Goal: Contribute content: Contribute content

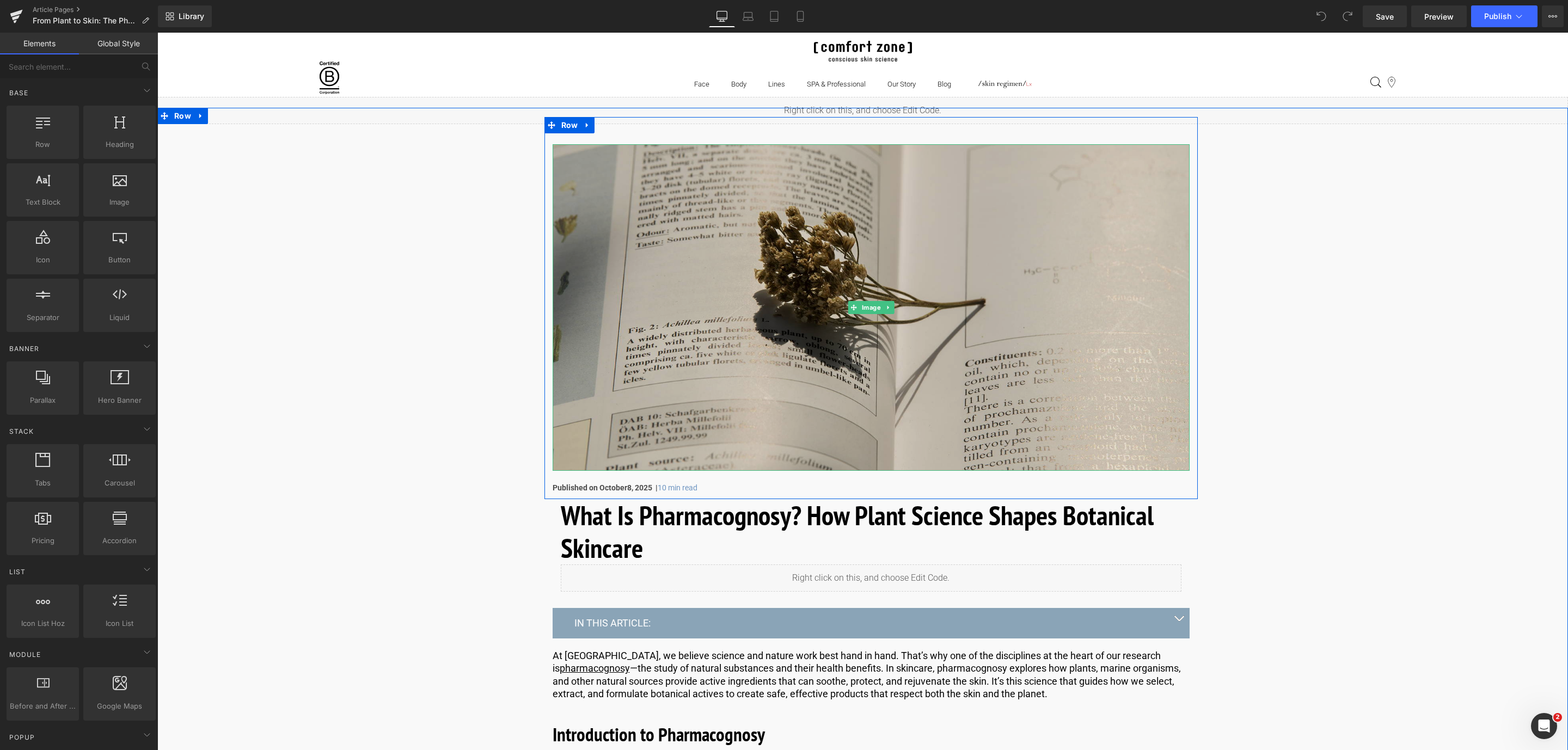
click at [725, 225] on img at bounding box center [871, 308] width 637 height 327
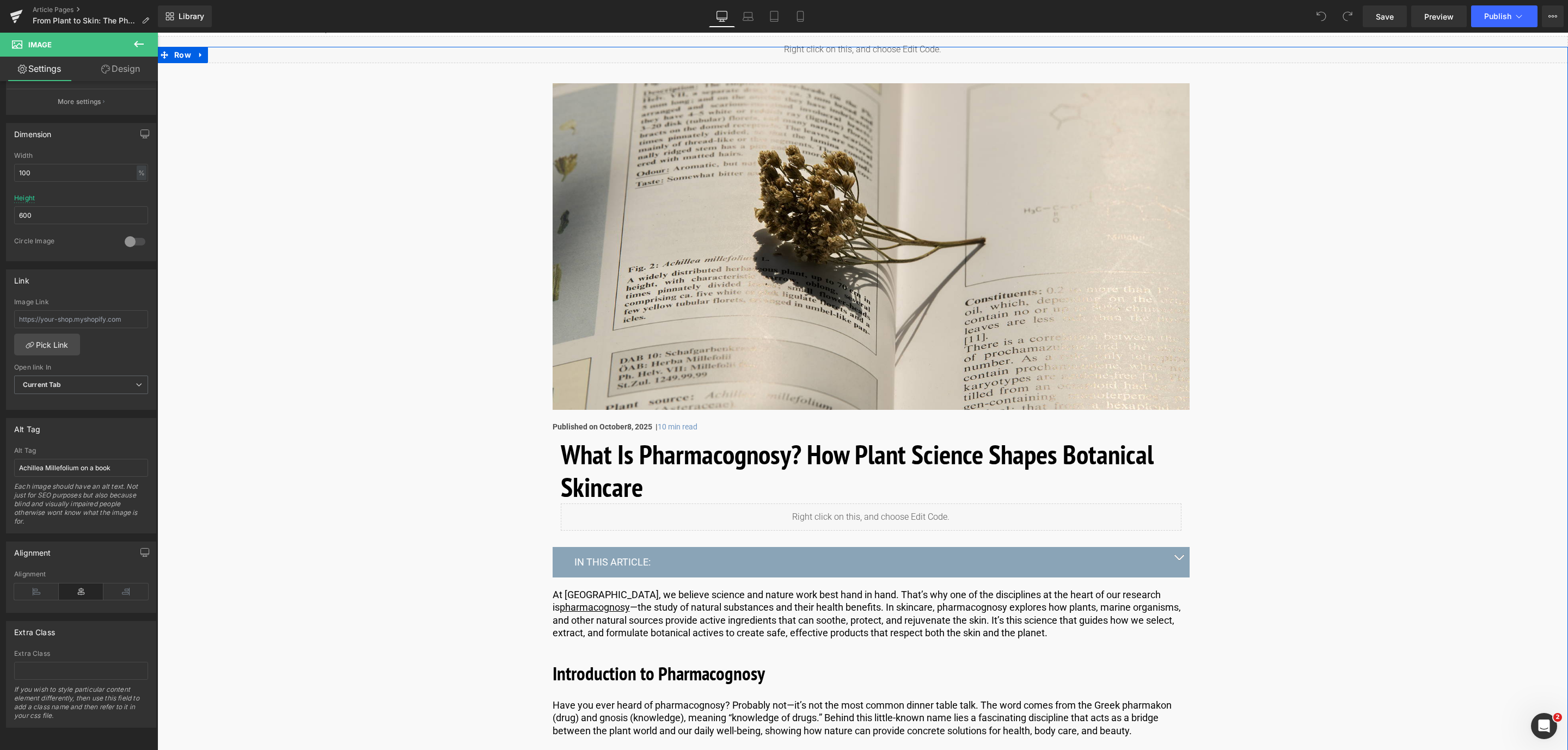
scroll to position [163, 0]
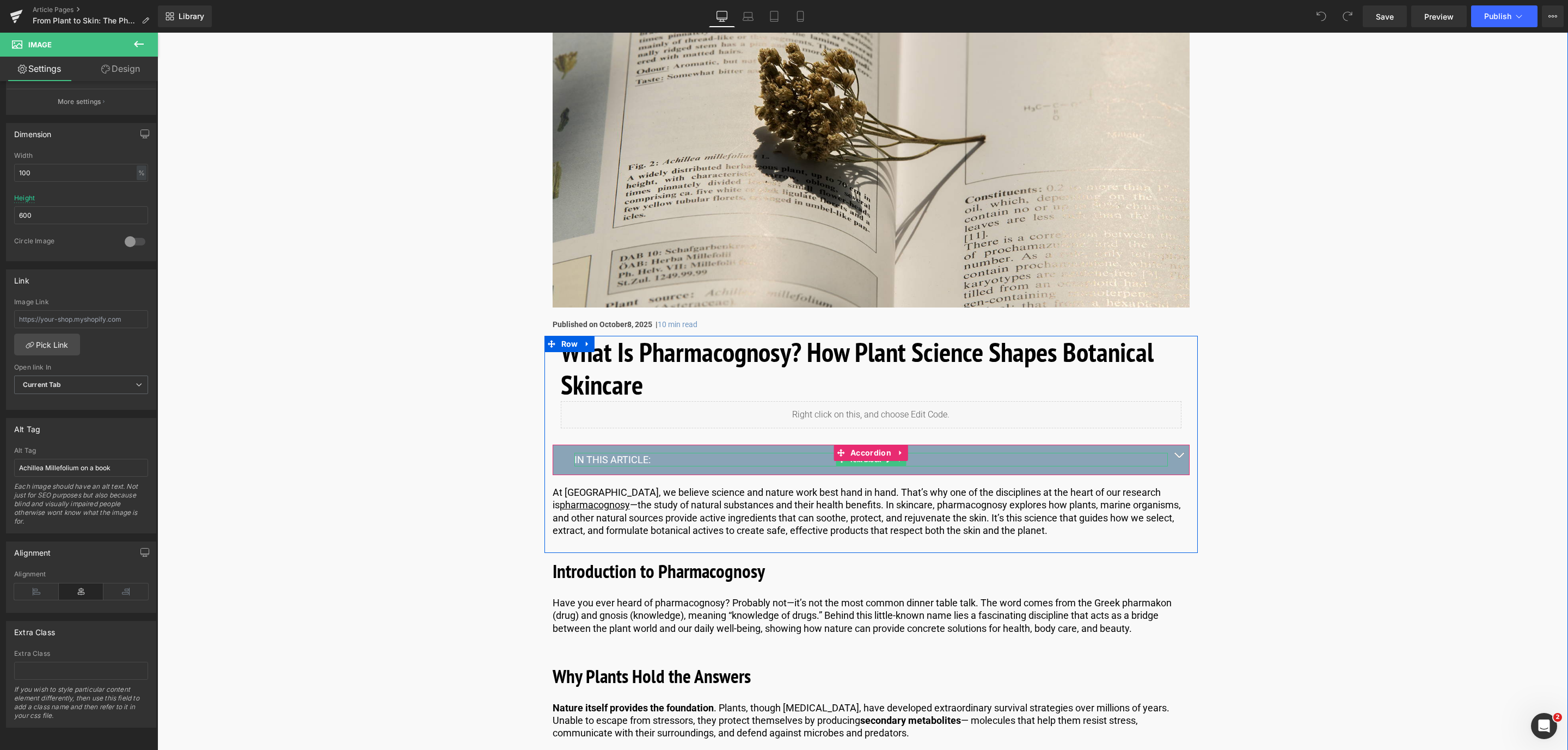
click at [641, 461] on p "IN THIS ARTICLE:" at bounding box center [871, 459] width 593 height 12
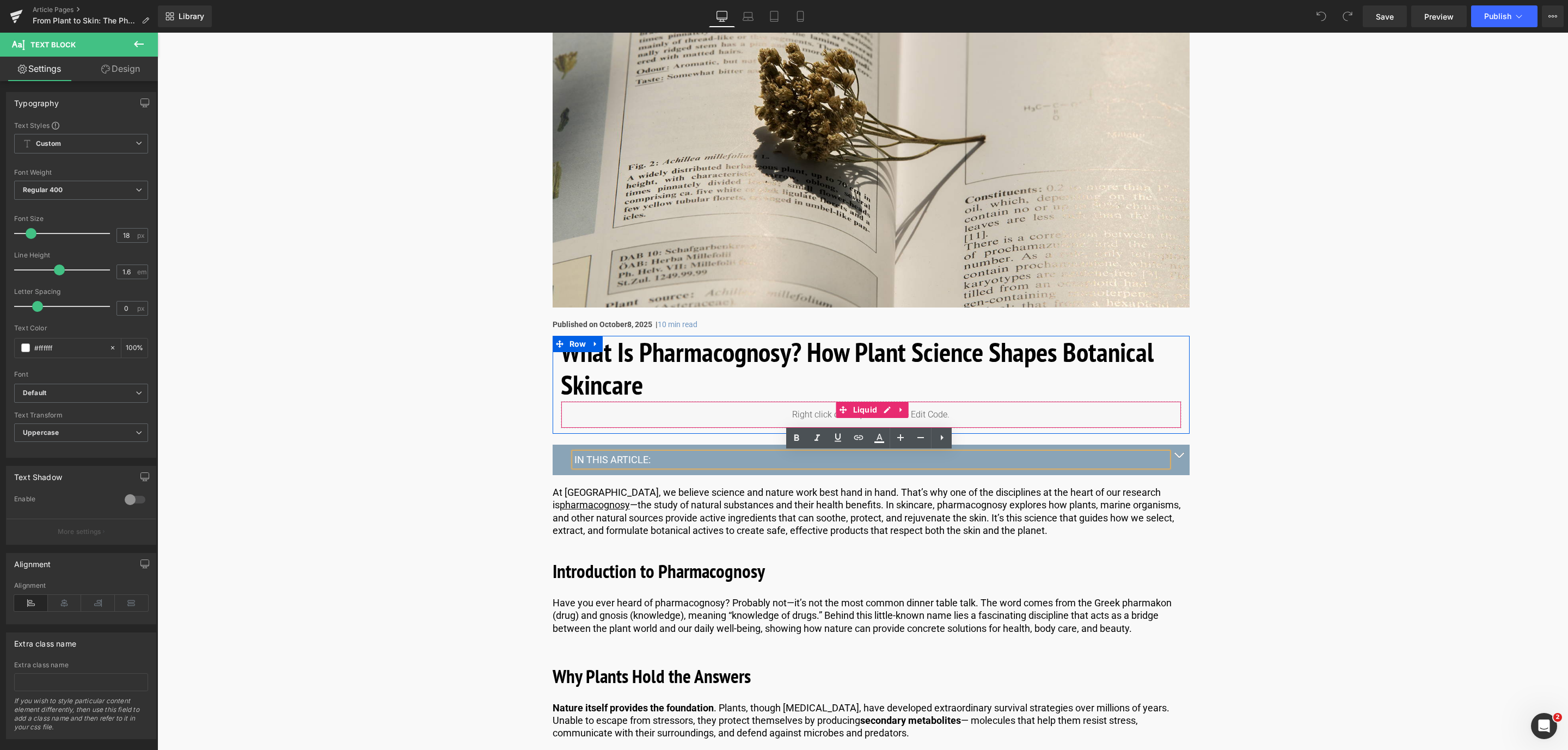
click at [771, 422] on div "Liquid" at bounding box center [871, 414] width 621 height 27
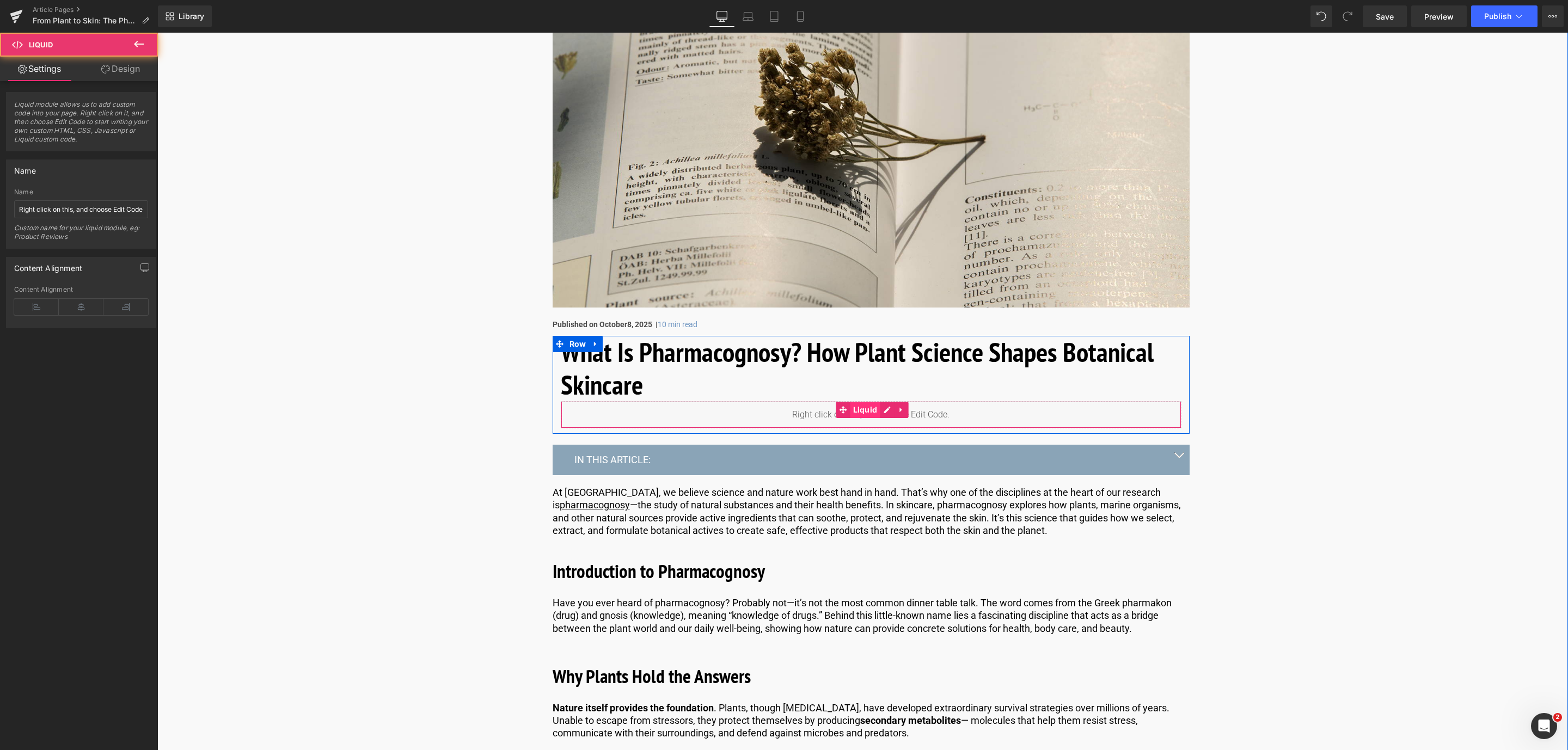
click at [858, 413] on span "Liquid" at bounding box center [865, 410] width 30 height 16
click at [896, 416] on link at bounding box center [900, 410] width 14 height 16
click at [867, 413] on div "Liquid" at bounding box center [871, 414] width 621 height 27
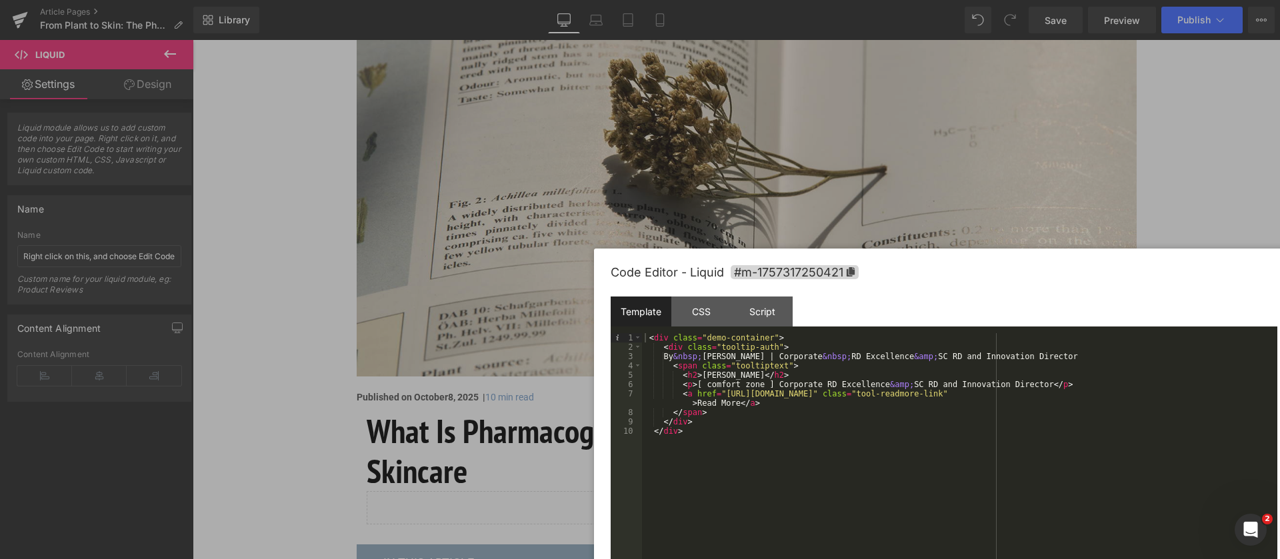
click at [765, 359] on div "< div class = "demo-container" > < div class = "tooltip-auth" > By &nbsp; Eve M…" at bounding box center [959, 468] width 635 height 271
click at [816, 362] on div "< div class = "demo-container" > < div class = "tooltip-auth" > By &nbsp; Simon…" at bounding box center [959, 468] width 635 height 271
click at [814, 356] on div "< div class = "demo-container" > < div class = "tooltip-auth" > By &nbsp; Simon…" at bounding box center [959, 468] width 635 height 271
click at [815, 361] on div "< div class = "demo-container" > < div class = "tooltip-auth" > By &nbsp; Simon…" at bounding box center [959, 468] width 635 height 271
click at [876, 357] on div "< div class = "demo-container" > < div class = "tooltip-auth" > By &nbsp; Simon…" at bounding box center [959, 468] width 635 height 271
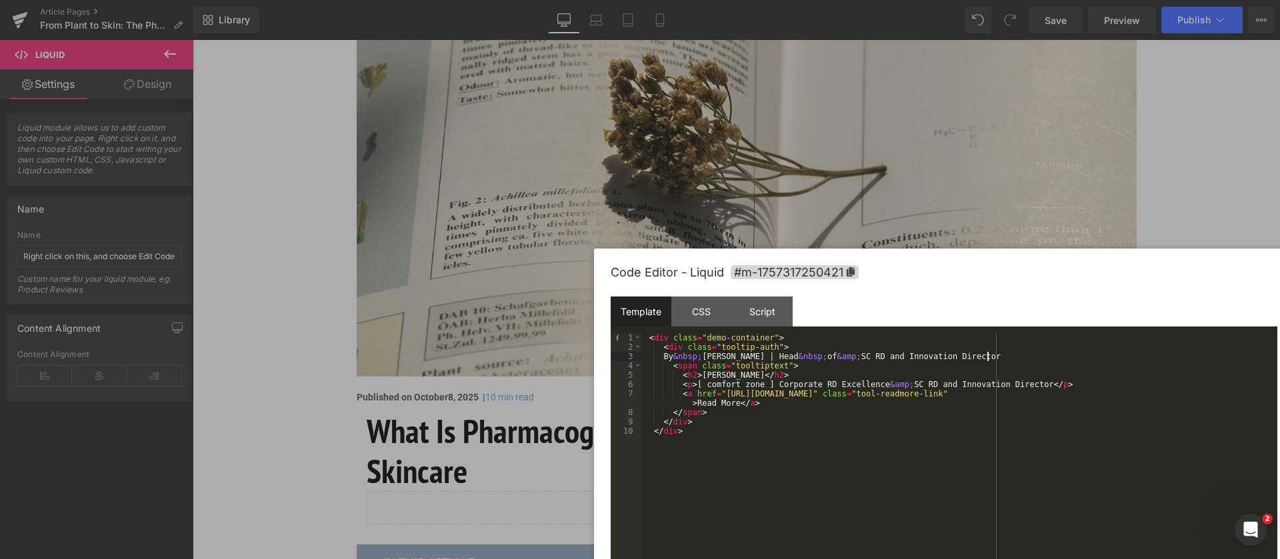
click at [992, 356] on div "< div class = "demo-container" > < div class = "tooltip-auth" > By &nbsp; Simon…" at bounding box center [959, 468] width 635 height 271
click at [756, 377] on div "< div class = "demo-container" > < div class = "tooltip-auth" > By &nbsp; Simon…" at bounding box center [959, 468] width 635 height 271
drag, startPoint x: 1146, startPoint y: 395, endPoint x: 714, endPoint y: 398, distance: 431.9
click at [714, 398] on div "< div class = "demo-container" > < div class = "tooltip-auth" > By &nbsp; Simon…" at bounding box center [959, 468] width 635 height 271
paste textarea
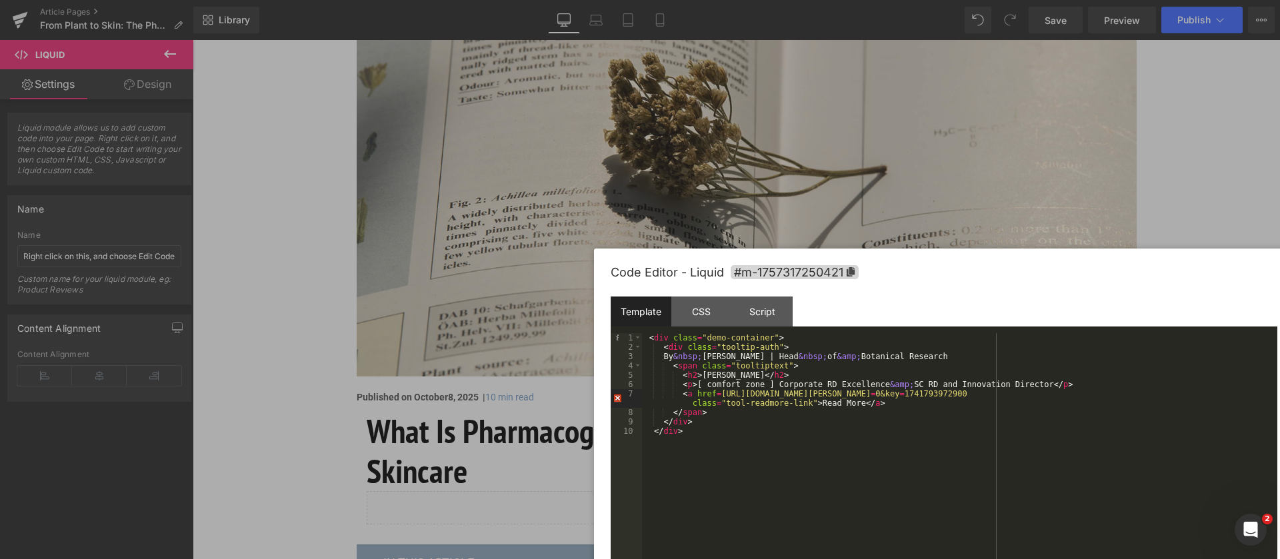
click at [715, 391] on div "< div class = "demo-container" > < div class = "tooltip-auth" > By &nbsp; Simon…" at bounding box center [959, 468] width 635 height 271
click at [720, 405] on div "< div class = "demo-container" > < div class = "tooltip-auth" > By &nbsp; Simon…" at bounding box center [959, 468] width 635 height 271
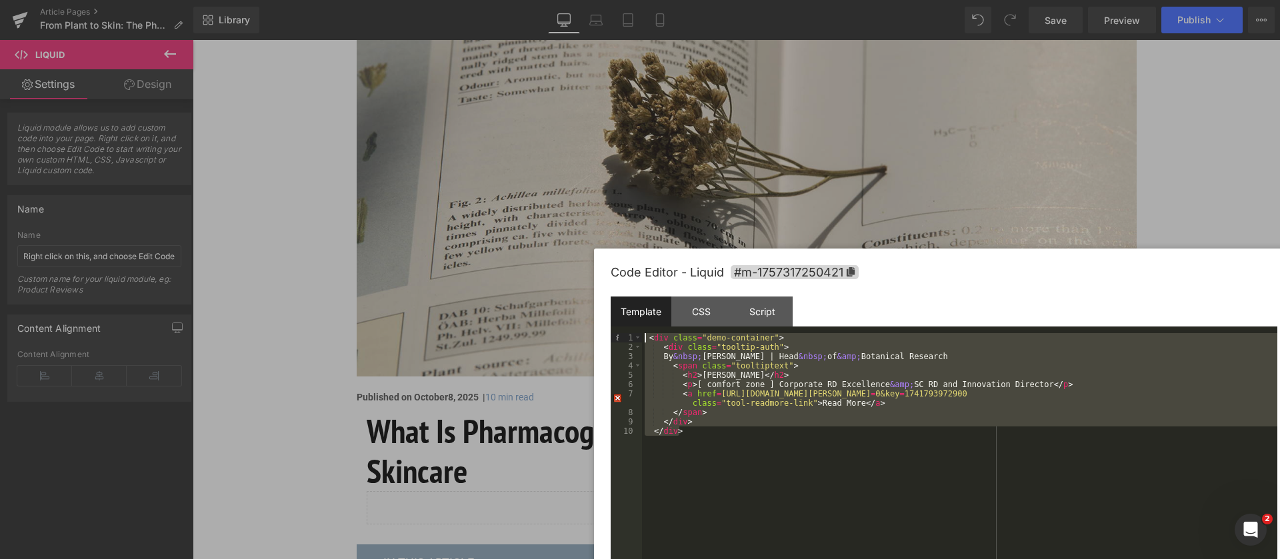
drag, startPoint x: 720, startPoint y: 433, endPoint x: 653, endPoint y: 332, distance: 121.6
click at [653, 332] on div "Template CSS Script Data 1 2 3 4 5 6 7 8 9 10 < div class = "demo-container" > …" at bounding box center [943, 441] width 666 height 289
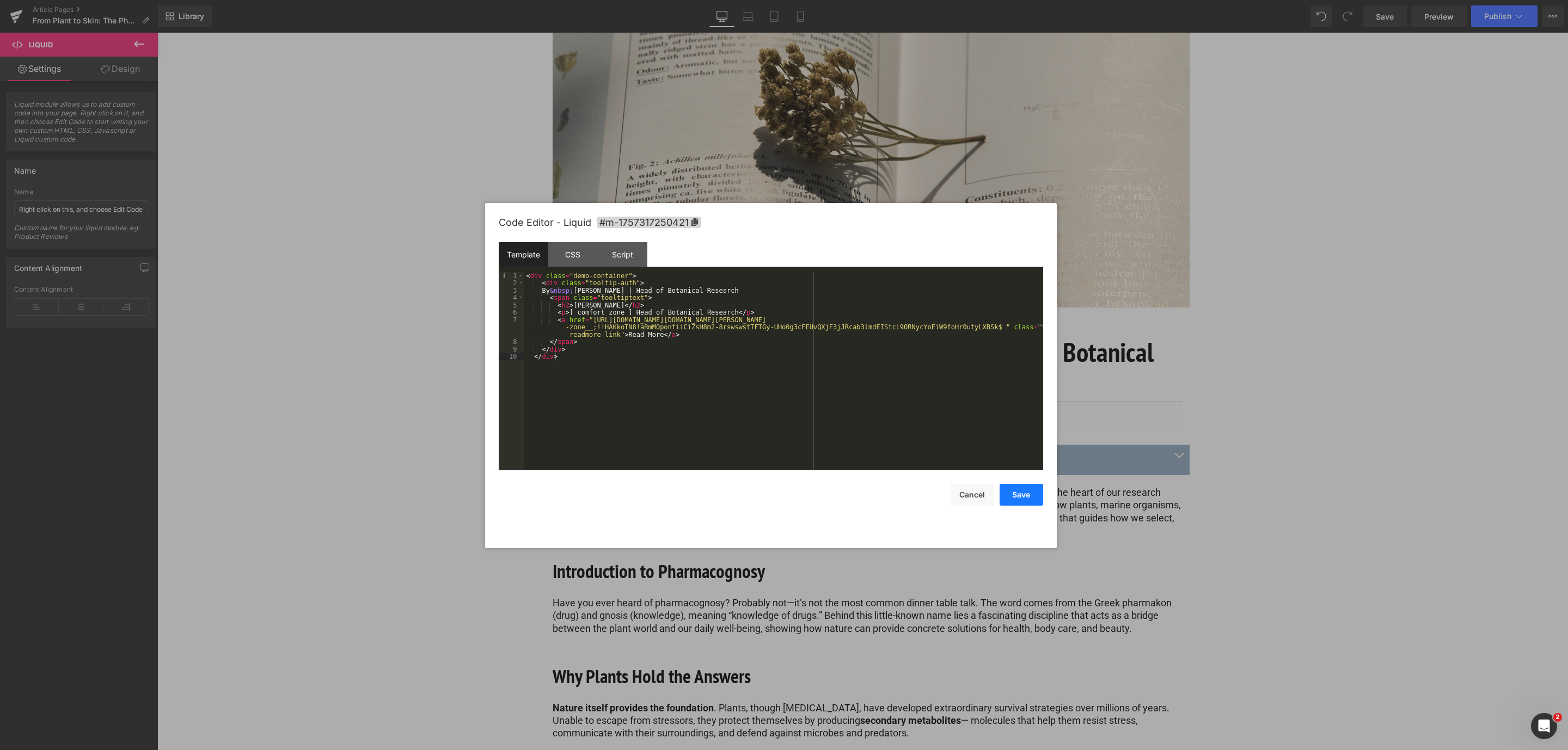
click at [1031, 492] on button "Save" at bounding box center [1021, 494] width 43 height 22
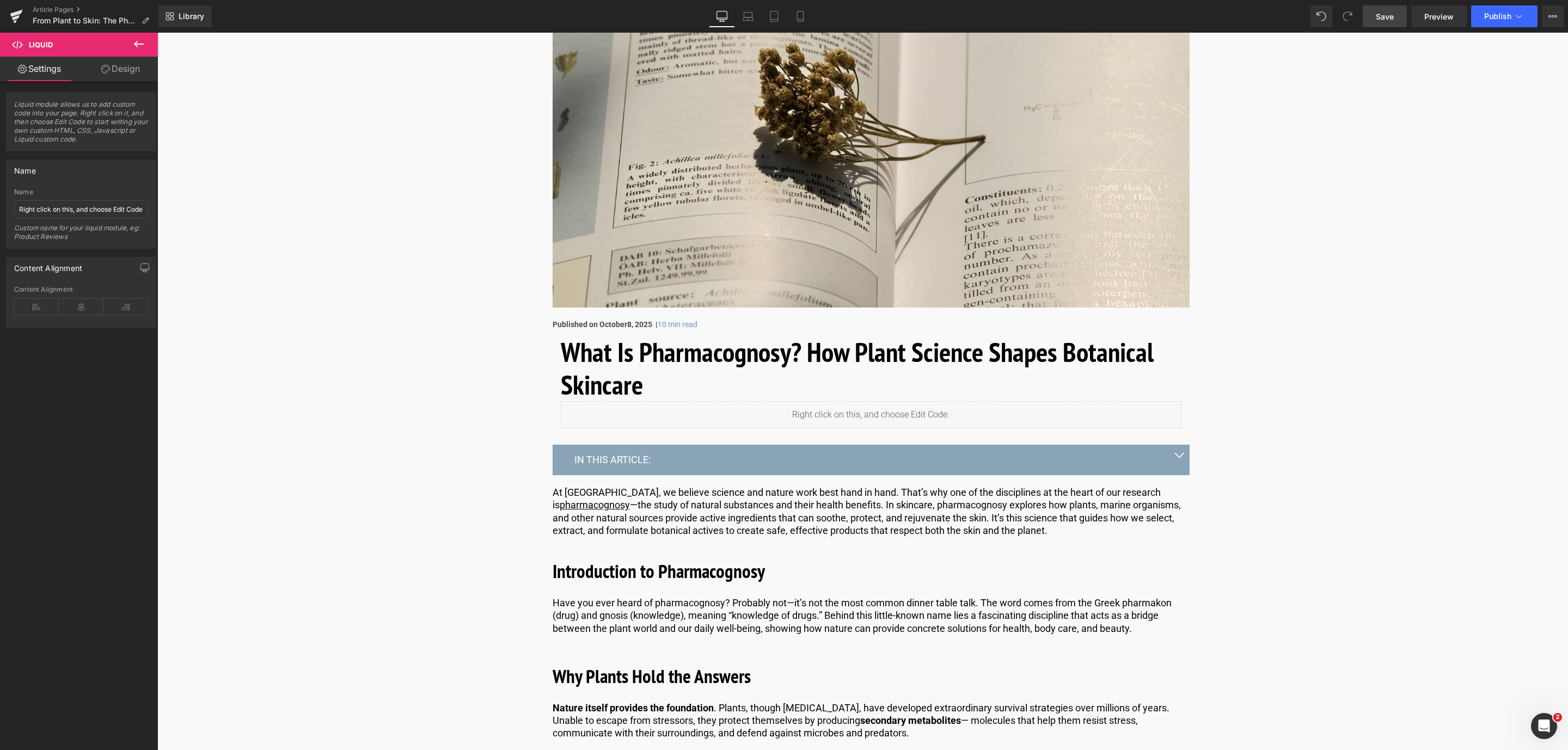
click at [1378, 15] on span "Save" at bounding box center [1385, 16] width 18 height 11
click at [1428, 25] on link "Preview" at bounding box center [1439, 16] width 56 height 22
click at [1364, 20] on link "Save" at bounding box center [1385, 16] width 44 height 22
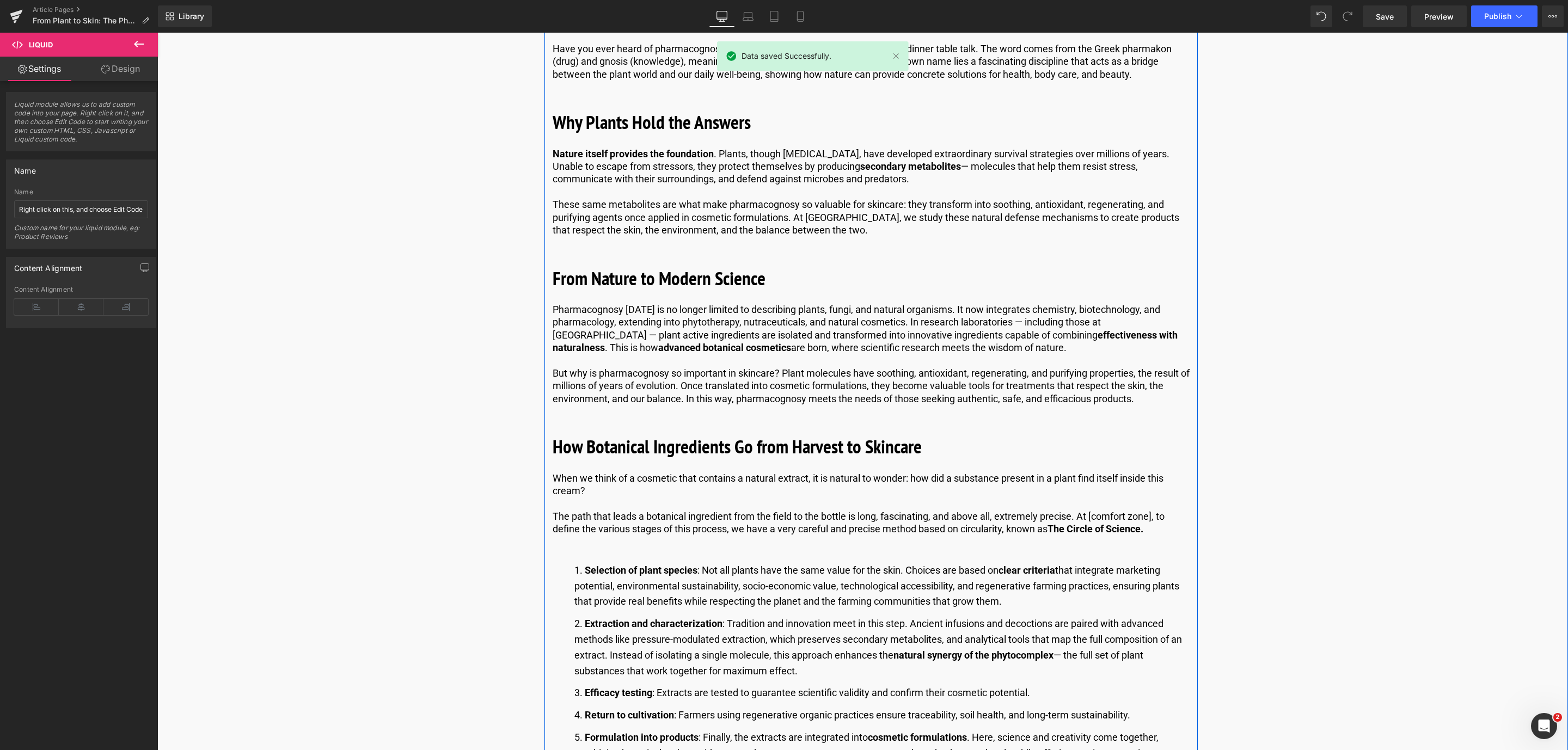
scroll to position [817, 0]
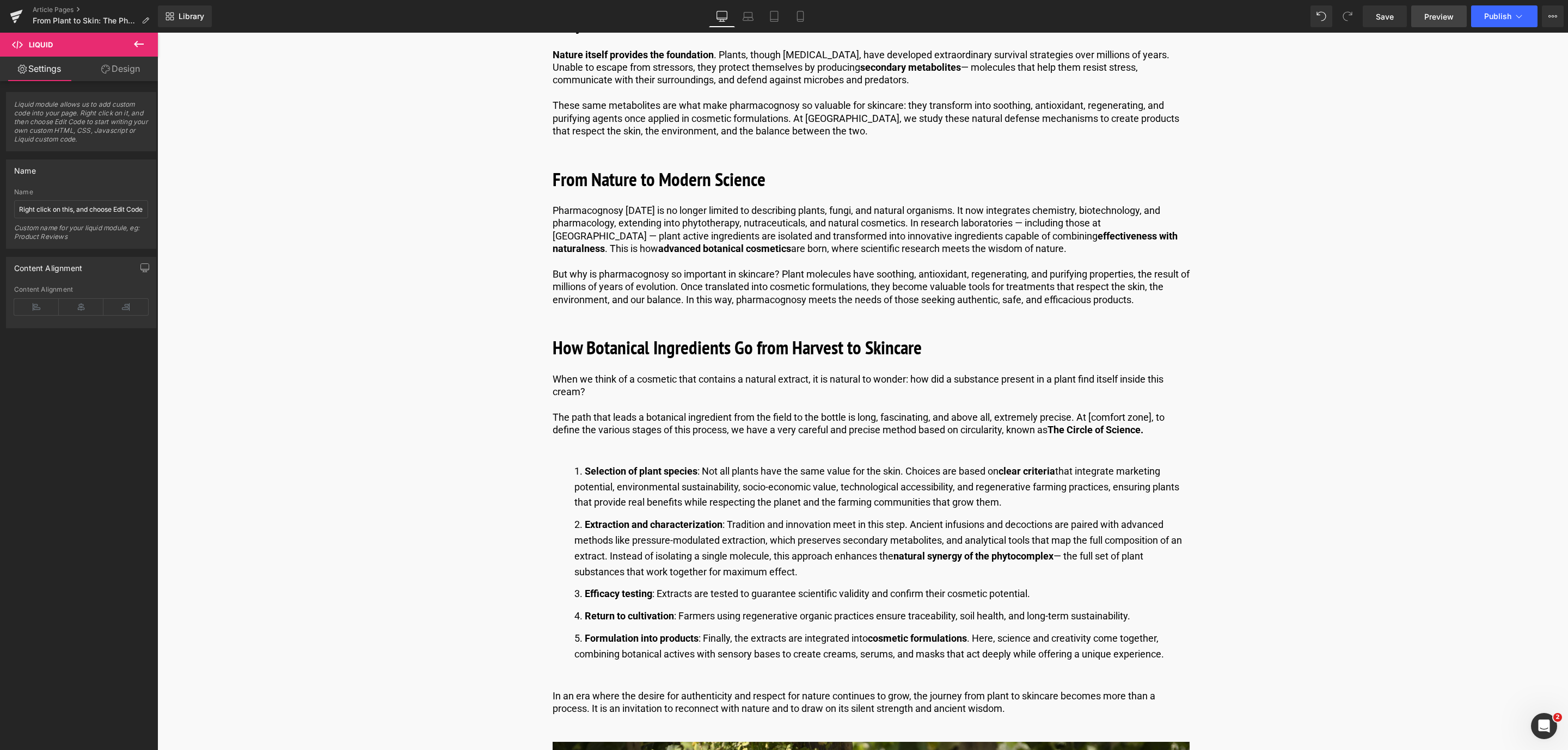
click at [1437, 14] on span "Preview" at bounding box center [1439, 16] width 29 height 11
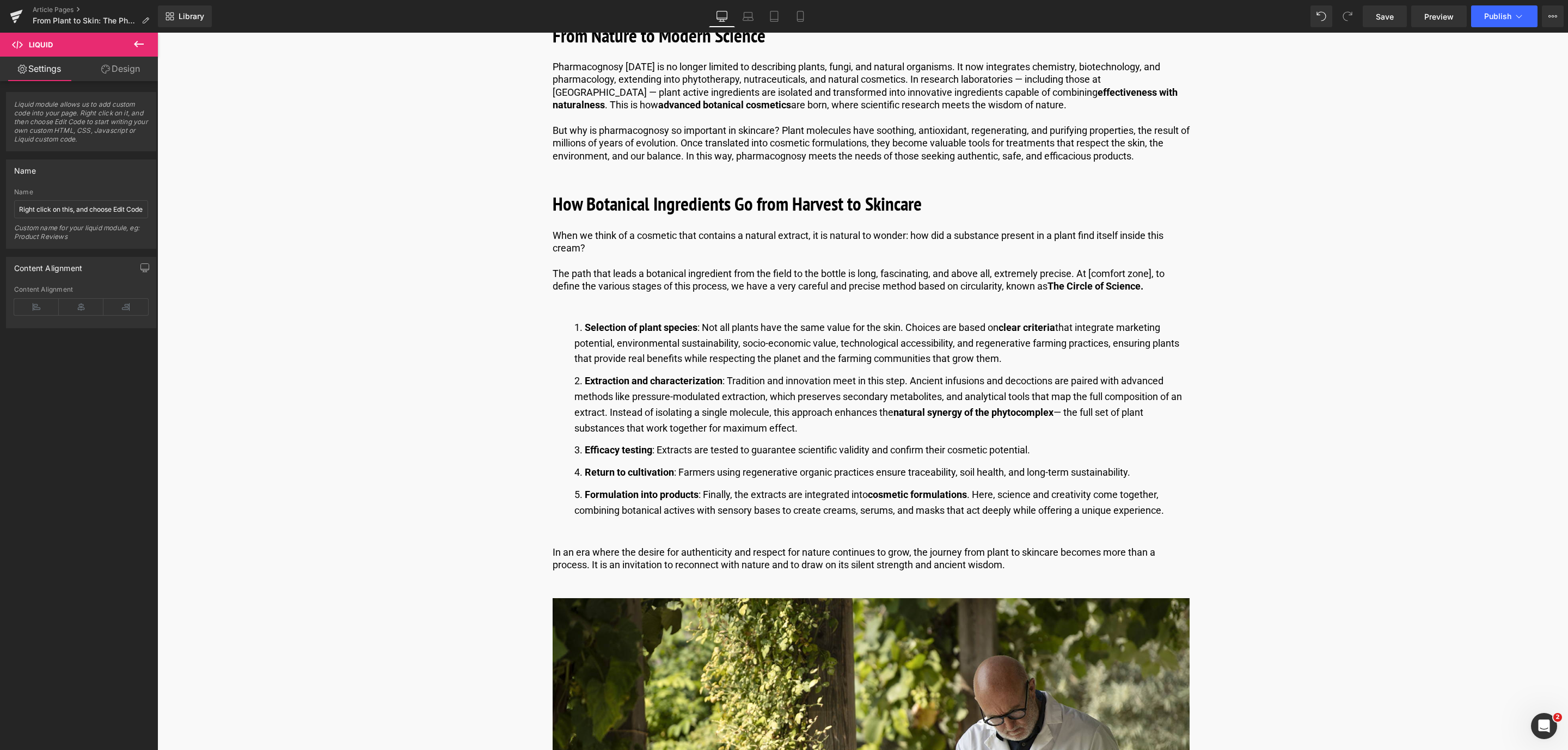
scroll to position [1306, 0]
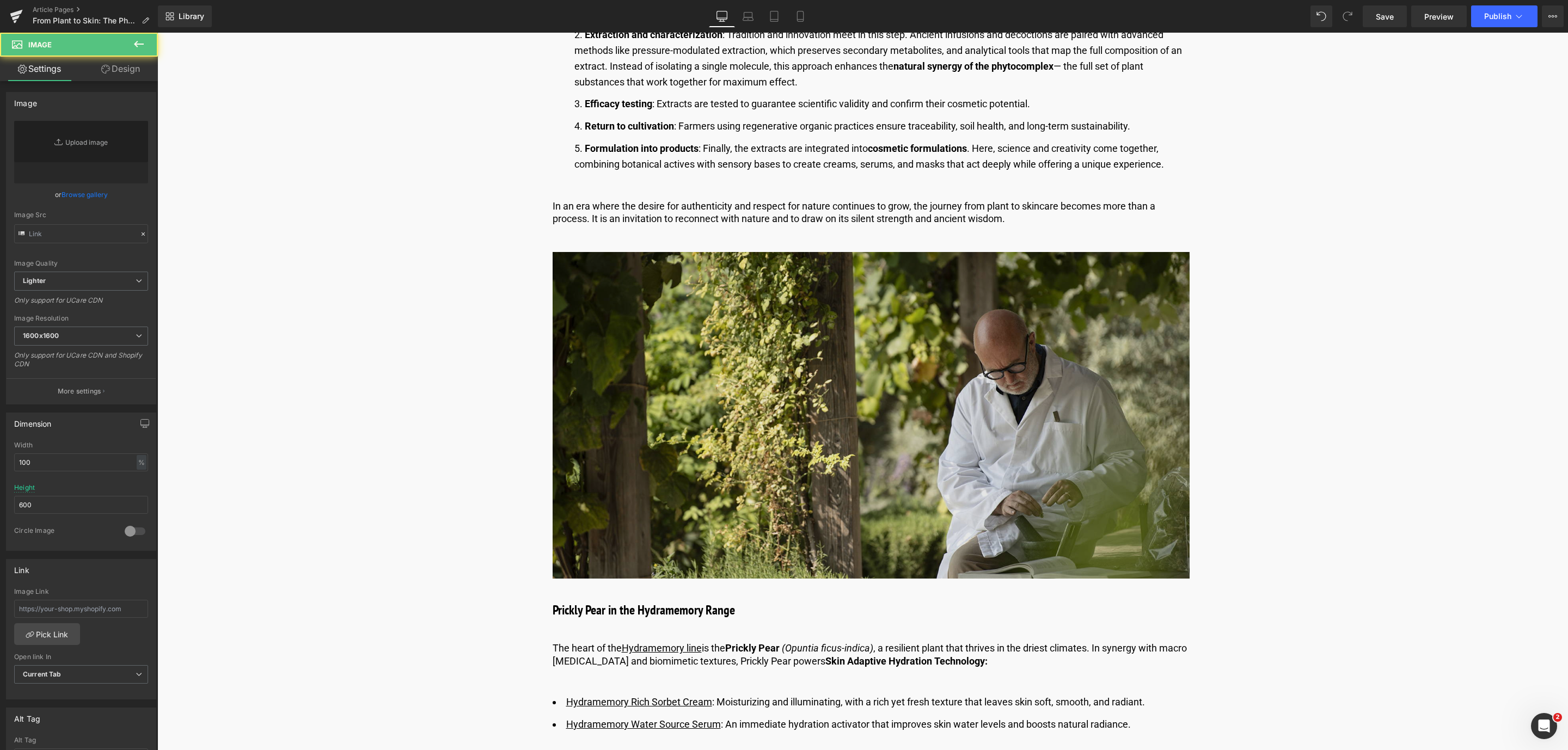
click at [714, 386] on img at bounding box center [871, 416] width 637 height 327
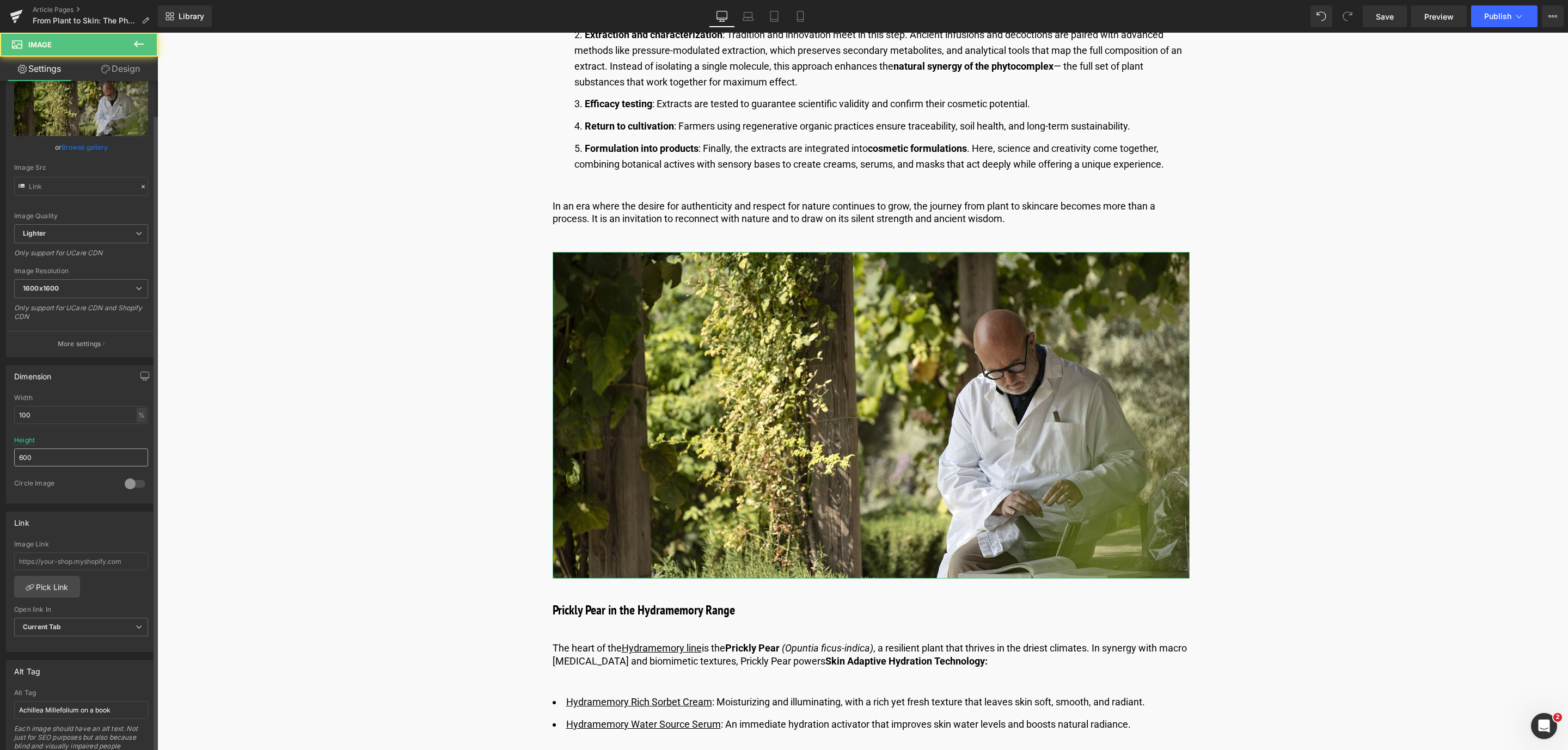
scroll to position [163, 0]
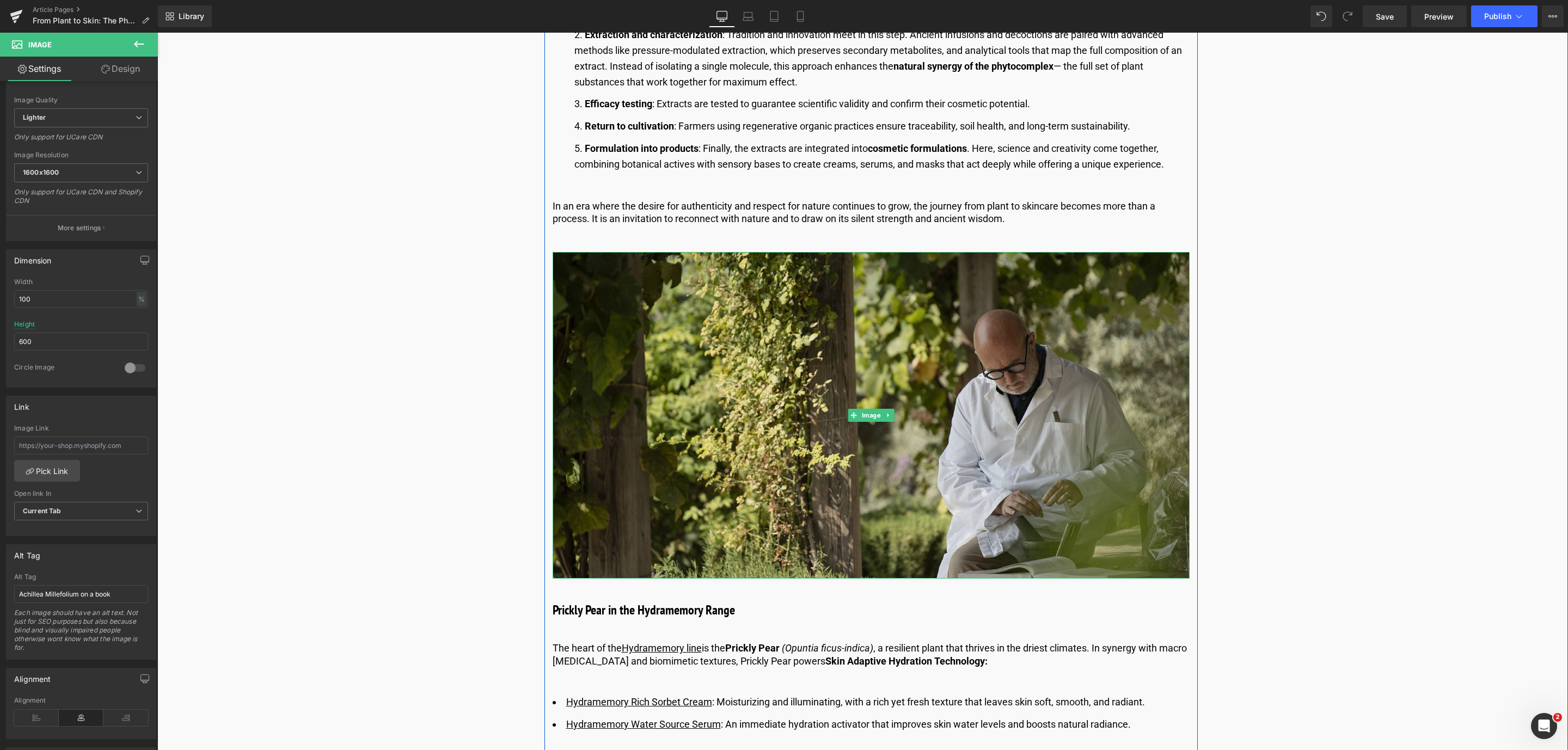
click at [749, 422] on img at bounding box center [871, 416] width 637 height 327
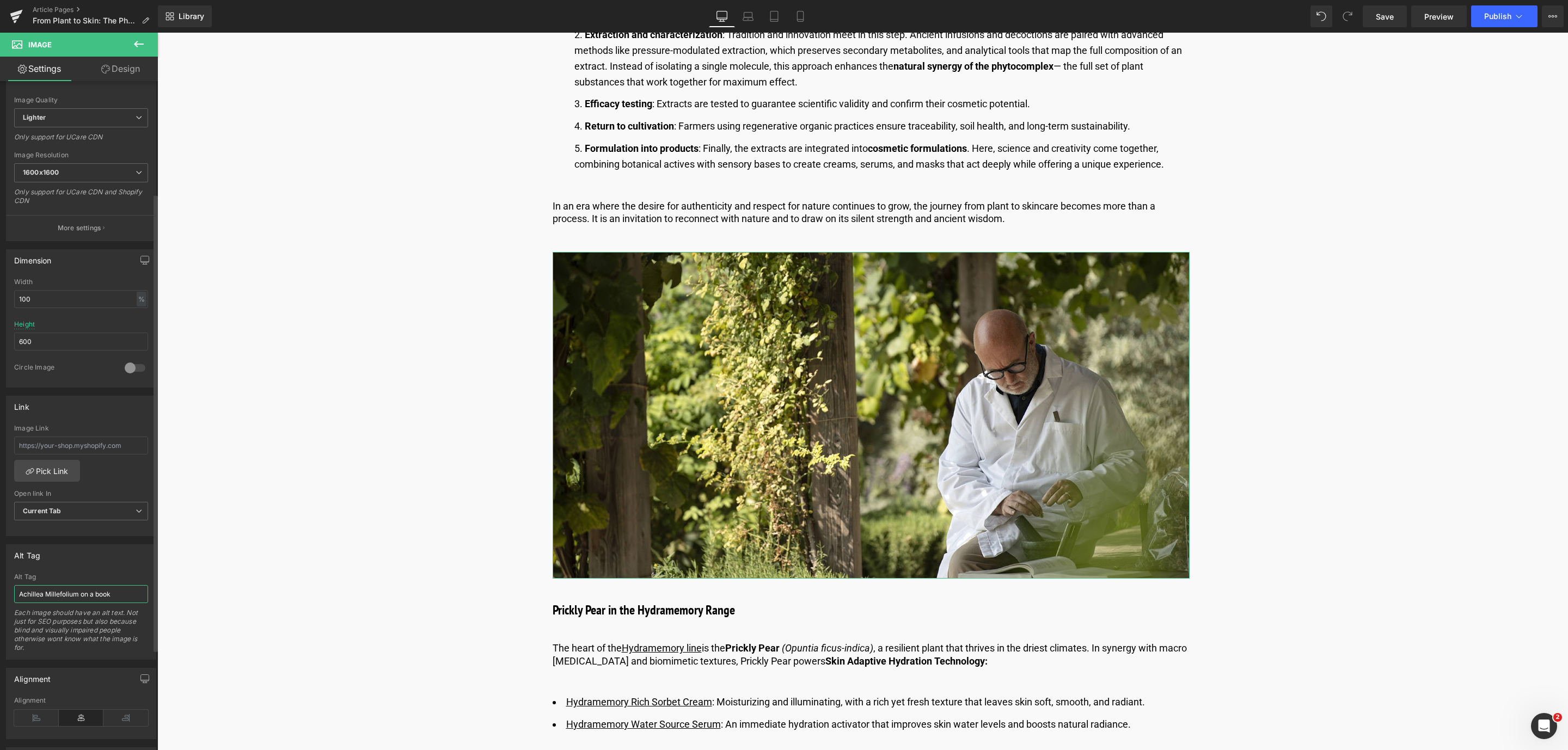
drag, startPoint x: 124, startPoint y: 601, endPoint x: 0, endPoint y: 596, distance: 124.1
click at [0, 596] on div "Alt Tag Achillea Millefolium on a book Alt Tag Achillea Millefolium on a book E…" at bounding box center [81, 597] width 163 height 123
type input "Simon Jackson reading in the Scientific Garden"
click at [1392, 27] on link "Save" at bounding box center [1385, 16] width 44 height 22
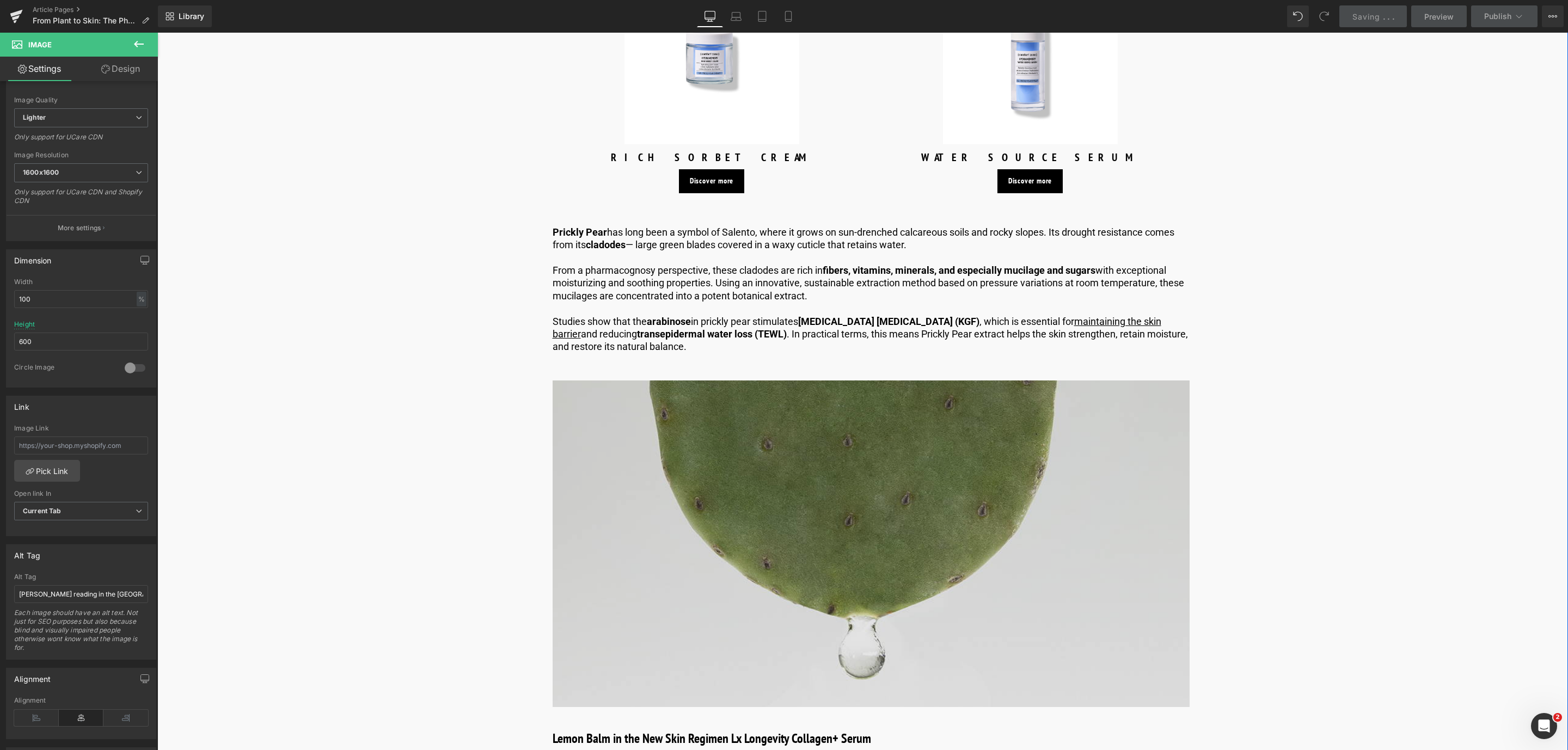
scroll to position [2123, 0]
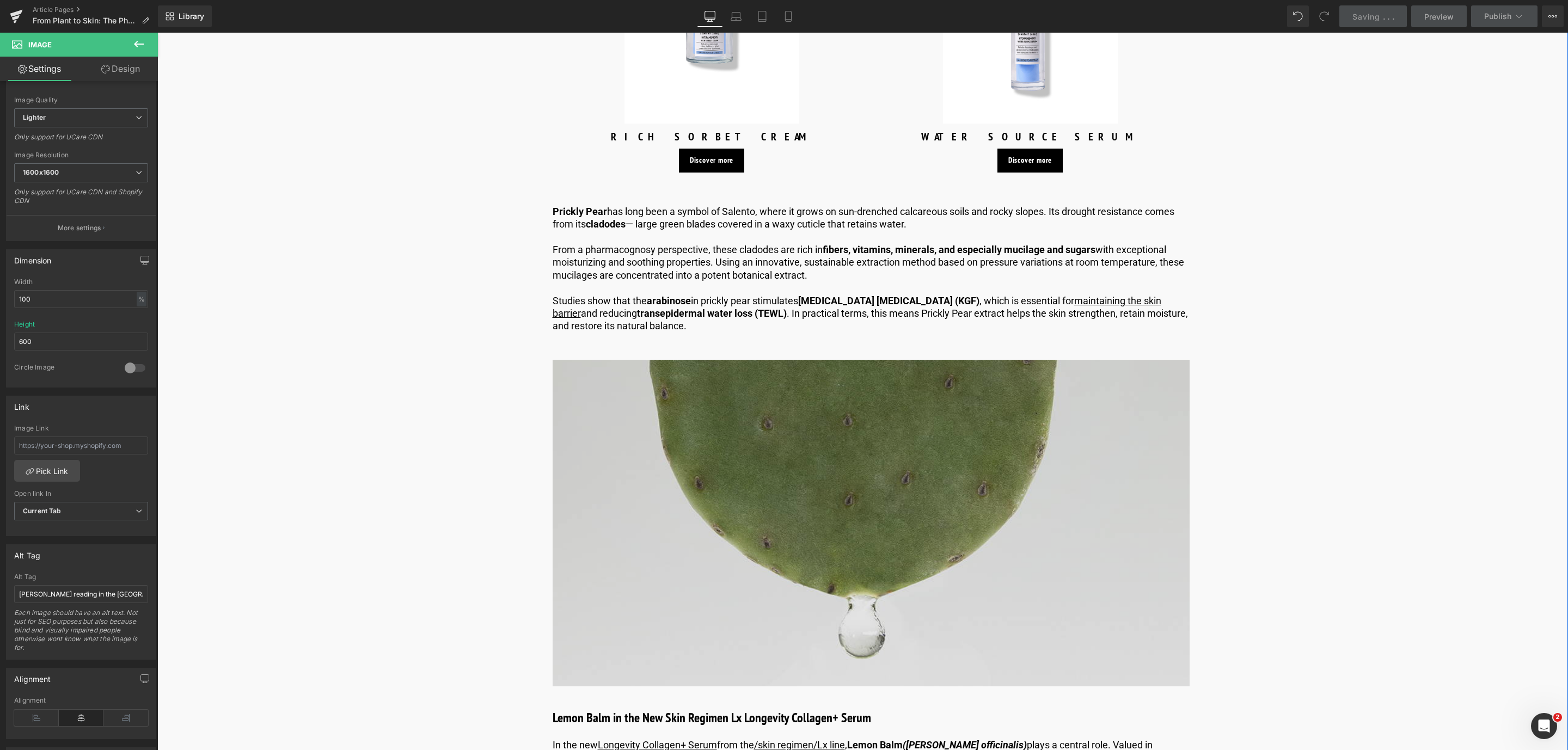
click at [777, 459] on img at bounding box center [871, 524] width 637 height 327
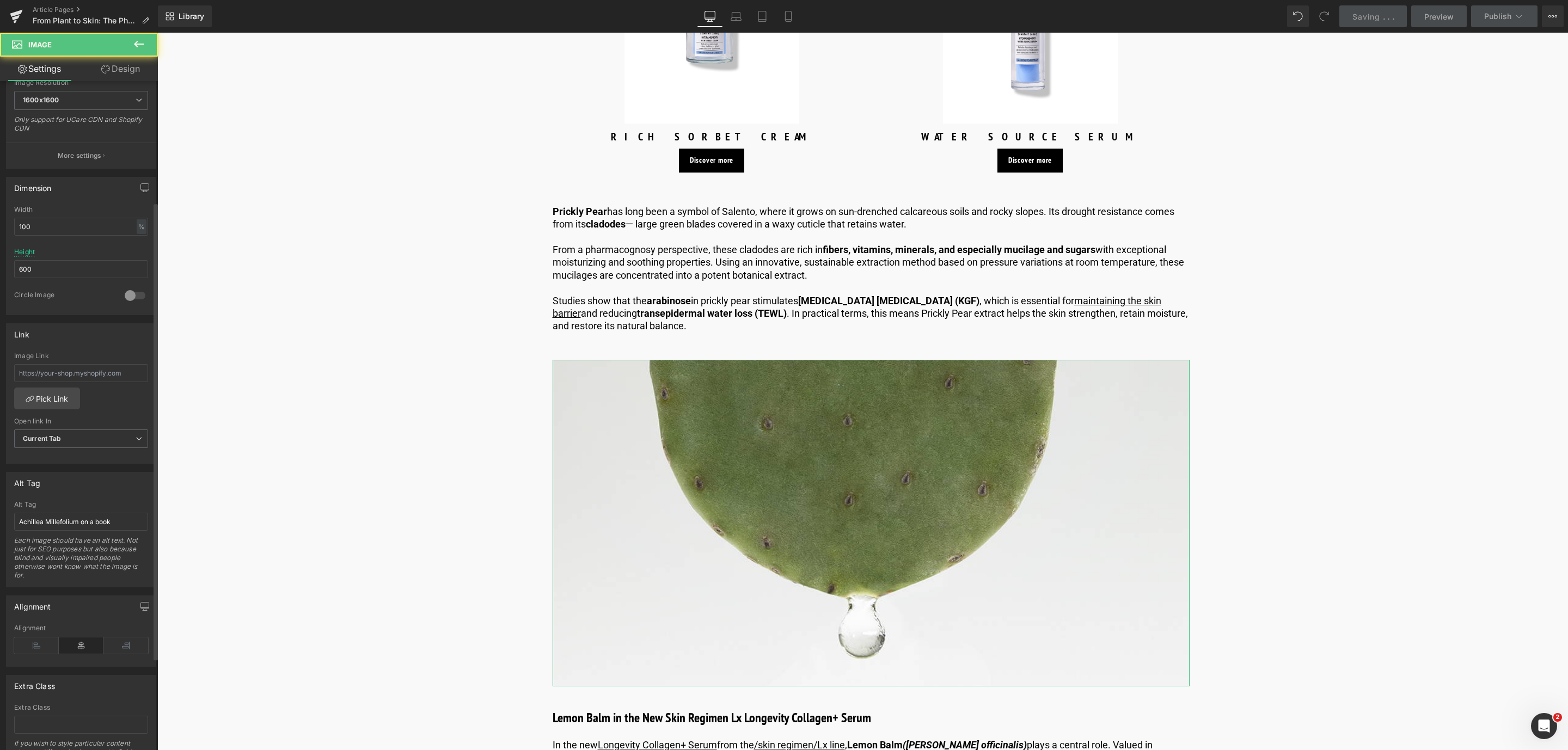
scroll to position [245, 0]
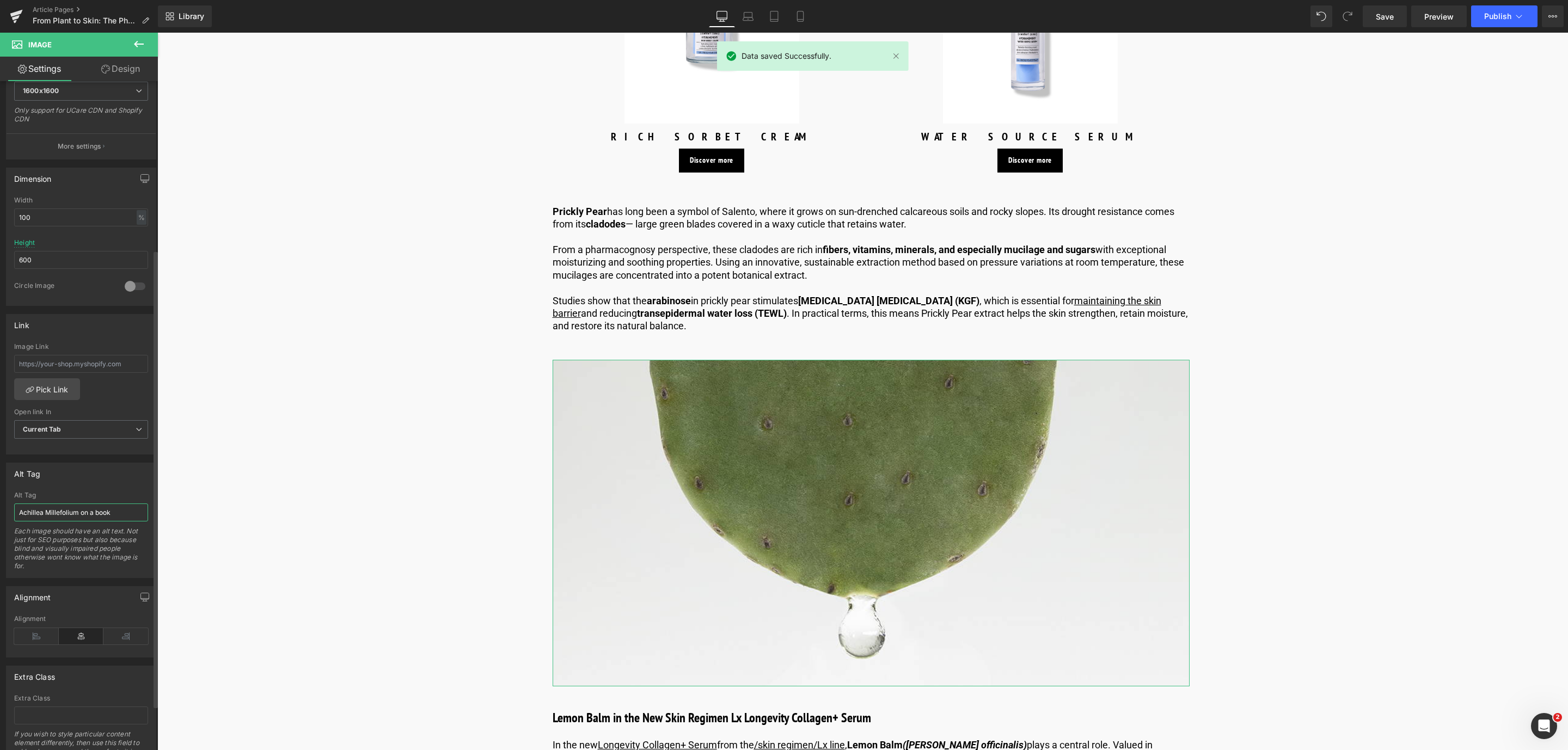
drag, startPoint x: 115, startPoint y: 515, endPoint x: 0, endPoint y: 510, distance: 115.1
click at [0, 510] on div "Alt Tag Achillea Millefolium on a book Alt Tag Achillea Millefolium on a book E…" at bounding box center [81, 516] width 163 height 123
type input "Prickly Pear"
drag, startPoint x: 1393, startPoint y: 16, endPoint x: 873, endPoint y: 394, distance: 642.9
click at [1393, 16] on span "Save" at bounding box center [1385, 16] width 18 height 11
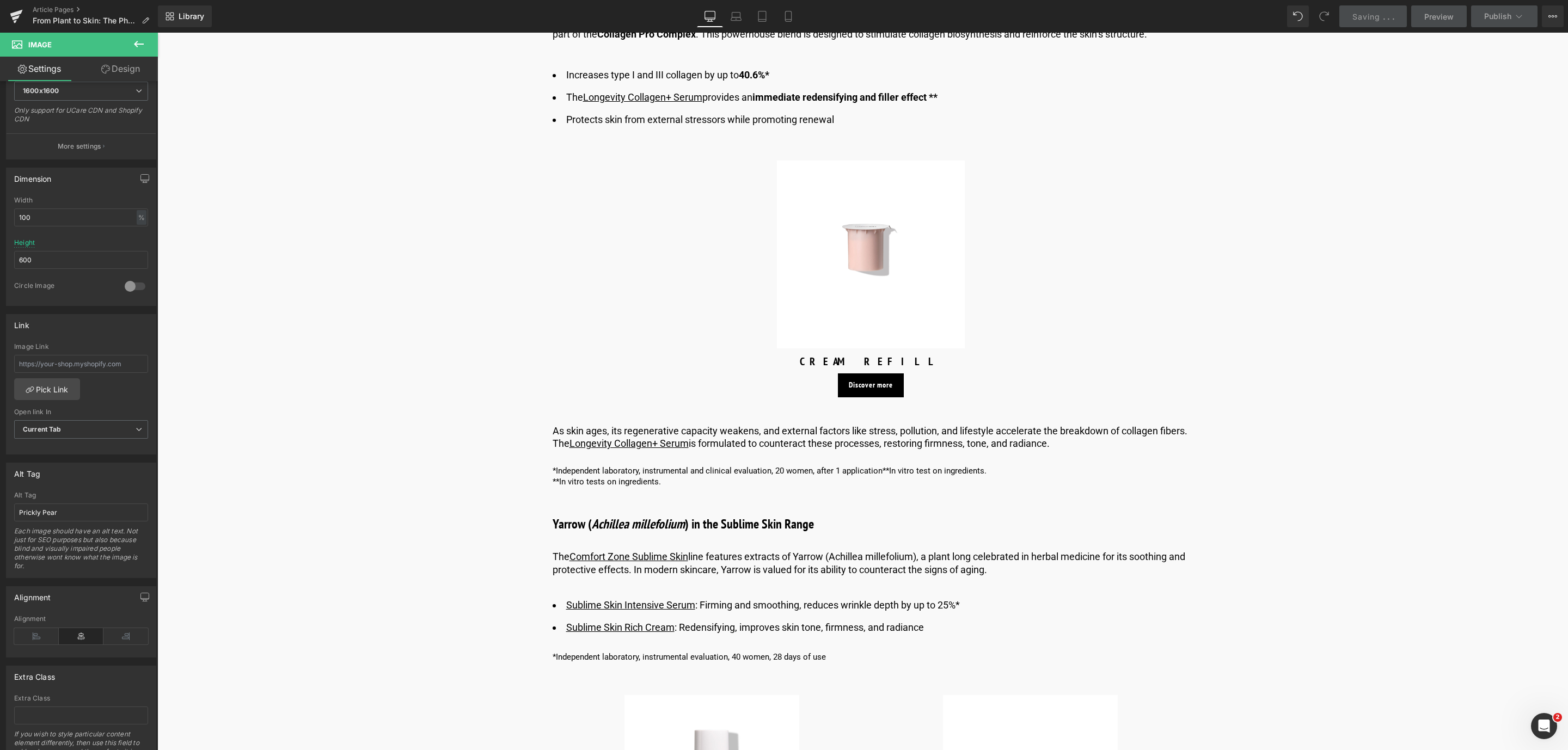
scroll to position [2777, 0]
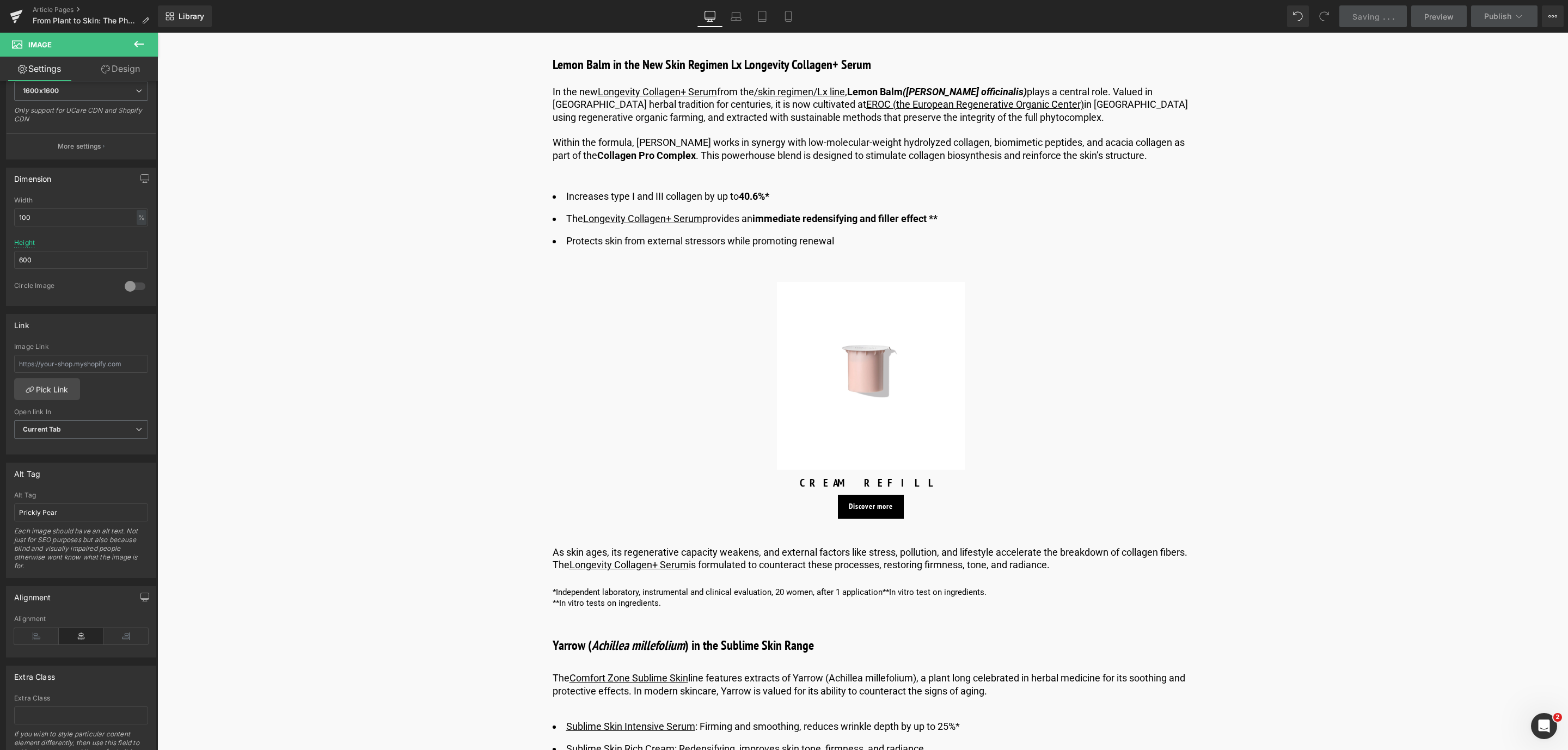
click at [854, 429] on img at bounding box center [871, 376] width 188 height 188
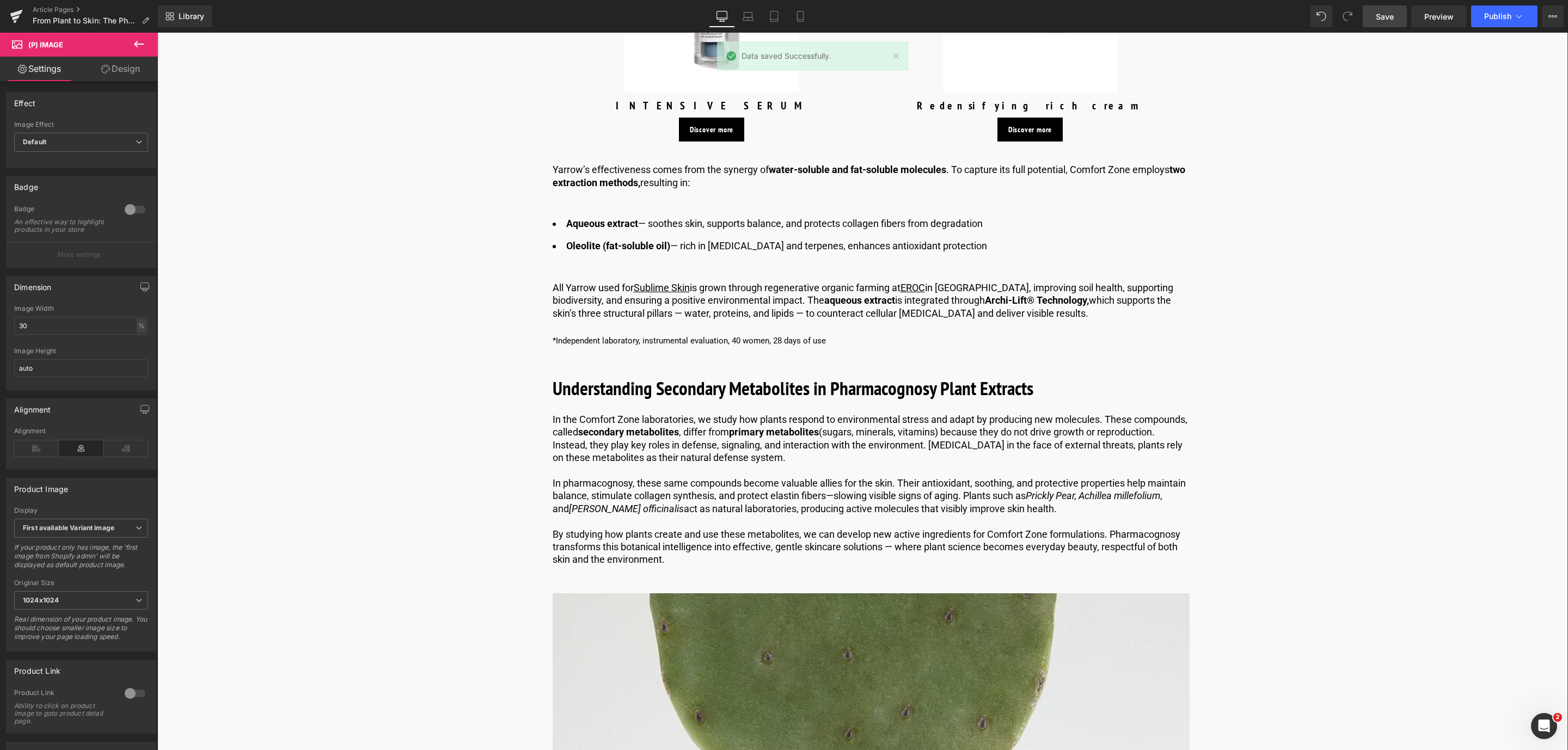
scroll to position [3349, 0]
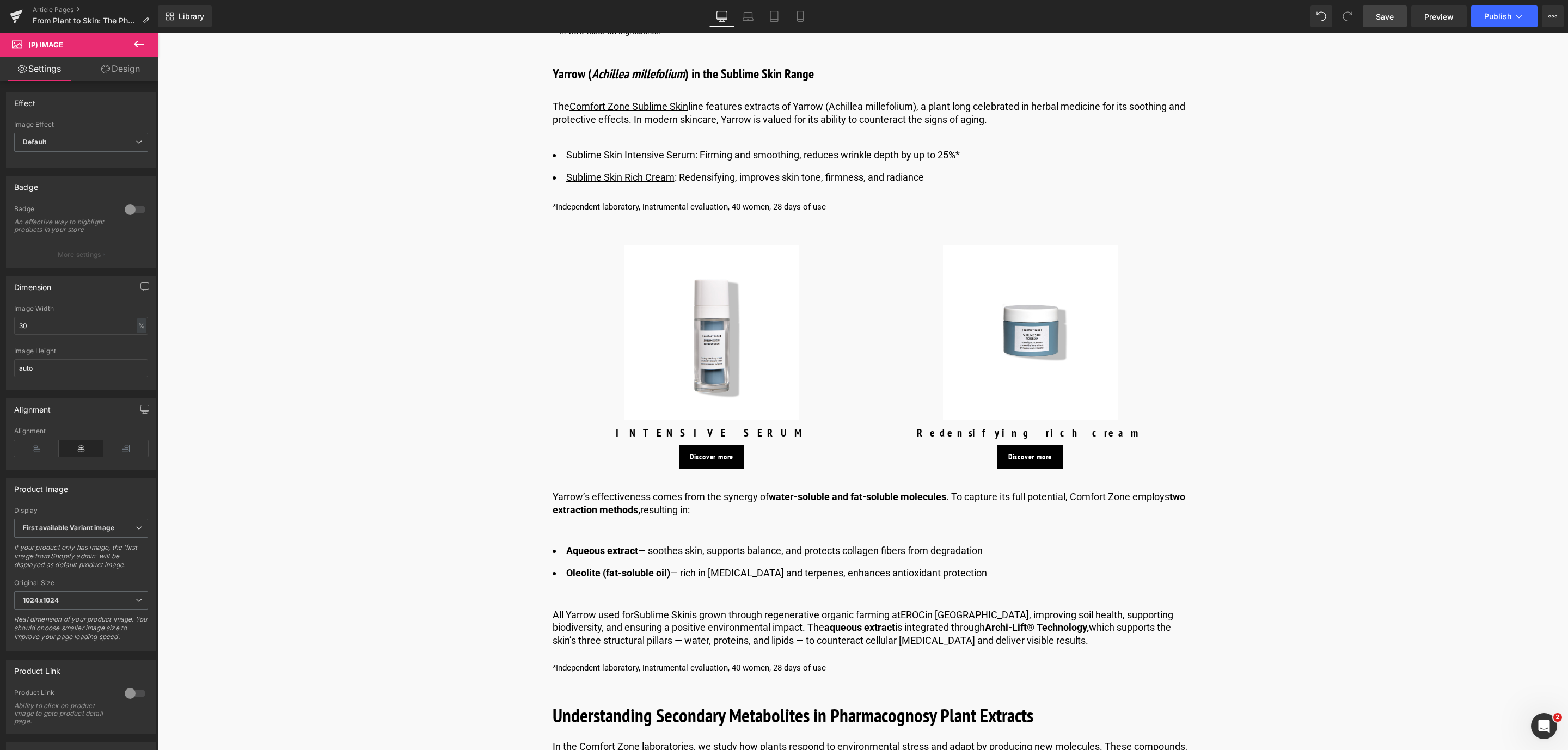
click at [1400, 20] on link "Save" at bounding box center [1385, 16] width 44 height 22
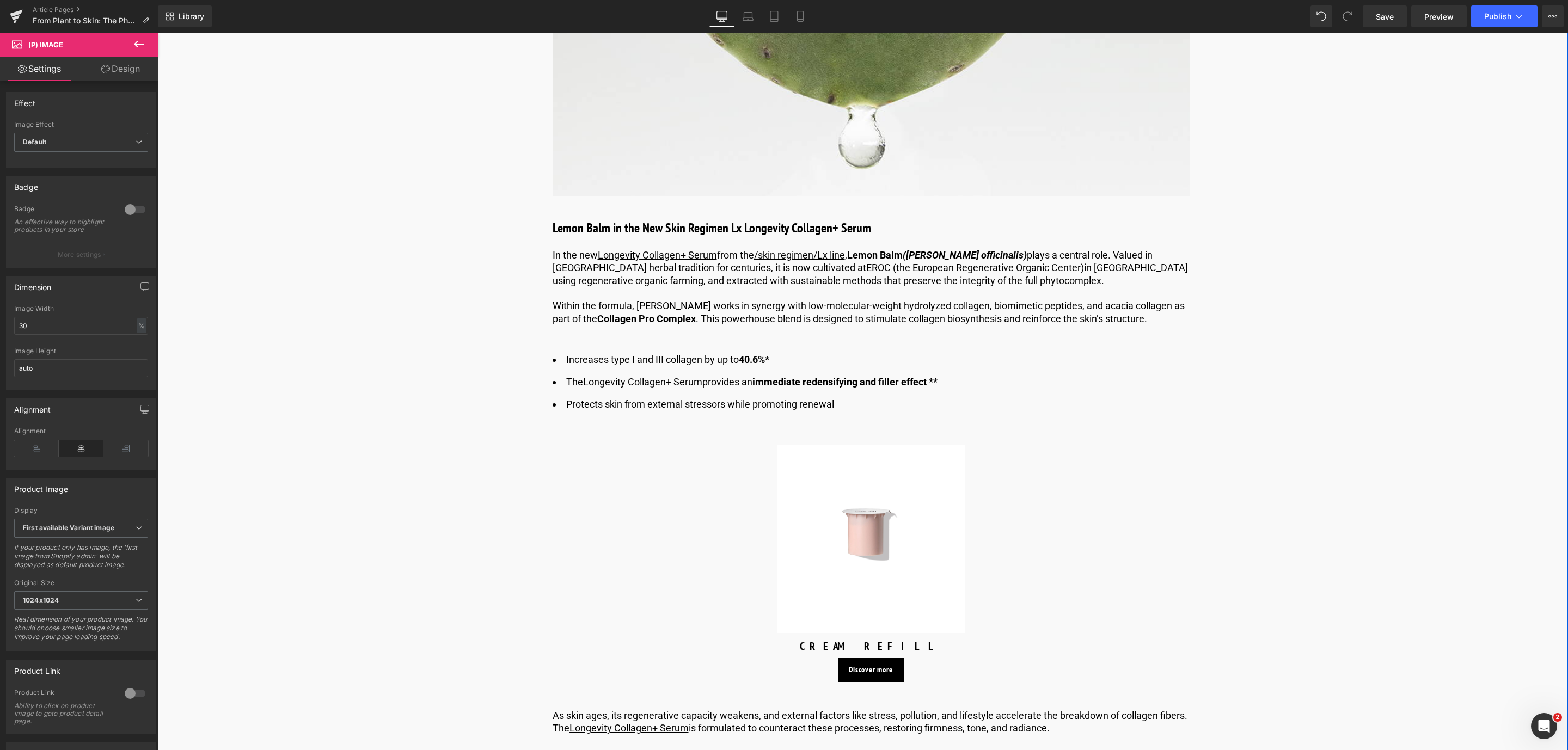
scroll to position [2123, 0]
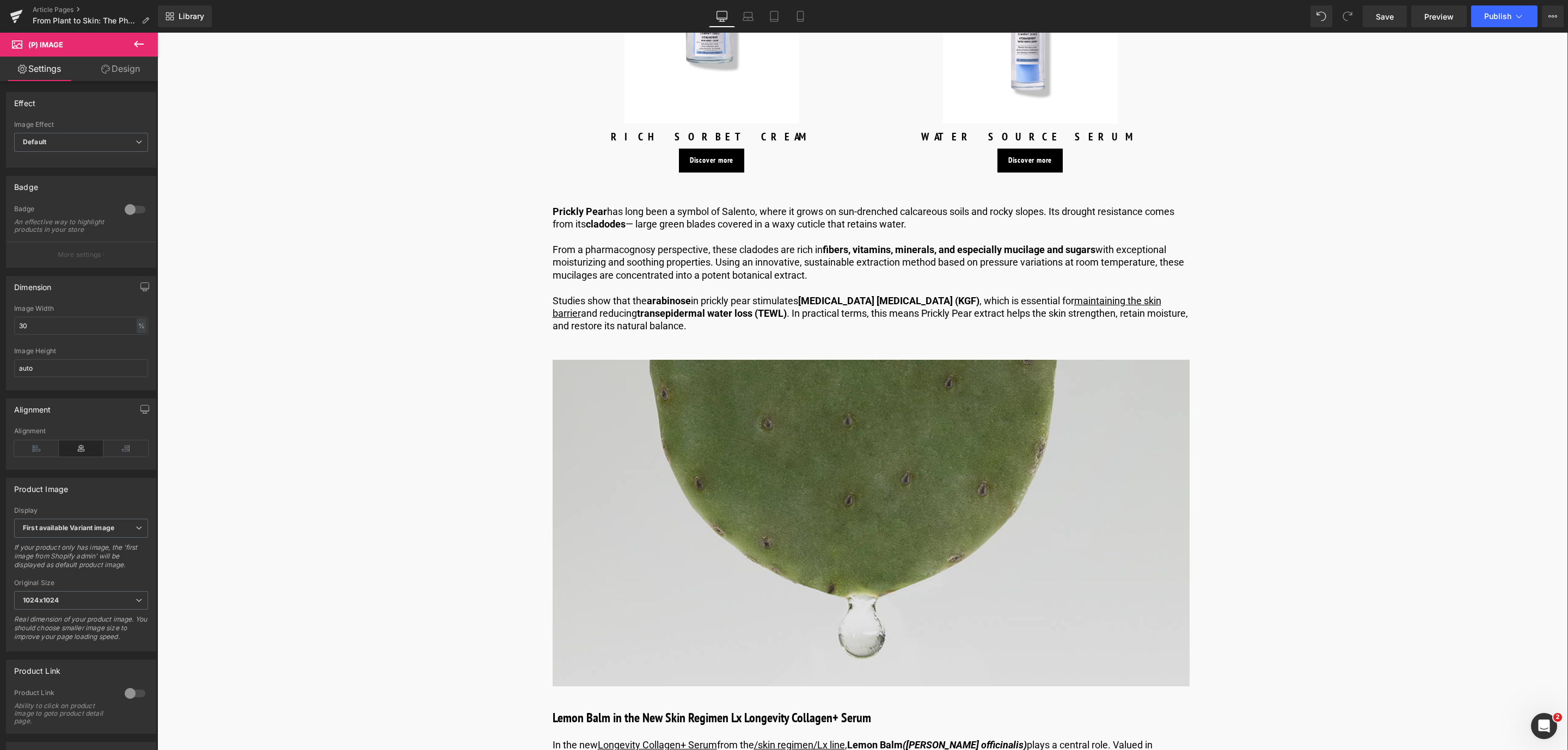
click at [707, 446] on img at bounding box center [871, 524] width 637 height 327
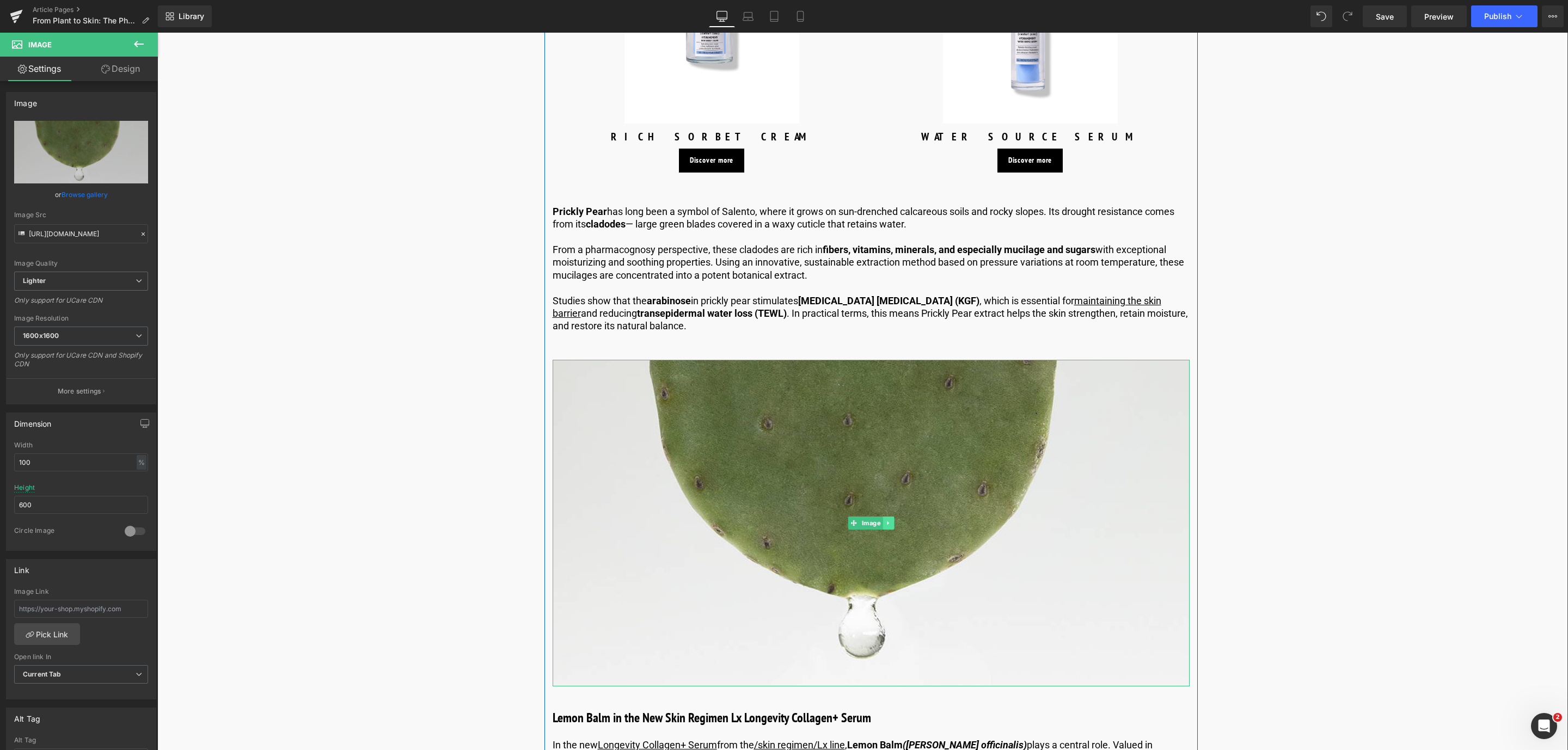
click at [887, 525] on icon at bounding box center [888, 523] width 6 height 7
click at [888, 525] on link at bounding box center [894, 523] width 11 height 13
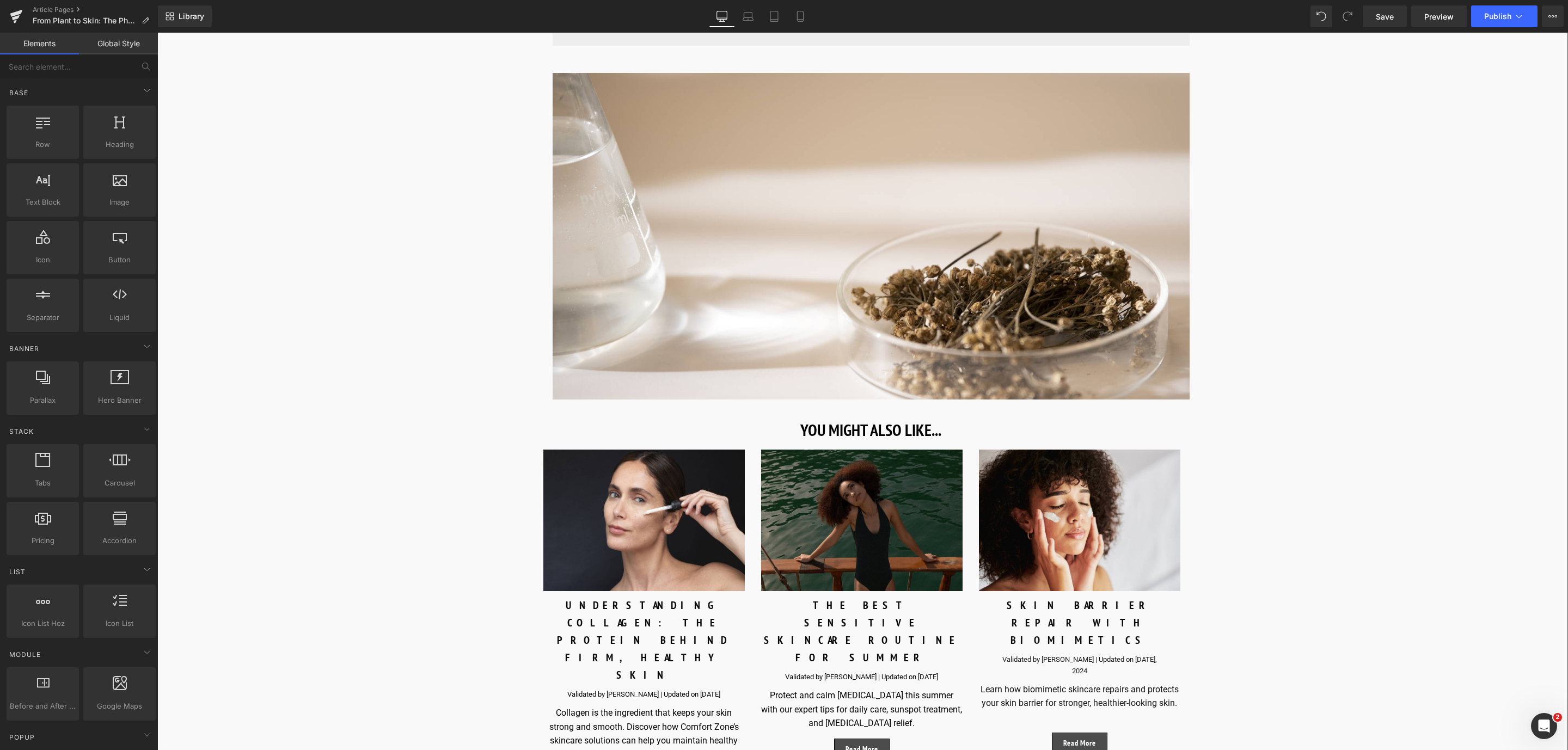
scroll to position [5472, 0]
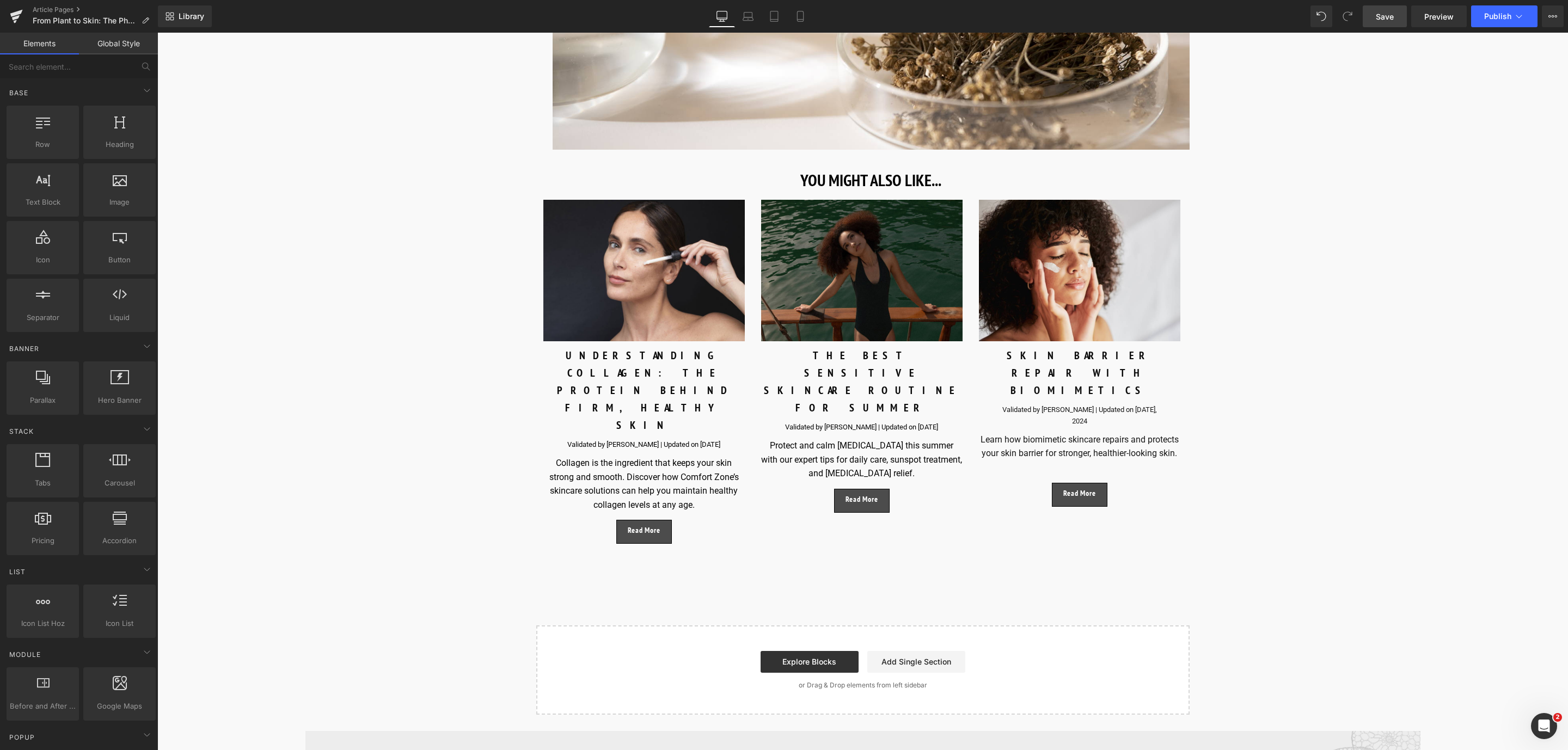
click at [1400, 16] on link "Save" at bounding box center [1385, 16] width 44 height 22
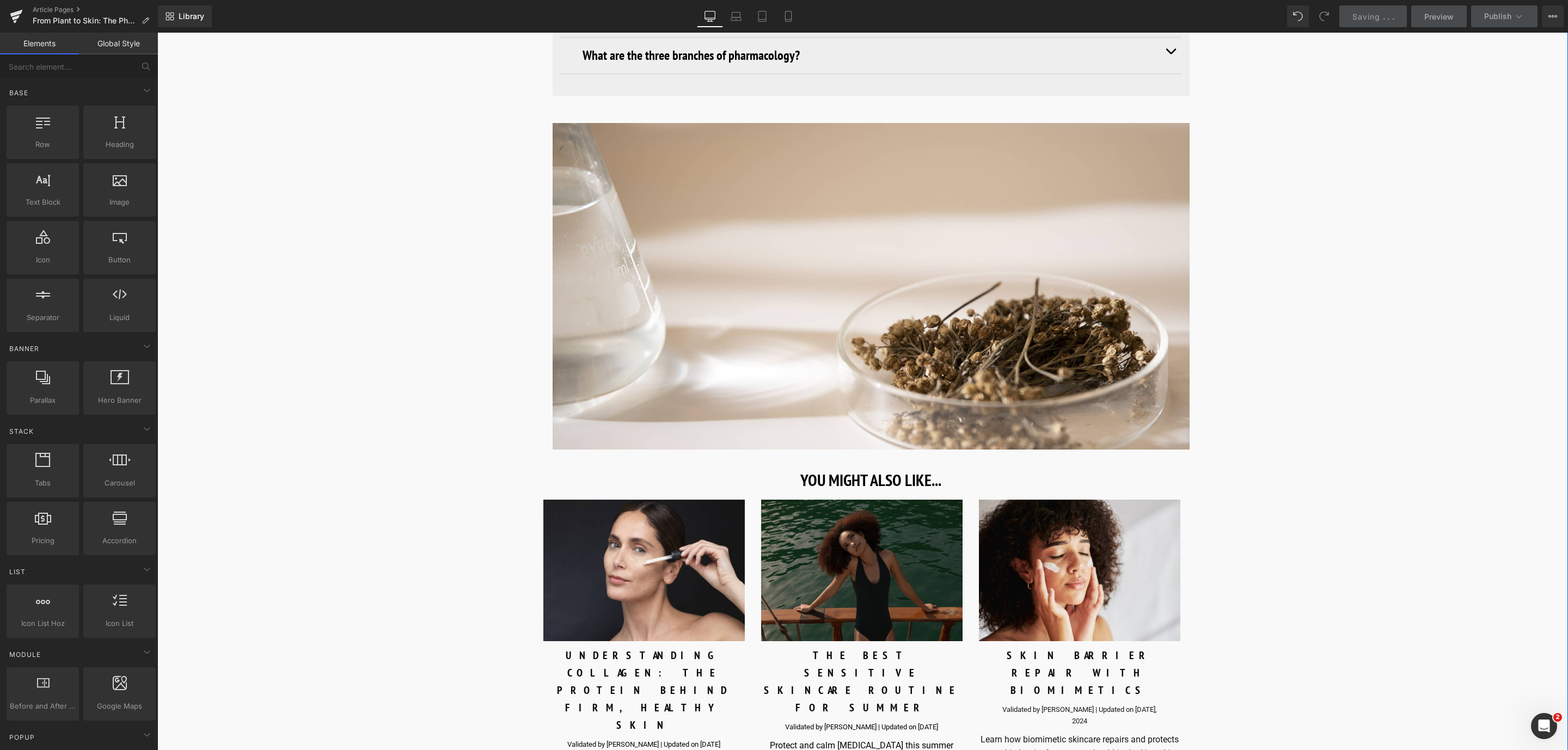
scroll to position [4819, 0]
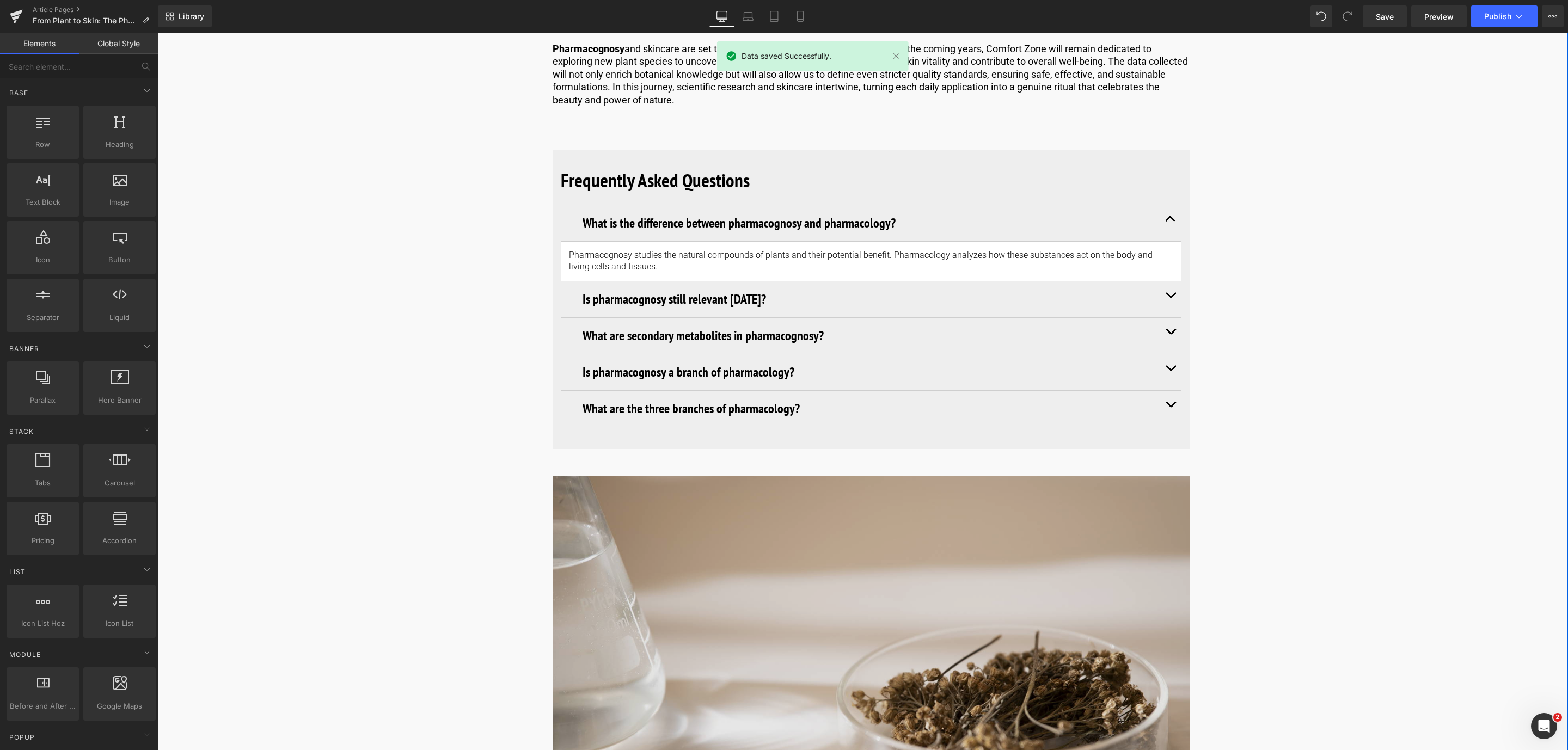
click at [636, 608] on img at bounding box center [871, 640] width 637 height 327
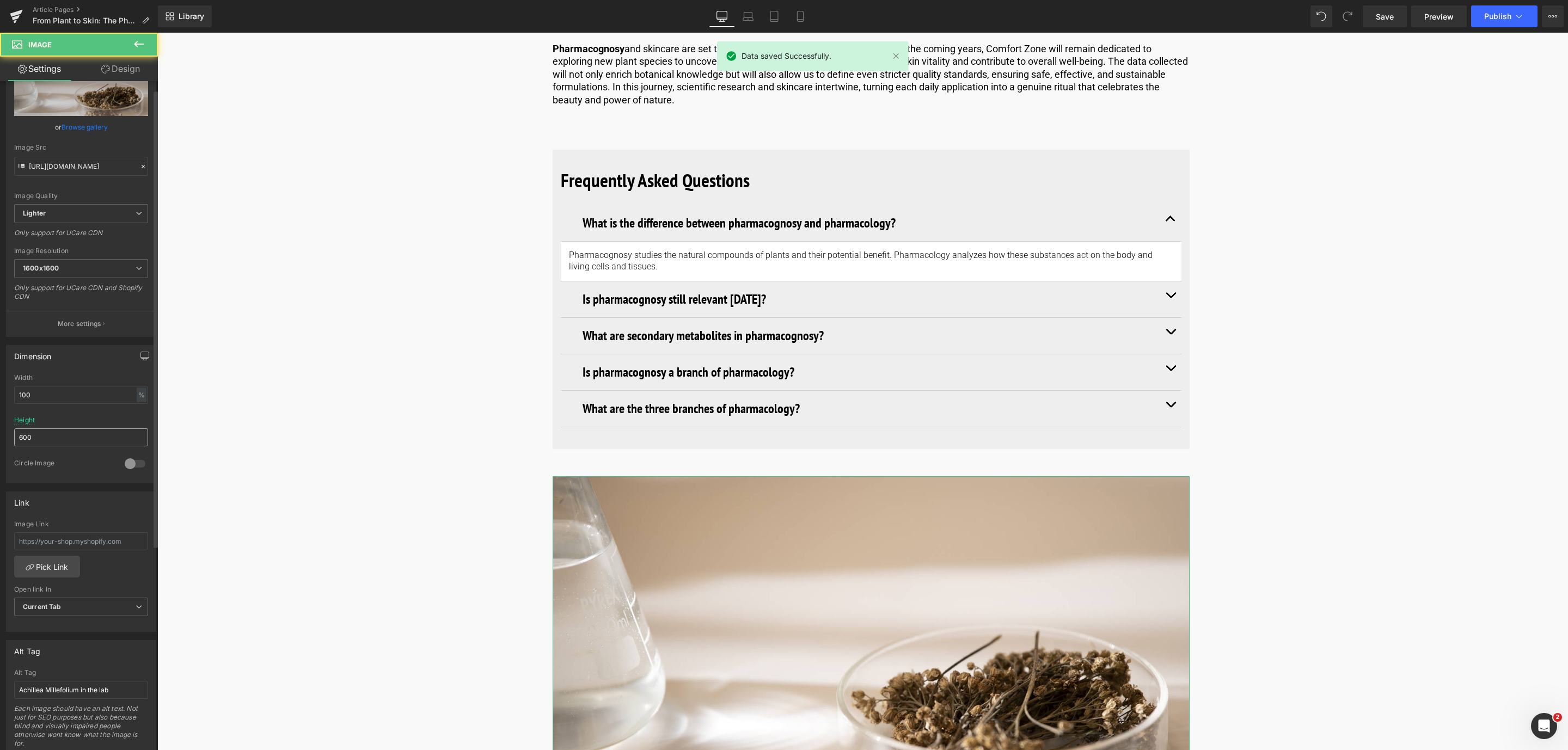
scroll to position [245, 0]
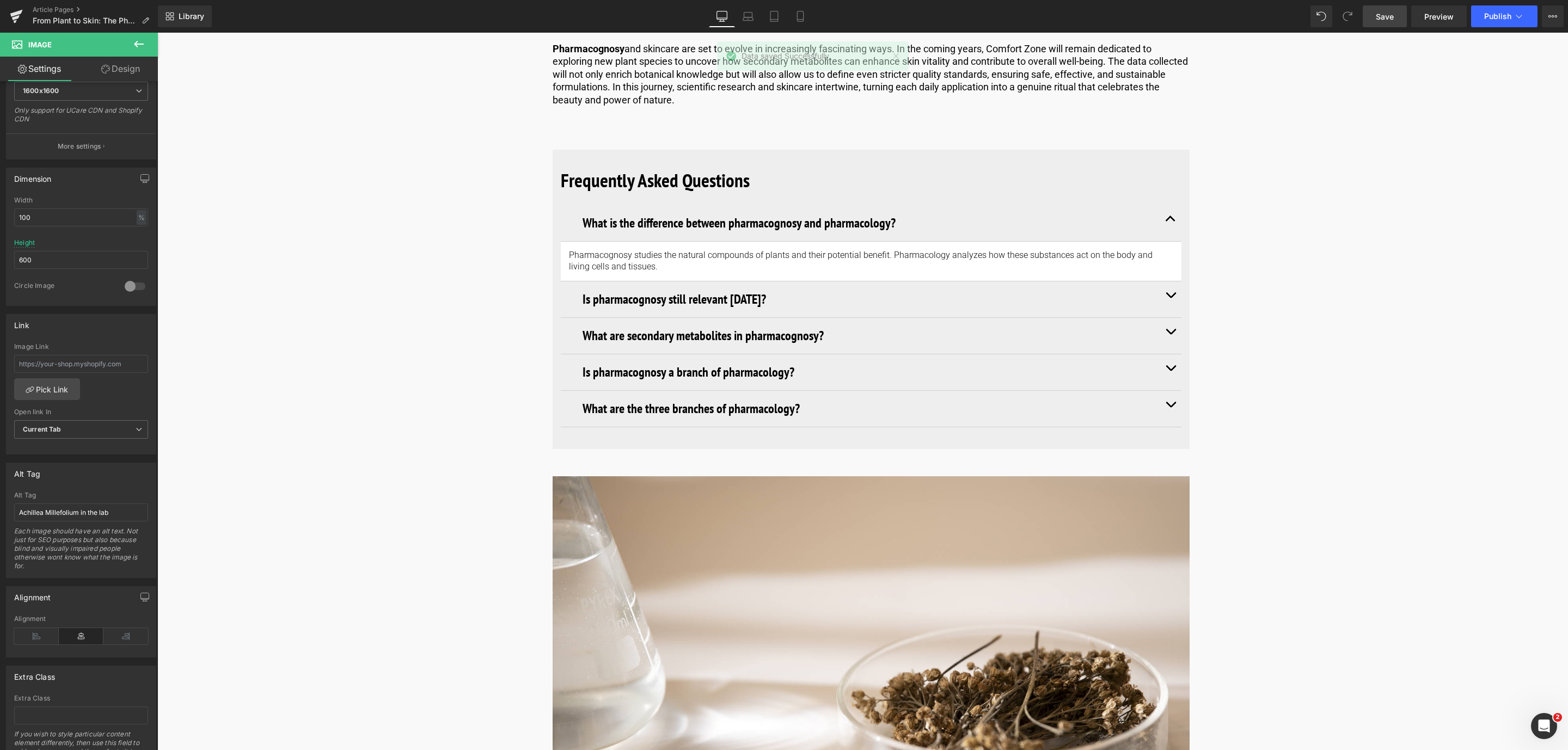
click at [1382, 16] on span "Save" at bounding box center [1385, 16] width 18 height 11
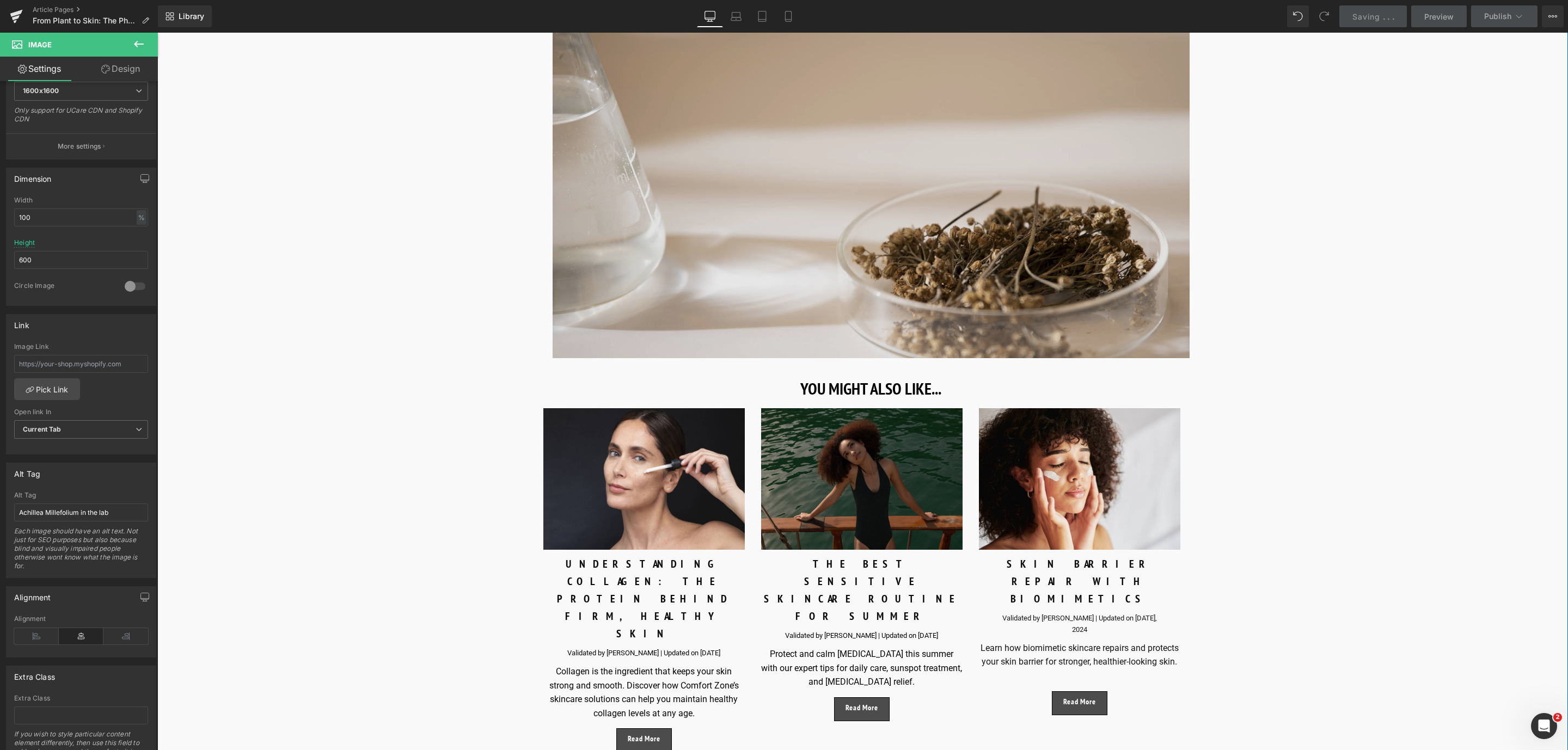
scroll to position [5391, 0]
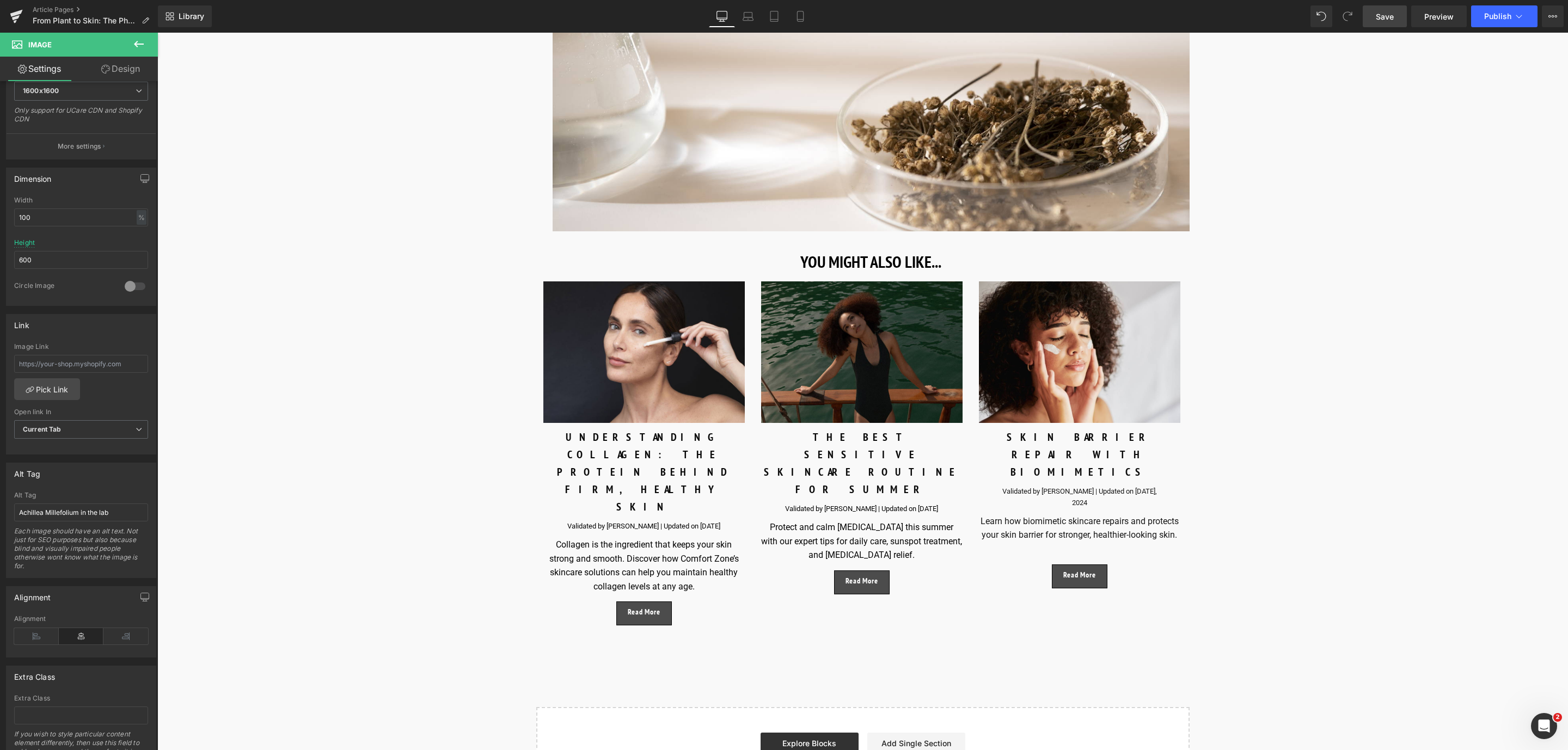
click at [1388, 9] on link "Save" at bounding box center [1385, 16] width 44 height 22
click at [1445, 11] on span "Preview" at bounding box center [1439, 16] width 29 height 11
click at [863, 576] on span "Button" at bounding box center [862, 583] width 25 height 13
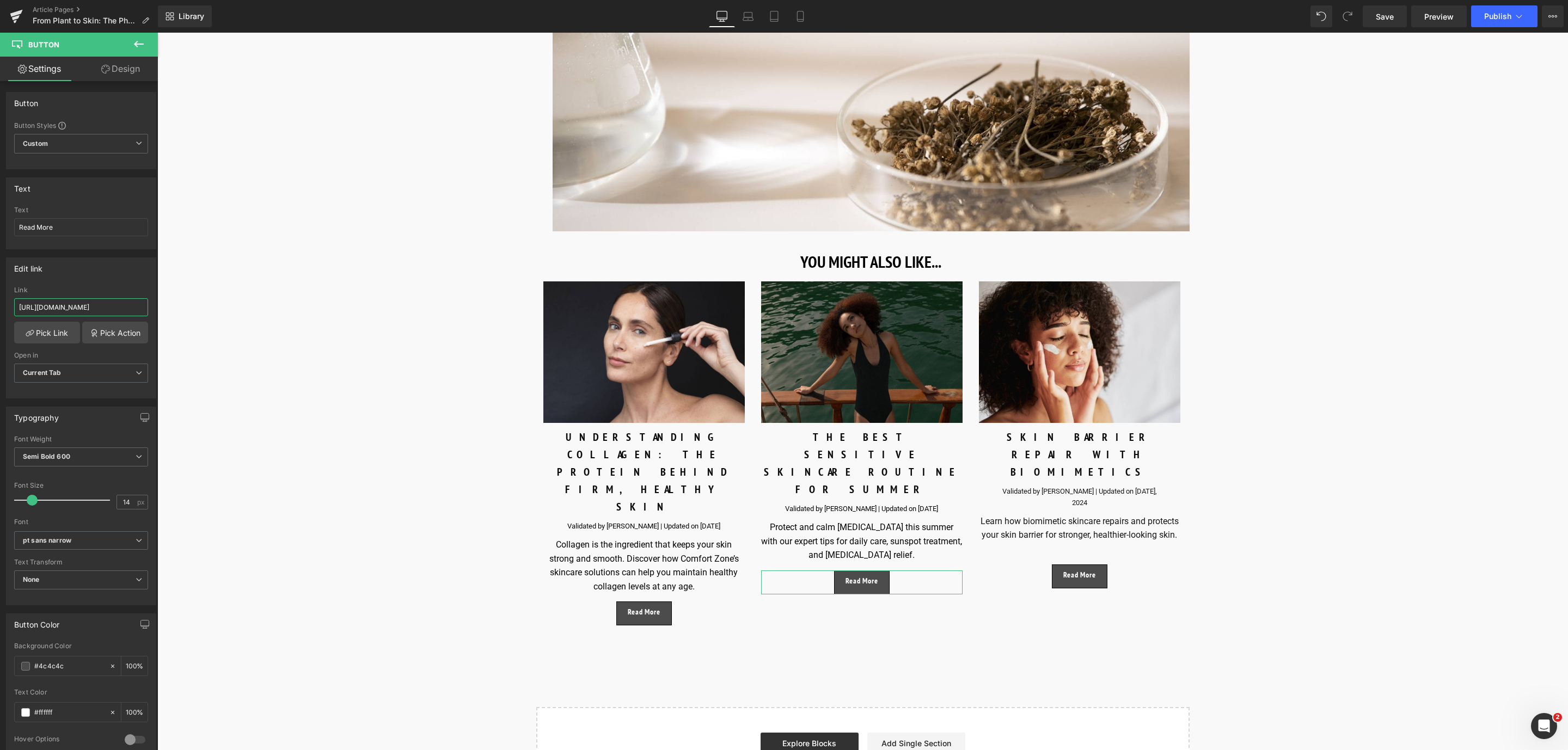
scroll to position [0, 151]
drag, startPoint x: 177, startPoint y: 346, endPoint x: 235, endPoint y: 312, distance: 67.2
paste input "https://world.comfortzoneskin.com/blogs/blog/sensitive-skin-care-summer"
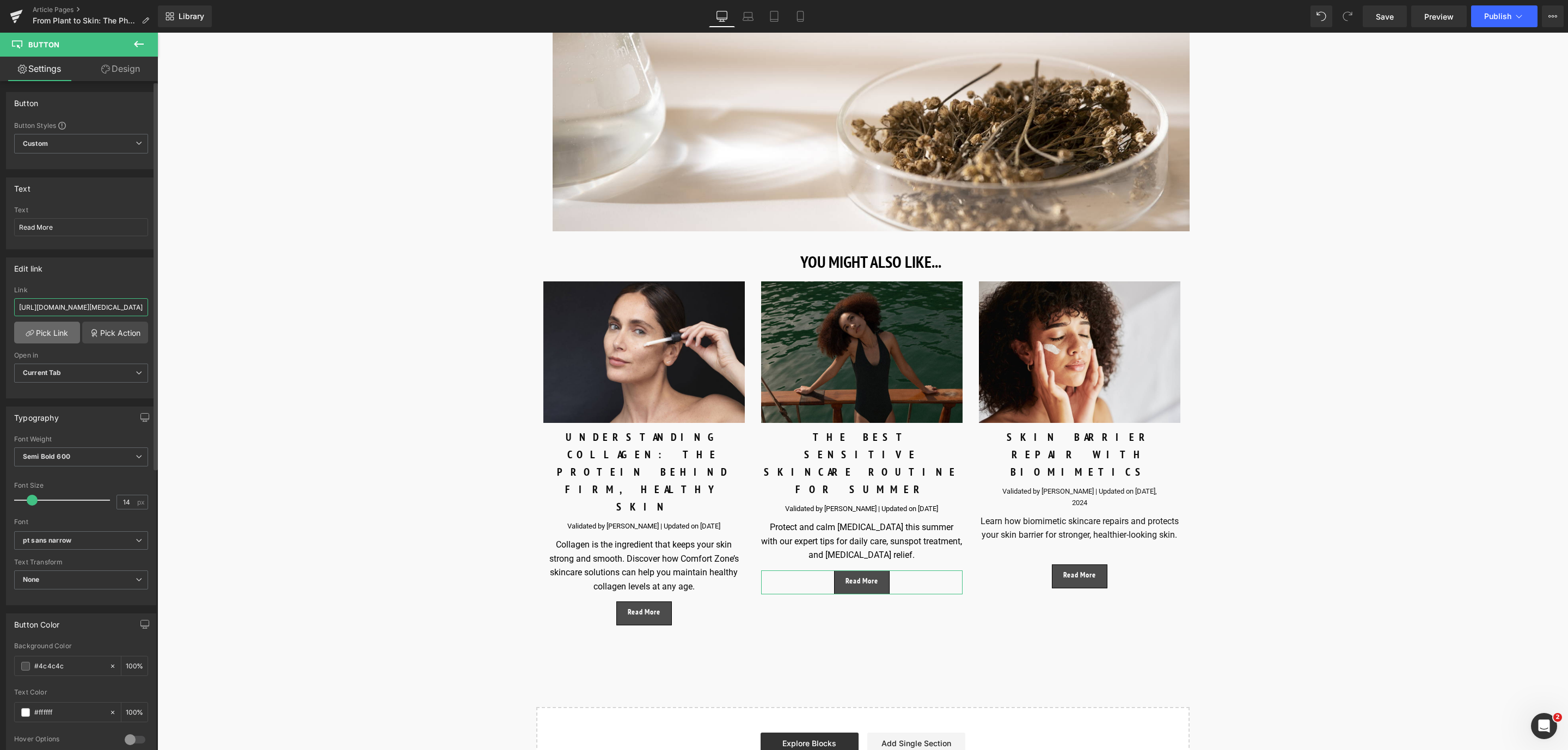
type input "https://world.comfortzoneskin.com/blogs/blog/sensitive-skin-care-summer"
click at [33, 337] on link "Pick Link" at bounding box center [47, 333] width 66 height 22
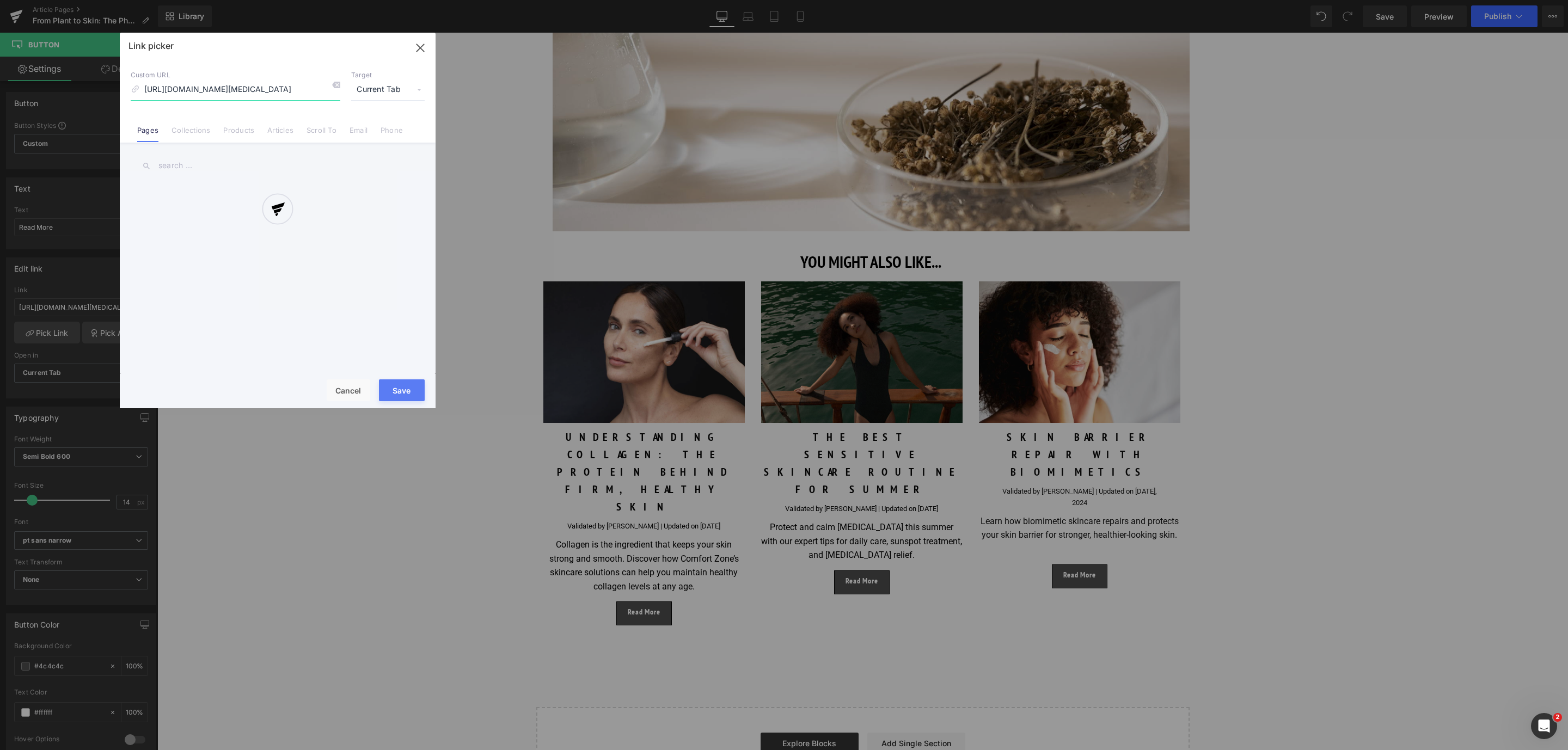
scroll to position [0, 82]
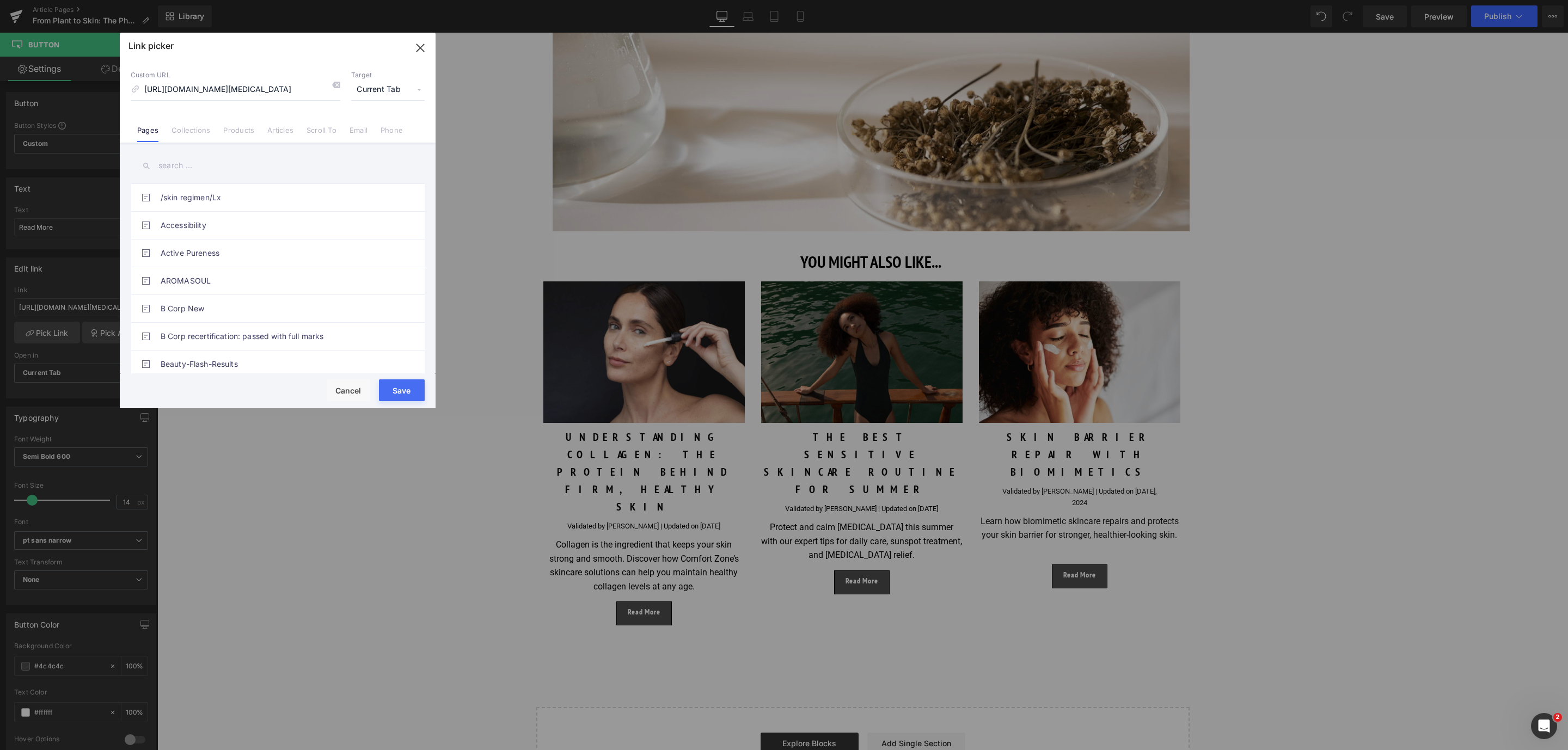
click at [409, 388] on button "Save" at bounding box center [402, 391] width 46 height 22
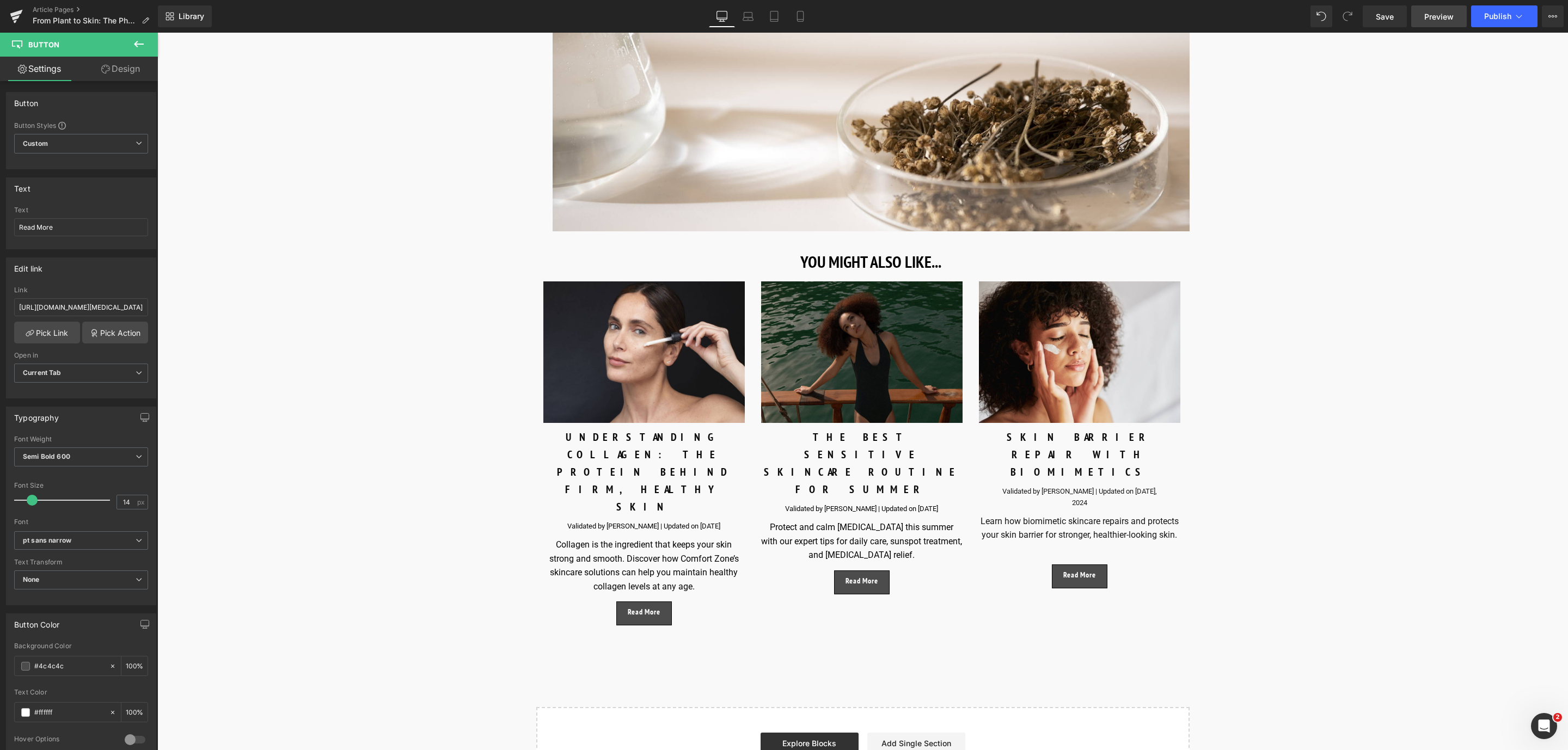
click at [1434, 25] on link "Preview" at bounding box center [1439, 16] width 56 height 22
drag, startPoint x: 177, startPoint y: 340, endPoint x: 249, endPoint y: 306, distance: 79.6
click at [860, 570] on link "Read More" at bounding box center [861, 582] width 55 height 24
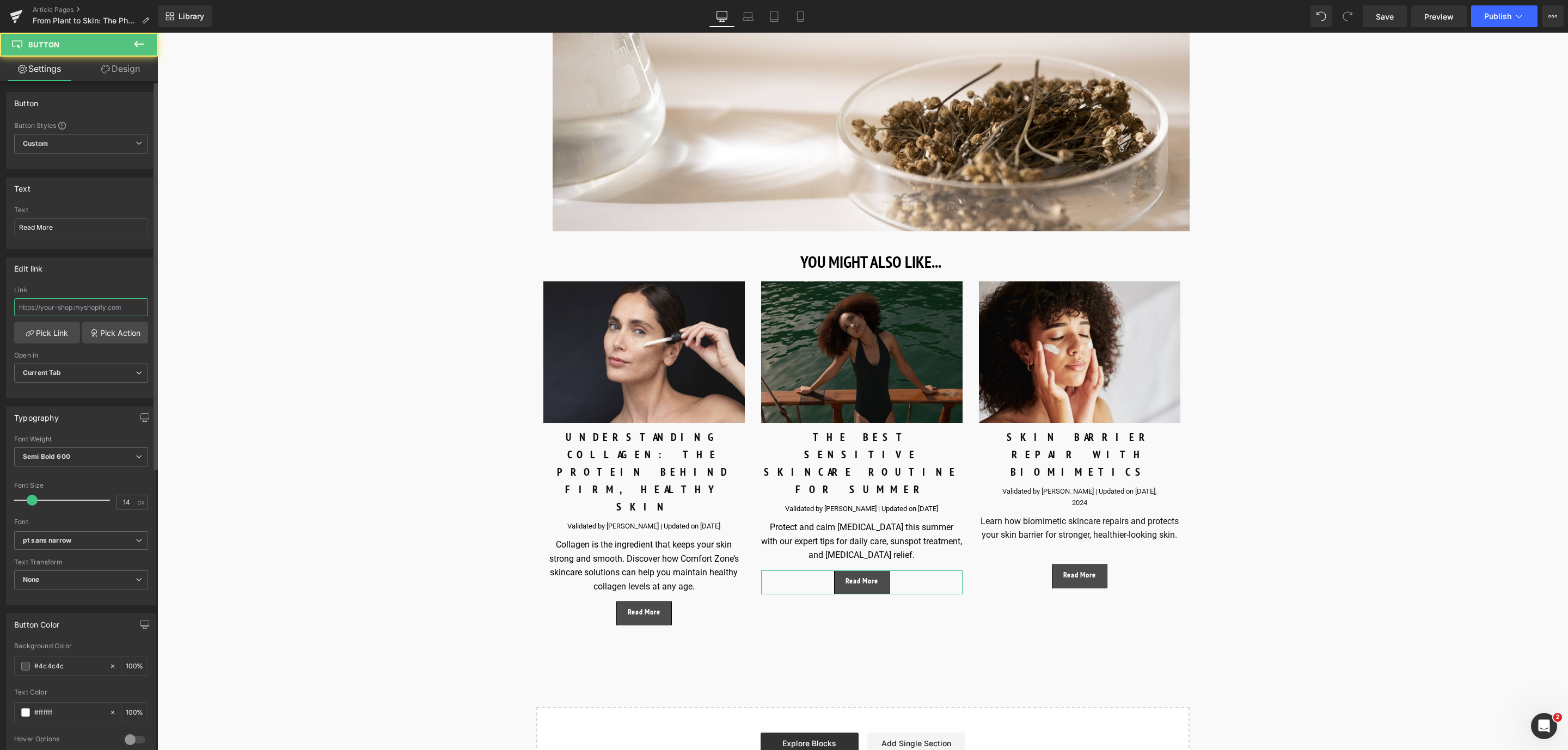
click at [61, 310] on input "text" at bounding box center [81, 307] width 134 height 18
paste input "https://world.comfortzoneskin.com/blogs/blog/sensitive-skin-care-summer"
type input "https://world.comfortzoneskin.com/blogs/blog/sensitive-skin-care-summer"
click at [60, 338] on link "Pick Link" at bounding box center [47, 333] width 66 height 22
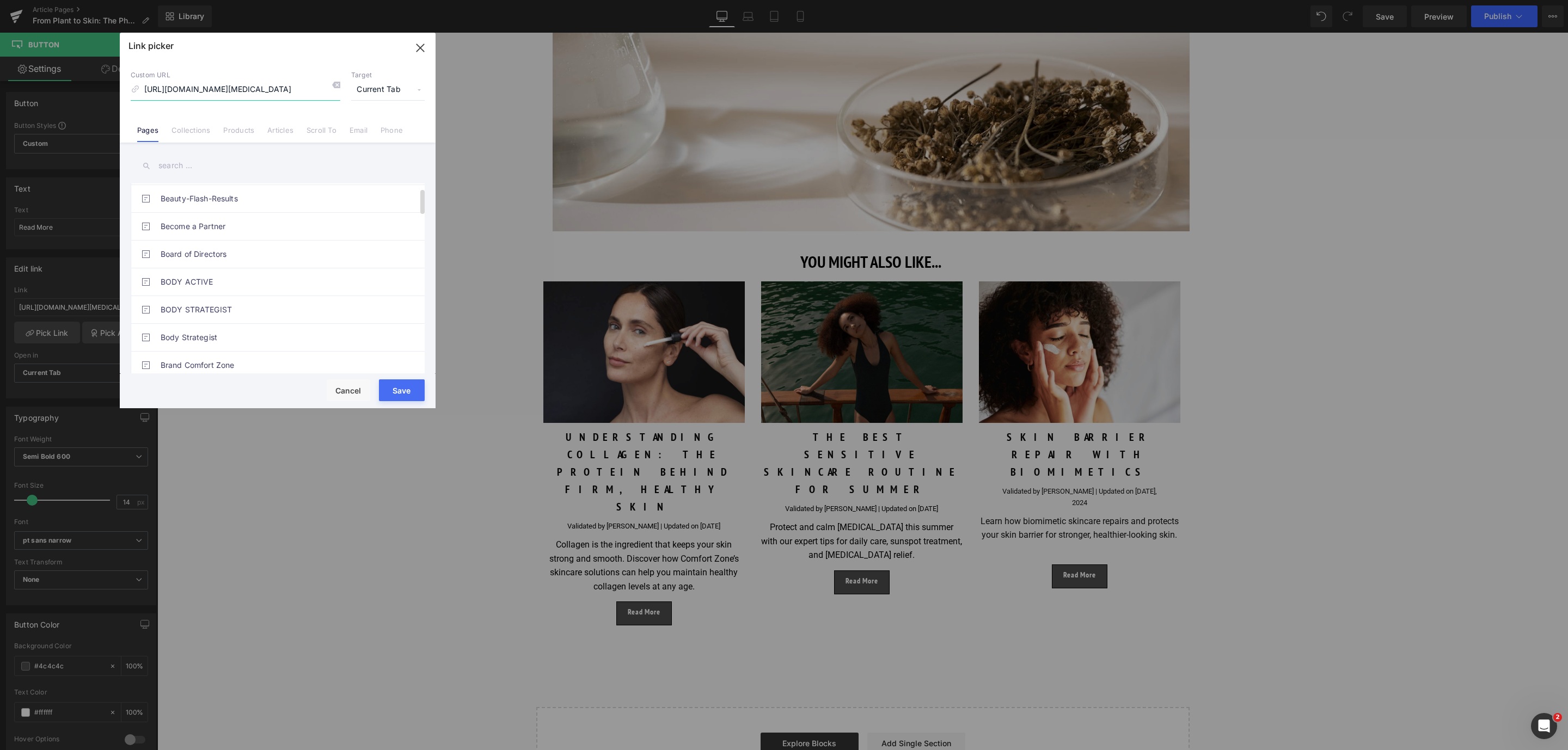
scroll to position [0, 0]
click at [201, 90] on input "https://world.comfortzoneskin.com/blogs/blog/sensitive-skin-care-summer" at bounding box center [235, 89] width 210 height 20
click at [303, 95] on input "https://world.comfortzoneskin.com/blogs/blog/sensitive-skin-care-summer" at bounding box center [235, 89] width 210 height 20
click at [180, 89] on input "https://world.comfortzoneskin.com/blogs/blog/sensitive-skin-care-summer" at bounding box center [235, 89] width 210 height 20
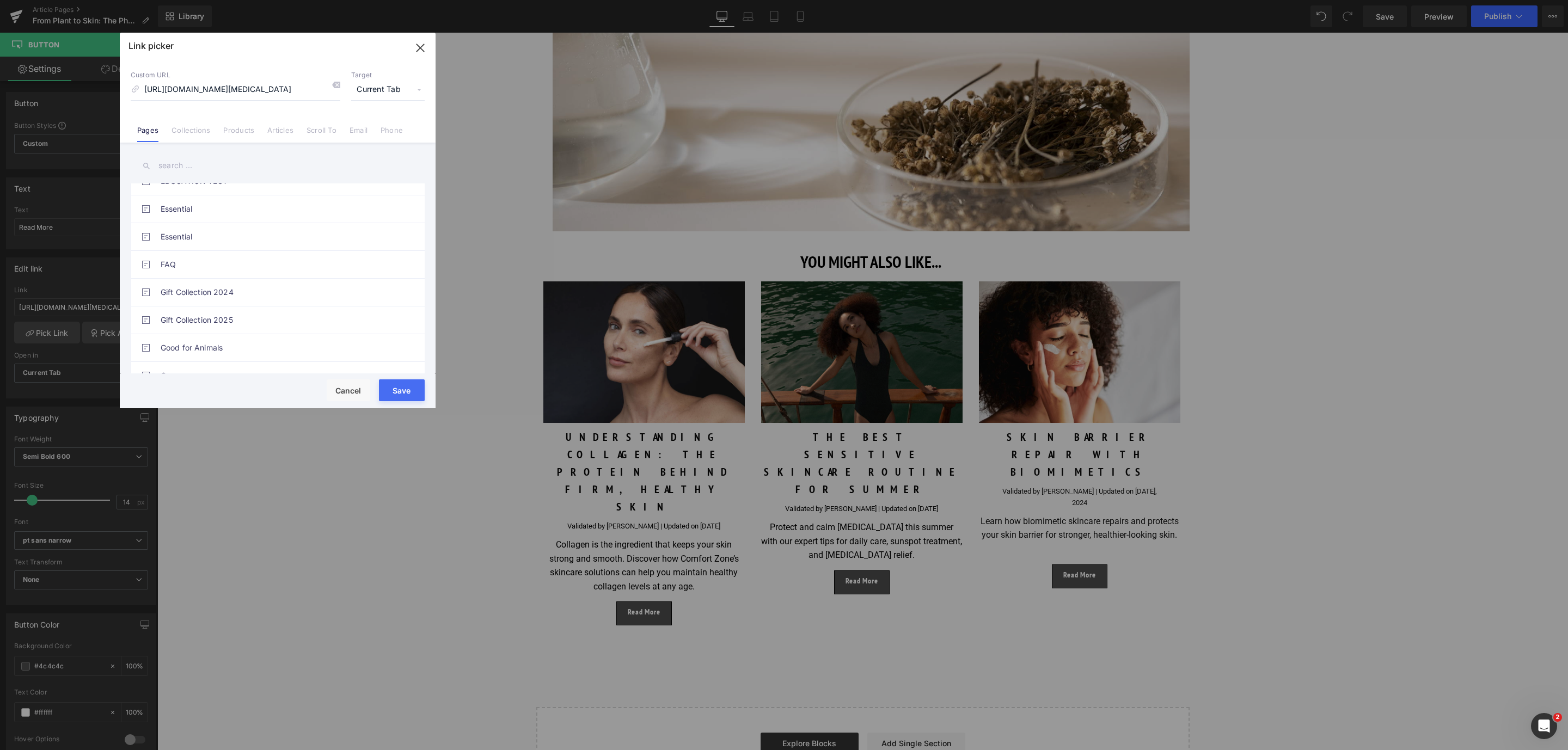
click at [410, 377] on div "Save Cancel" at bounding box center [278, 391] width 316 height 34
click at [410, 387] on button "Save" at bounding box center [402, 391] width 46 height 22
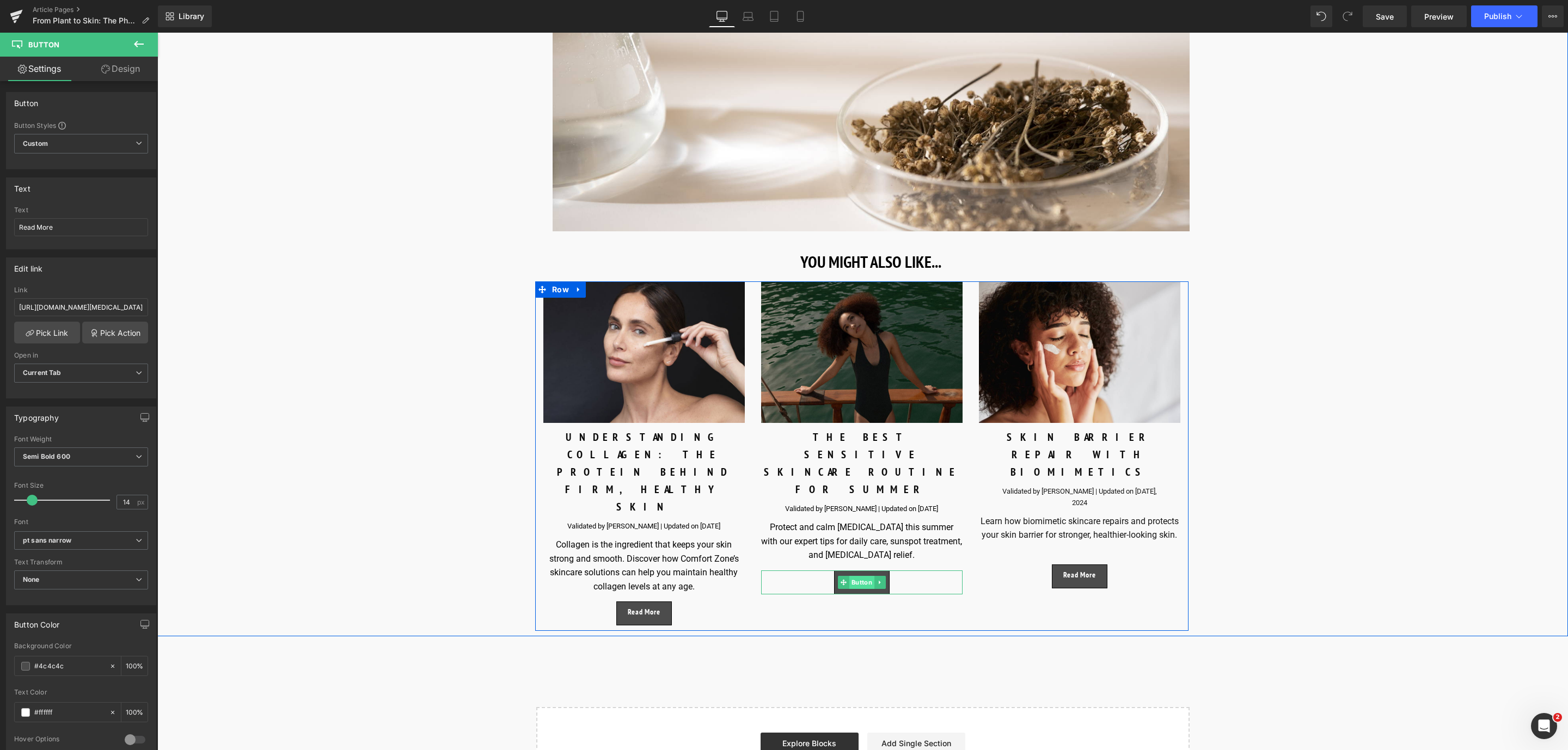
click at [852, 576] on span "Button" at bounding box center [862, 583] width 25 height 13
drag, startPoint x: 174, startPoint y: 342, endPoint x: 213, endPoint y: 307, distance: 52.4
paste input "https://world.comfortzoneskin.com/blogs/blog/sensitive-skin-care-summer"
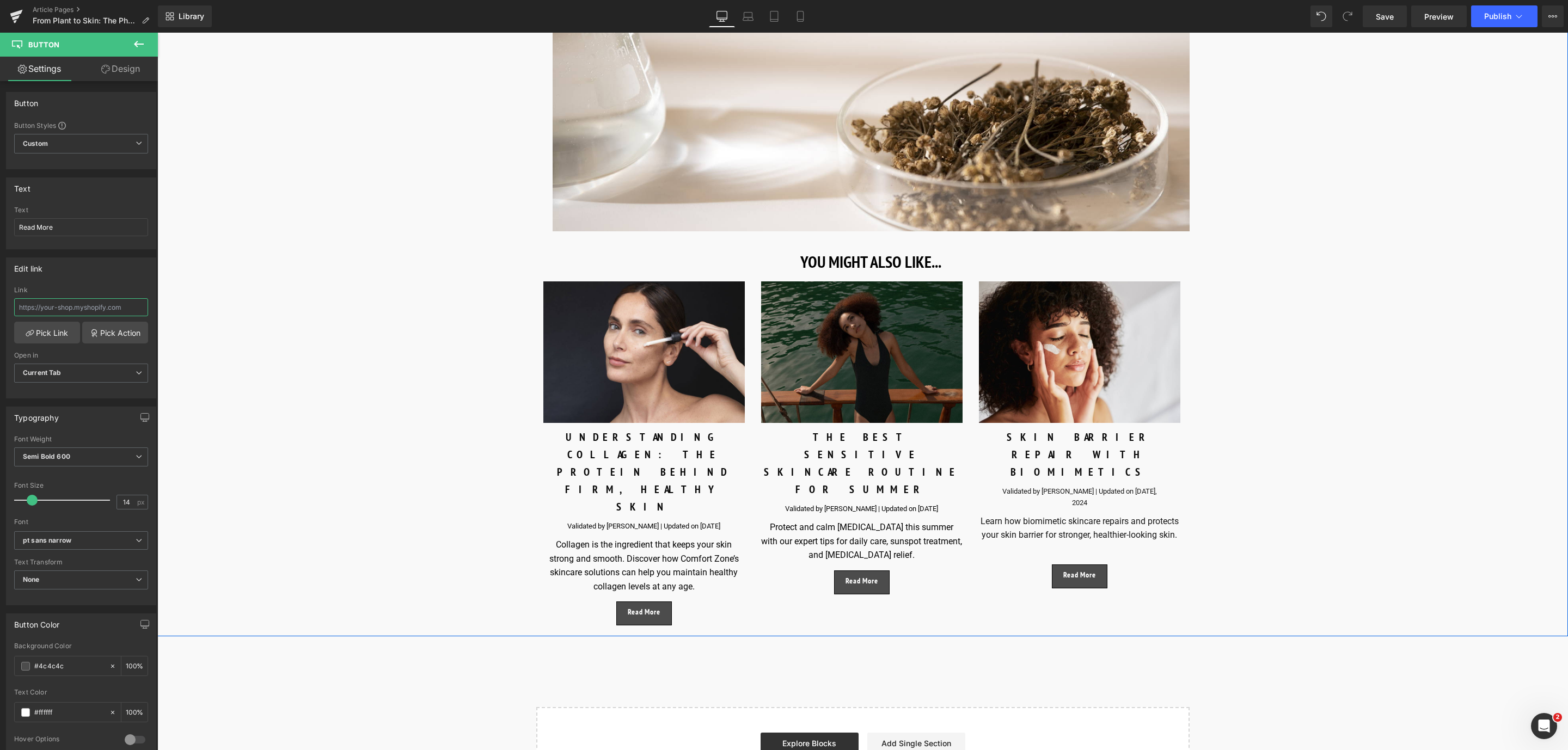
type input "https://world.comfortzoneskin.com/blogs/blog/sensitive-skin-care-summer"
click at [60, 342] on link "Pick Link" at bounding box center [47, 333] width 66 height 22
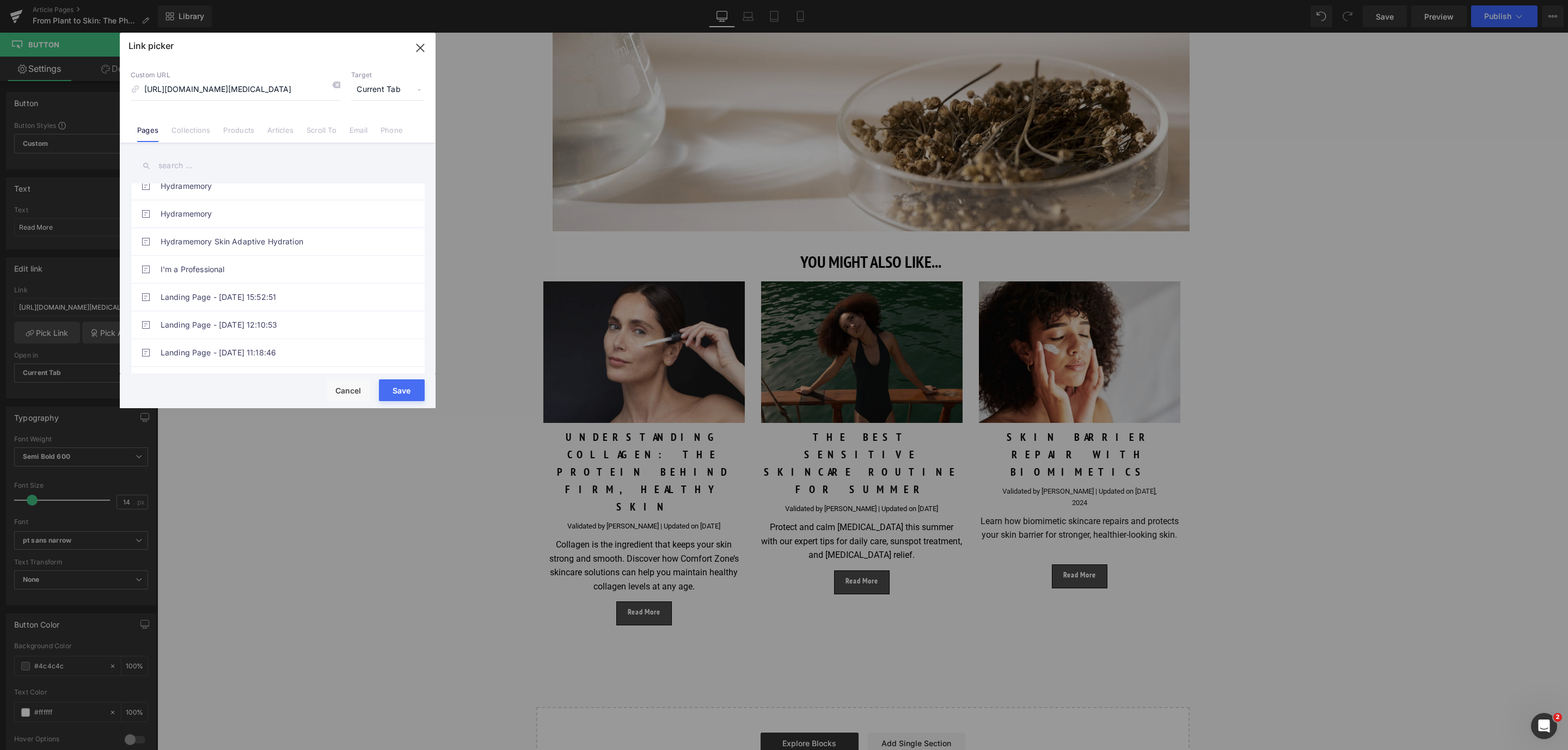
scroll to position [0, 0]
click at [417, 385] on button "Save" at bounding box center [402, 391] width 46 height 22
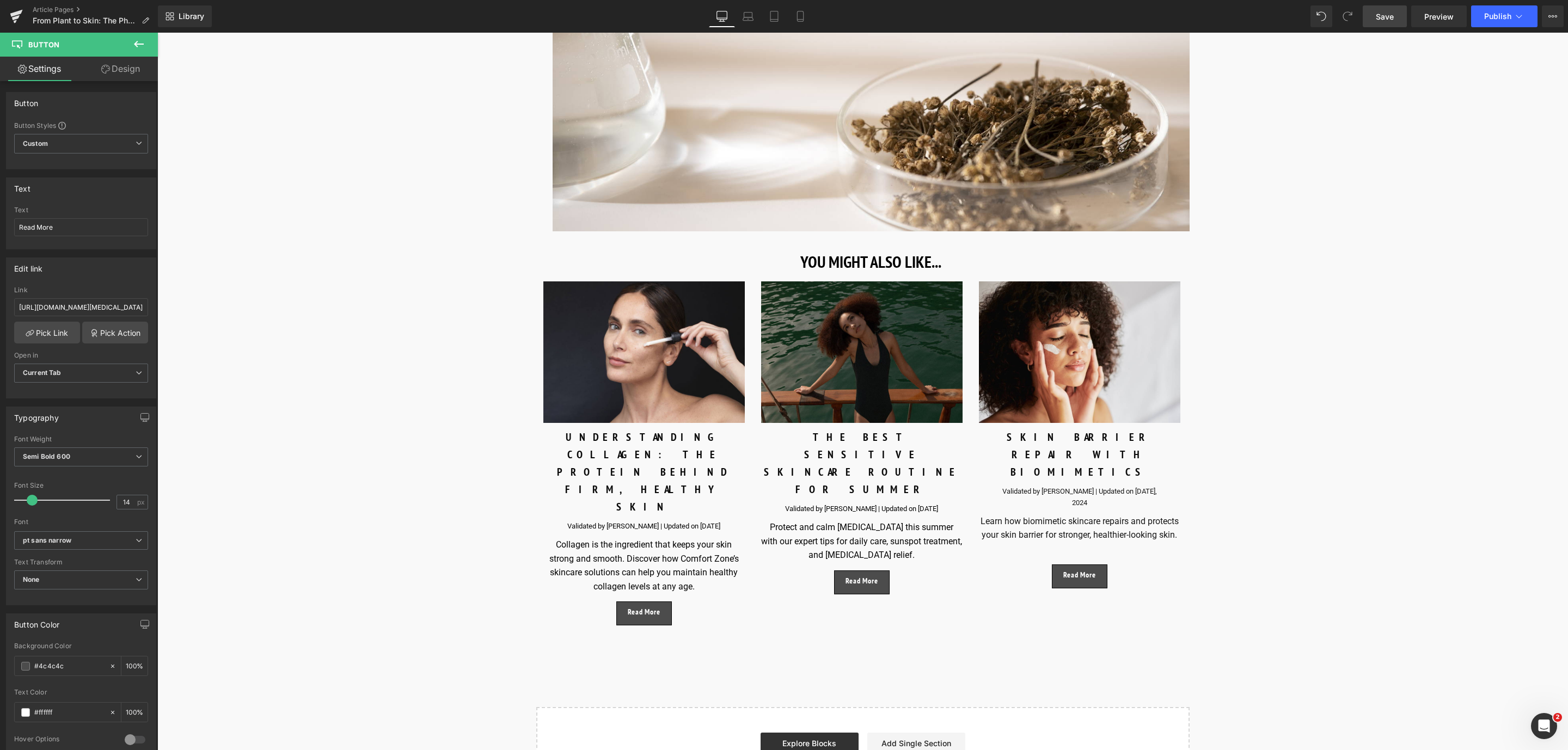
click at [1395, 7] on link "Save" at bounding box center [1385, 16] width 44 height 22
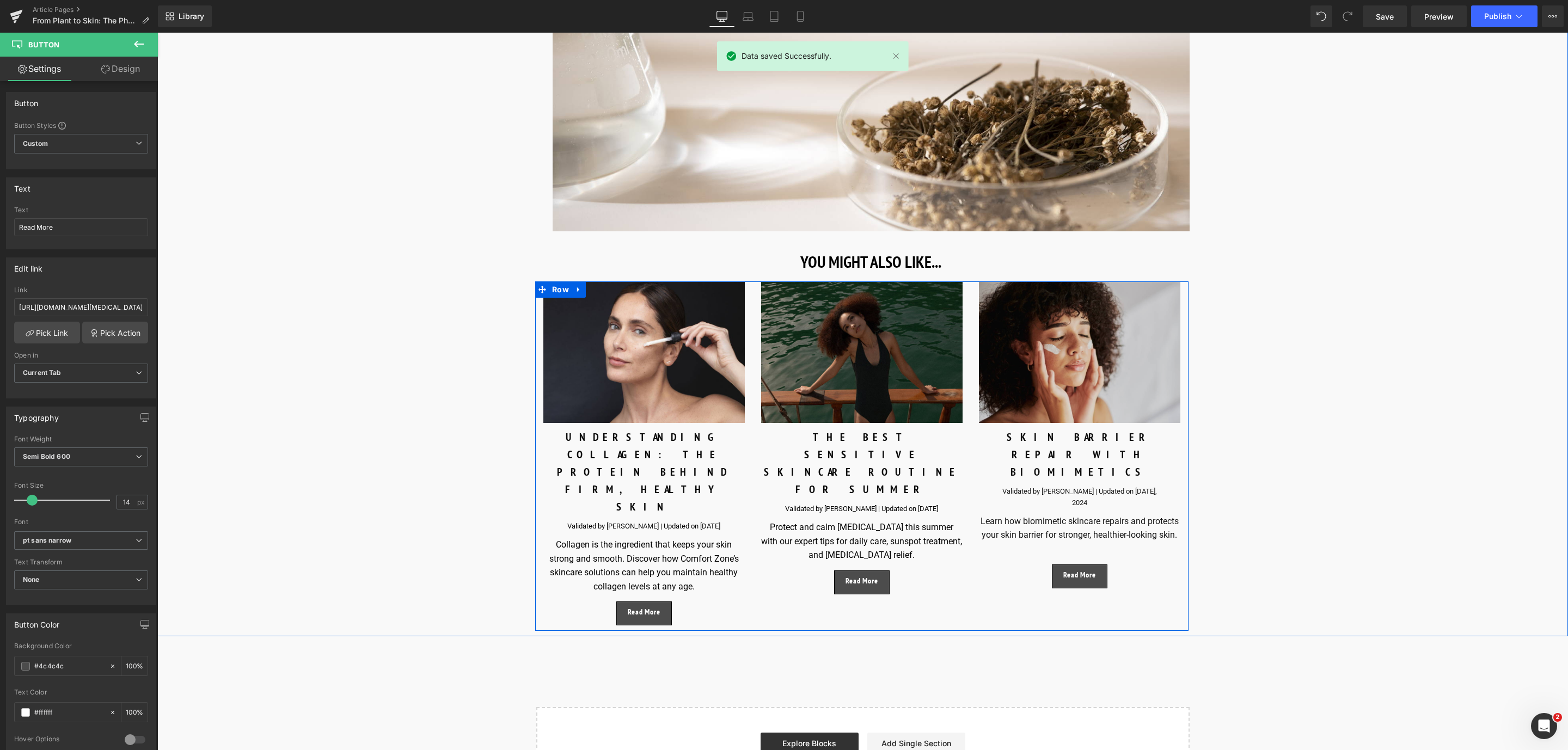
click at [1038, 419] on img at bounding box center [1079, 352] width 202 height 141
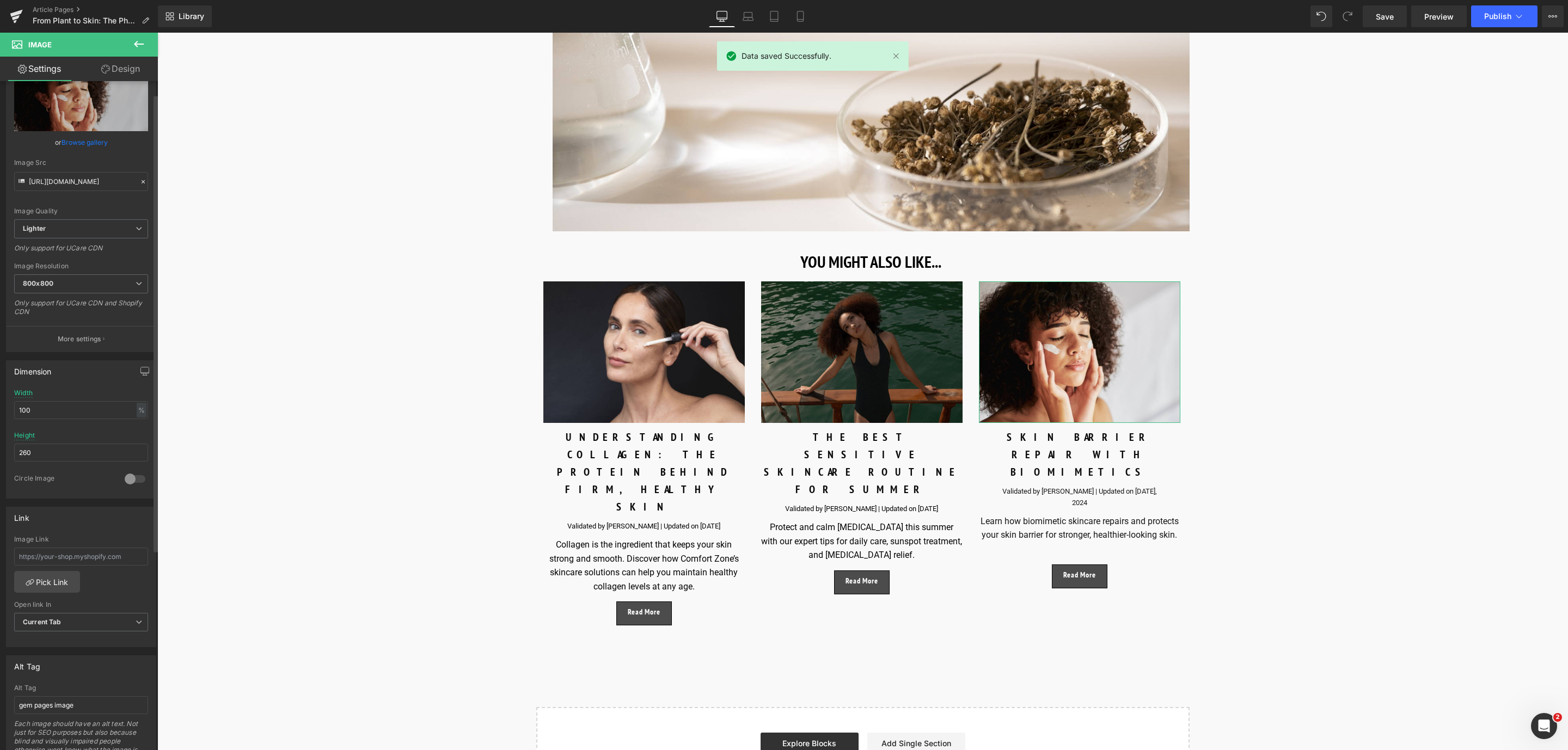
scroll to position [82, 0]
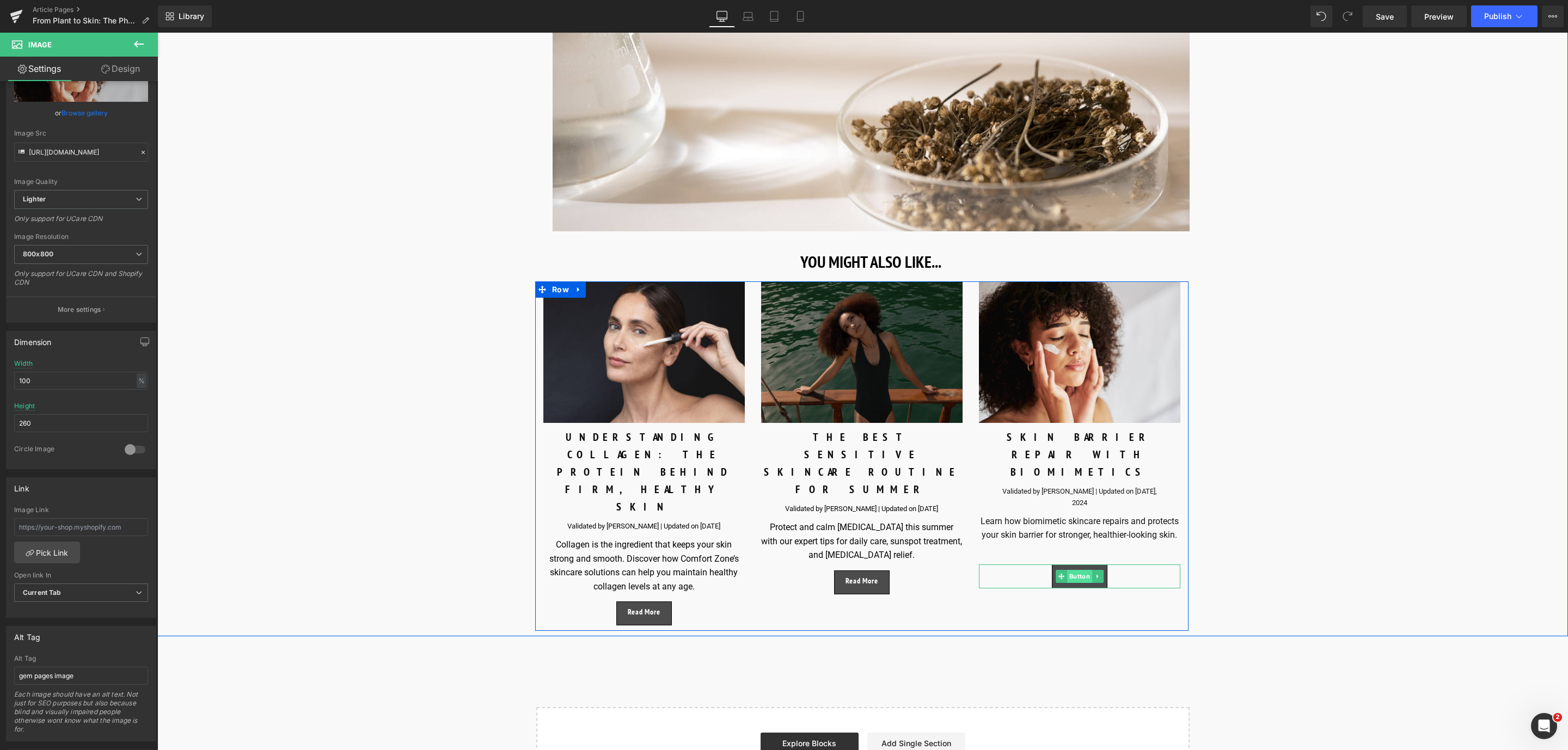
click at [1074, 574] on span "Button" at bounding box center [1079, 577] width 25 height 13
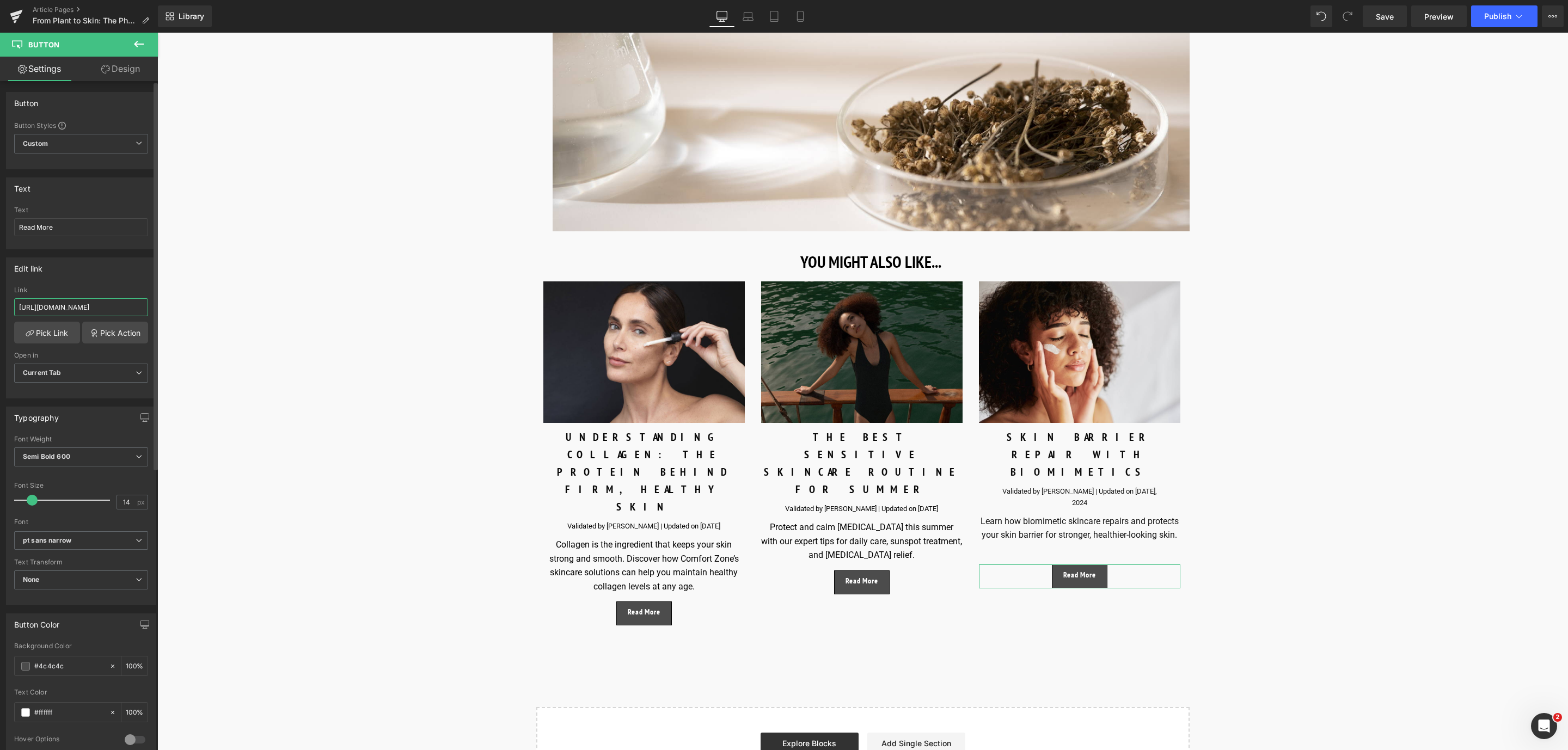
click at [110, 308] on input "https://world.comfortzoneskin.com/blogs/blog/skin-barrier-repair-with-biomimeti…" at bounding box center [81, 307] width 134 height 18
click at [882, 576] on link at bounding box center [880, 583] width 11 height 13
click at [882, 576] on link at bounding box center [886, 583] width 11 height 13
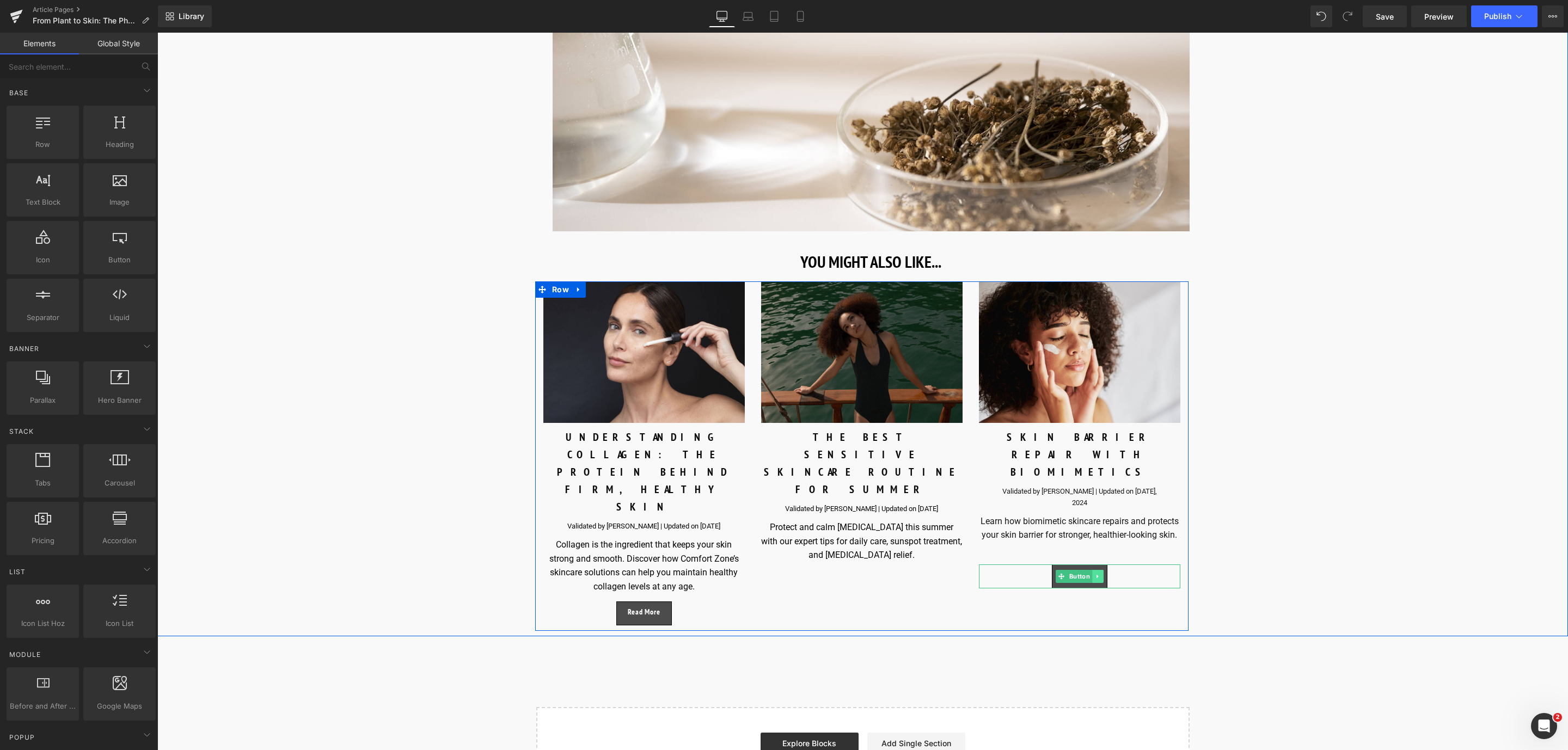
click at [1097, 574] on icon at bounding box center [1097, 577] width 6 height 7
click at [1088, 575] on link at bounding box center [1092, 577] width 11 height 13
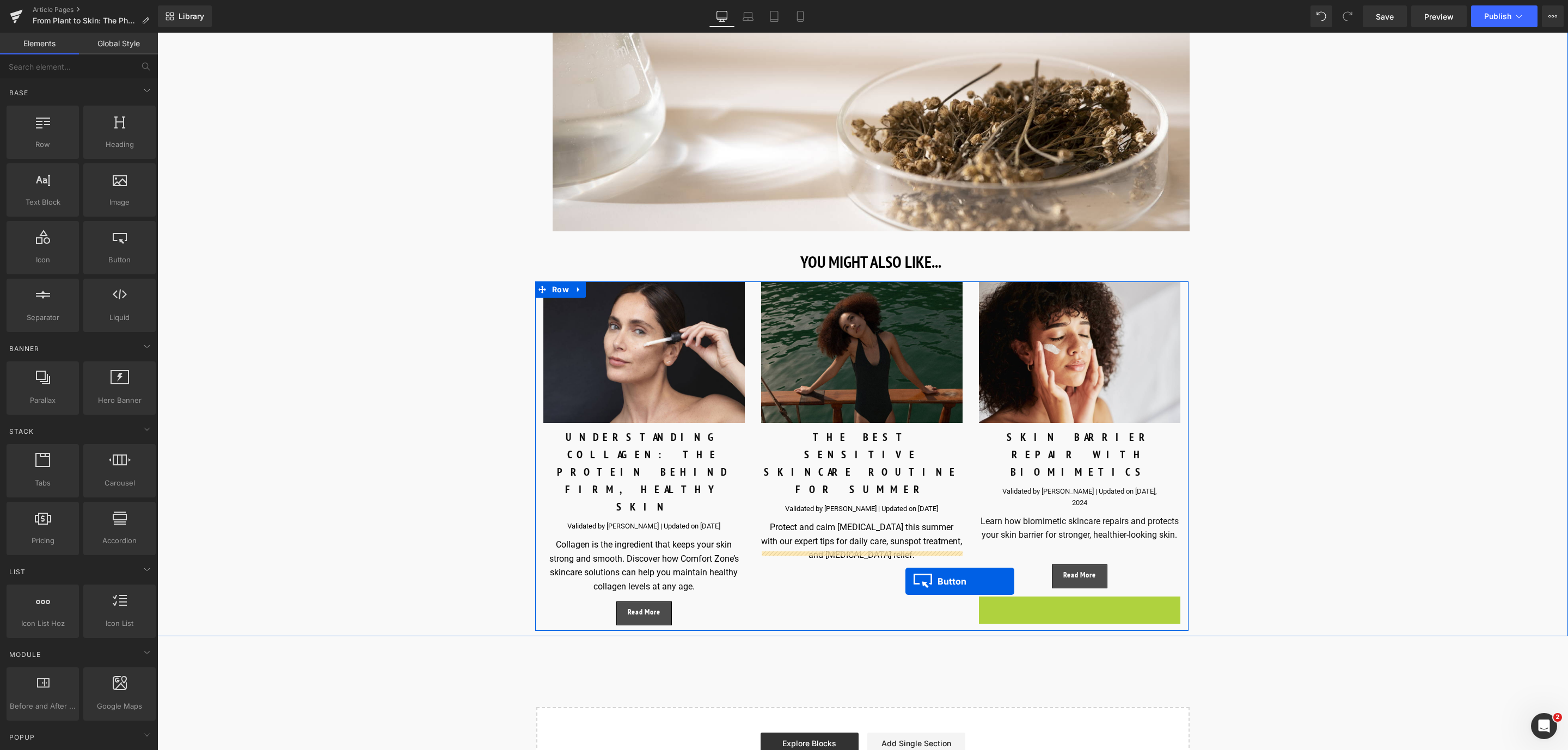
drag, startPoint x: 1060, startPoint y: 605, endPoint x: 890, endPoint y: 582, distance: 171.5
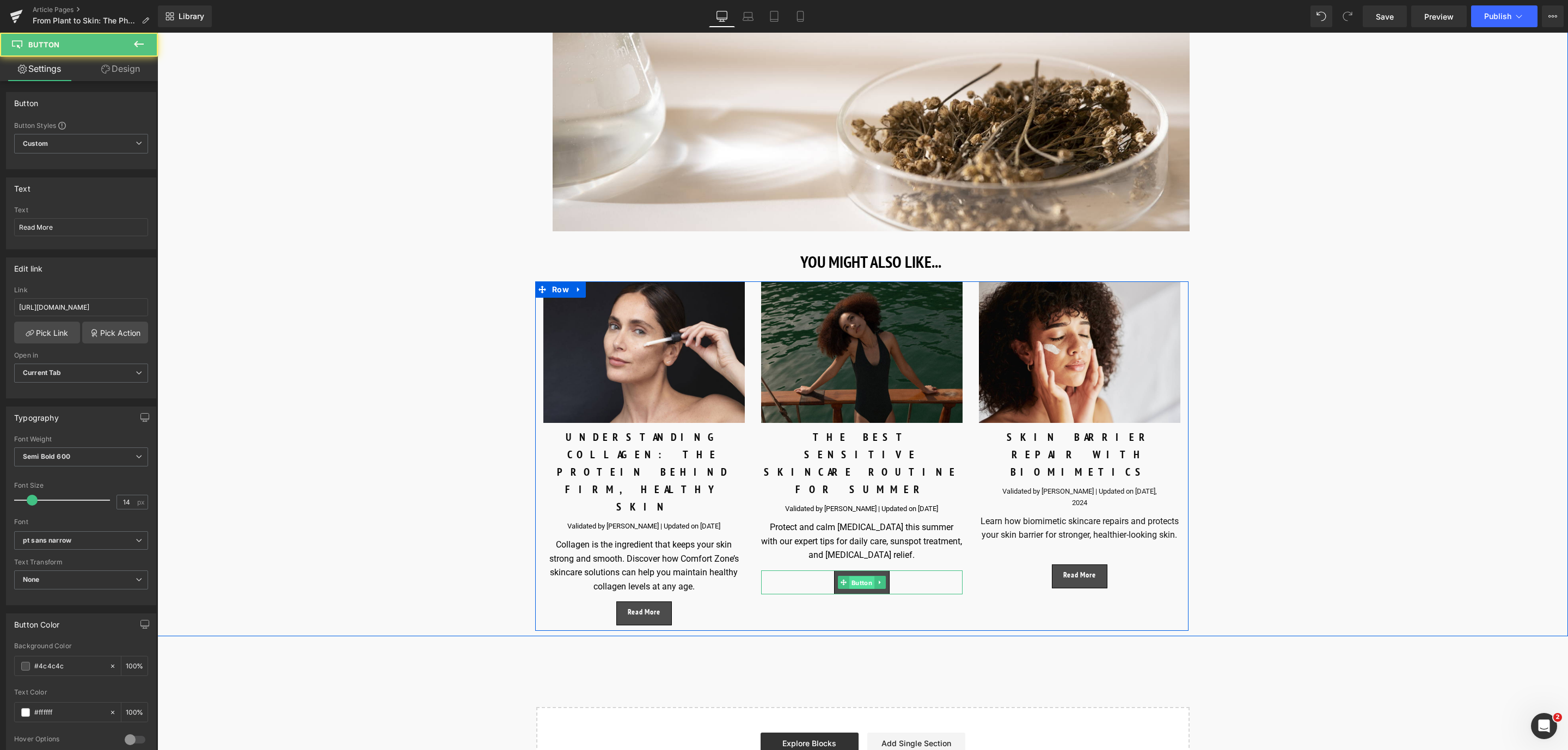
click at [863, 577] on span "Button" at bounding box center [862, 583] width 25 height 13
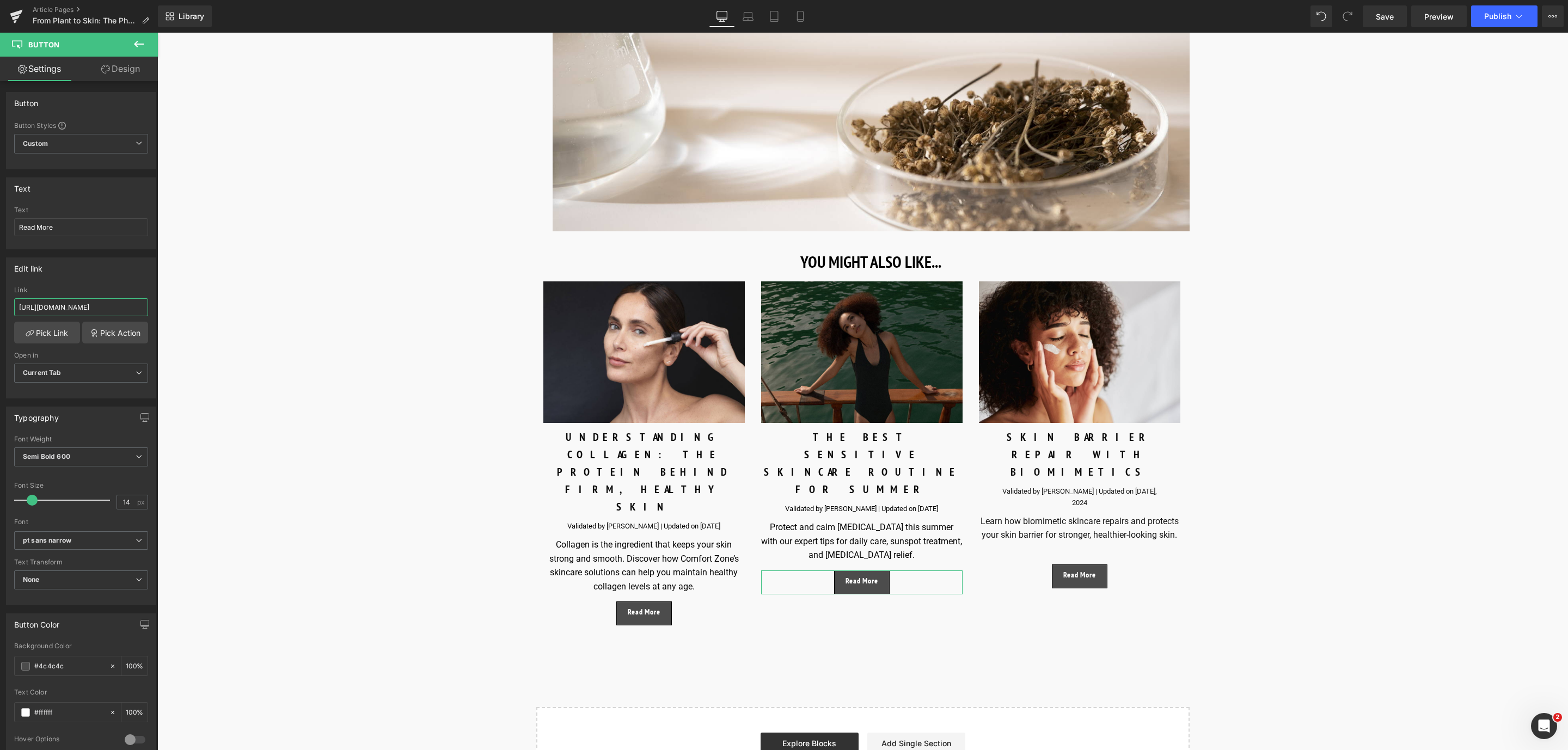
scroll to position [0, 141]
drag, startPoint x: 176, startPoint y: 338, endPoint x: 244, endPoint y: 303, distance: 76.5
paste input "https://world.comfortzoneskin.com/blogs/blog/sensitive-skin-care-summer"
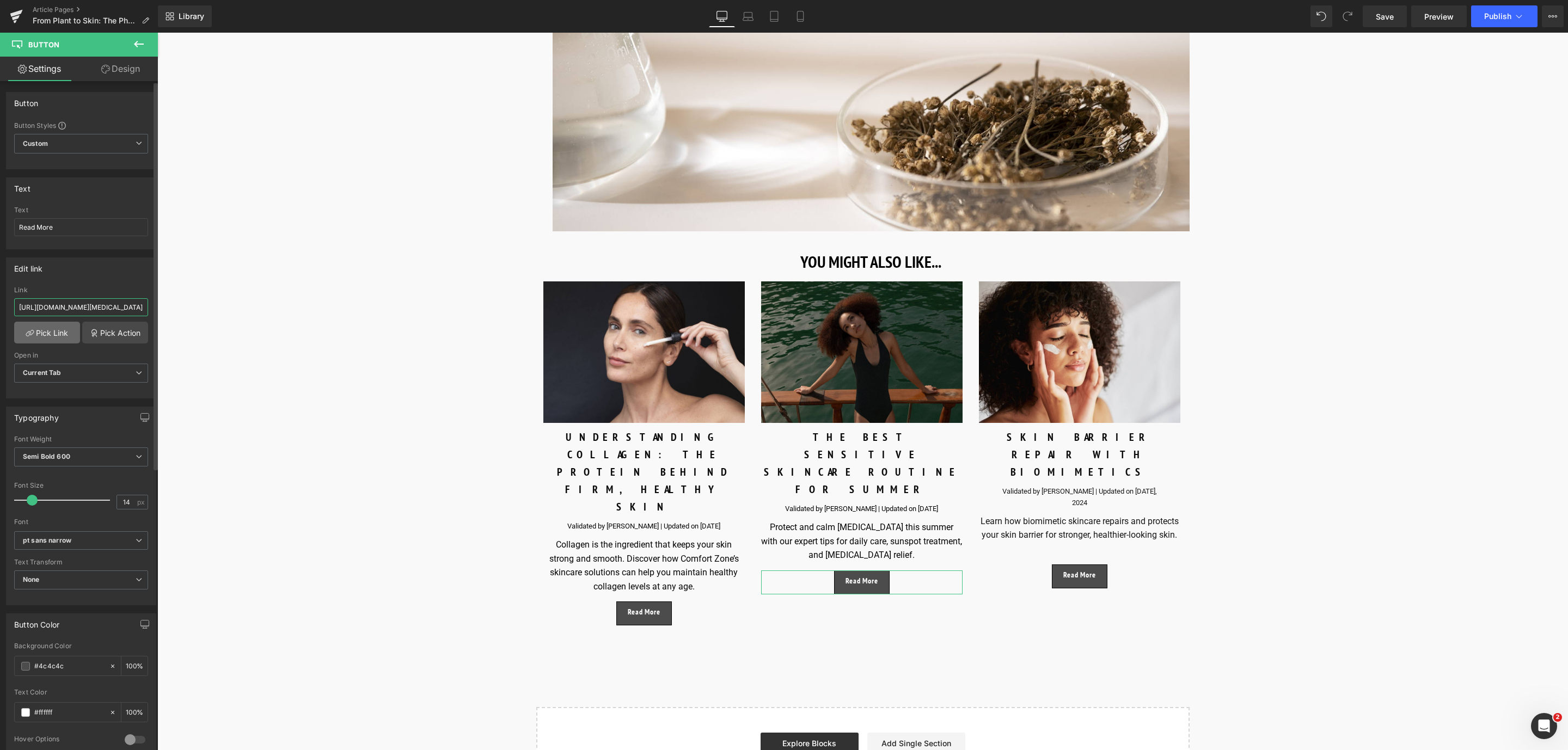
type input "https://world.comfortzoneskin.com/blogs/blog/sensitive-skin-care-summer"
click at [58, 342] on link "Pick Link" at bounding box center [47, 333] width 66 height 22
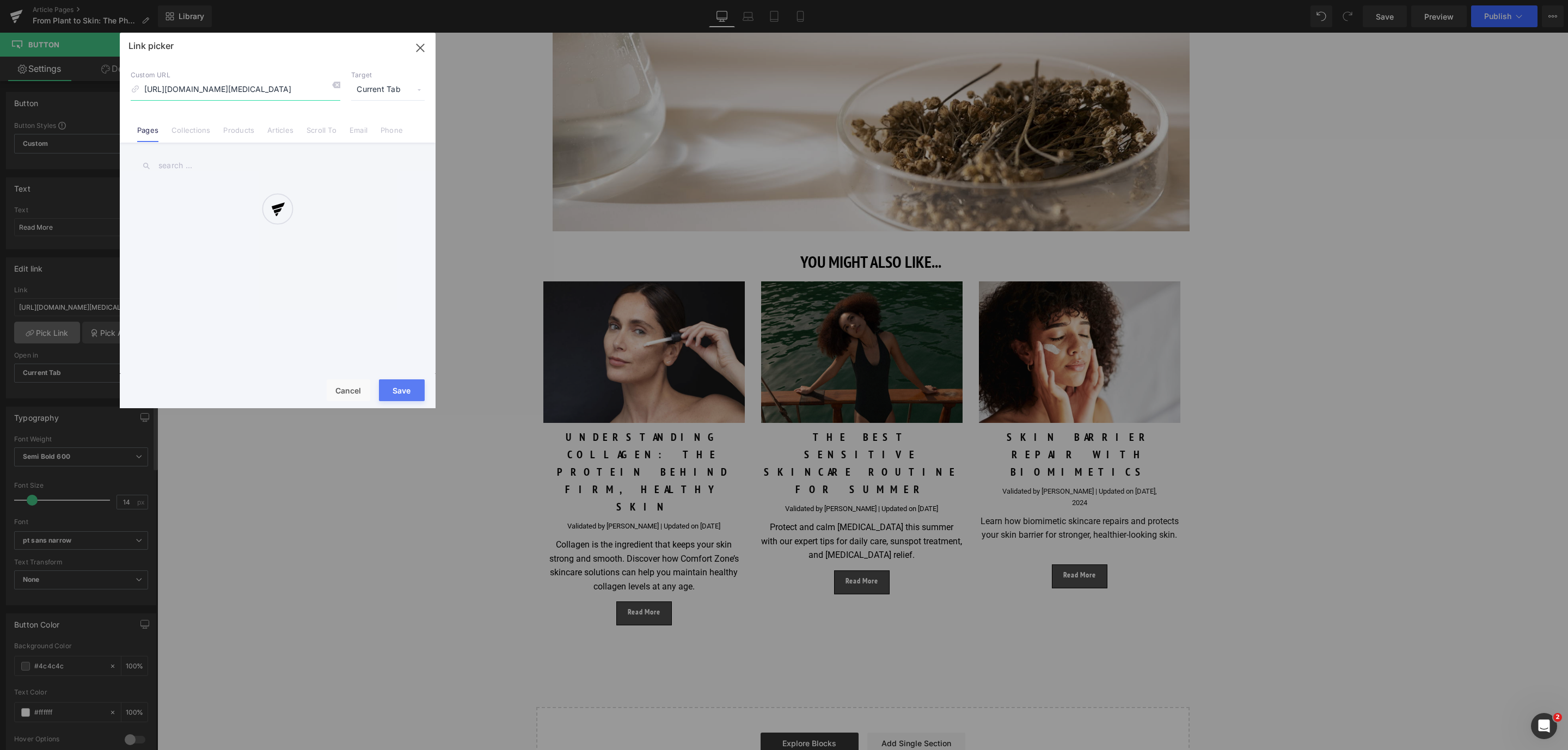
scroll to position [0, 82]
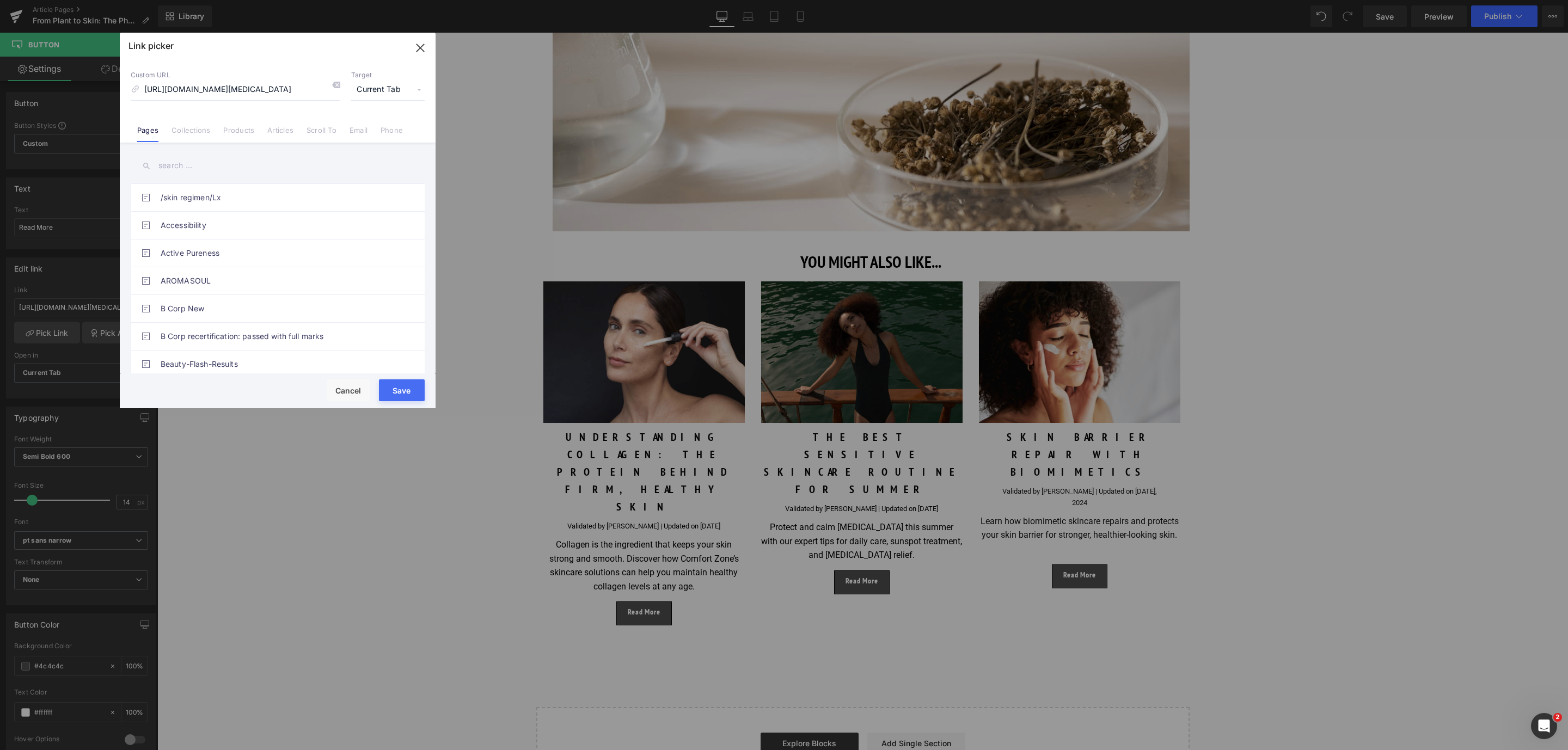
click at [410, 397] on button "Save" at bounding box center [402, 391] width 46 height 22
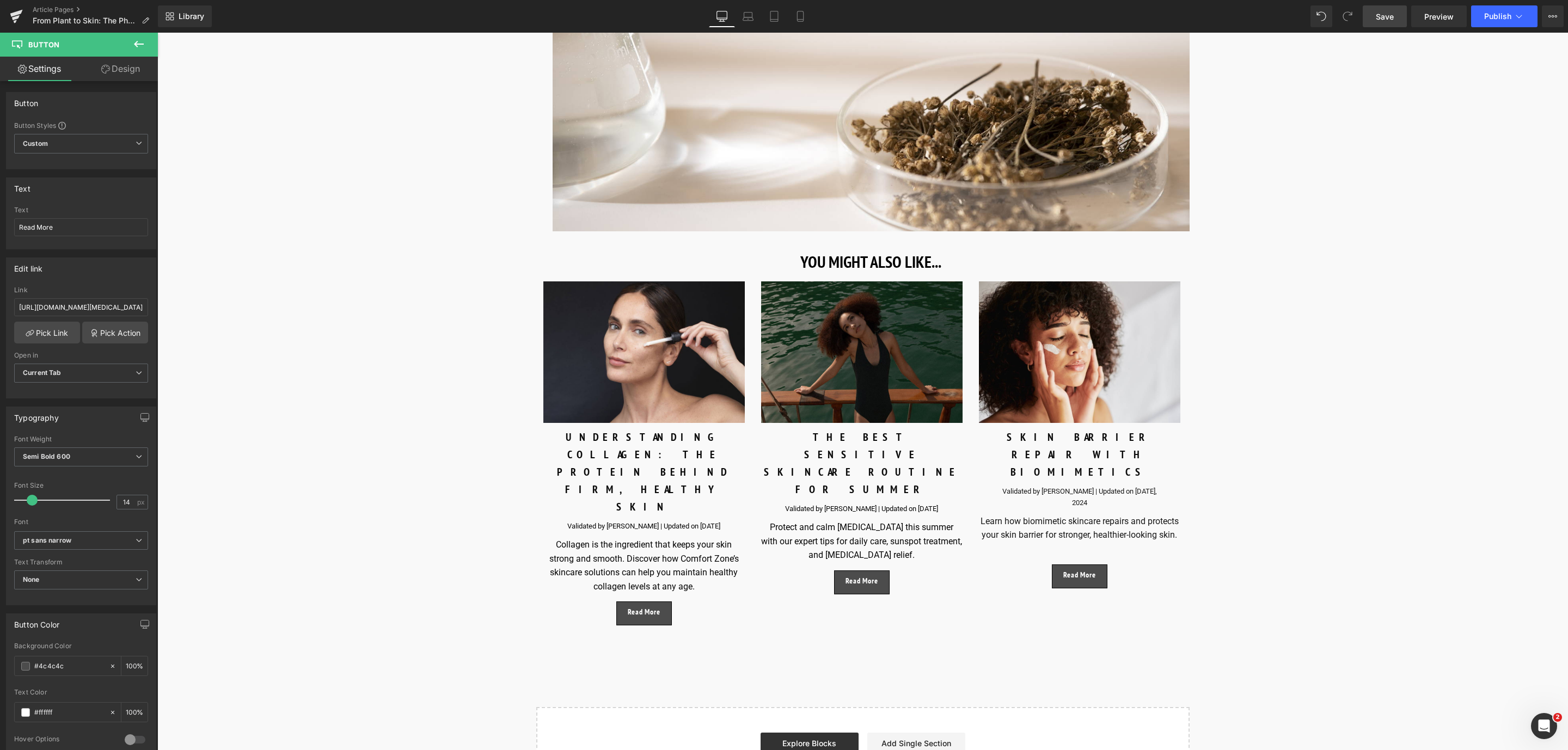
click at [1399, 18] on link "Save" at bounding box center [1385, 16] width 44 height 22
click at [1431, 7] on link "Preview" at bounding box center [1439, 16] width 56 height 22
click at [1405, 14] on link "Save" at bounding box center [1385, 16] width 44 height 22
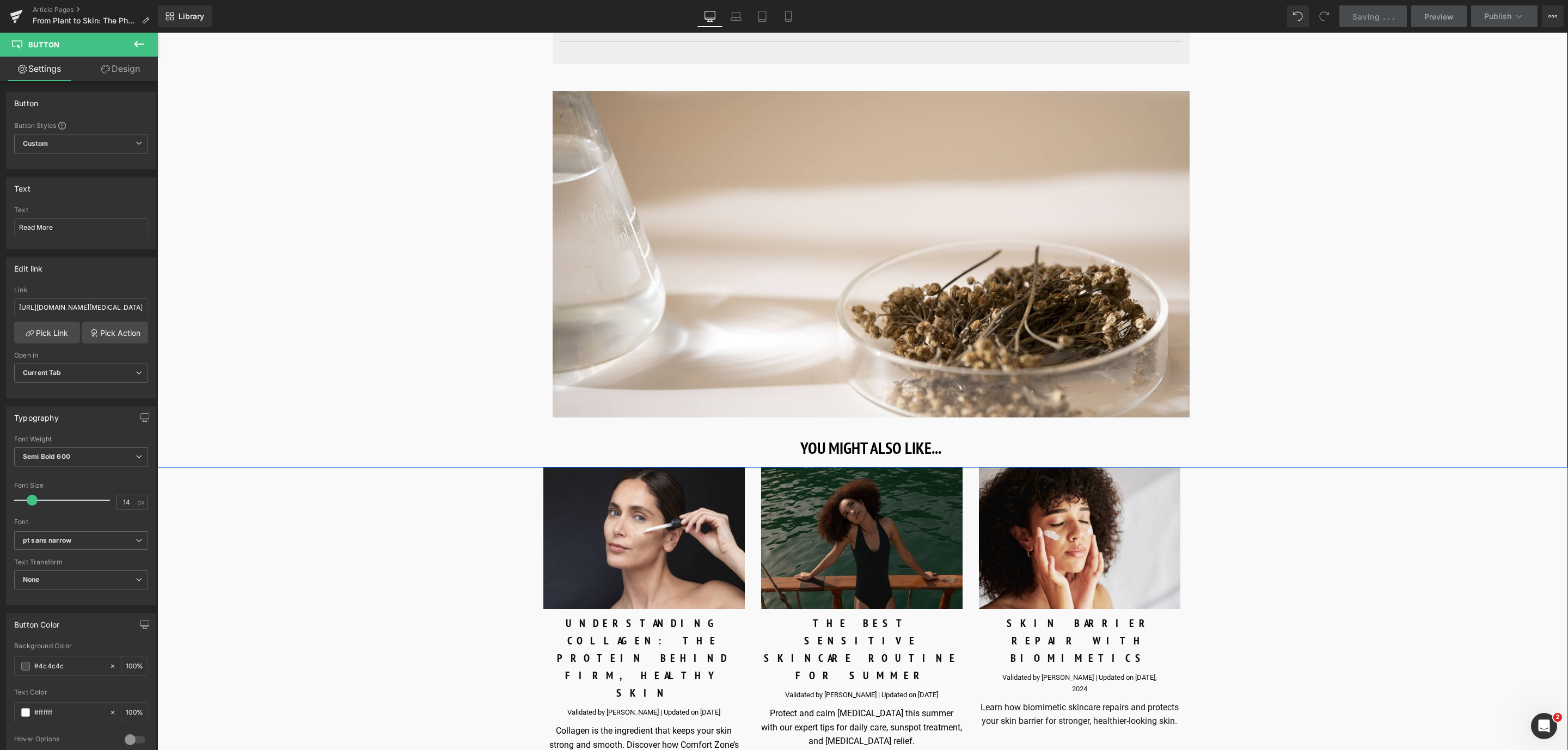
scroll to position [4737, 0]
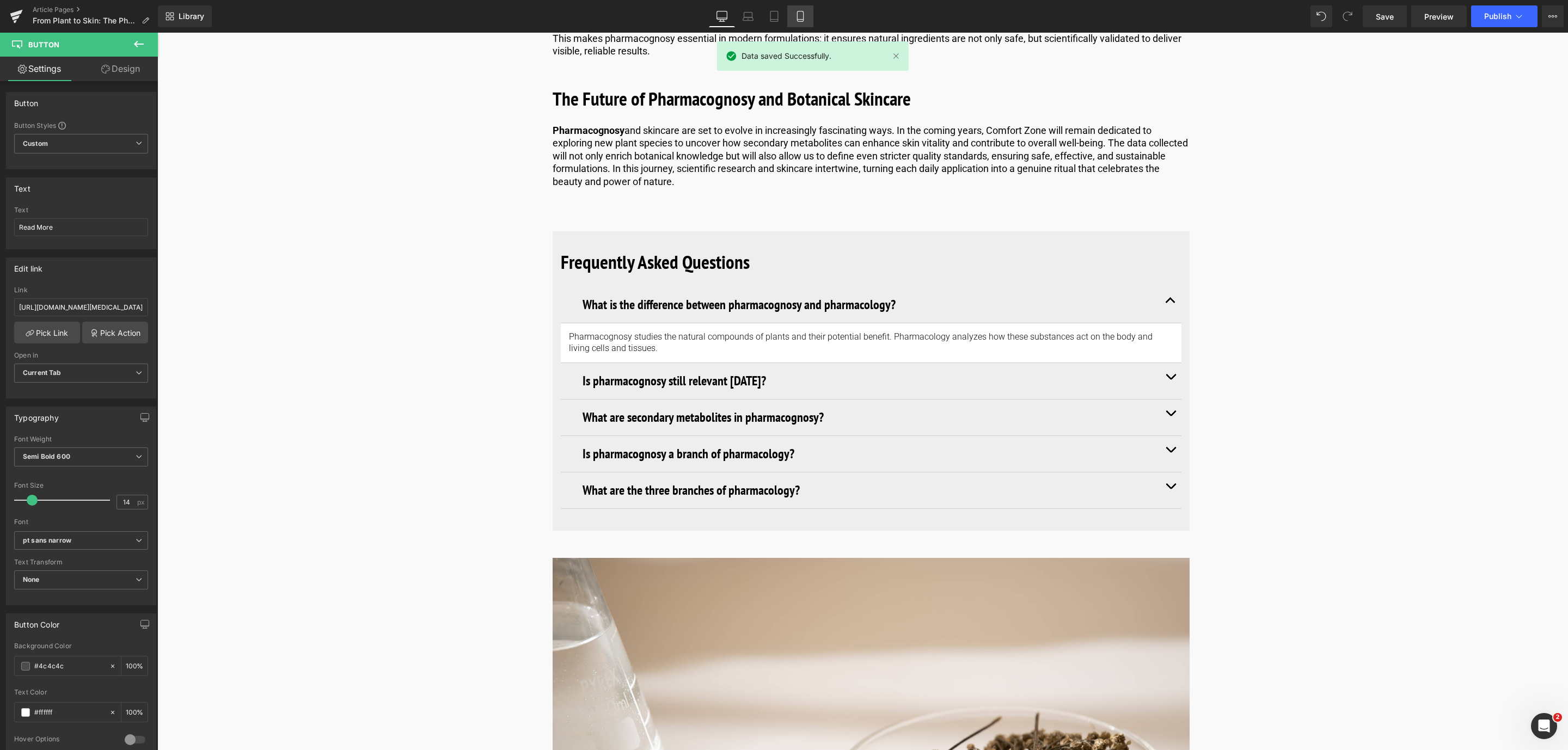
click at [788, 16] on link "Mobile" at bounding box center [801, 16] width 26 height 22
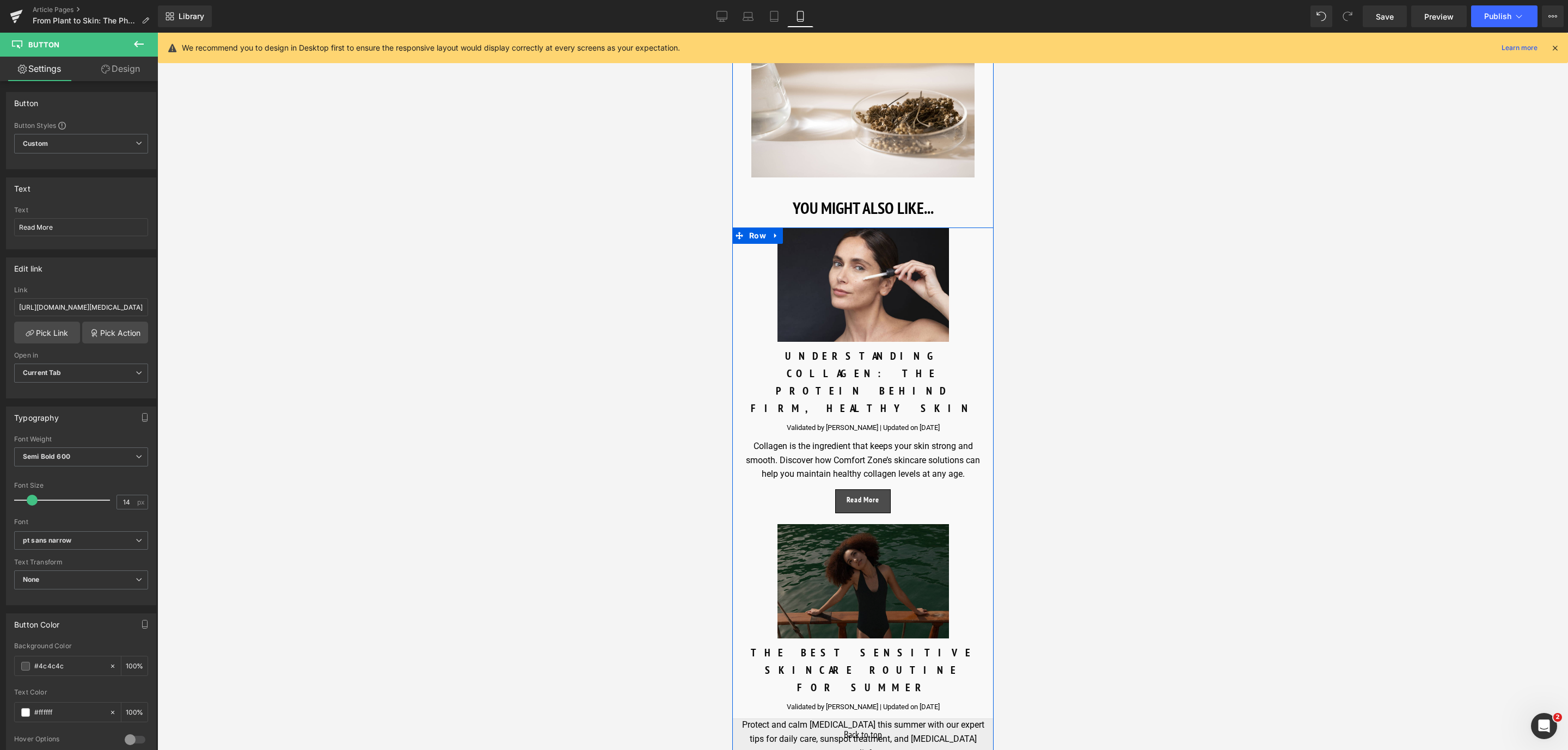
scroll to position [7914, 0]
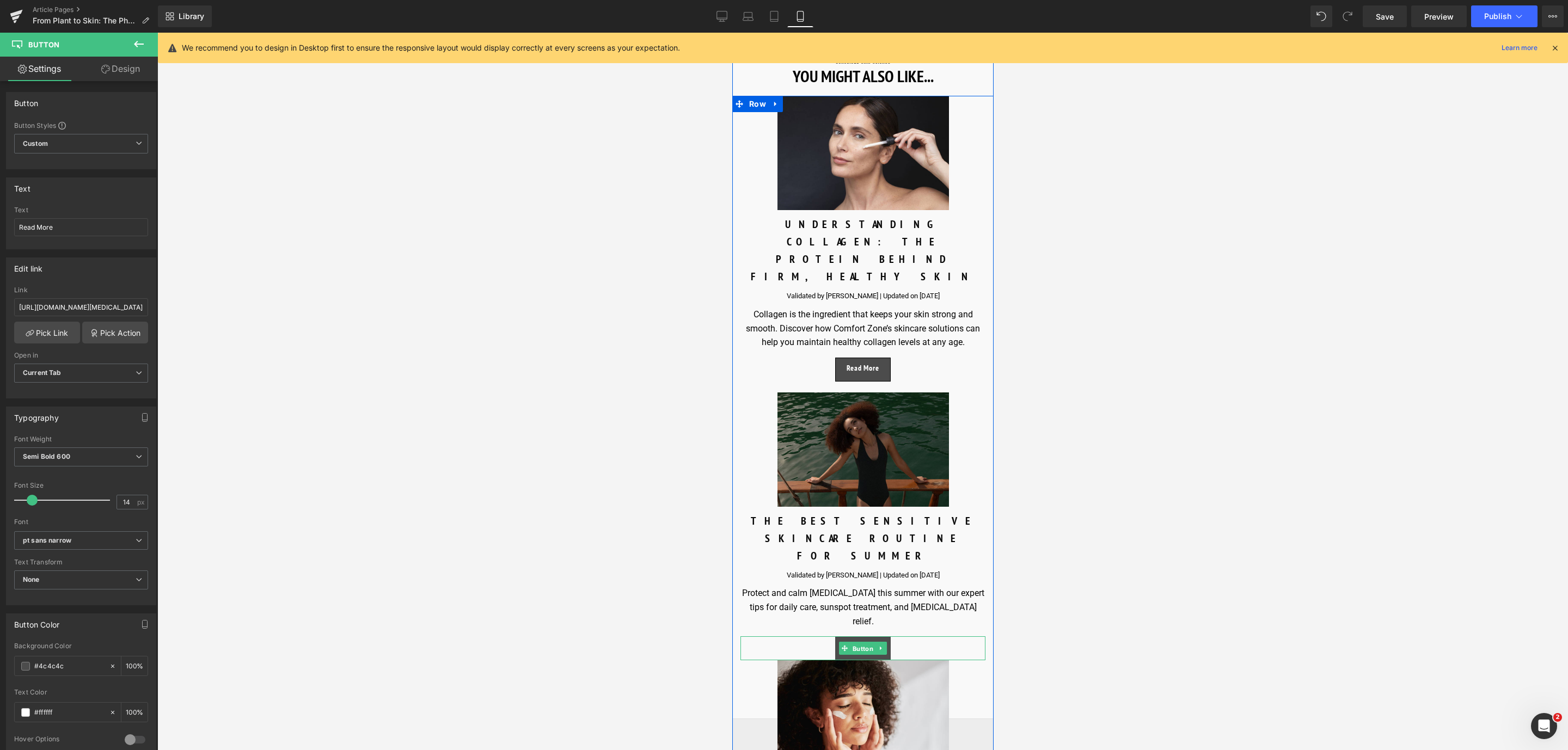
drag, startPoint x: 863, startPoint y: 433, endPoint x: 1382, endPoint y: 377, distance: 522.0
click at [863, 642] on span "Button" at bounding box center [862, 649] width 25 height 13
click at [113, 79] on link "Design" at bounding box center [120, 69] width 79 height 25
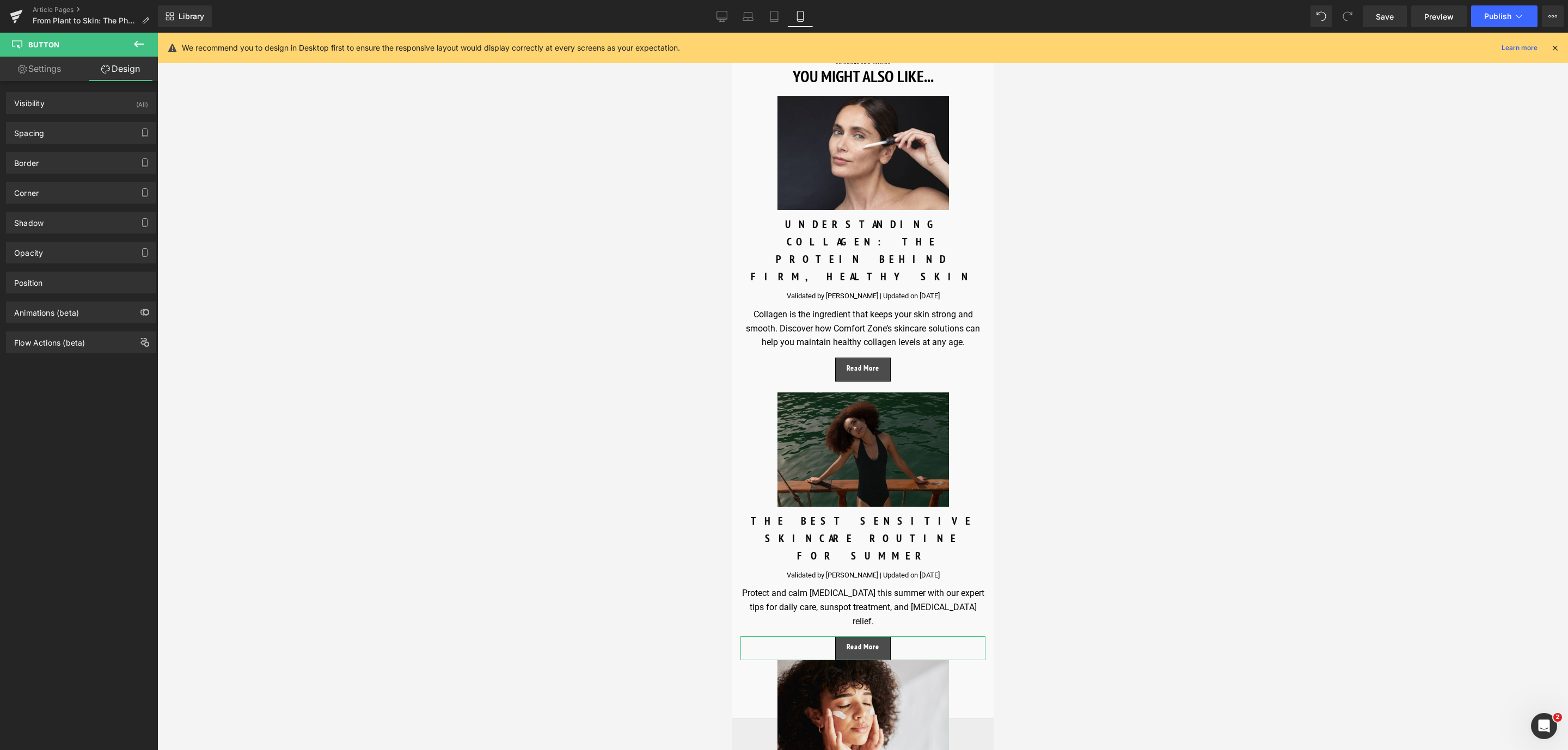
click at [75, 145] on div "Border Border Style Custom Custom Setup Global Style Custom Setup Global Style …" at bounding box center [81, 158] width 163 height 30
click at [72, 138] on div "Spacing" at bounding box center [81, 132] width 150 height 20
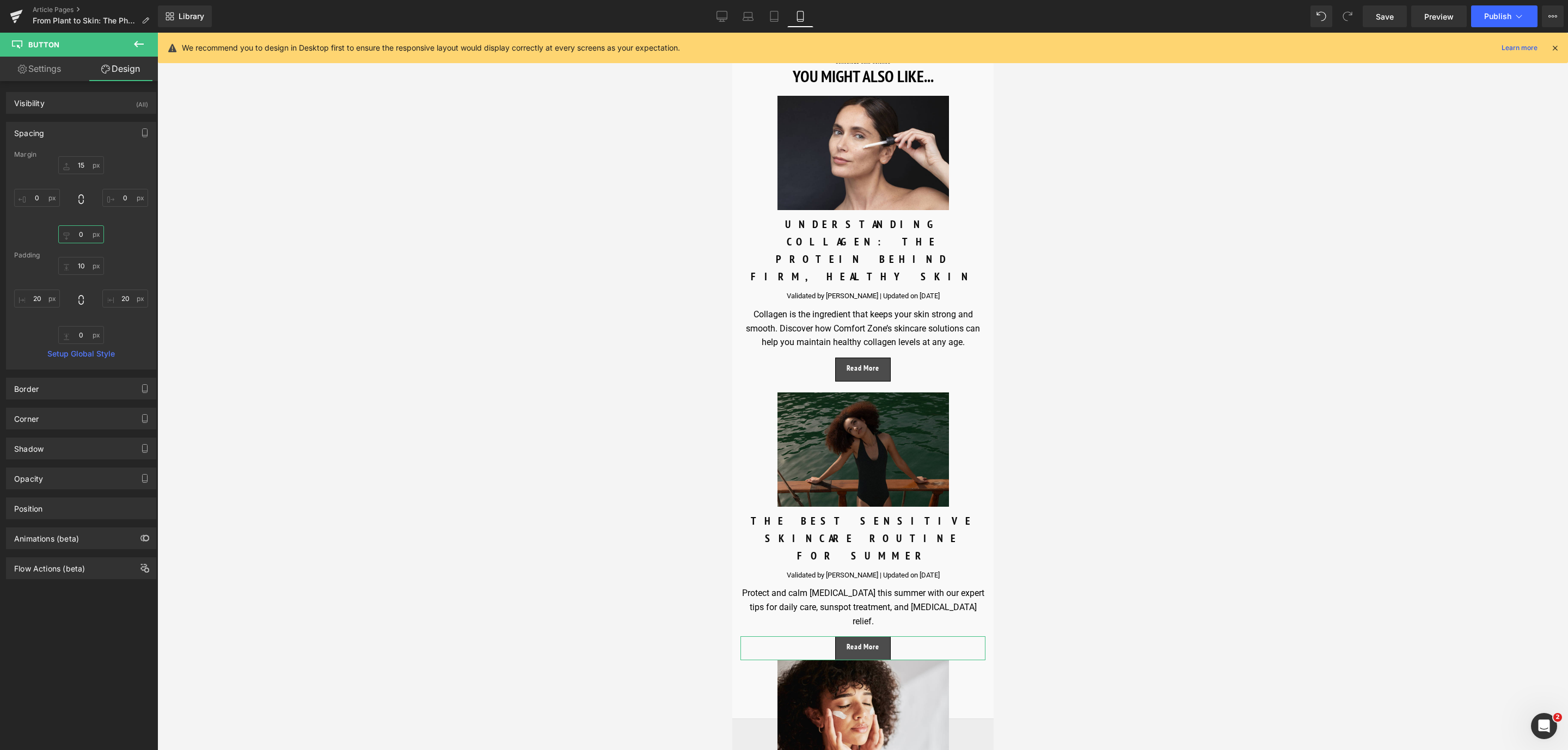
click at [80, 234] on input "text" at bounding box center [81, 234] width 46 height 18
type input "20"
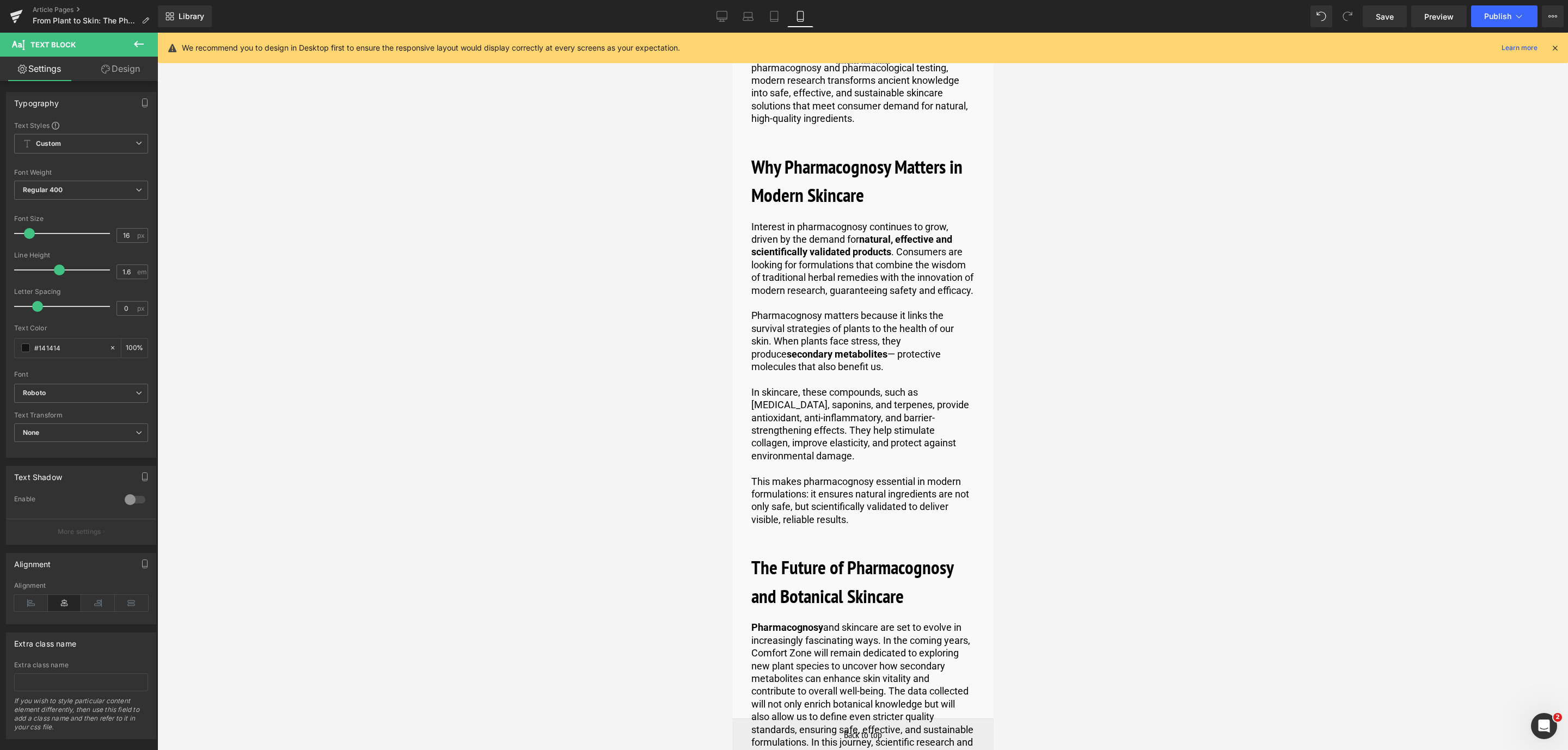
scroll to position [6770, 0]
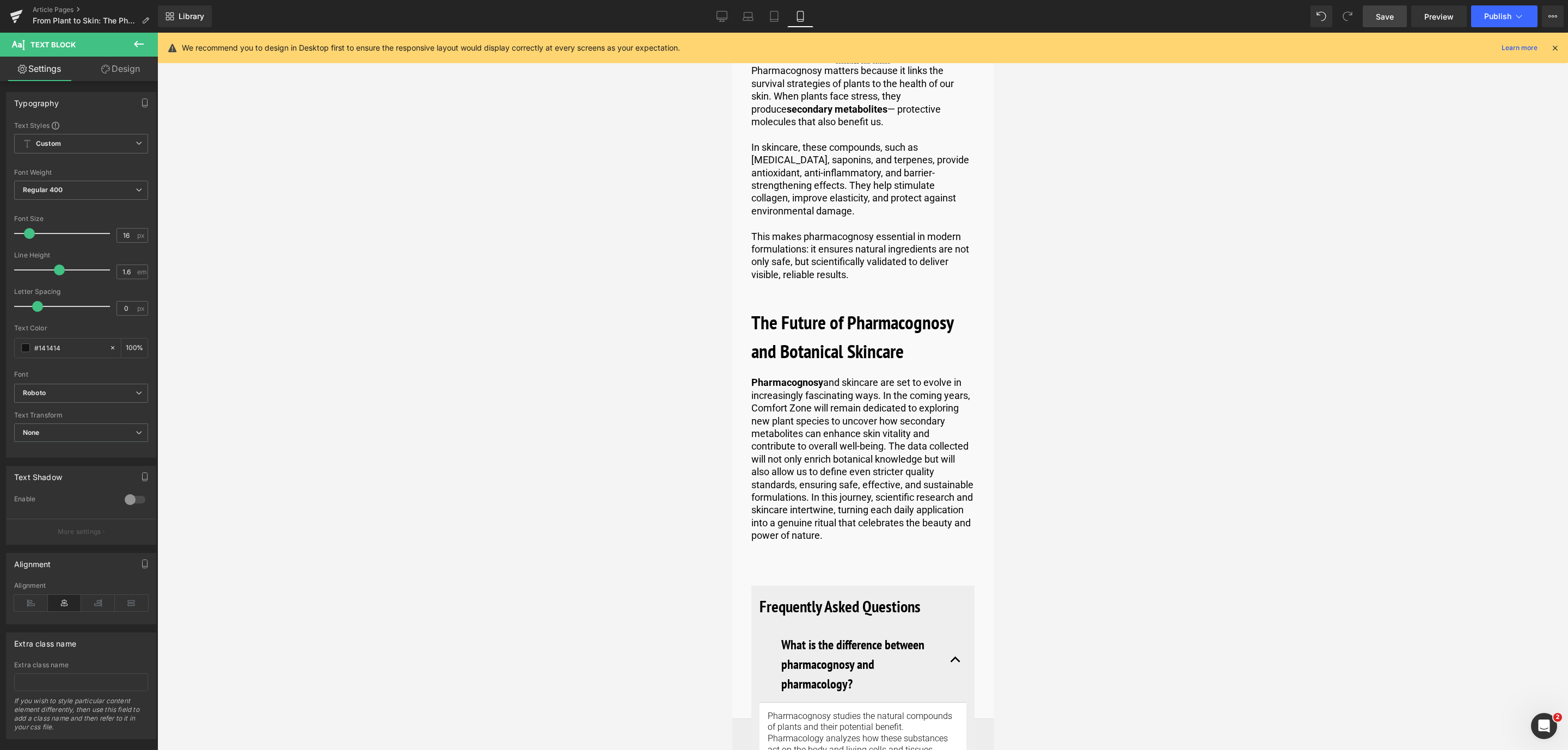
click at [1393, 18] on span "Save" at bounding box center [1385, 16] width 18 height 11
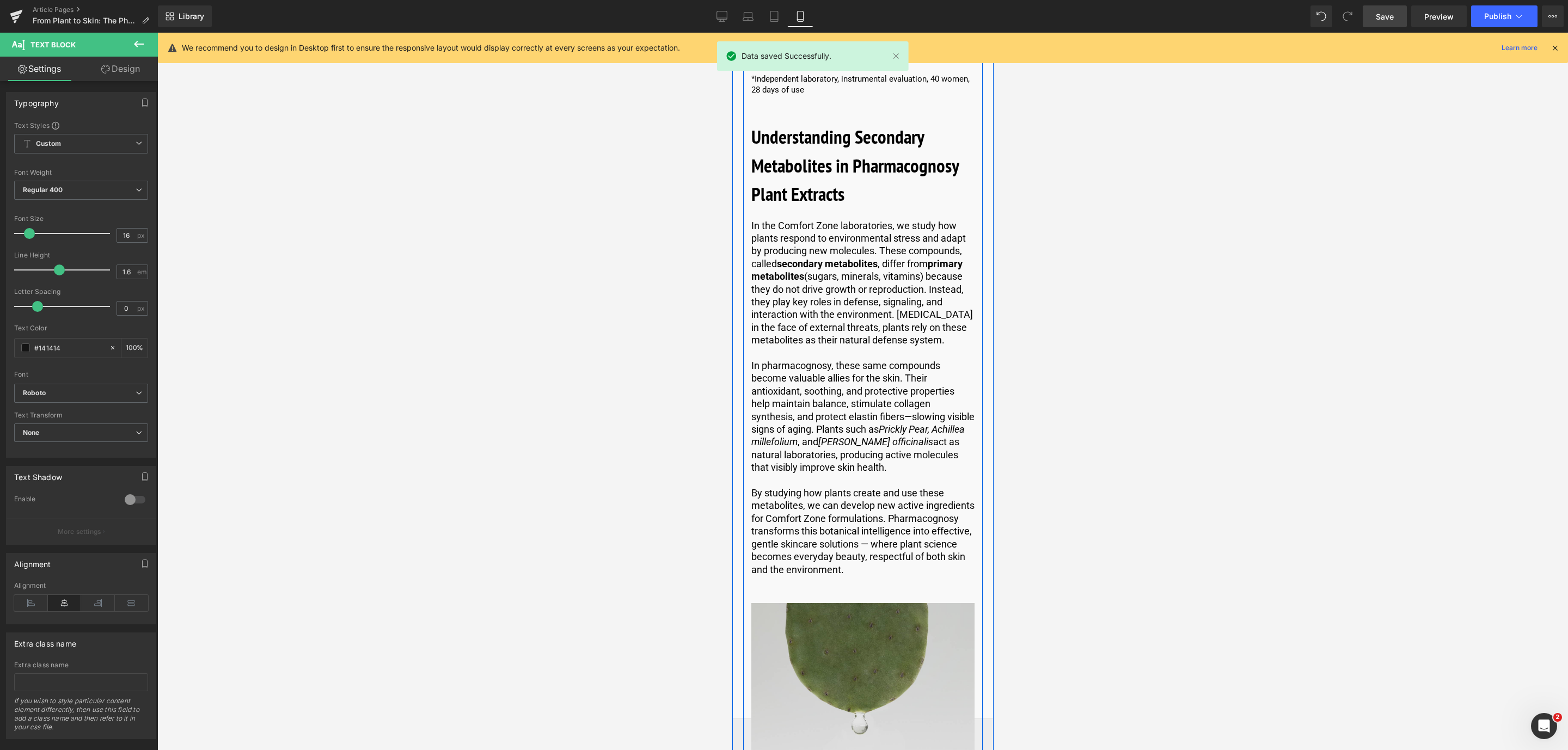
scroll to position [5219, 0]
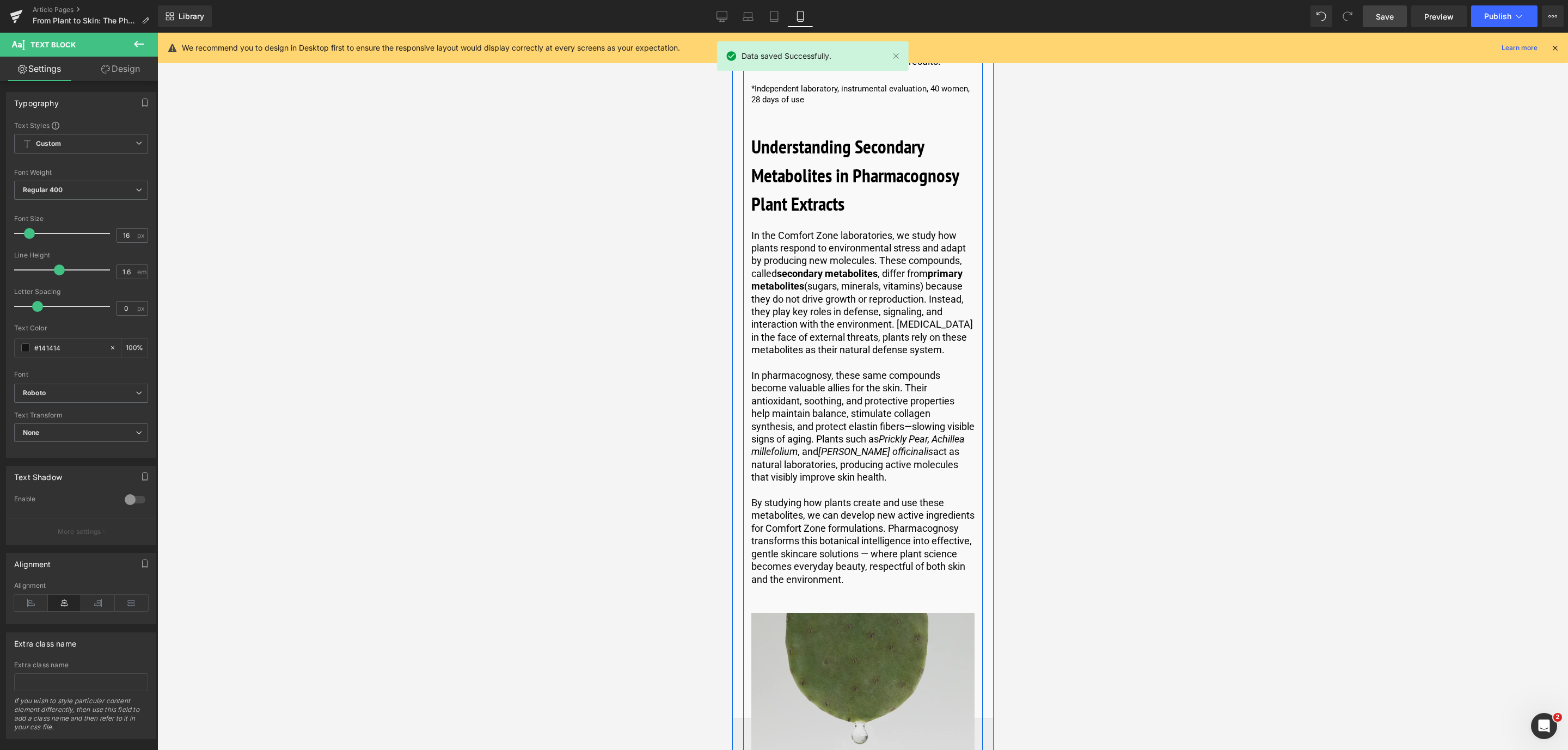
click at [803, 613] on img at bounding box center [862, 696] width 223 height 167
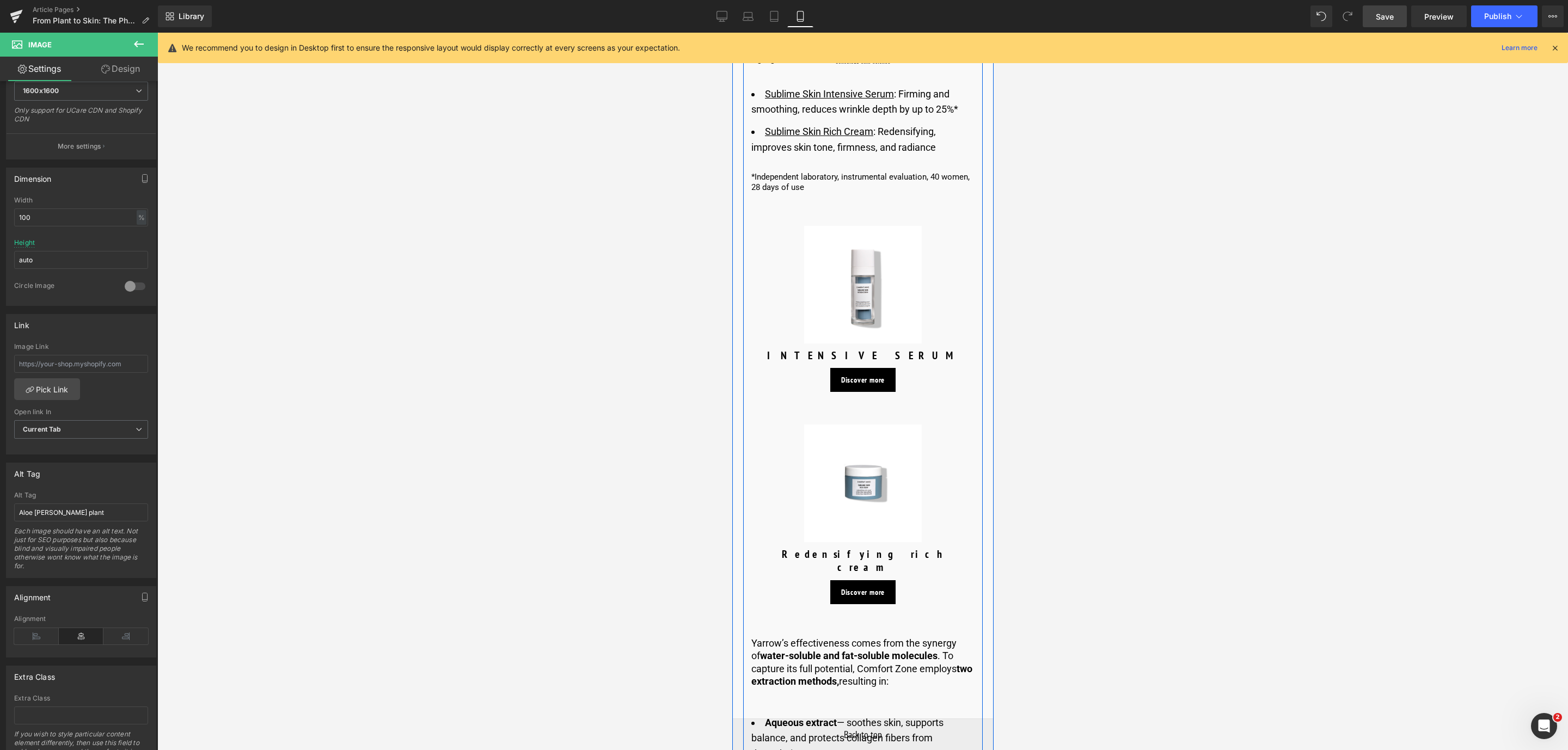
scroll to position [4320, 0]
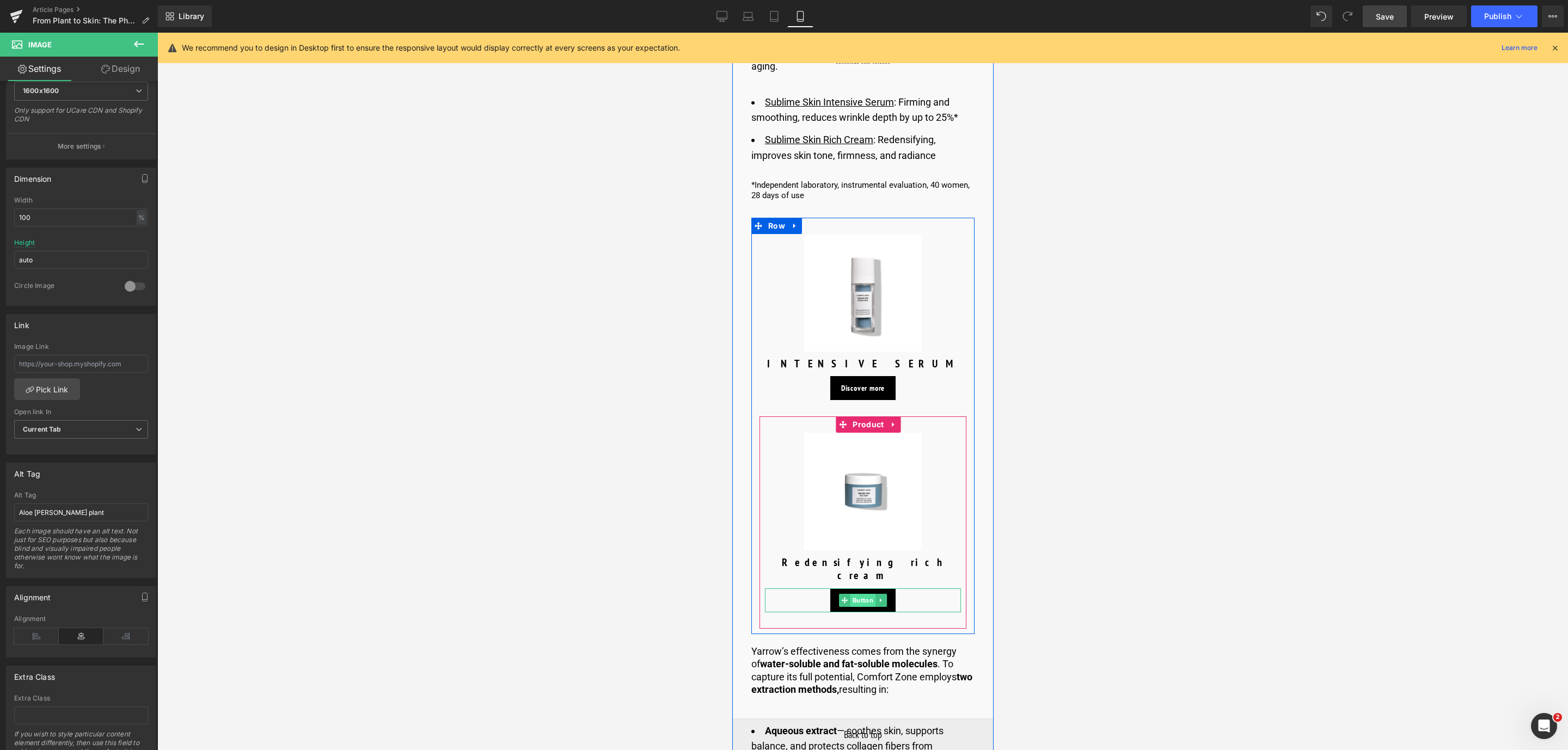
click at [861, 594] on span "Button" at bounding box center [862, 600] width 25 height 13
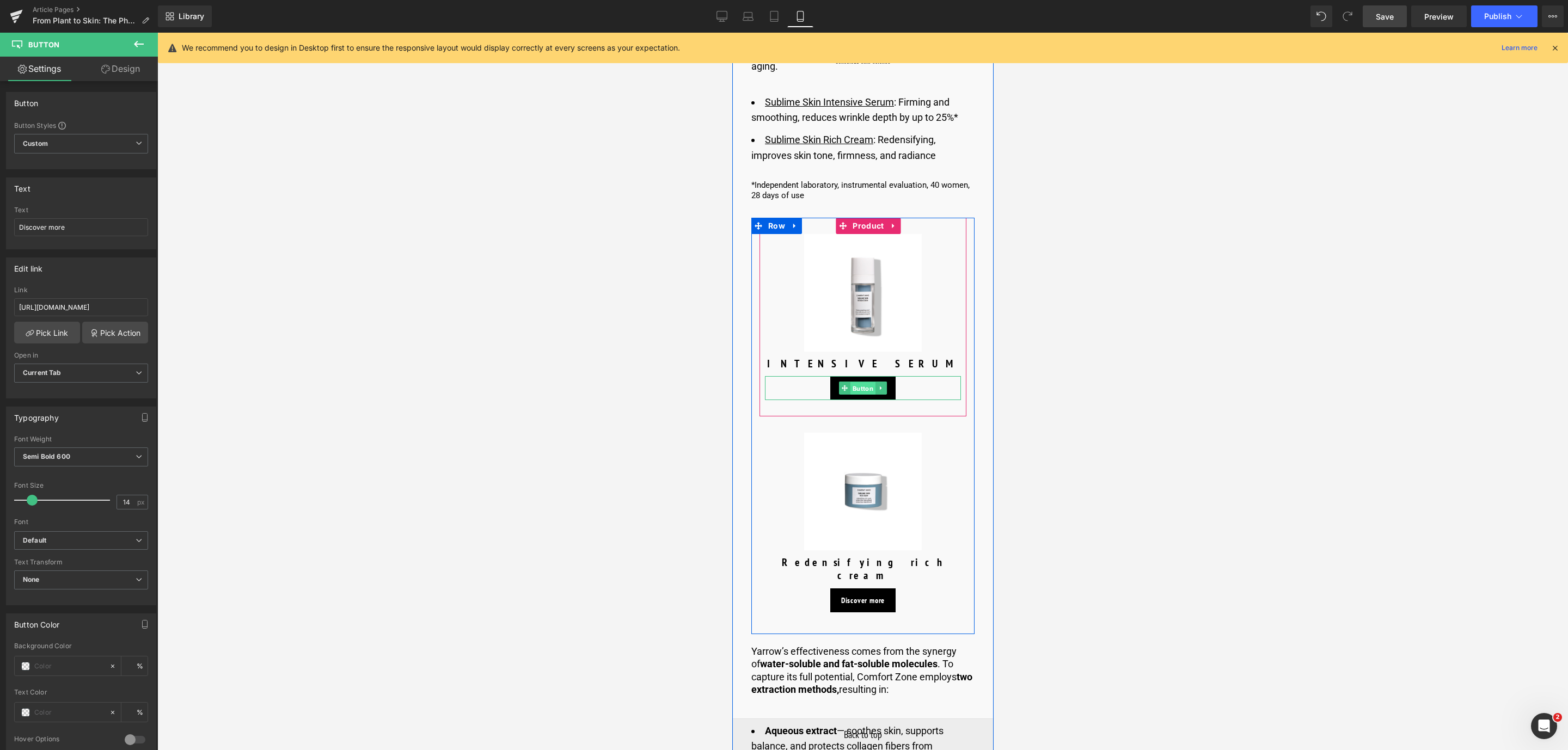
click at [858, 382] on span "Button" at bounding box center [862, 389] width 25 height 13
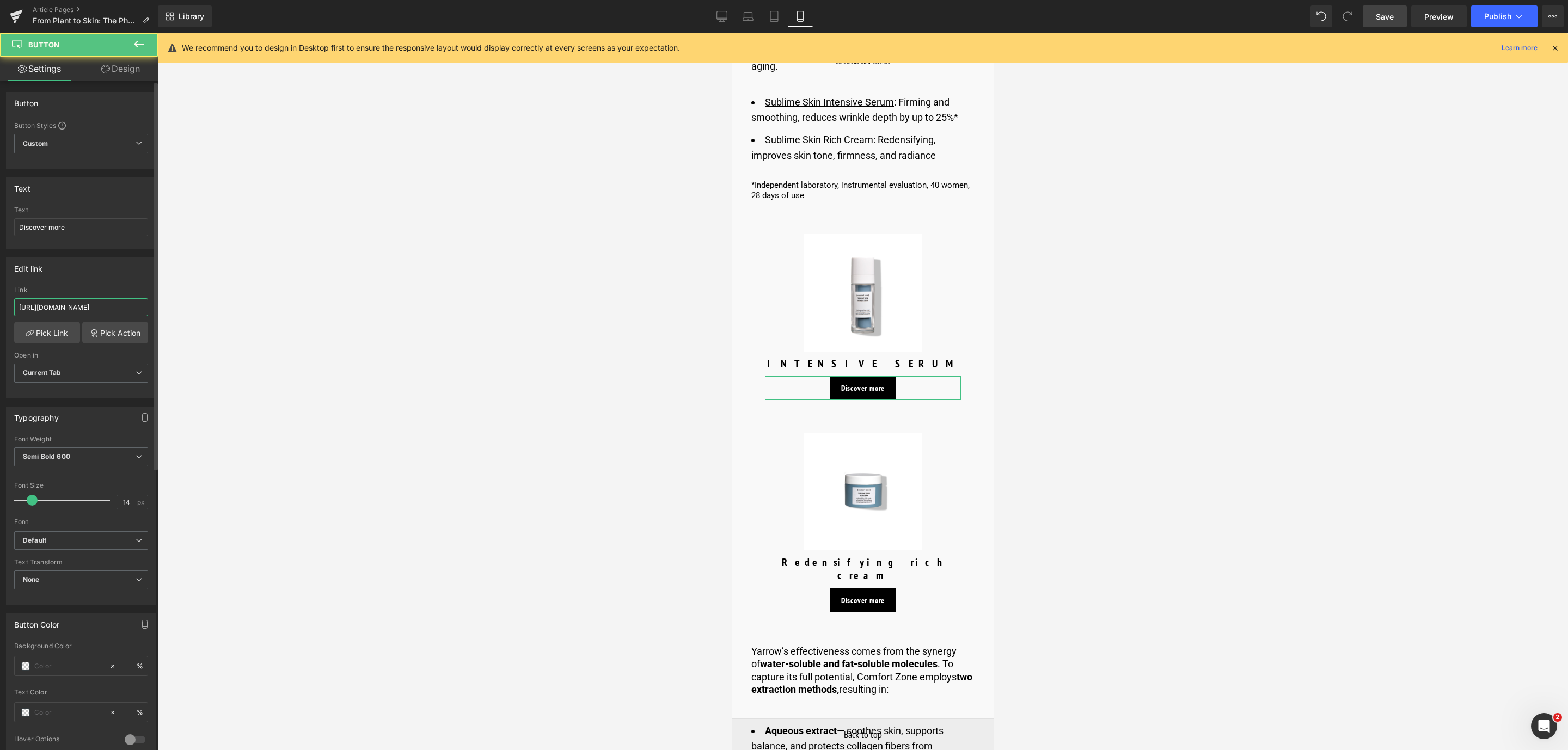
click at [138, 304] on input "https://world.comfortzoneskin.com/products/sublime-skin-intensive-serum" at bounding box center [81, 307] width 134 height 18
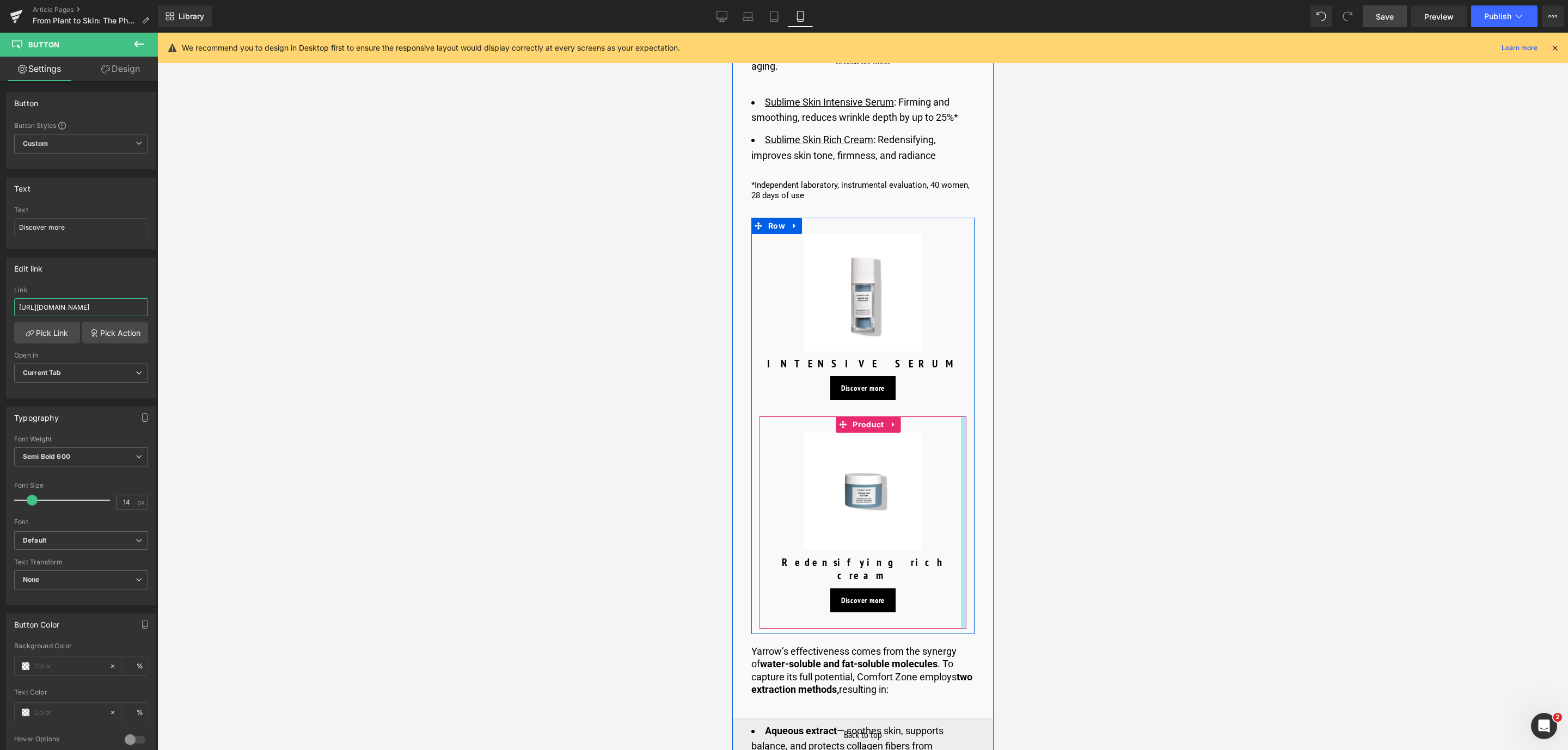
scroll to position [3993, 0]
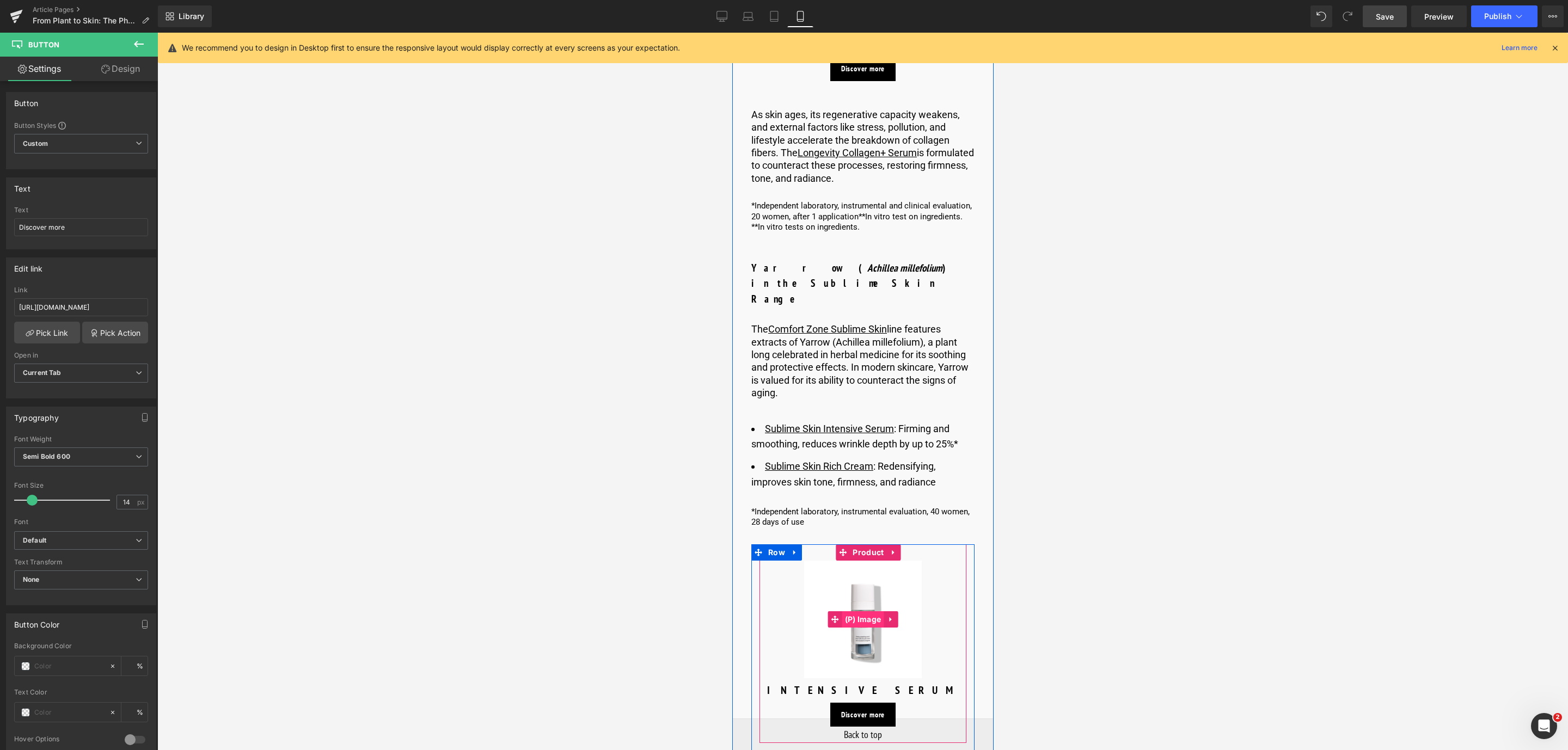
click at [850, 611] on span "(P) Image" at bounding box center [862, 619] width 42 height 16
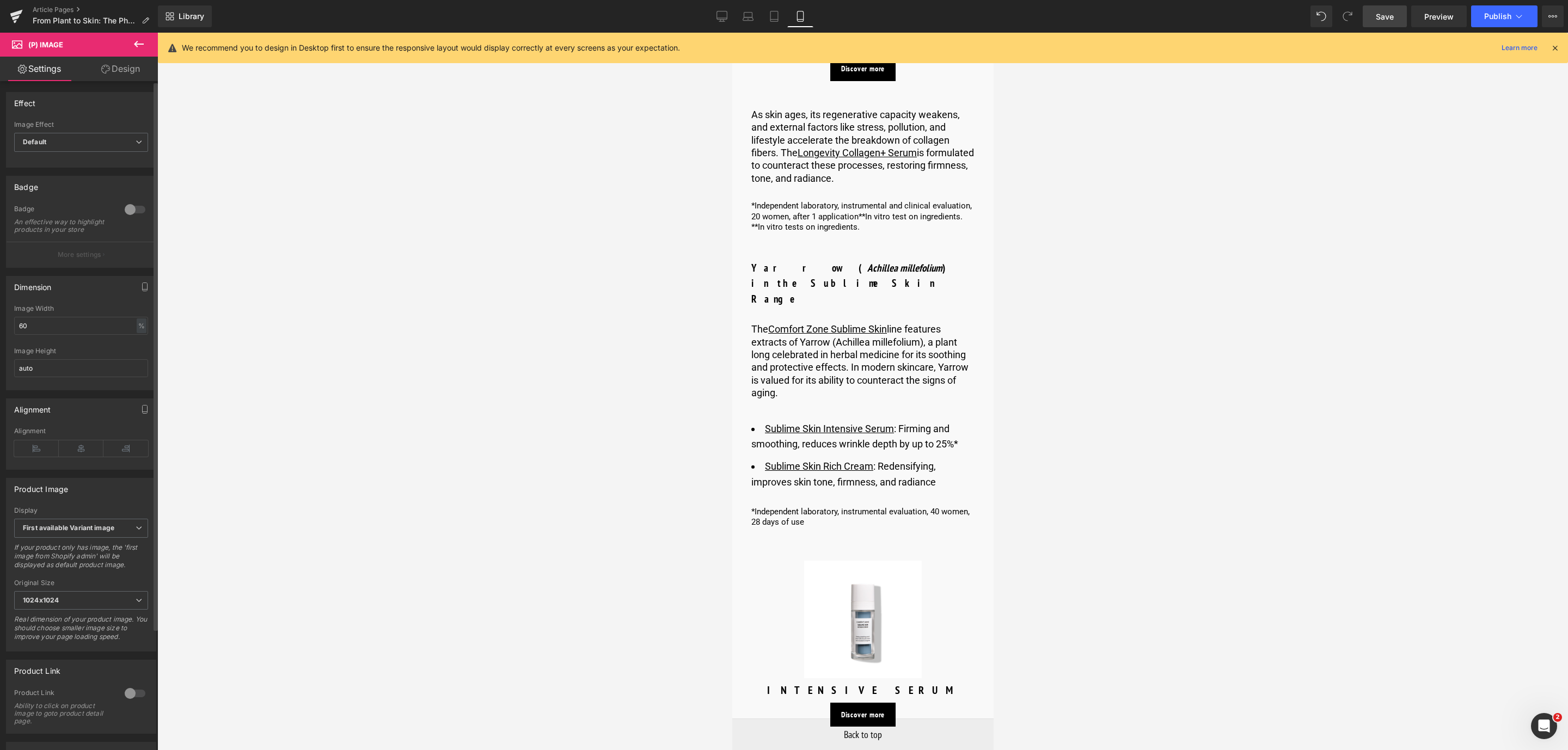
click at [123, 703] on div at bounding box center [135, 693] width 26 height 17
drag, startPoint x: 870, startPoint y: 709, endPoint x: 1142, endPoint y: 658, distance: 276.7
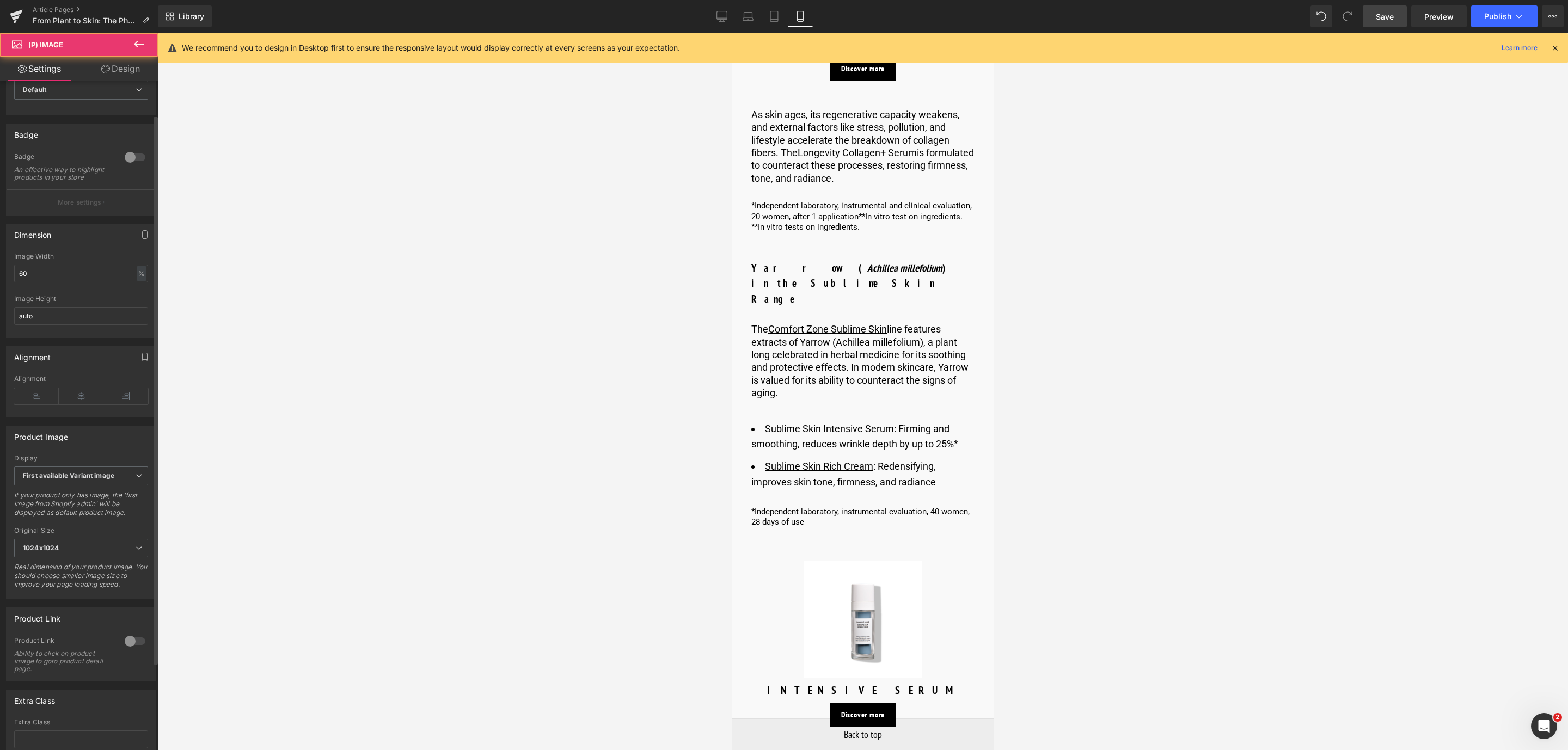
scroll to position [82, 0]
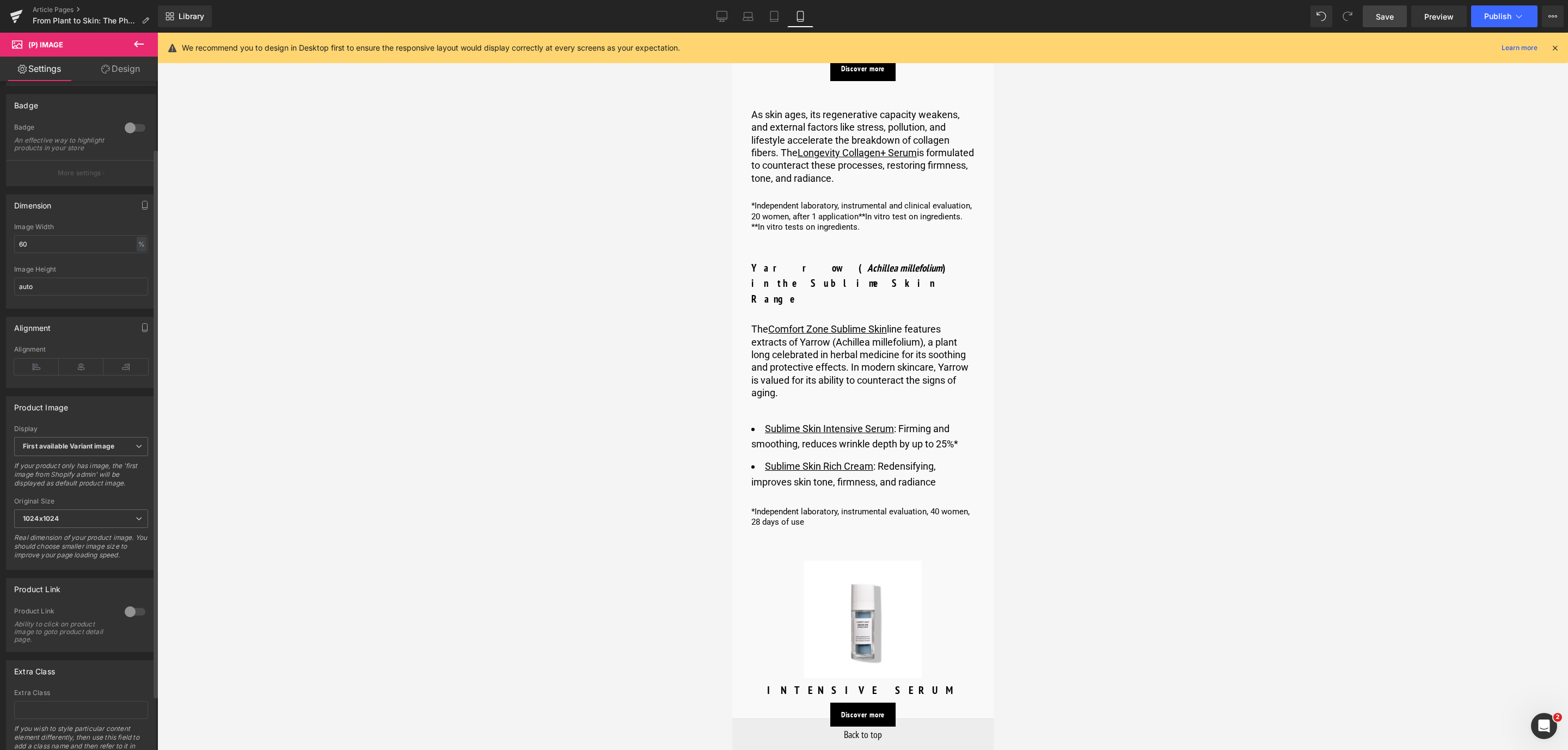
click at [126, 621] on div at bounding box center [135, 611] width 26 height 17
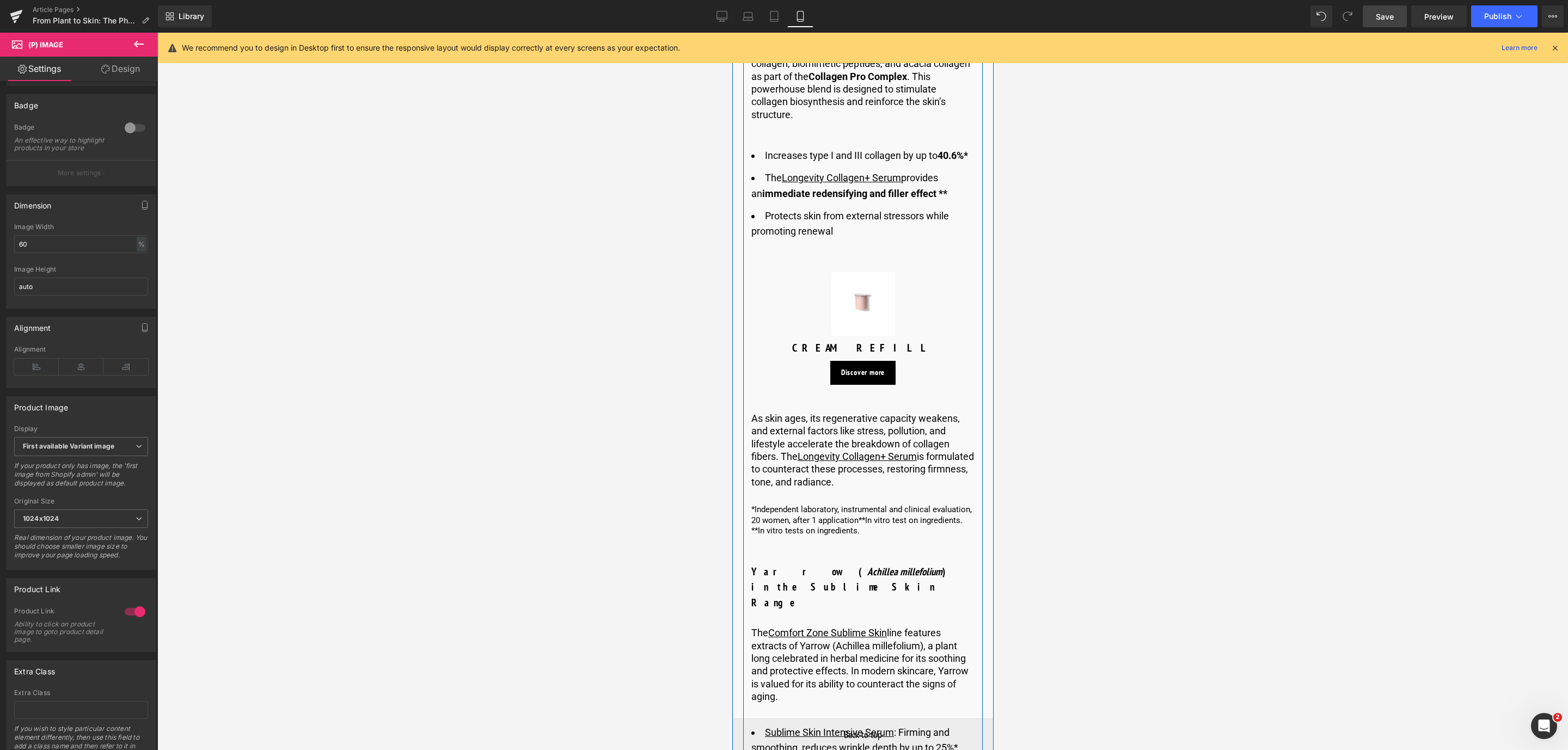
scroll to position [3586, 0]
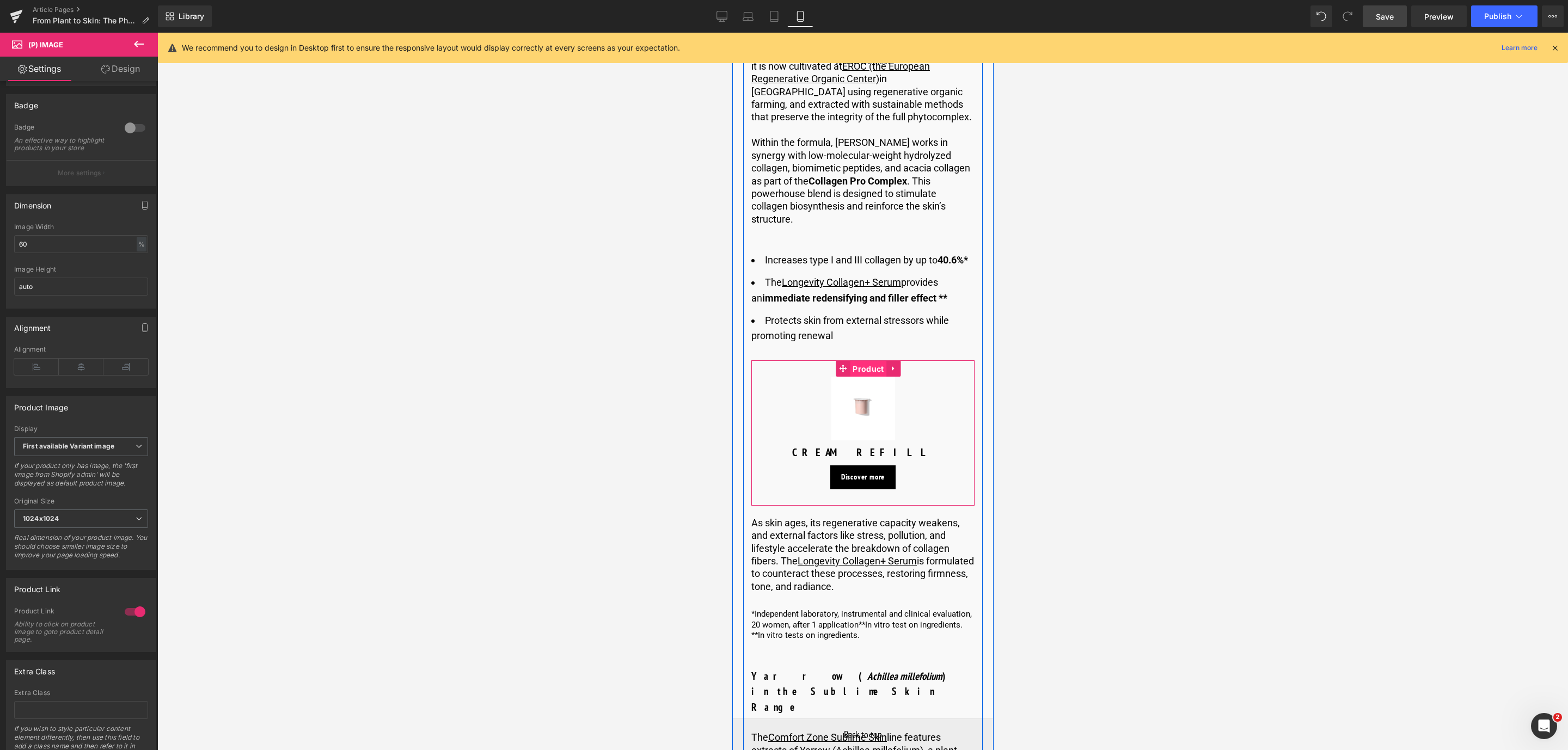
click at [867, 361] on span "Product" at bounding box center [868, 369] width 37 height 16
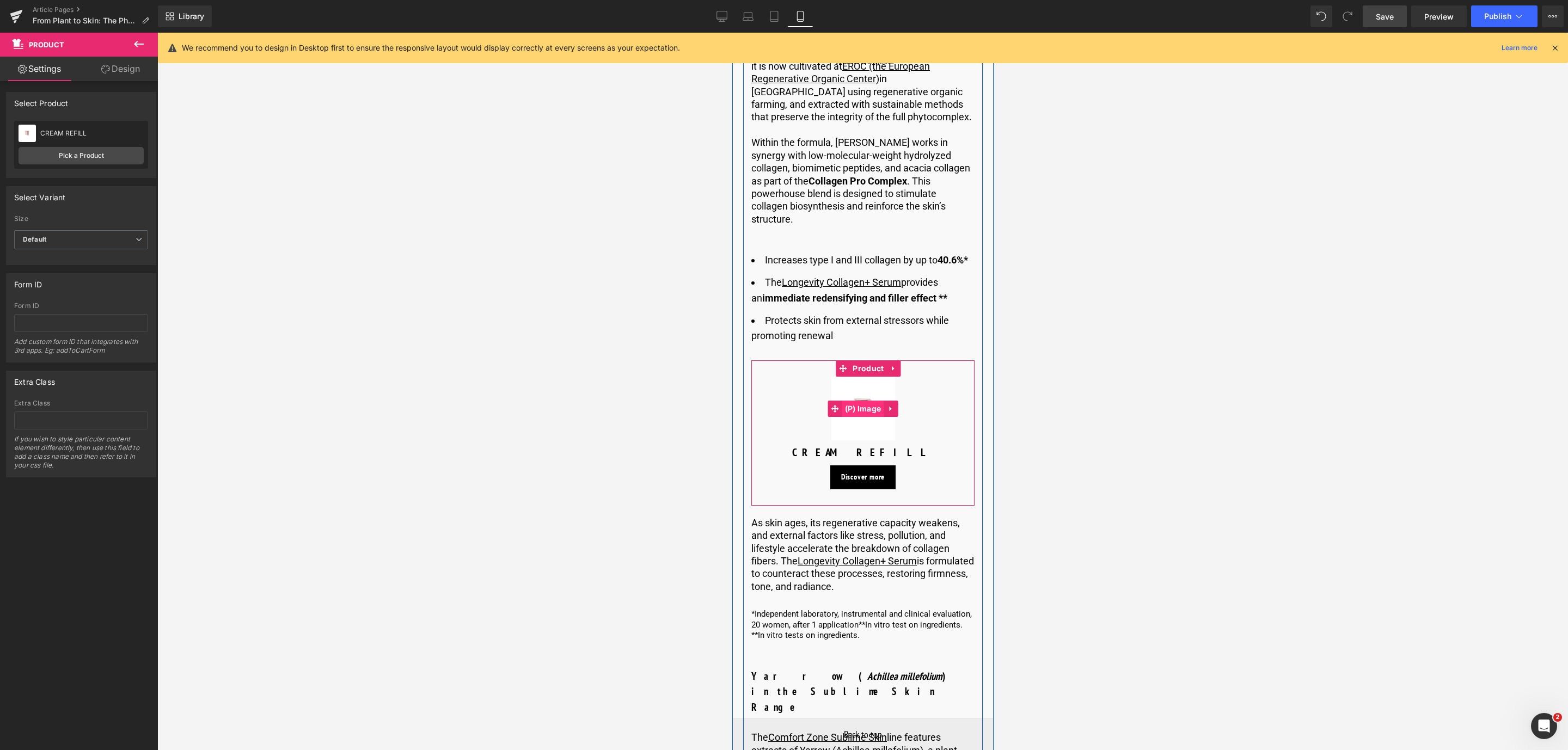
click at [862, 401] on span "(P) Image" at bounding box center [862, 409] width 42 height 16
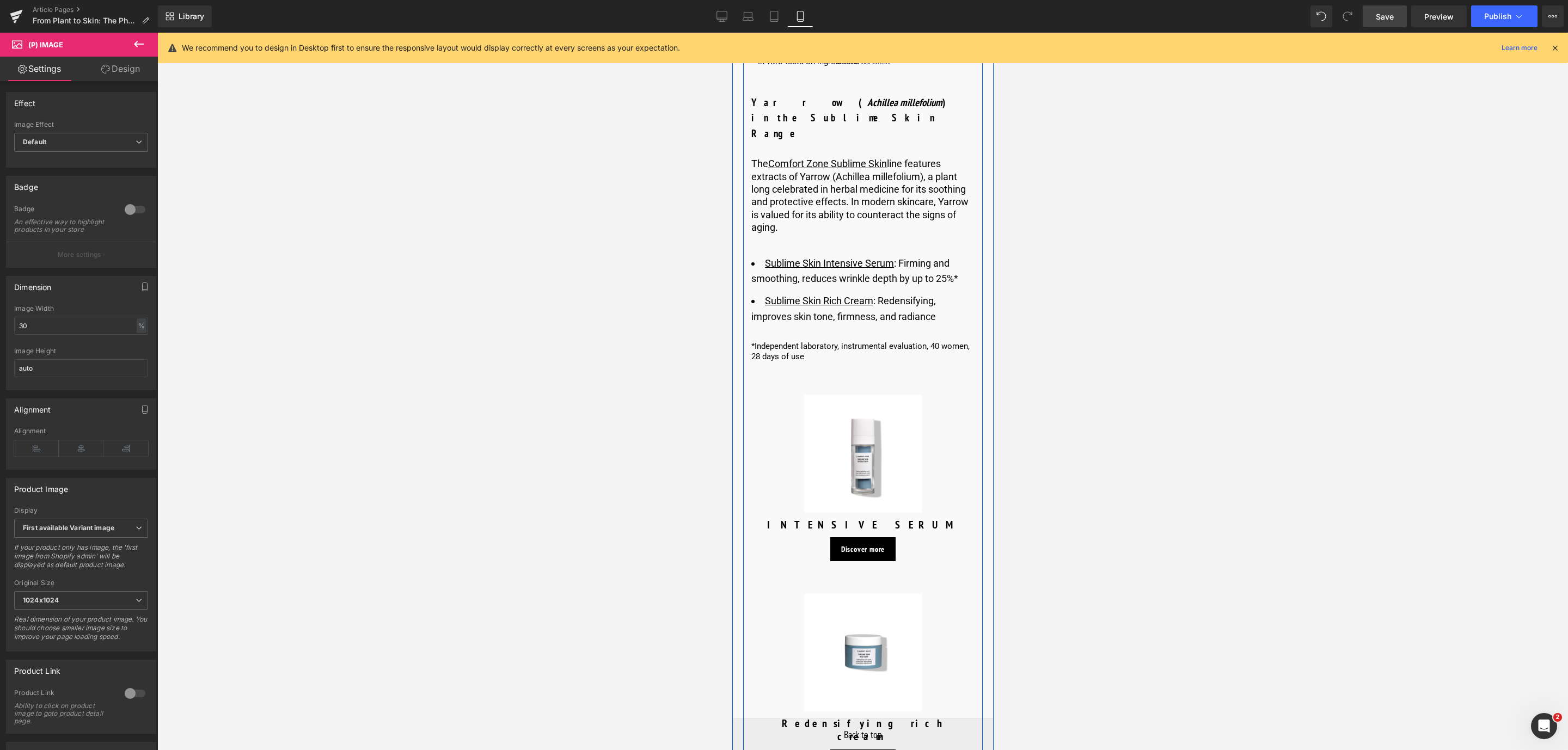
scroll to position [4157, 0]
click at [847, 398] on img at bounding box center [863, 457] width 118 height 118
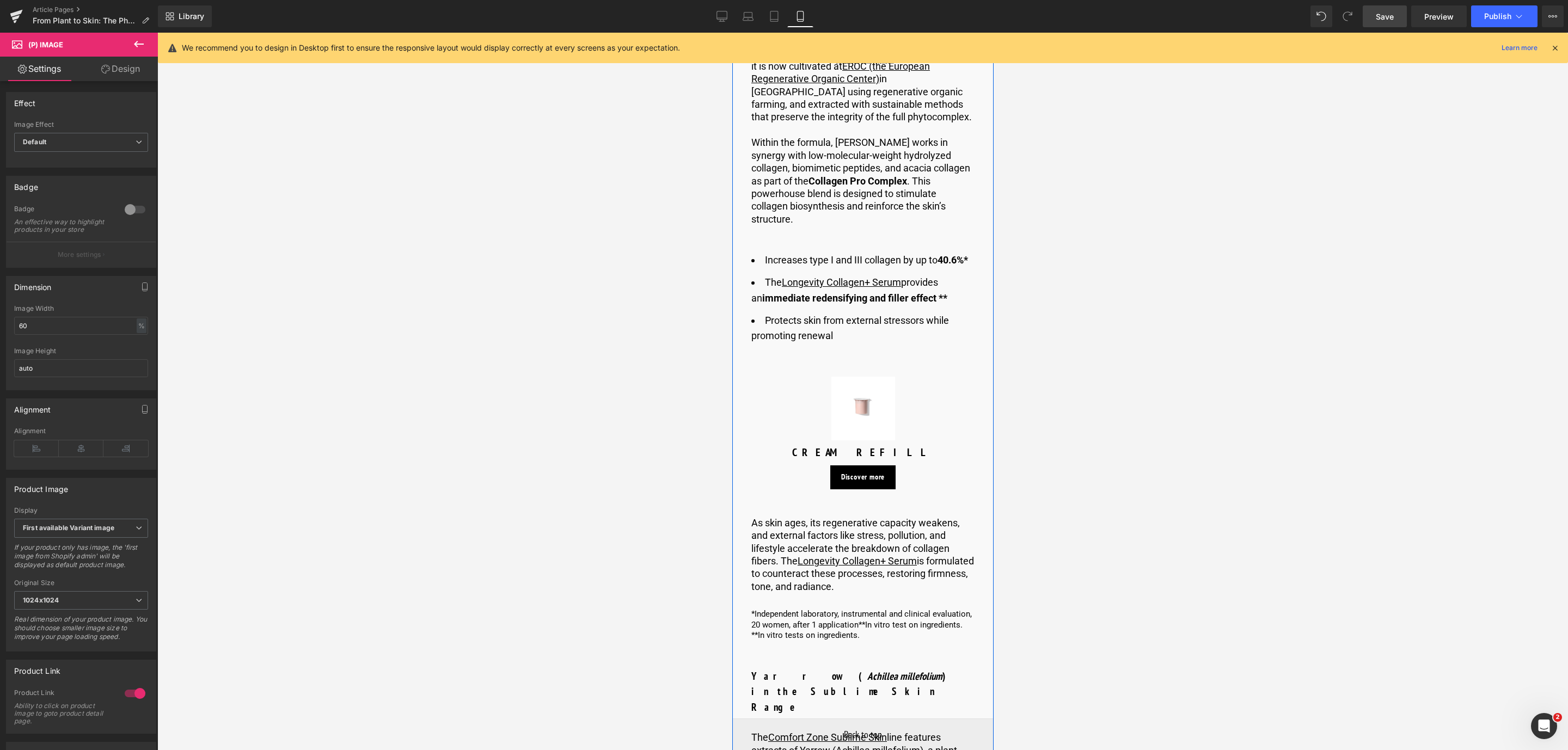
scroll to position [3504, 0]
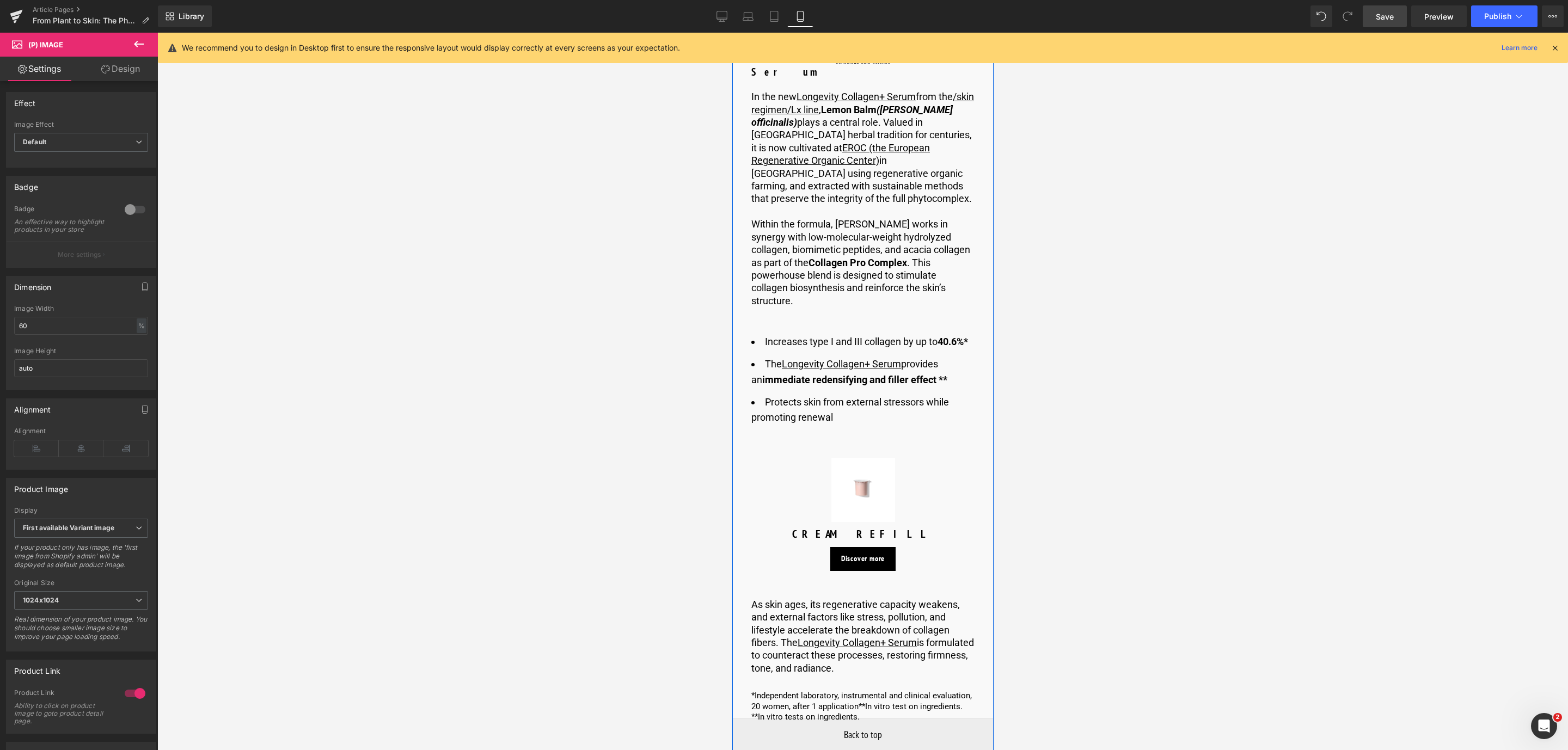
click at [854, 458] on div "Sale Off (P) Image" at bounding box center [863, 490] width 212 height 64
click at [56, 332] on input "30" at bounding box center [81, 326] width 134 height 18
type input "3"
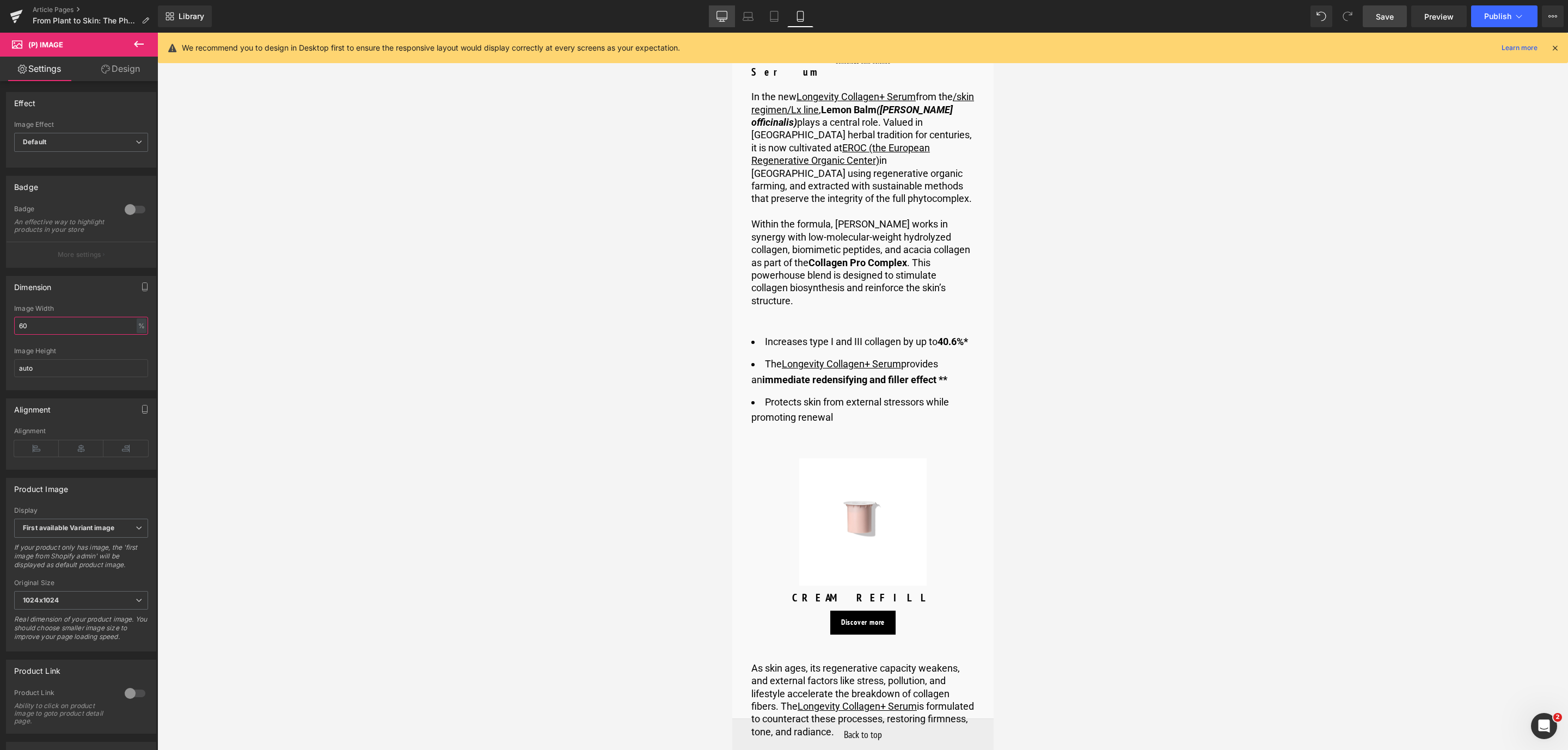
type input "60"
click at [722, 8] on link "Desktop" at bounding box center [722, 16] width 26 height 22
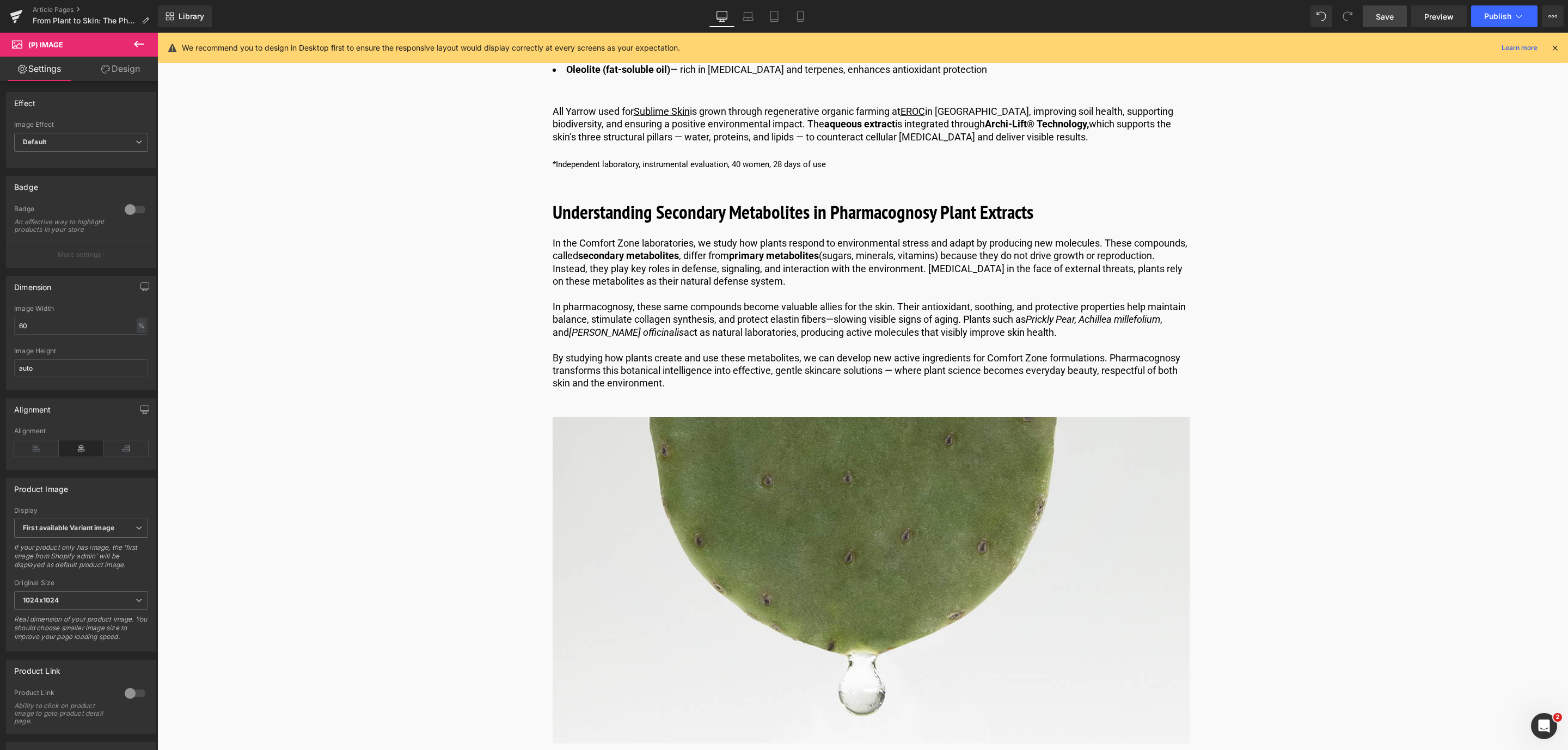
scroll to position [2324, 0]
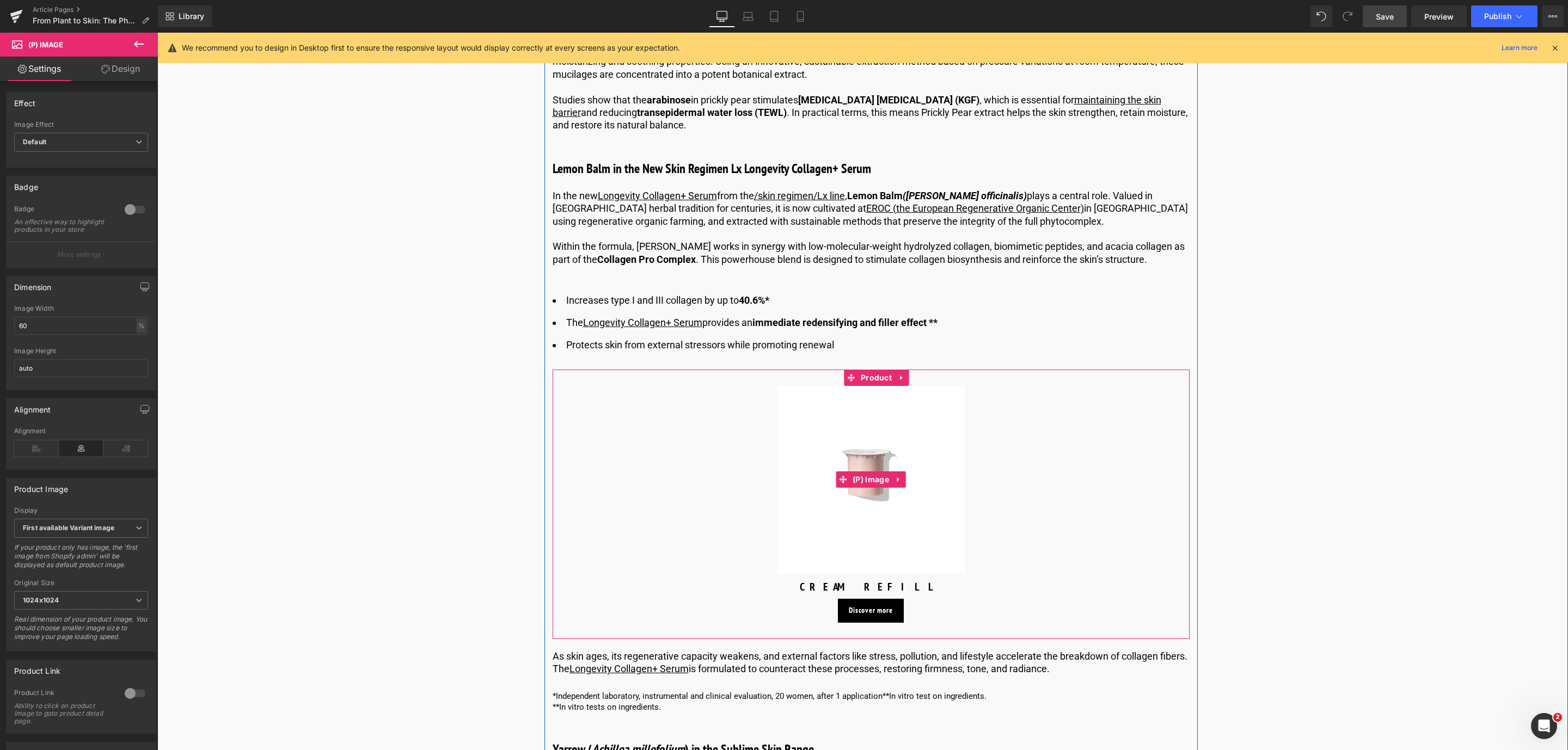
click at [854, 528] on img at bounding box center [871, 480] width 188 height 188
click at [127, 703] on div at bounding box center [135, 693] width 26 height 17
click at [880, 479] on span "(P) Image" at bounding box center [870, 480] width 42 height 16
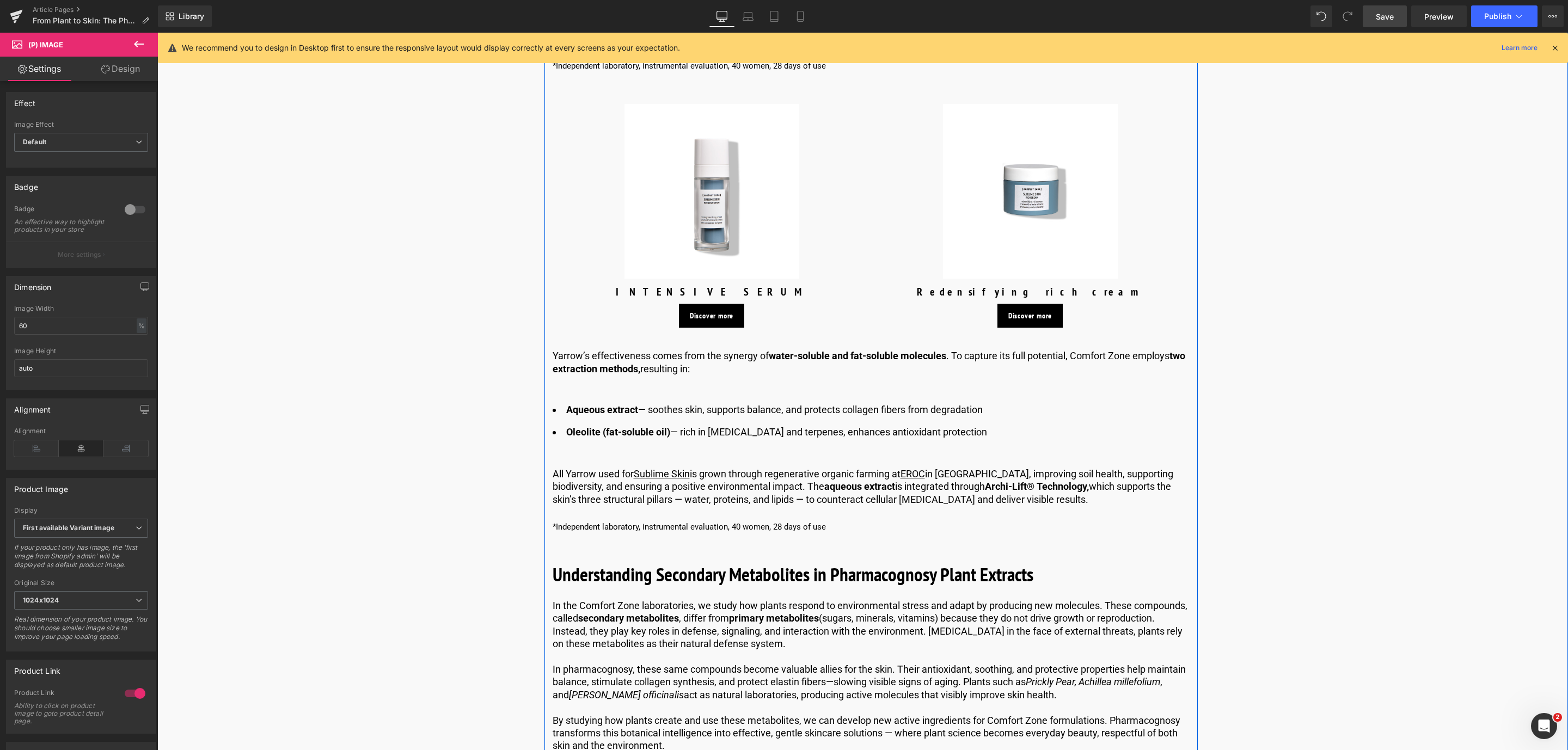
scroll to position [2896, 0]
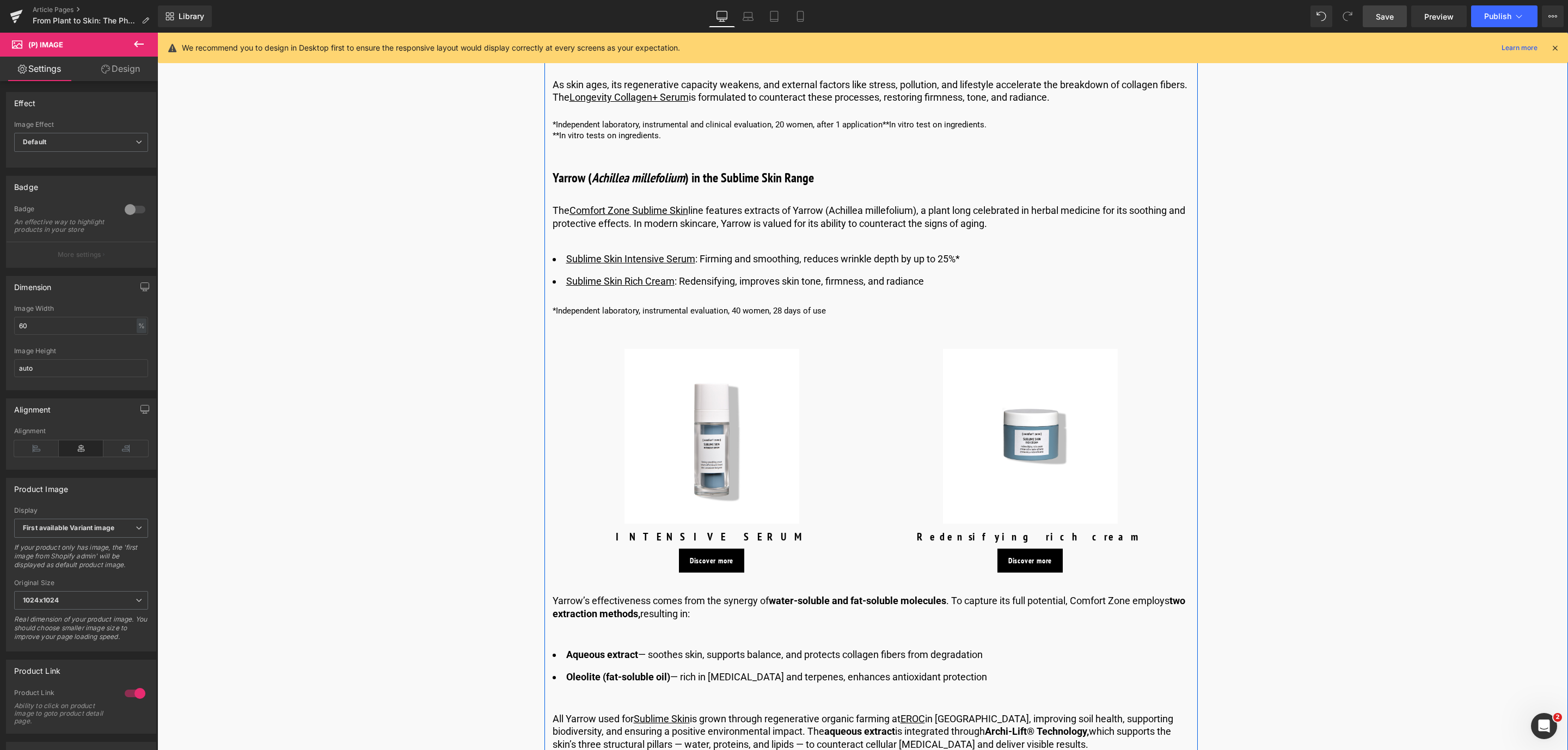
click at [726, 492] on img at bounding box center [712, 436] width 175 height 175
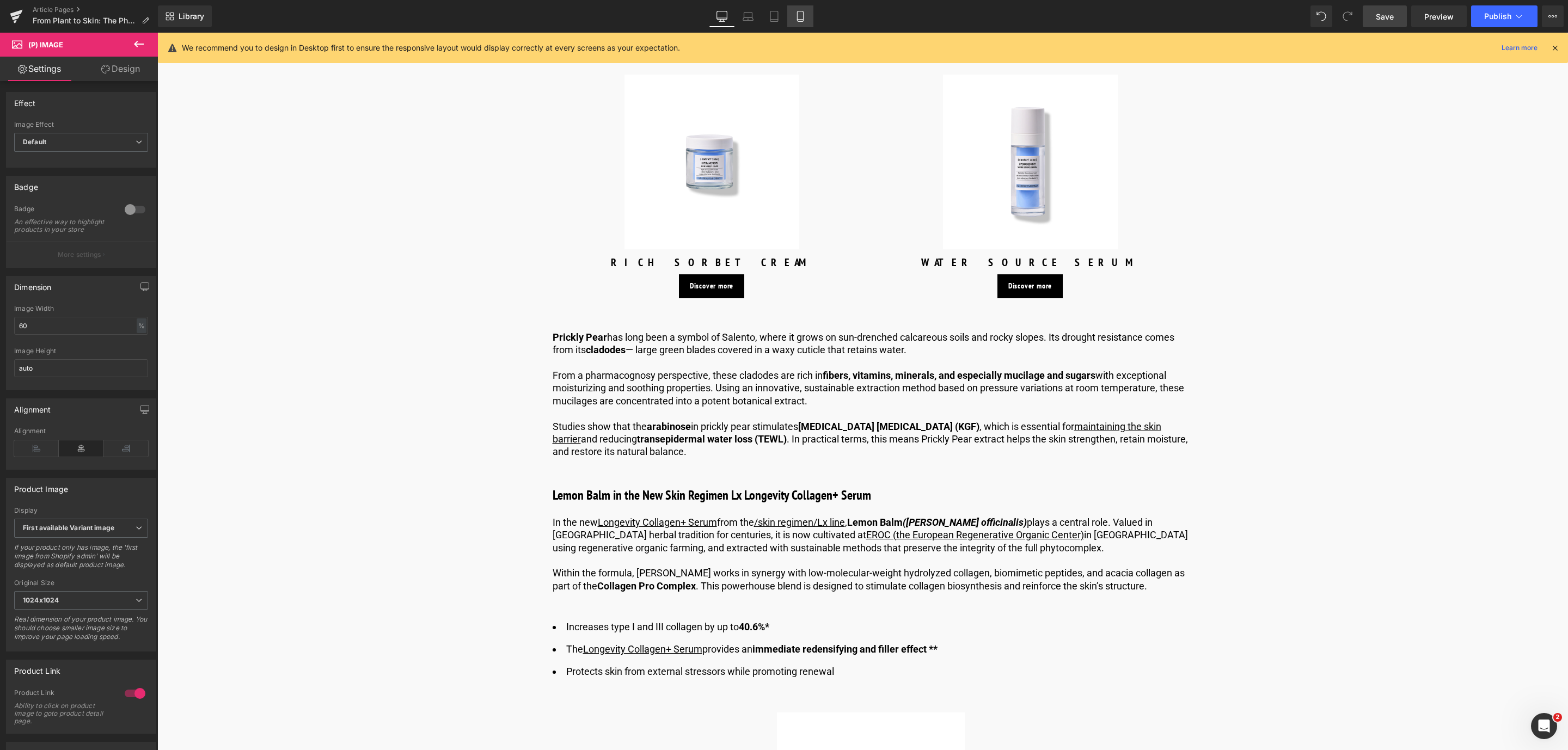
click at [804, 14] on icon at bounding box center [800, 16] width 11 height 11
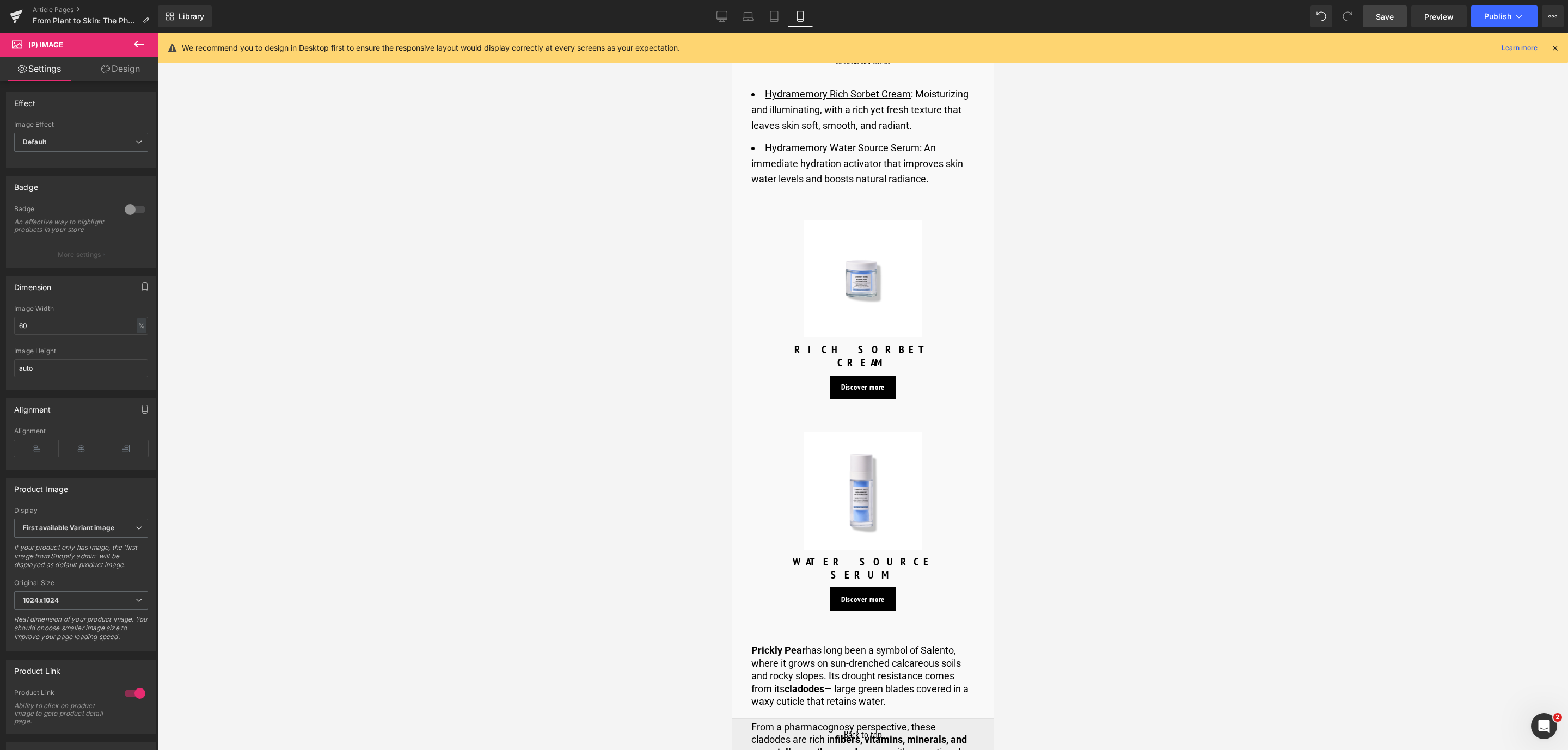
scroll to position [2368, 0]
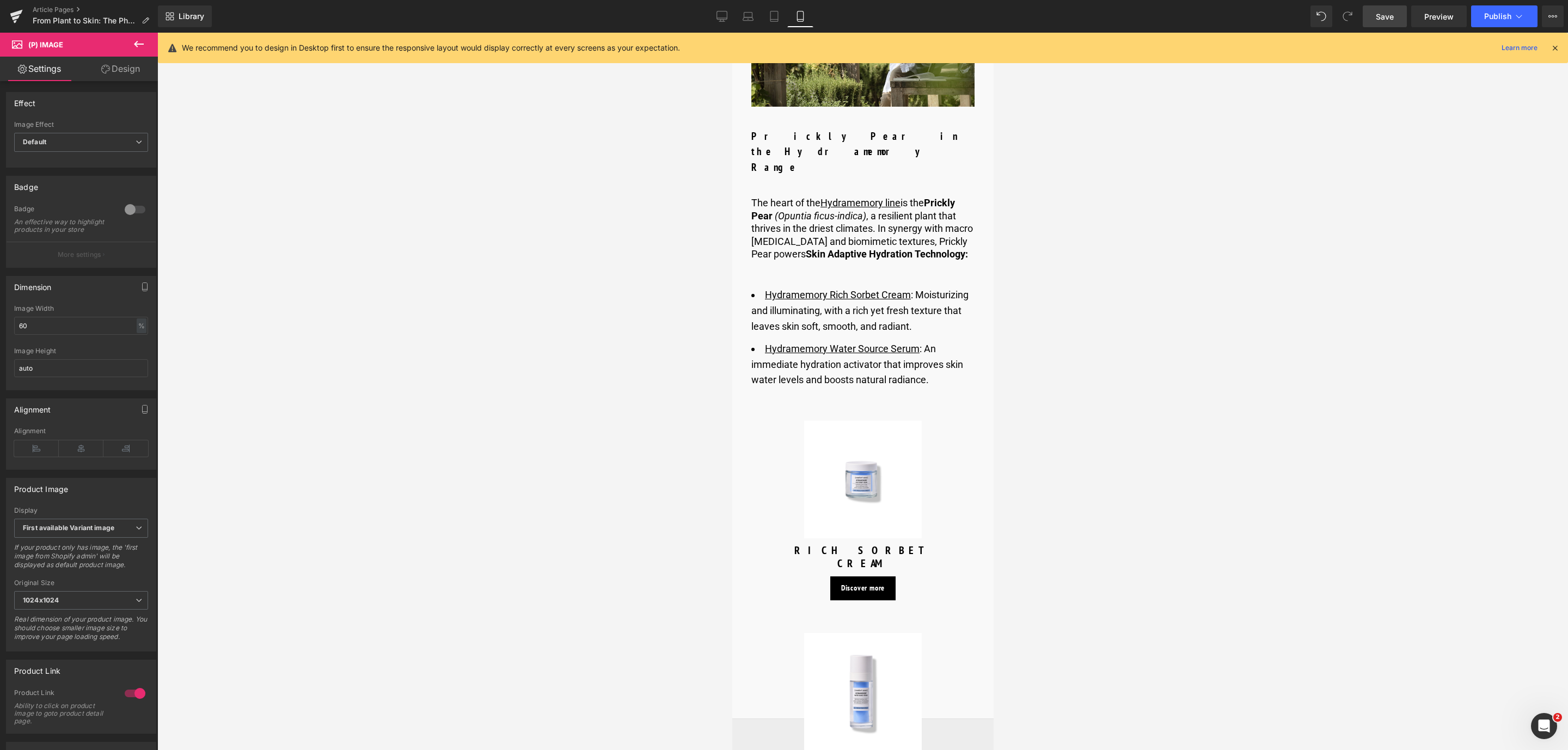
click at [864, 466] on img at bounding box center [863, 480] width 118 height 118
click at [123, 703] on div at bounding box center [135, 693] width 26 height 17
click at [867, 684] on span "(P) Image" at bounding box center [862, 692] width 42 height 16
click at [132, 701] on div at bounding box center [135, 693] width 26 height 17
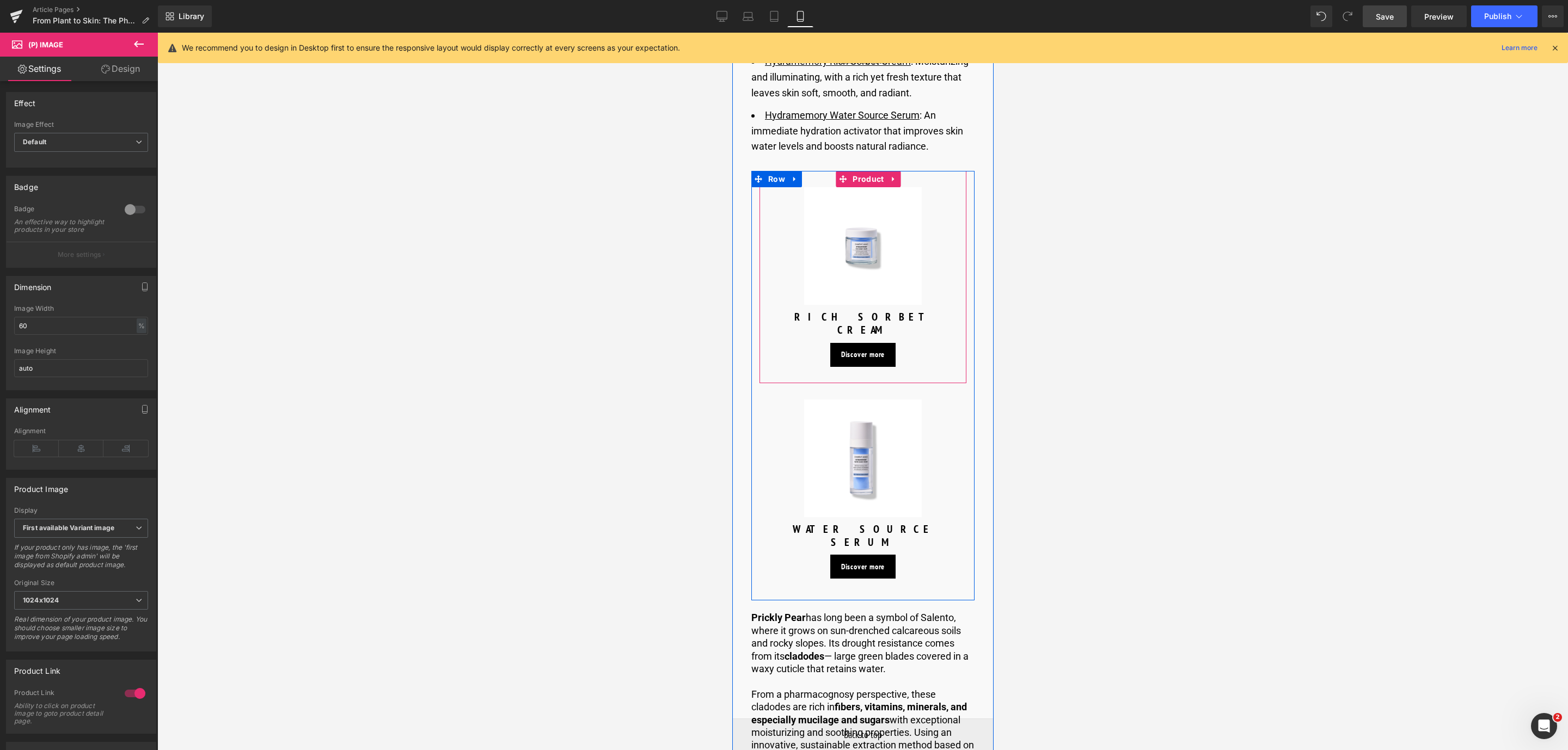
scroll to position [2614, 0]
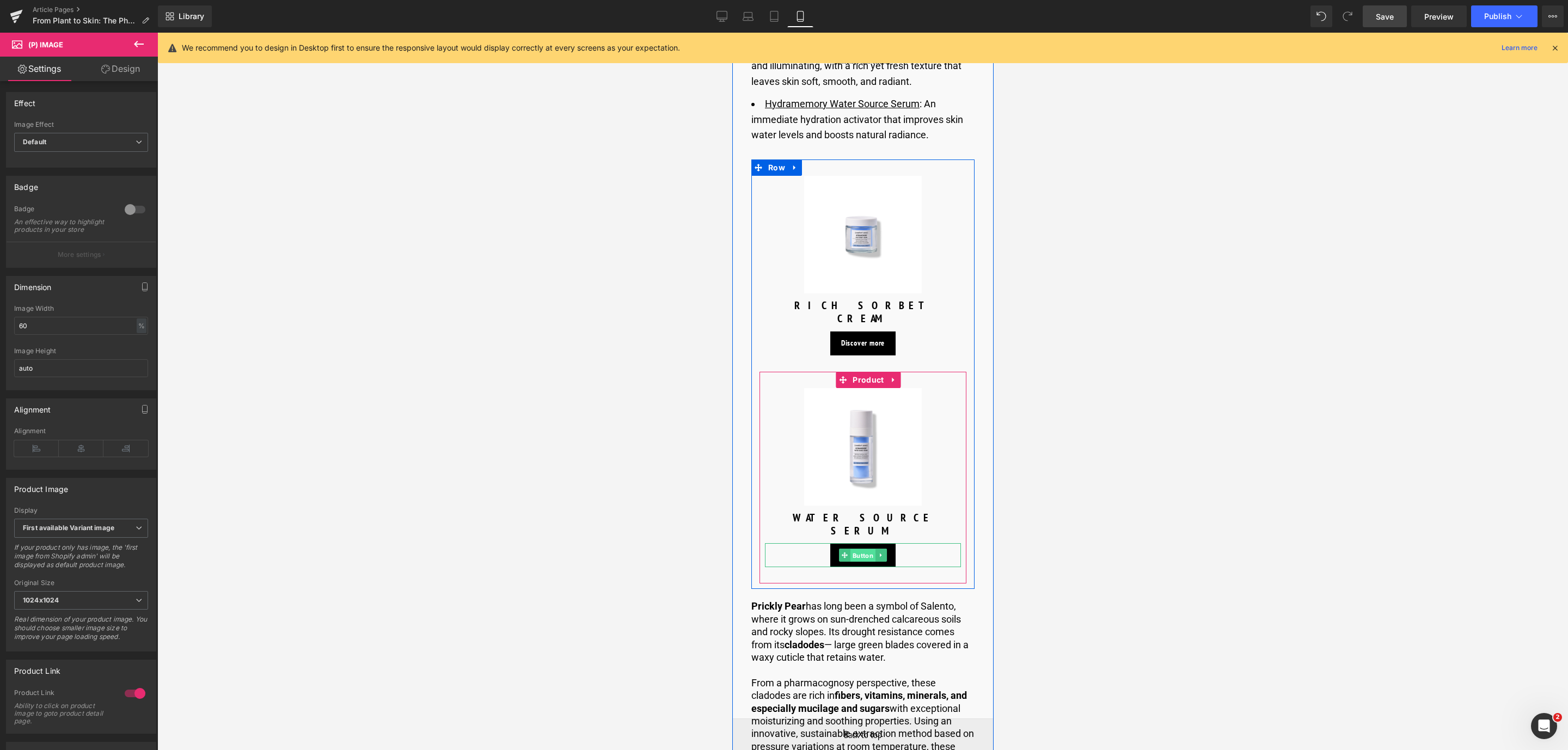
drag, startPoint x: 860, startPoint y: 523, endPoint x: 964, endPoint y: 642, distance: 158.0
click at [860, 549] on span "Button" at bounding box center [862, 556] width 25 height 13
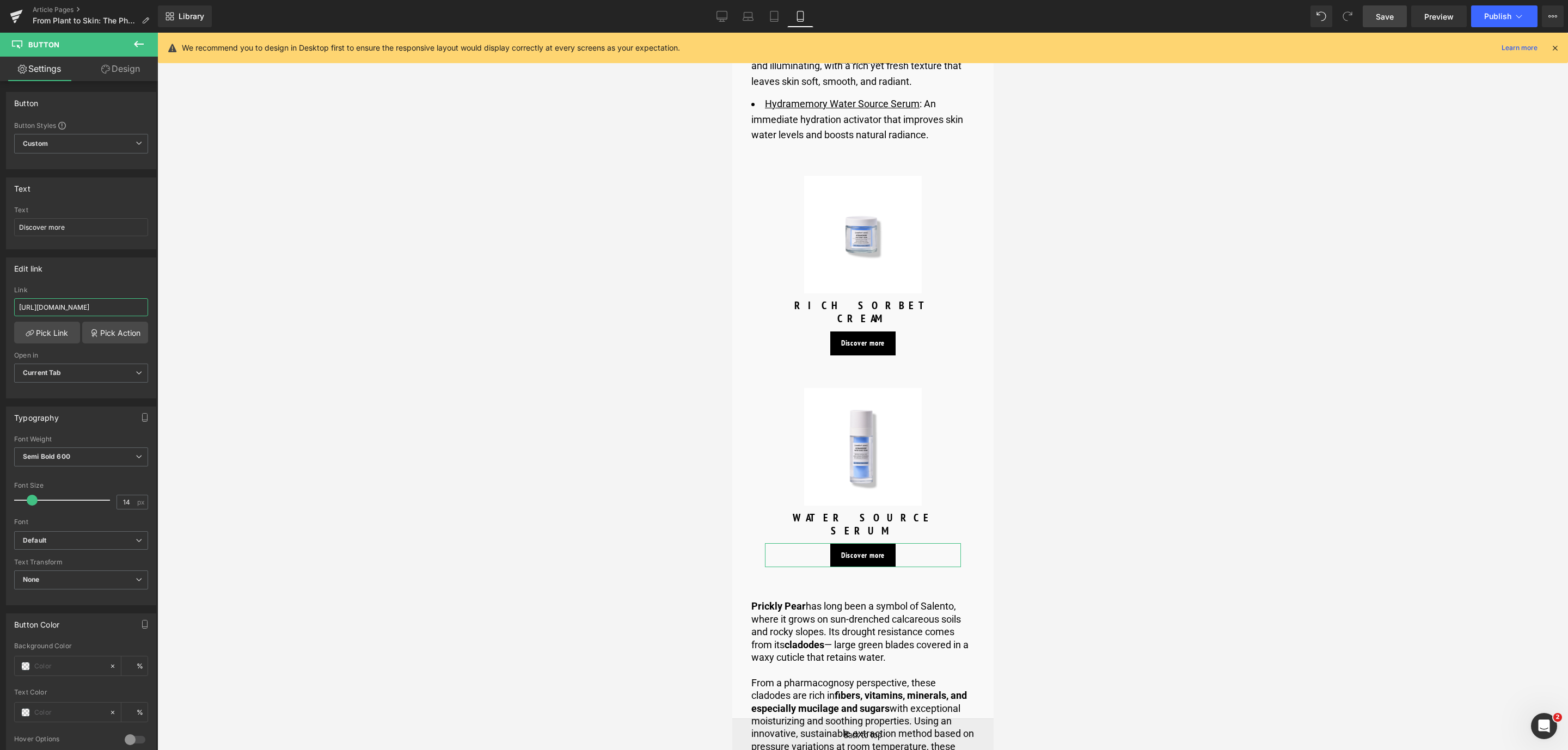
scroll to position [0, 131]
drag, startPoint x: 130, startPoint y: 301, endPoint x: 191, endPoint y: 310, distance: 61.7
click at [191, 310] on div "Button You are previewing how the will restyle your page. You can not edit Elem…" at bounding box center [784, 384] width 1568 height 769
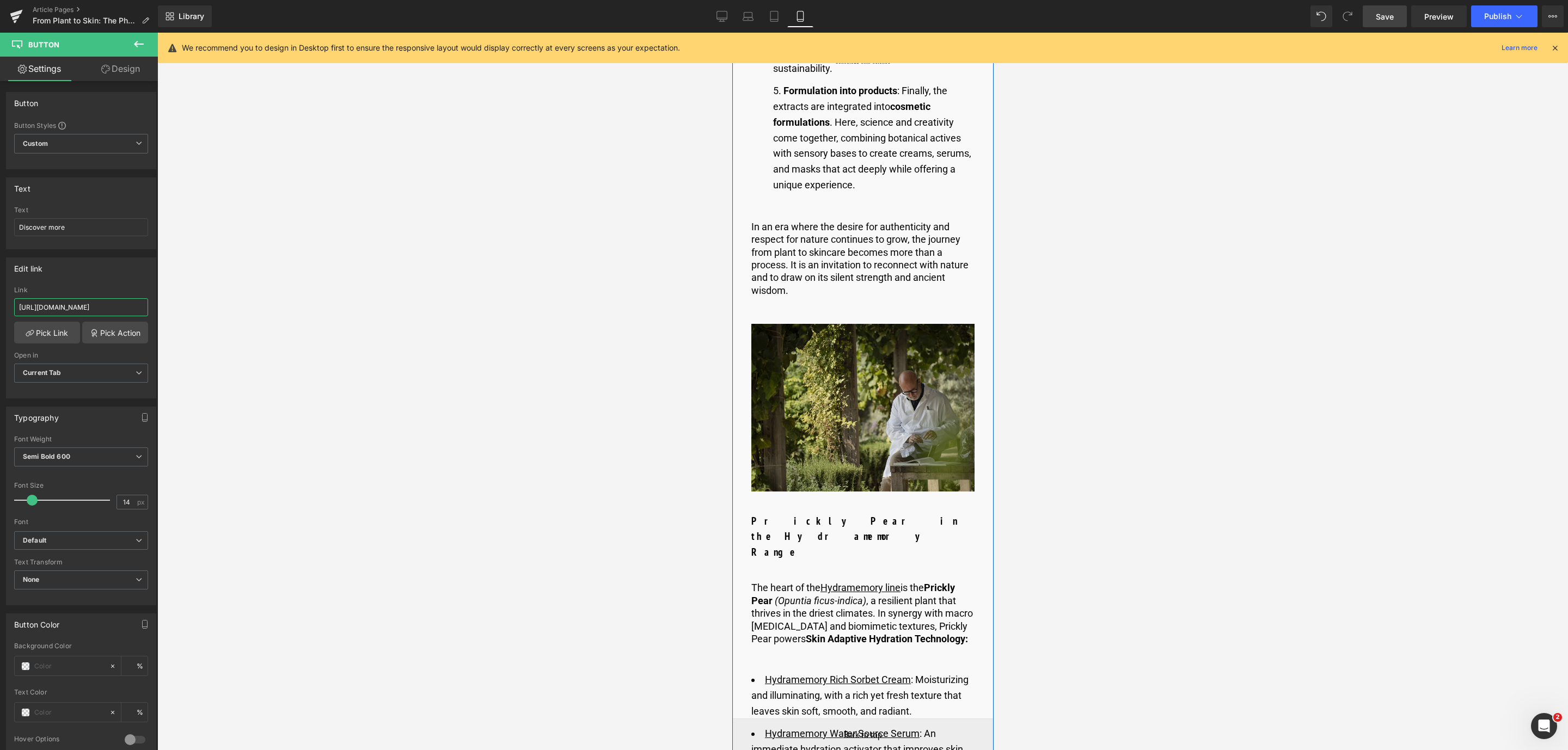
scroll to position [1960, 0]
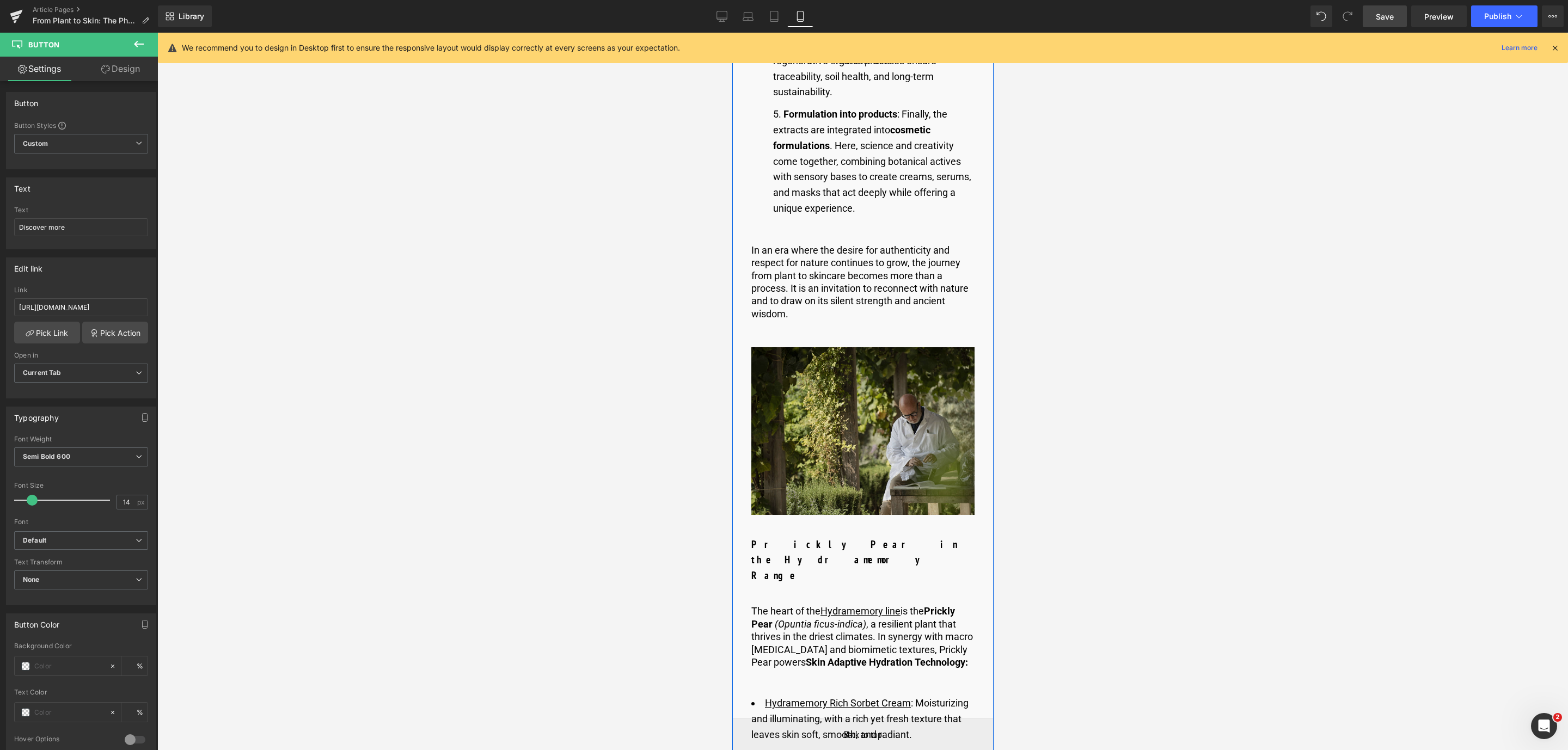
click at [782, 440] on img at bounding box center [862, 431] width 223 height 167
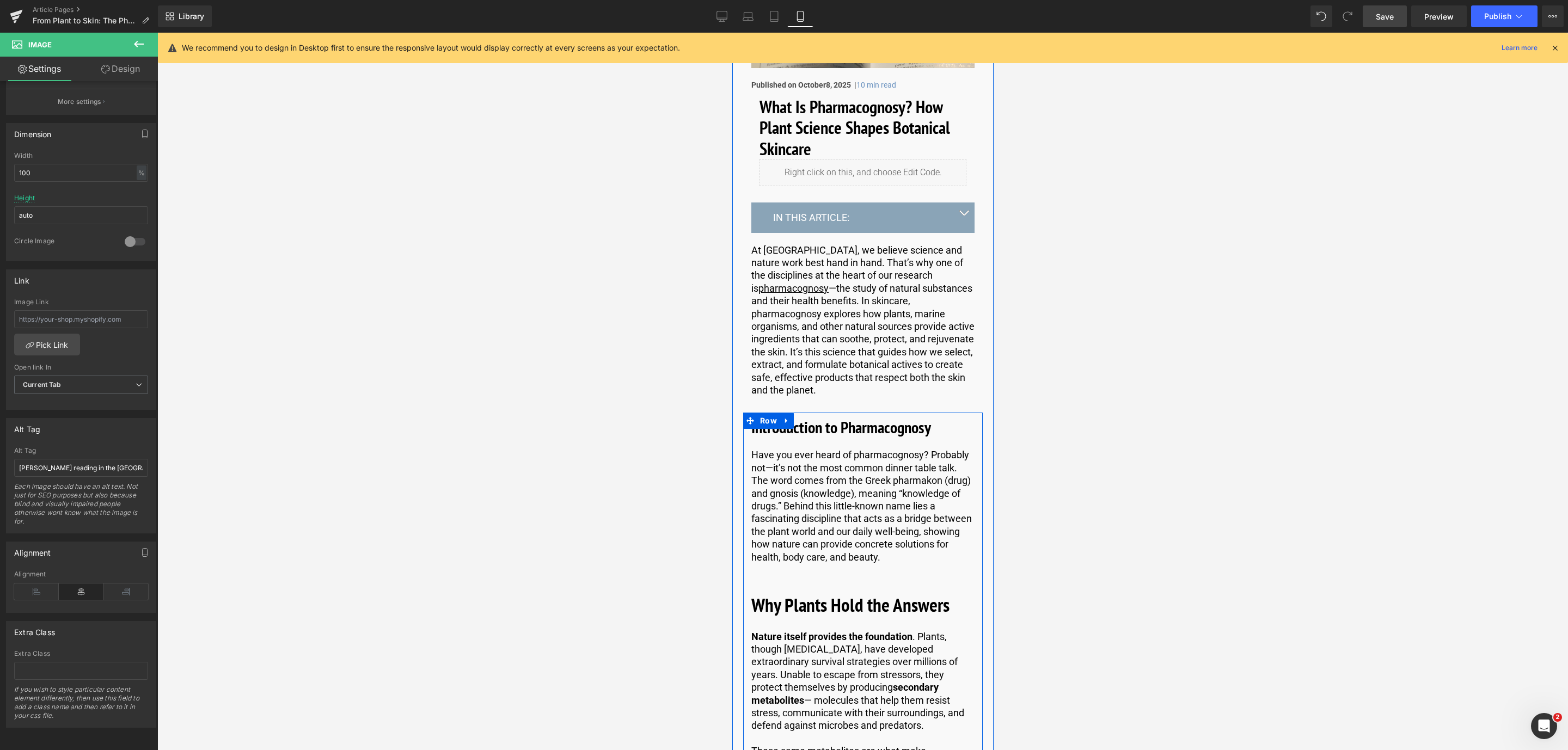
scroll to position [0, 0]
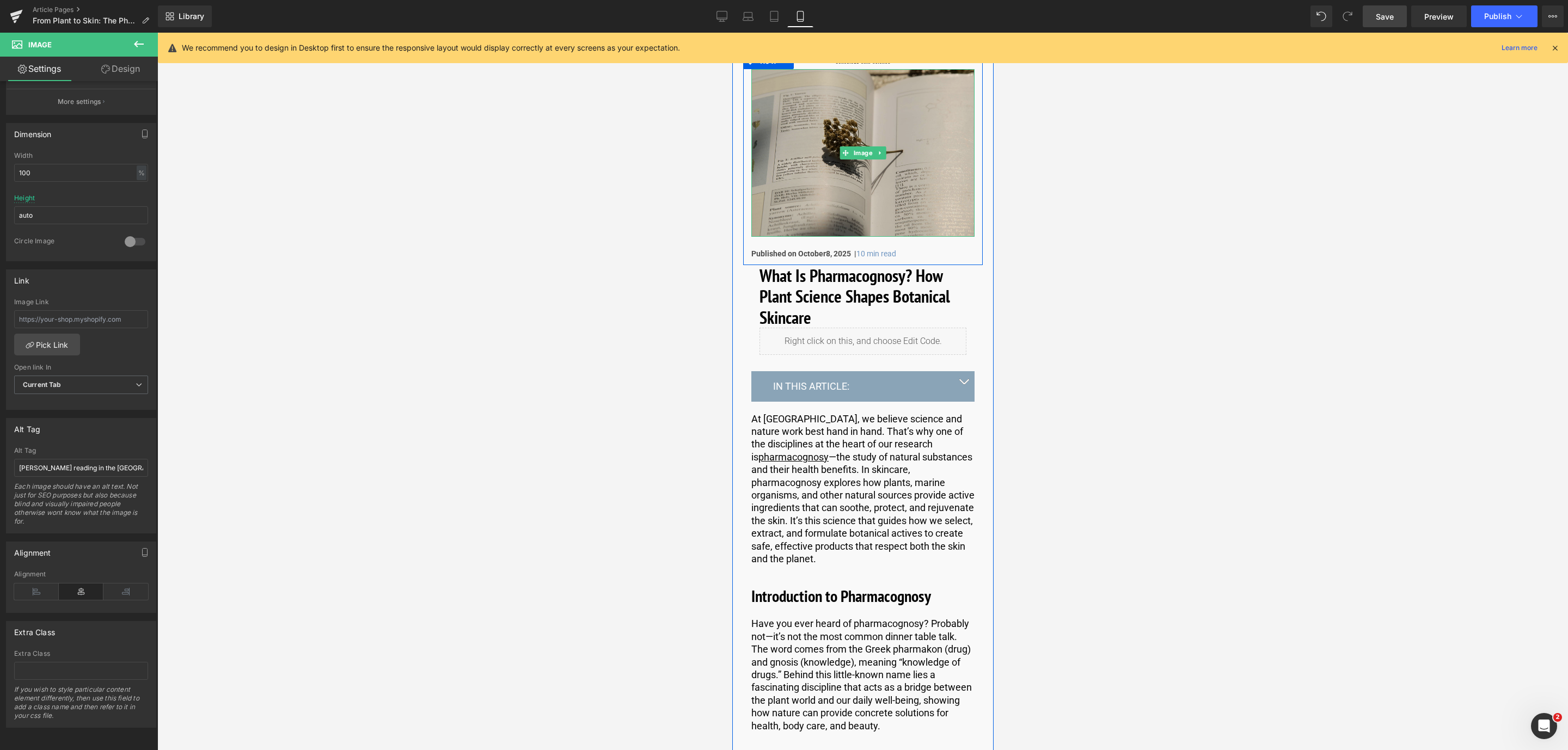
click at [810, 181] on img at bounding box center [862, 153] width 223 height 167
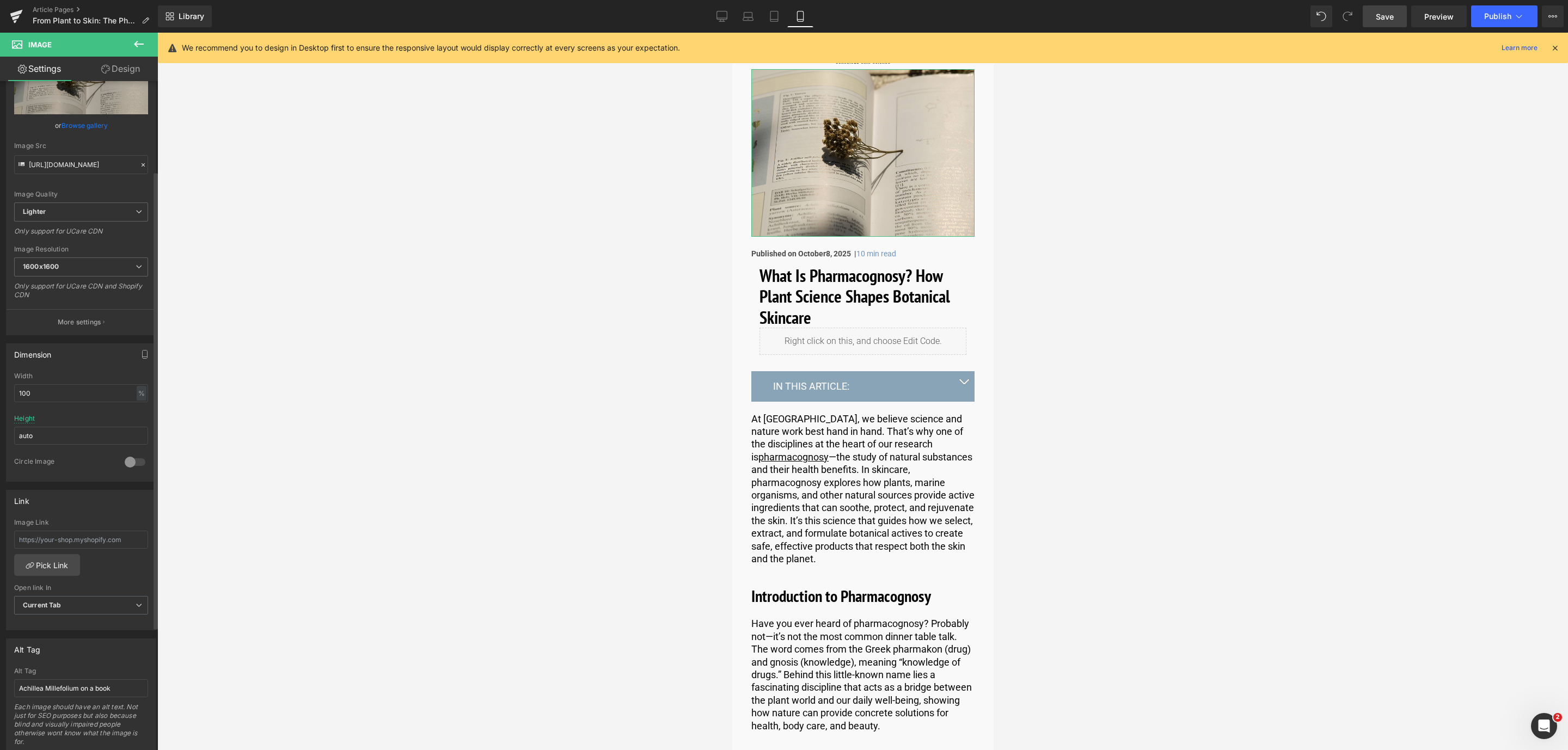
scroll to position [163, 0]
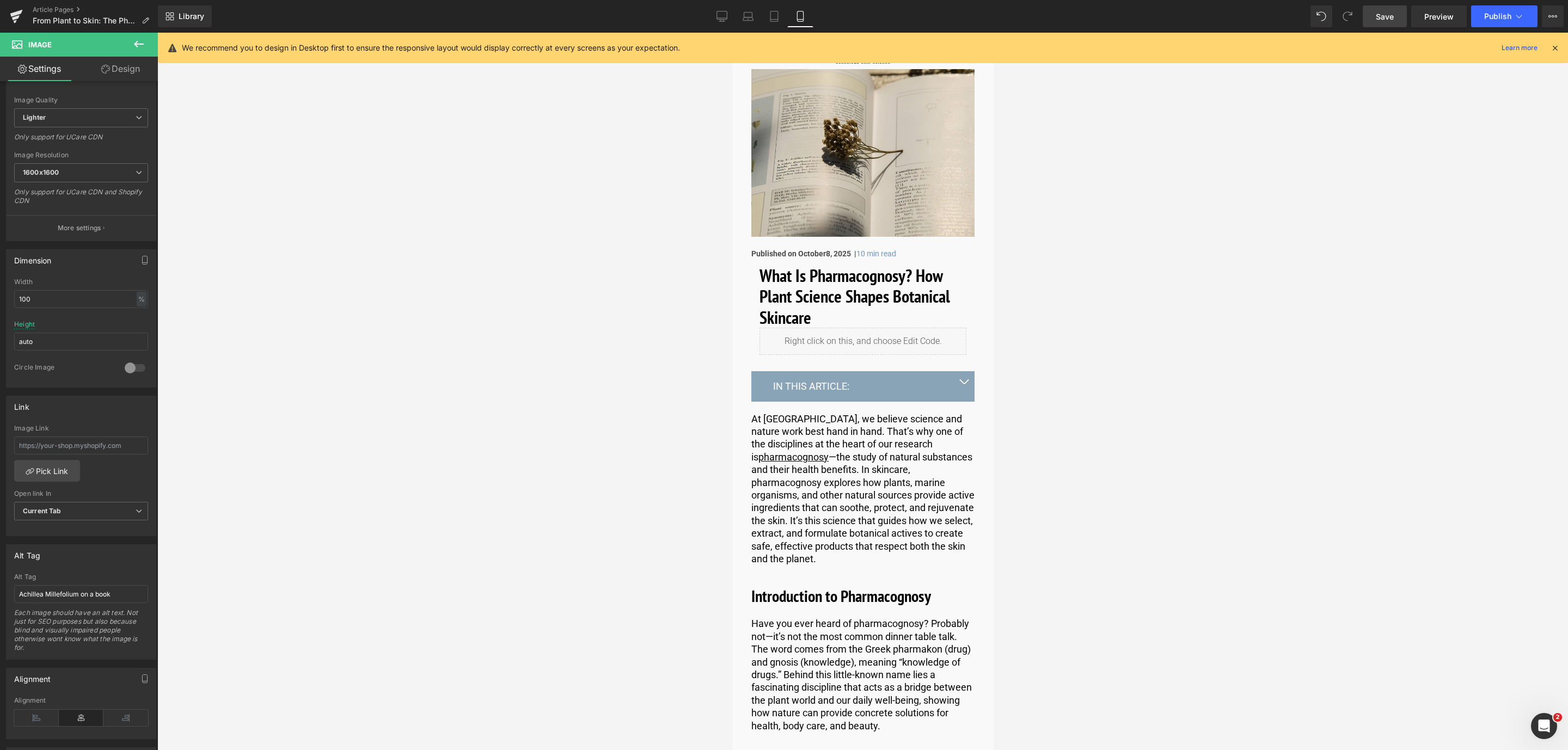
click at [1388, 15] on span "Save" at bounding box center [1385, 16] width 18 height 11
click at [1551, 55] on div "We recommend you to design in Desktop first to ensure the responsive layout wou…" at bounding box center [863, 47] width 1410 height 30
click at [1554, 46] on icon at bounding box center [1555, 48] width 10 height 10
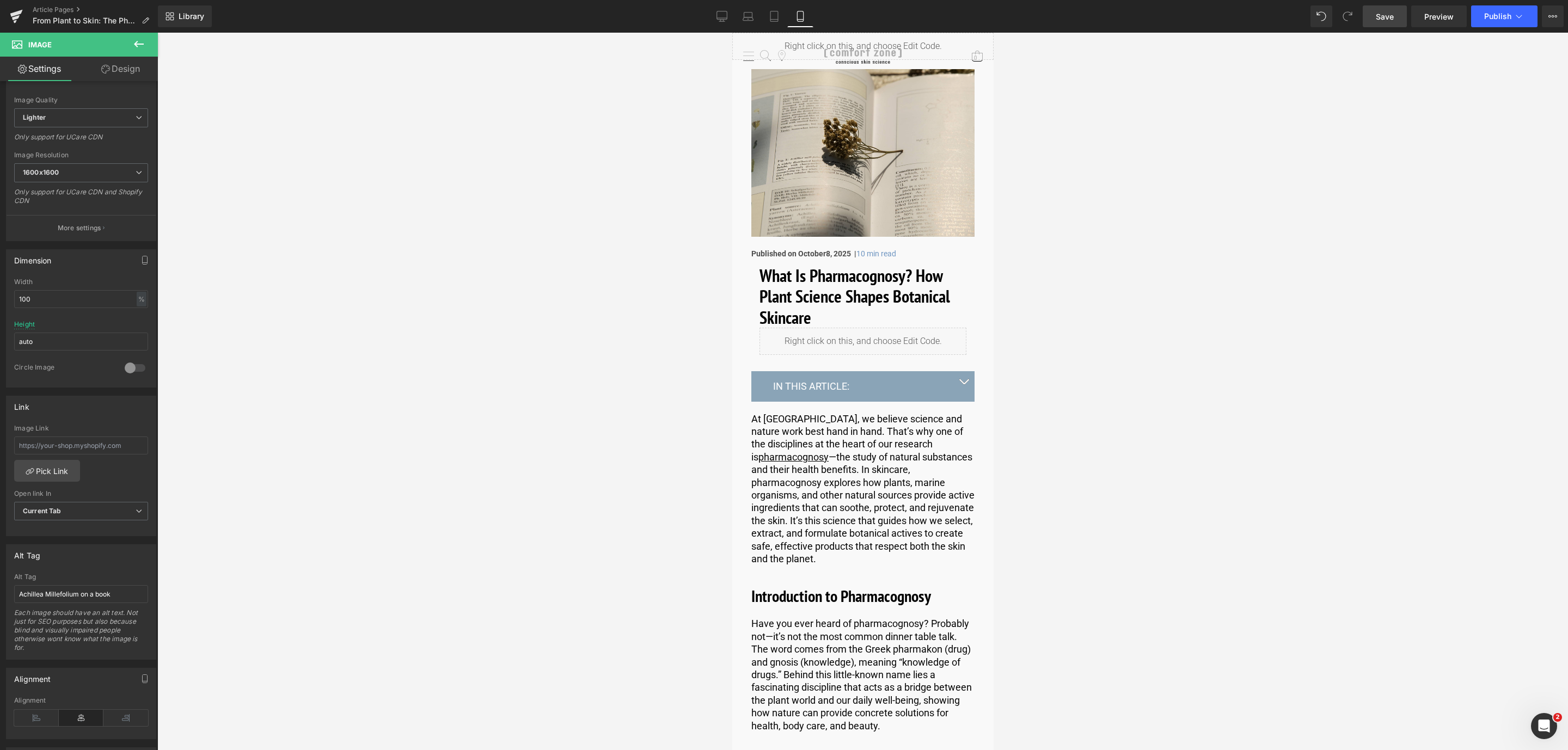
click at [1540, 20] on div "Save Preview Publish Scheduled View Live Page View with current Template Save T…" at bounding box center [1463, 16] width 210 height 22
click at [1518, 20] on icon at bounding box center [1519, 16] width 11 height 11
click at [1557, 23] on button "View Live Page View with current Template Save Template to Library Schedule Pub…" at bounding box center [1552, 16] width 22 height 22
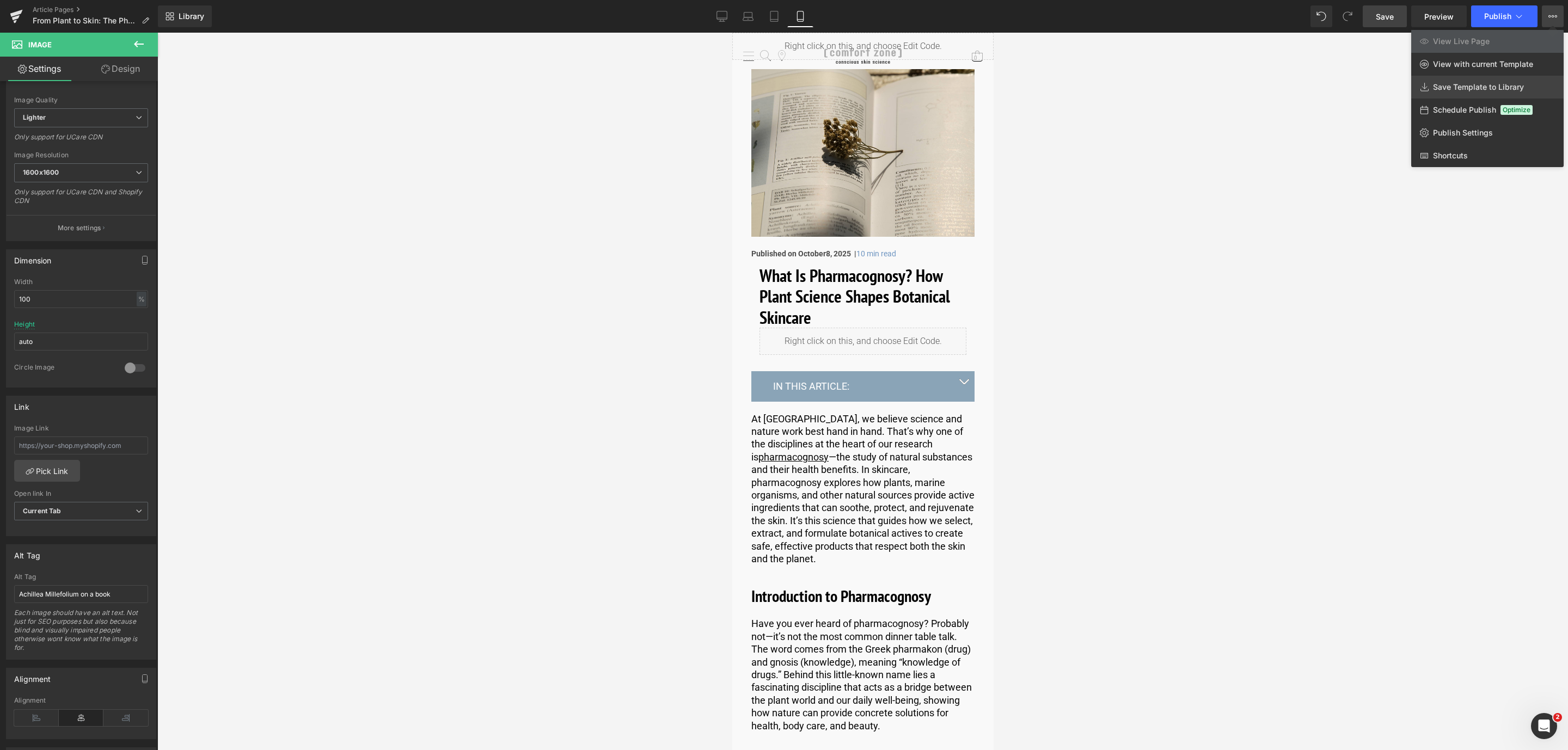
click at [1471, 94] on link "Save Template to Library" at bounding box center [1487, 87] width 153 height 23
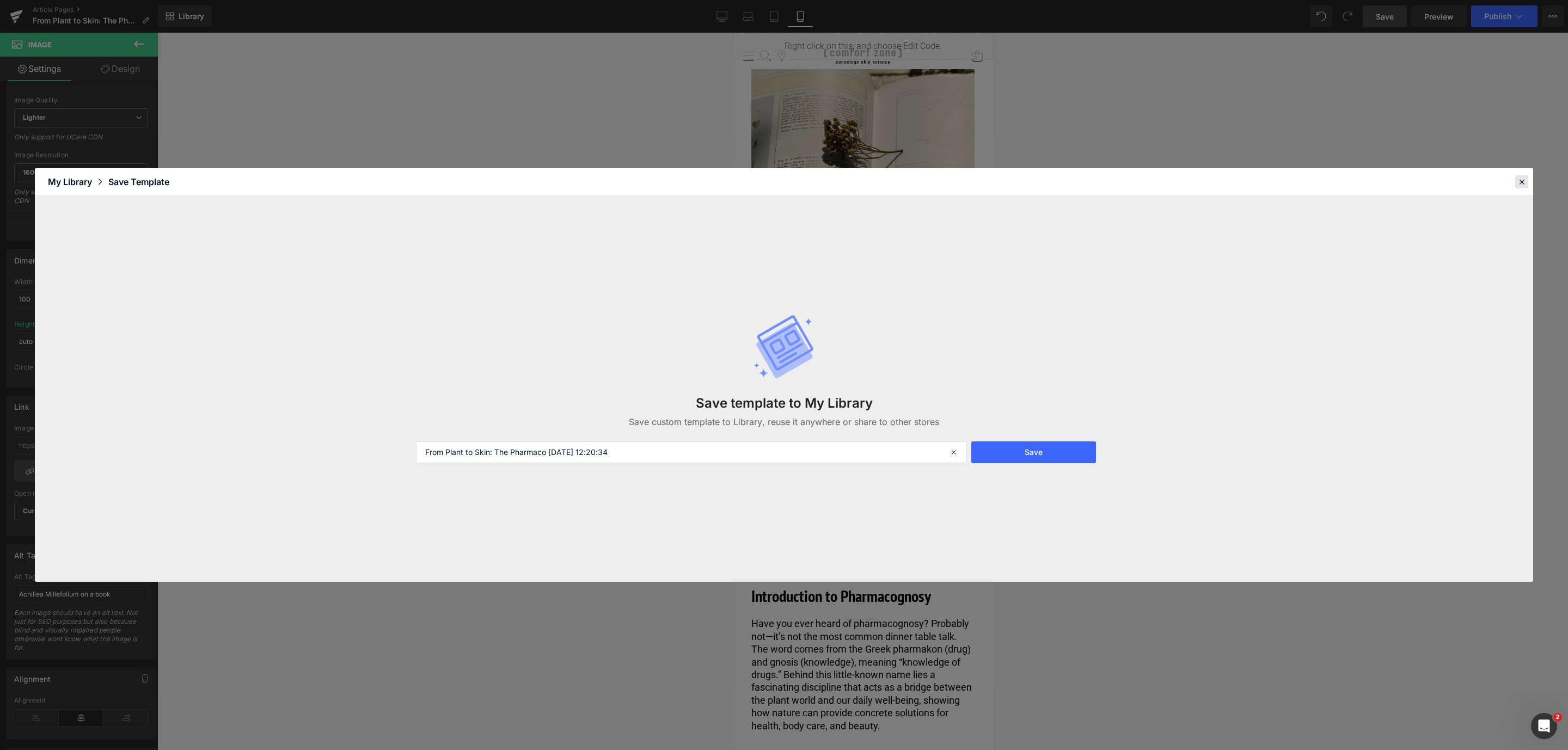
click at [1524, 177] on icon at bounding box center [1522, 182] width 10 height 10
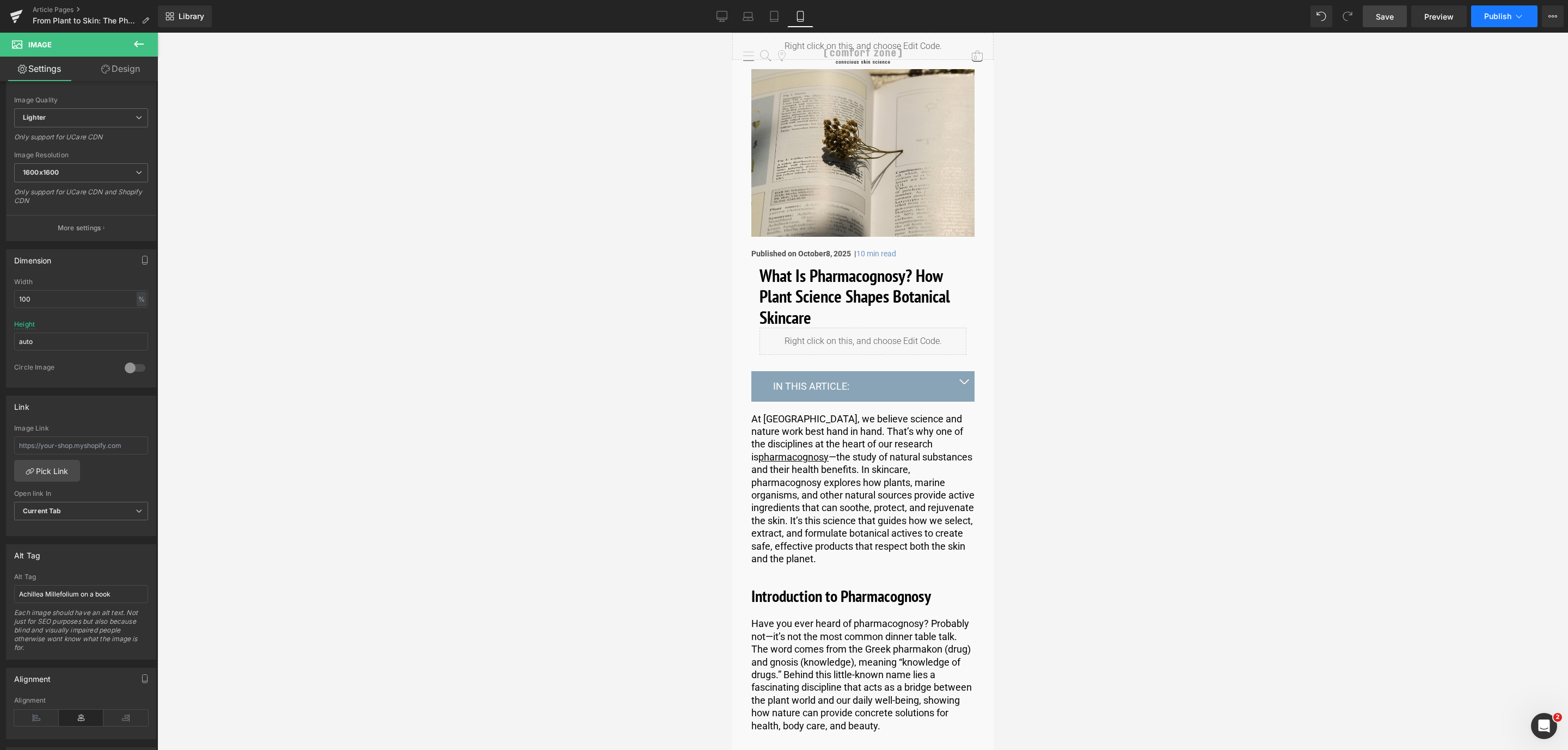
click at [1522, 18] on icon at bounding box center [1519, 16] width 11 height 11
click at [1395, 17] on link "Save" at bounding box center [1385, 16] width 44 height 22
click at [64, 7] on link "Article Pages" at bounding box center [95, 10] width 125 height 9
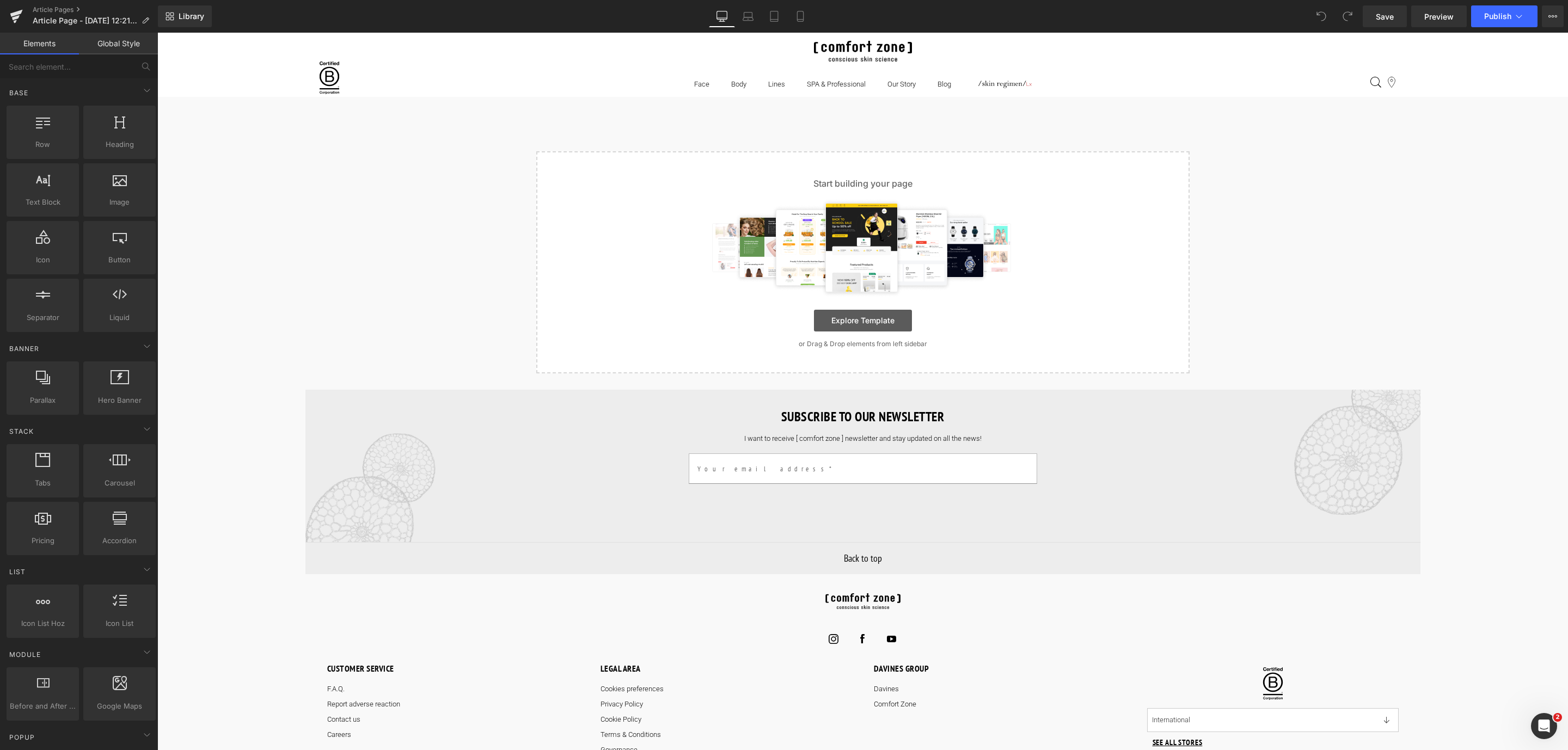
click at [870, 318] on link "Explore Template" at bounding box center [863, 320] width 98 height 22
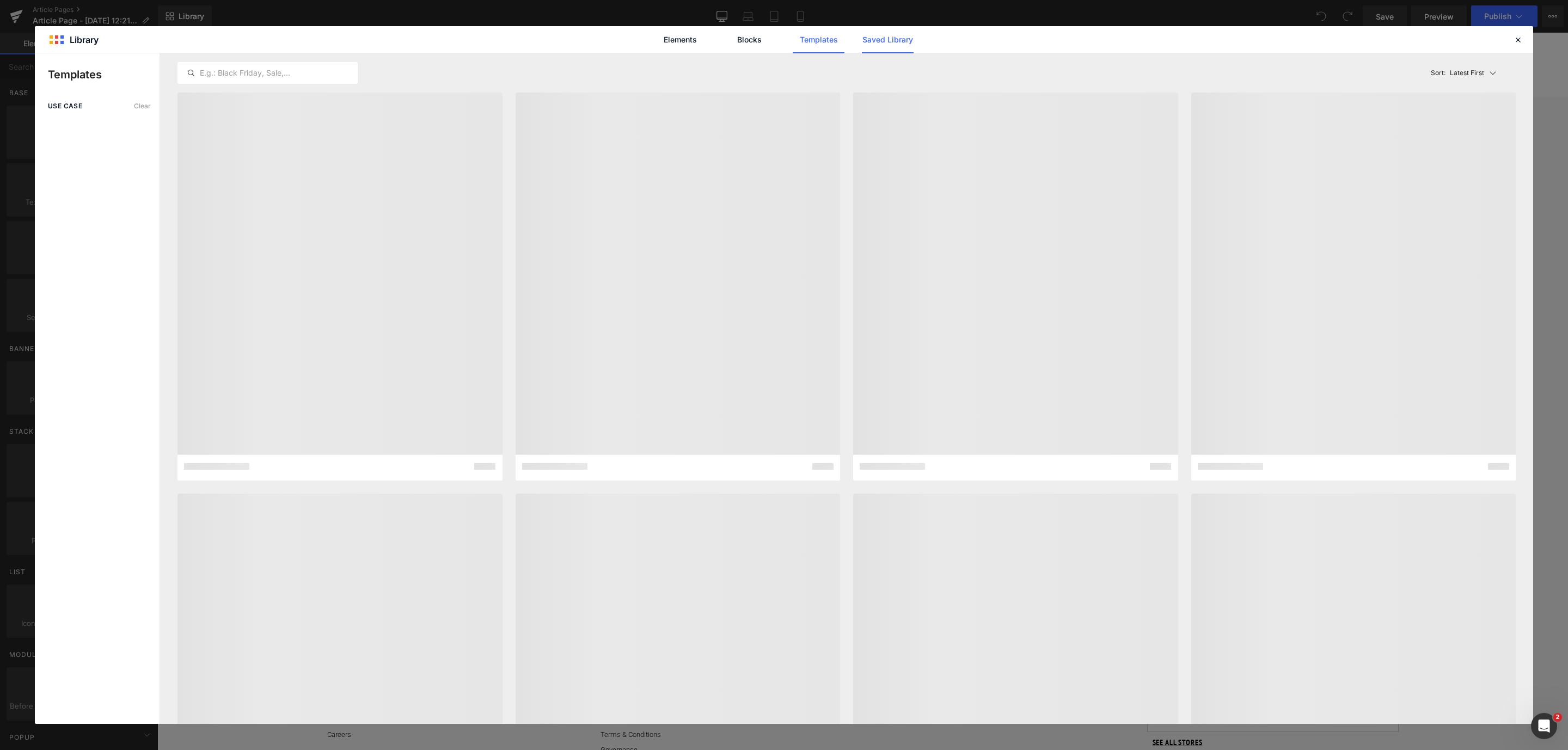
click at [876, 38] on link "Saved Library" at bounding box center [887, 39] width 51 height 27
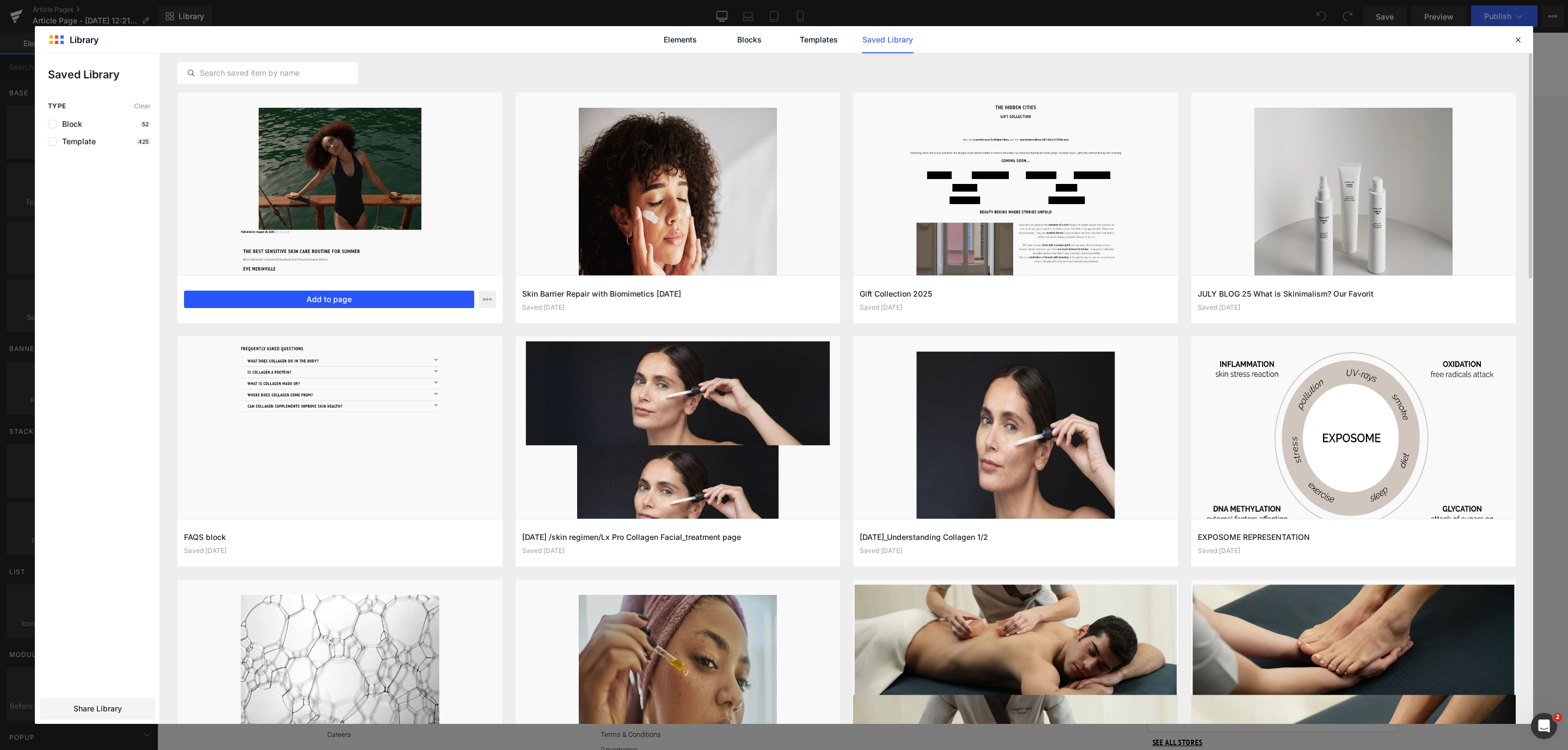
click at [314, 293] on button "Add to page" at bounding box center [328, 299] width 290 height 17
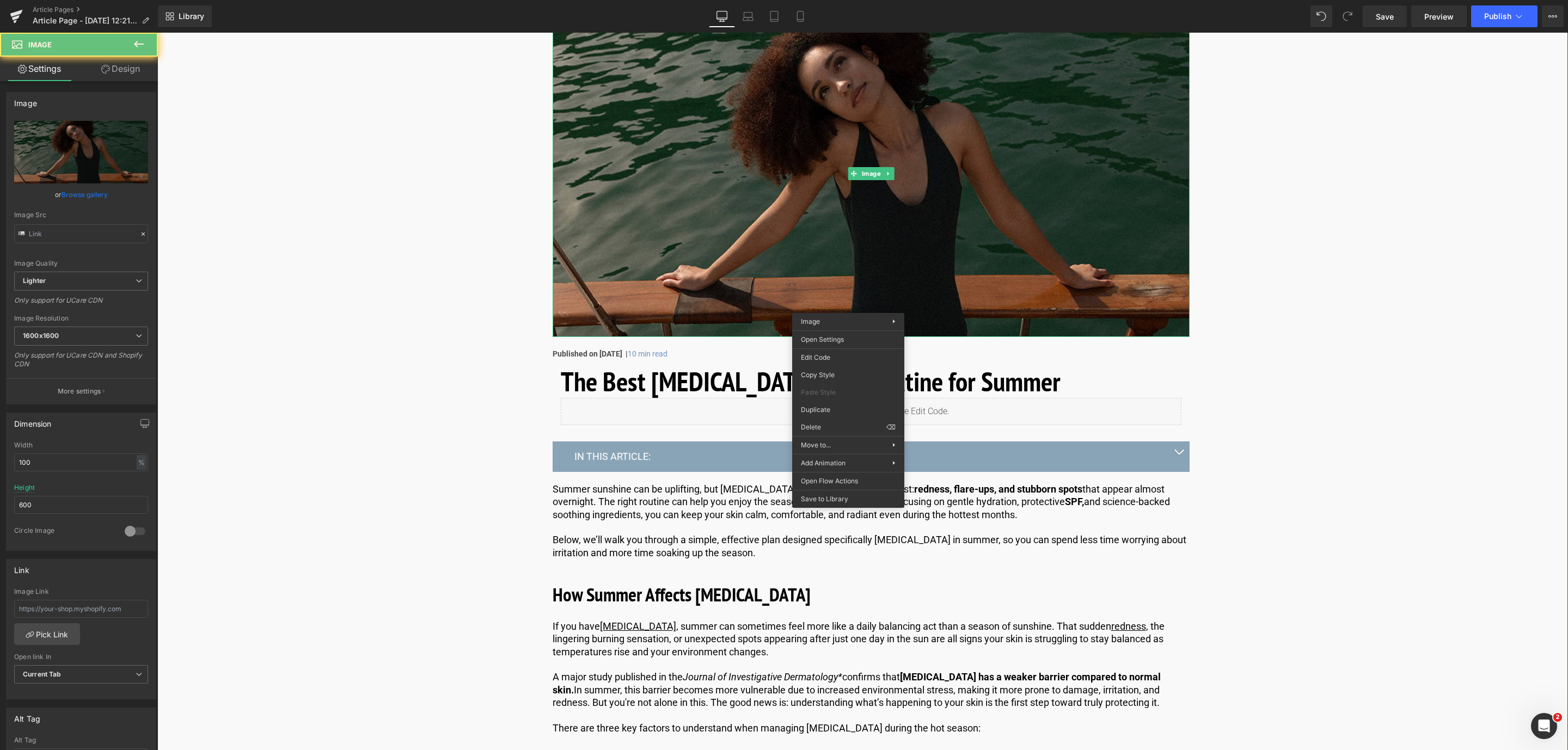
scroll to position [163, 0]
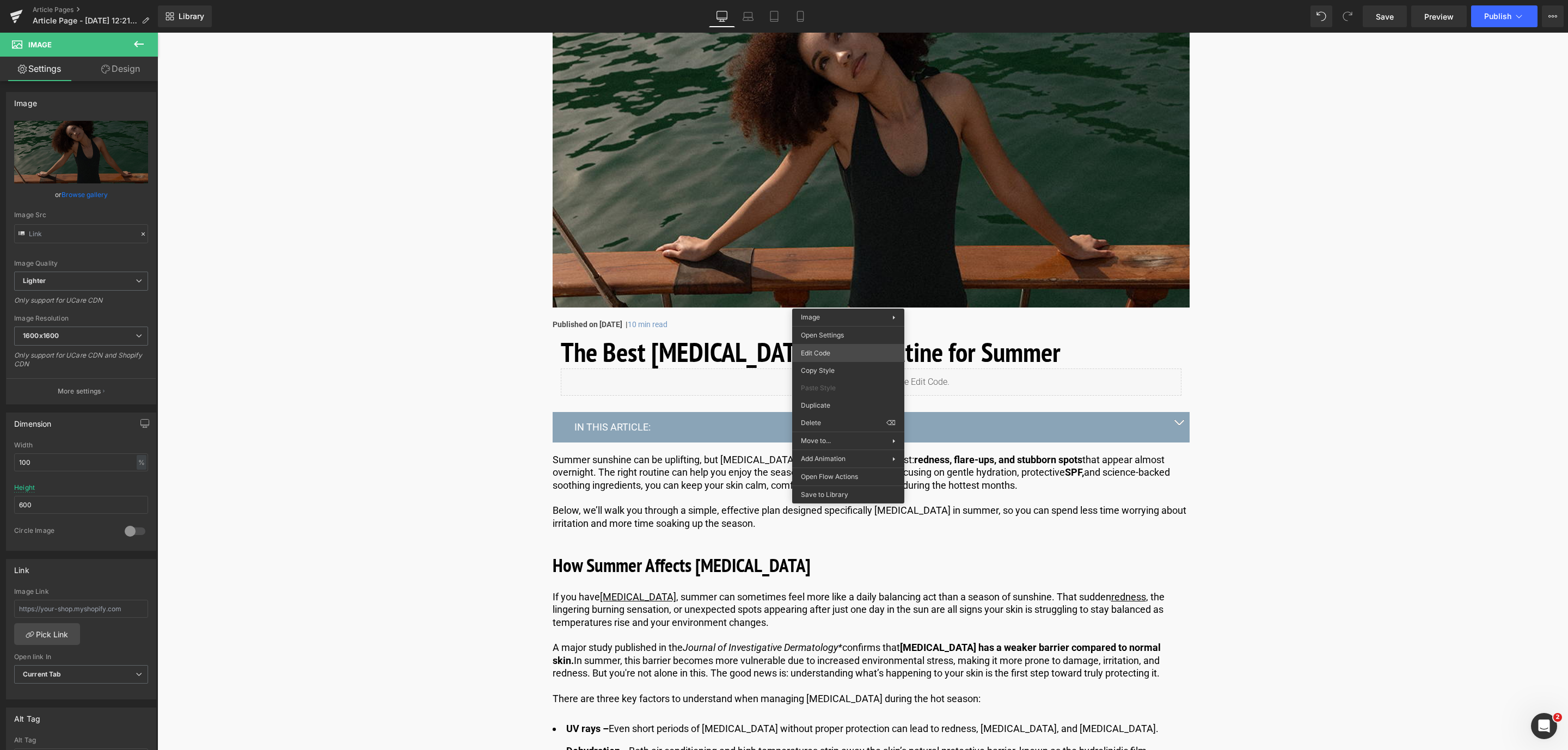
click at [837, 0] on div "You are previewing how the will restyle your page. You can not edit Elements in…" at bounding box center [784, 0] width 1568 height 0
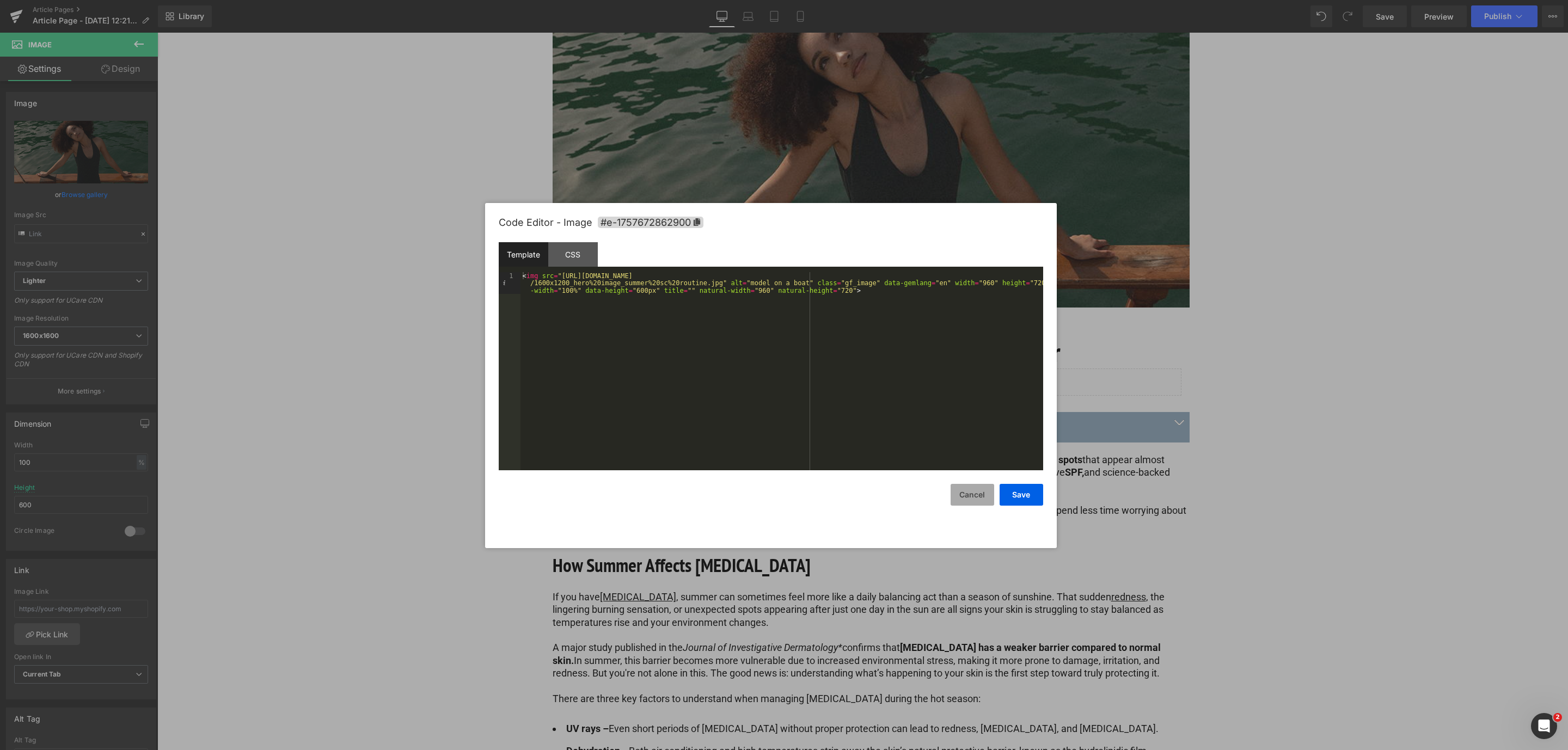
click at [982, 492] on button "Cancel" at bounding box center [972, 494] width 43 height 22
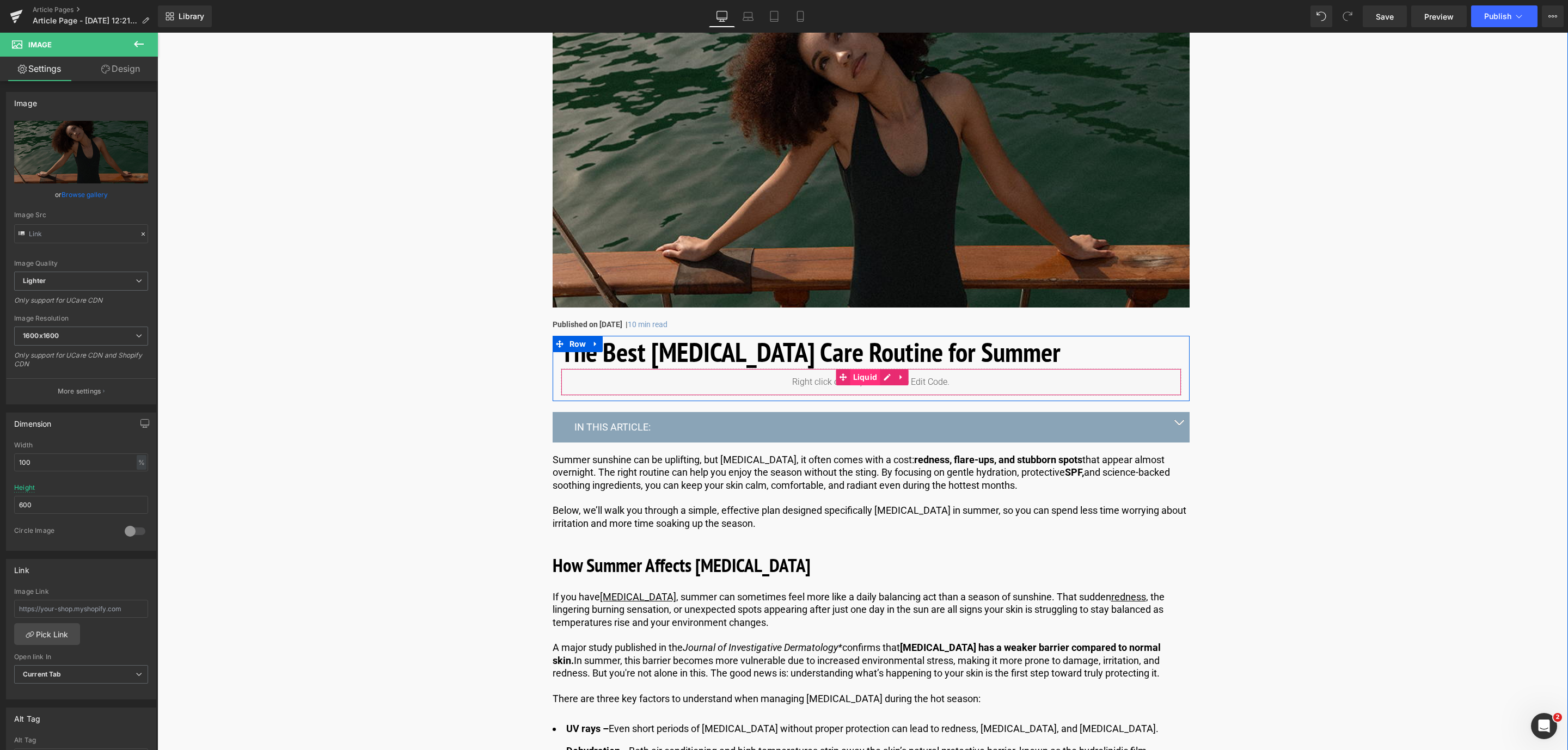
click at [860, 381] on span "Liquid" at bounding box center [865, 377] width 30 height 16
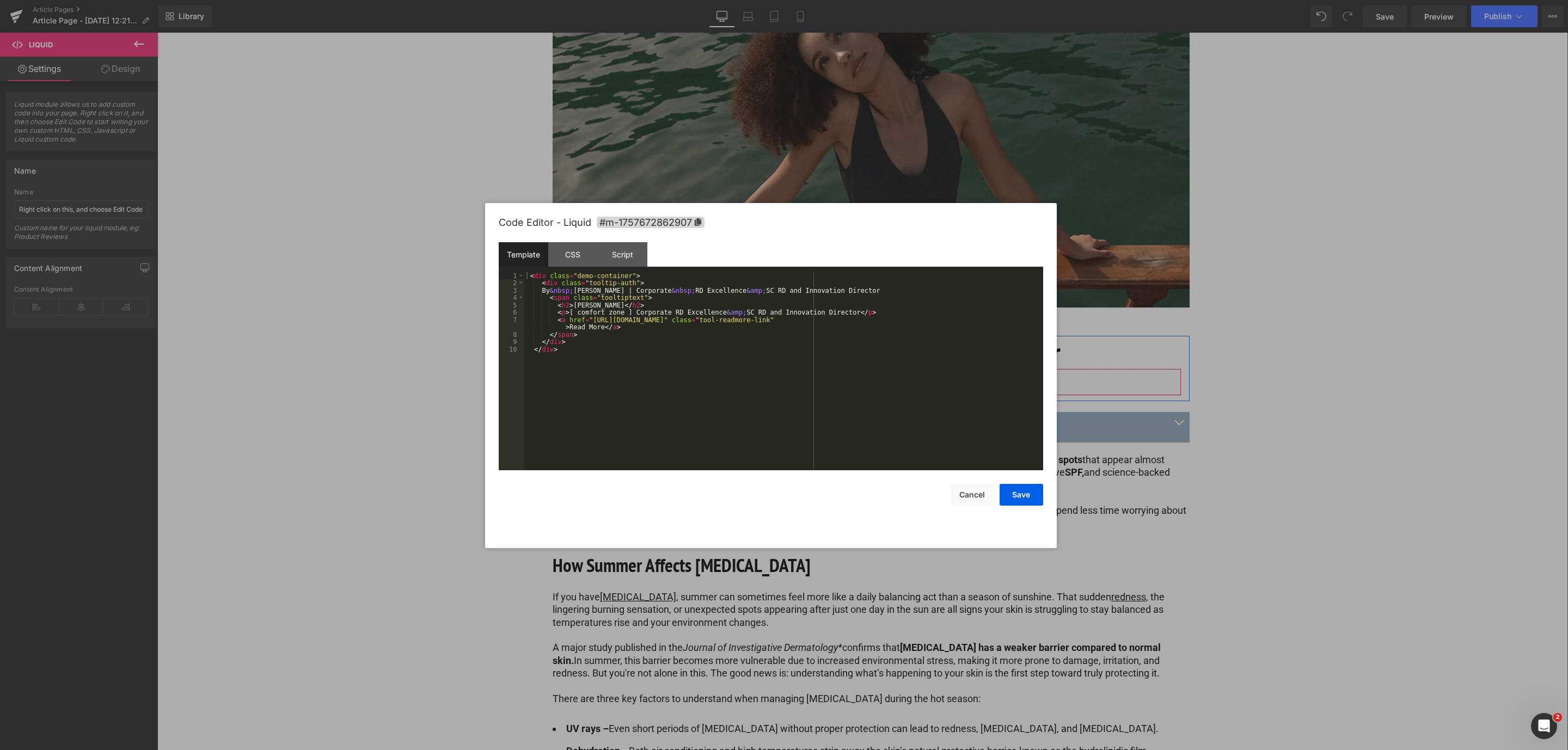
click at [890, 381] on div "Liquid" at bounding box center [871, 382] width 621 height 27
click at [1378, 516] on div at bounding box center [784, 375] width 1568 height 750
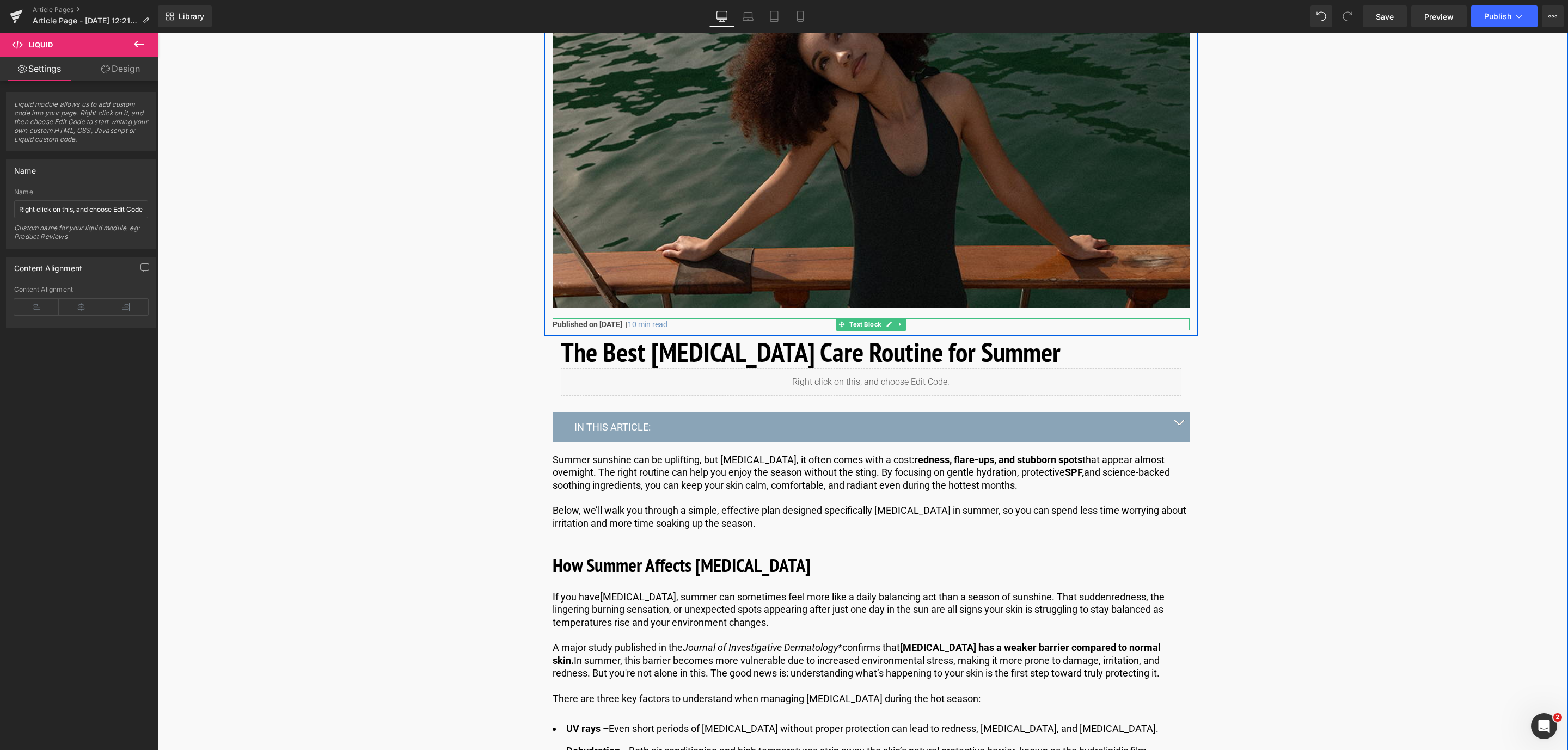
click at [605, 324] on strong "Published on [DATE] |" at bounding box center [590, 324] width 75 height 9
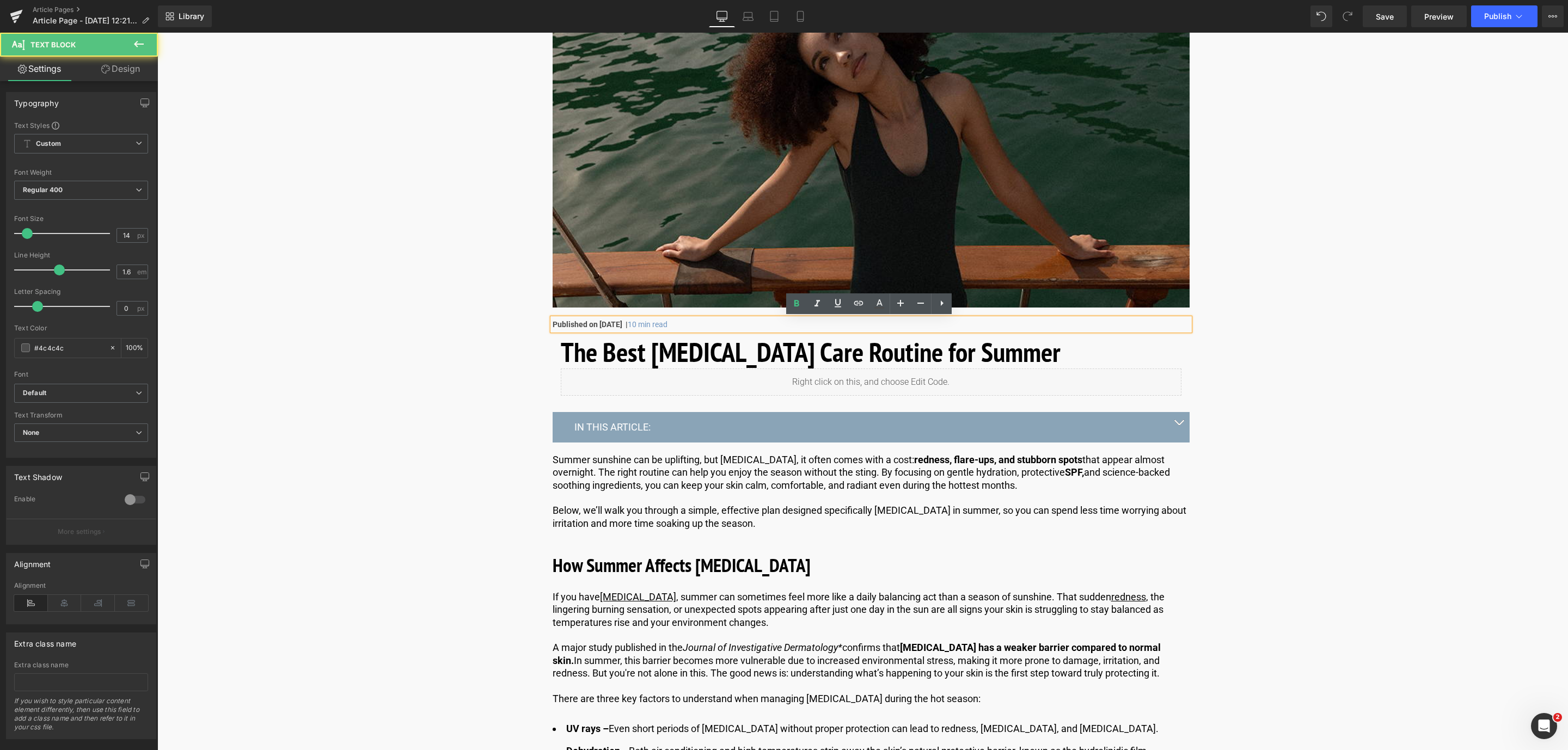
click at [628, 326] on strong "Published on [DATE] |" at bounding box center [590, 324] width 75 height 9
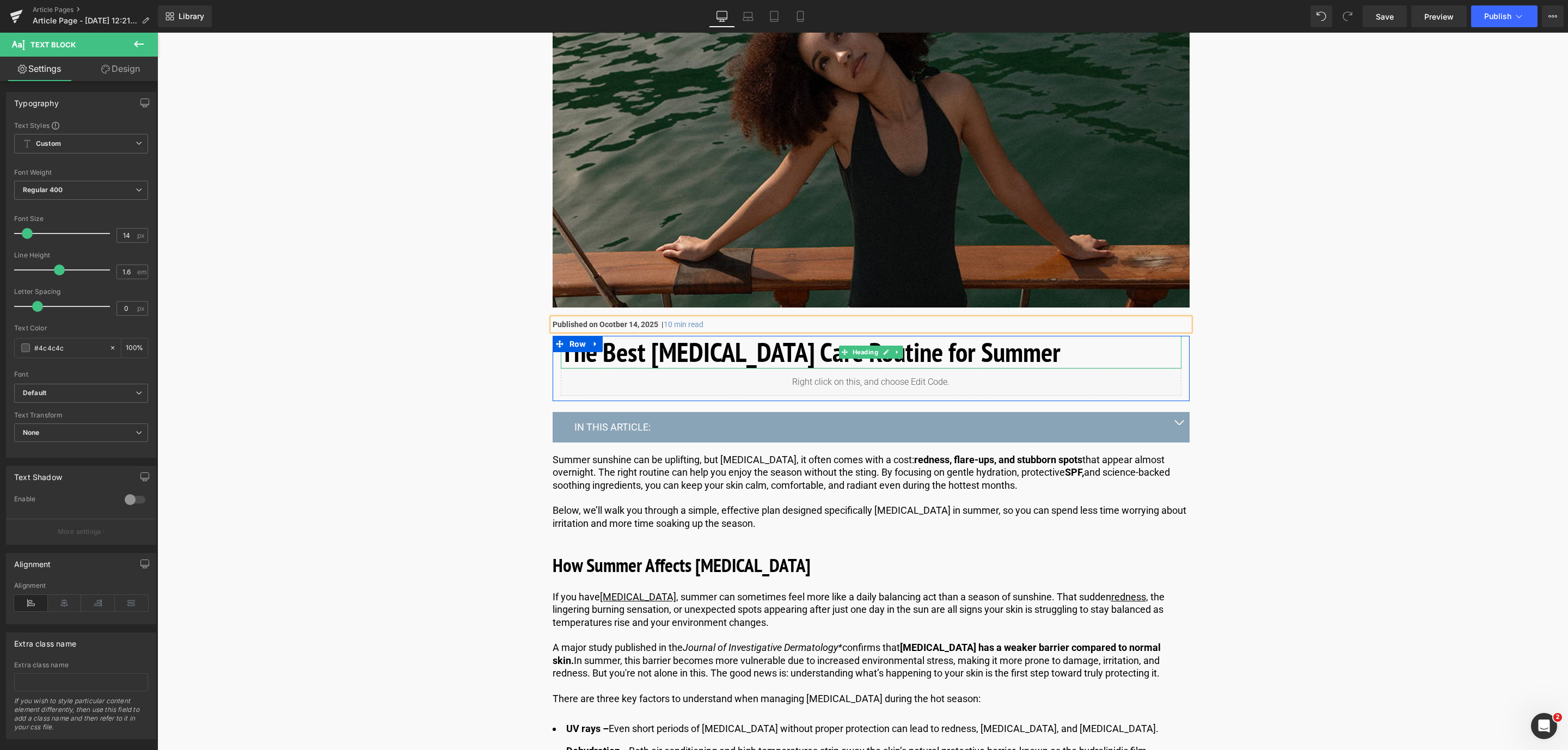
click at [717, 359] on h1 "The Best [MEDICAL_DATA] Care Routine for Summer" at bounding box center [871, 352] width 621 height 33
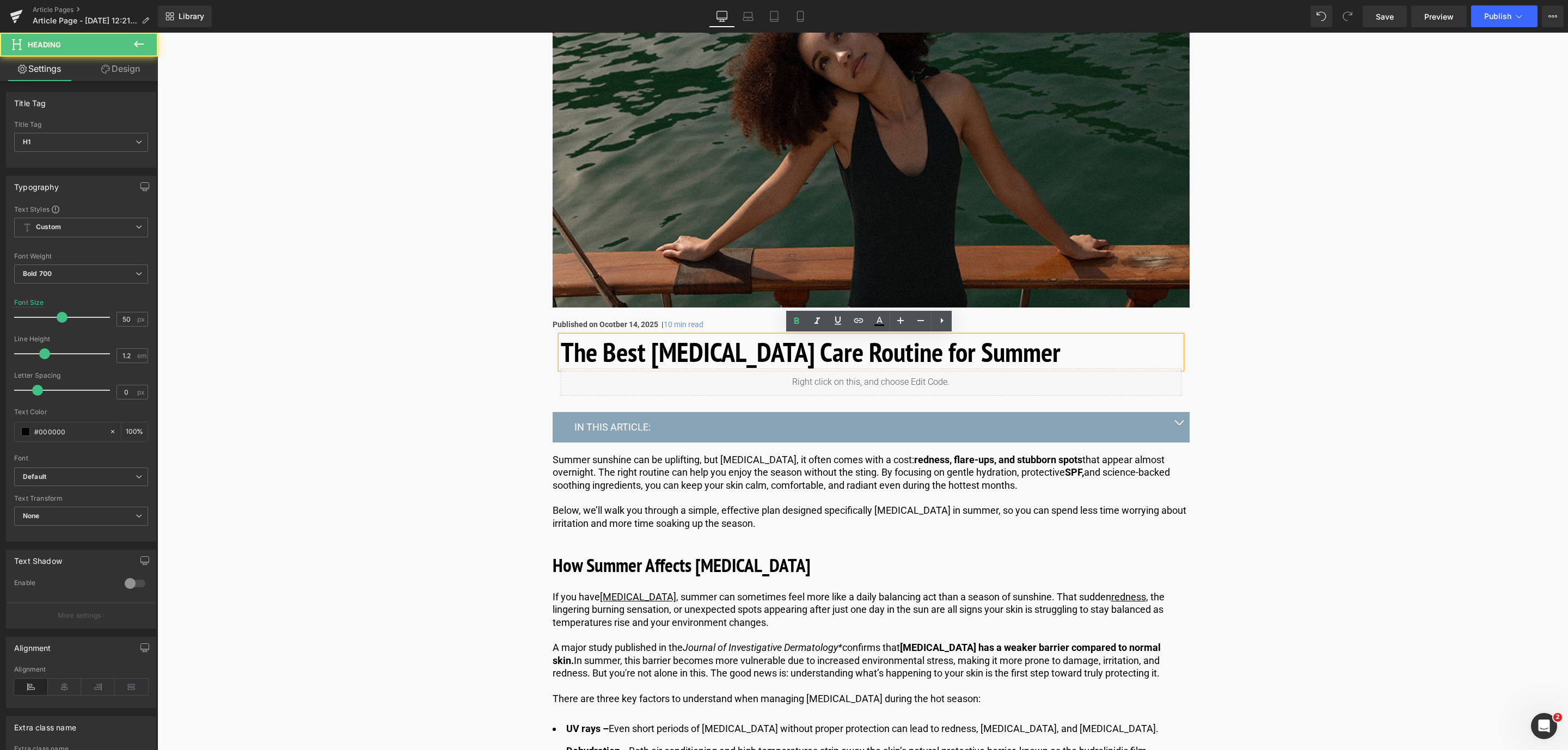
click at [1034, 356] on h1 "The Best [MEDICAL_DATA] Care Routine for Summer" at bounding box center [871, 352] width 621 height 33
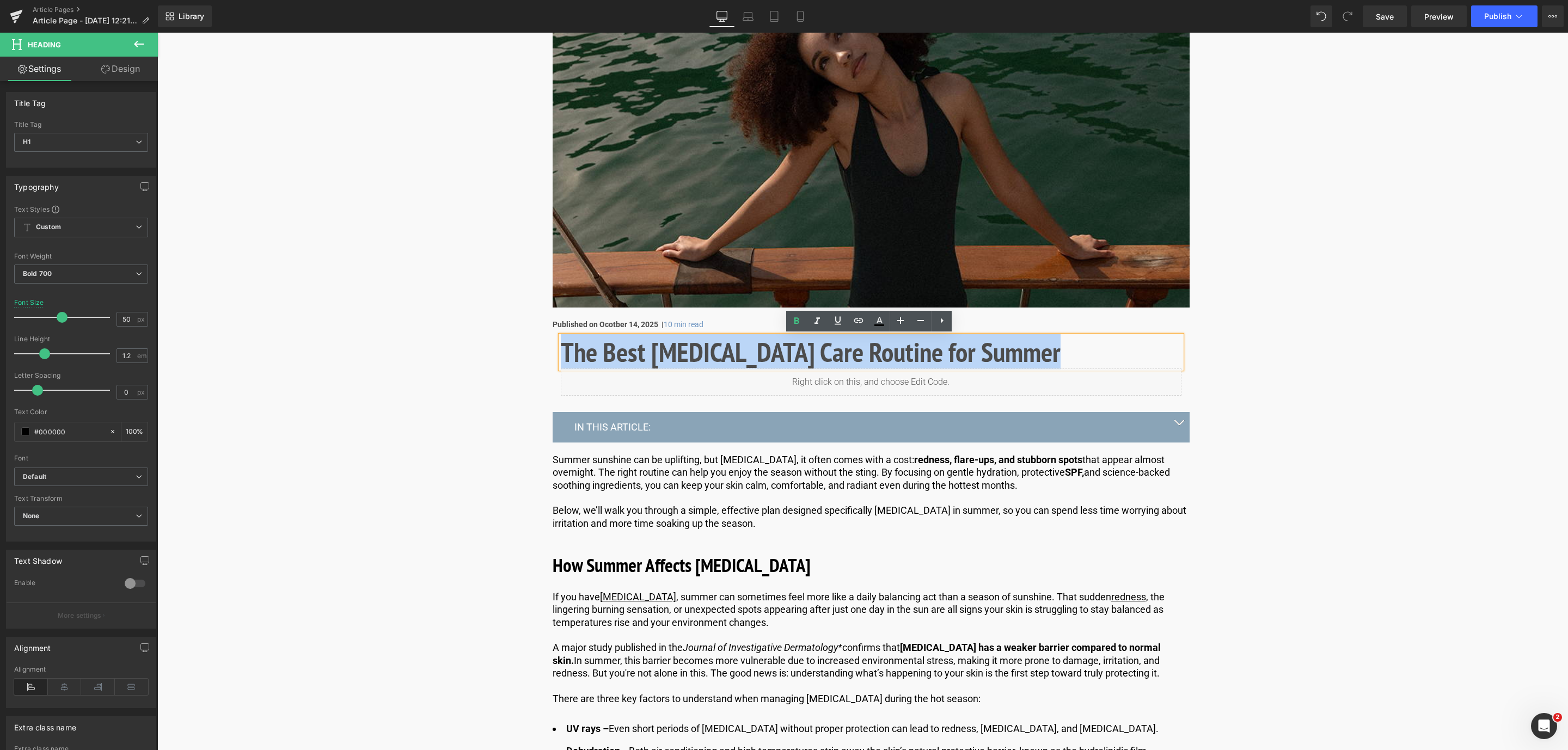
drag, startPoint x: 1073, startPoint y: 356, endPoint x: 512, endPoint y: 370, distance: 561.2
paste div
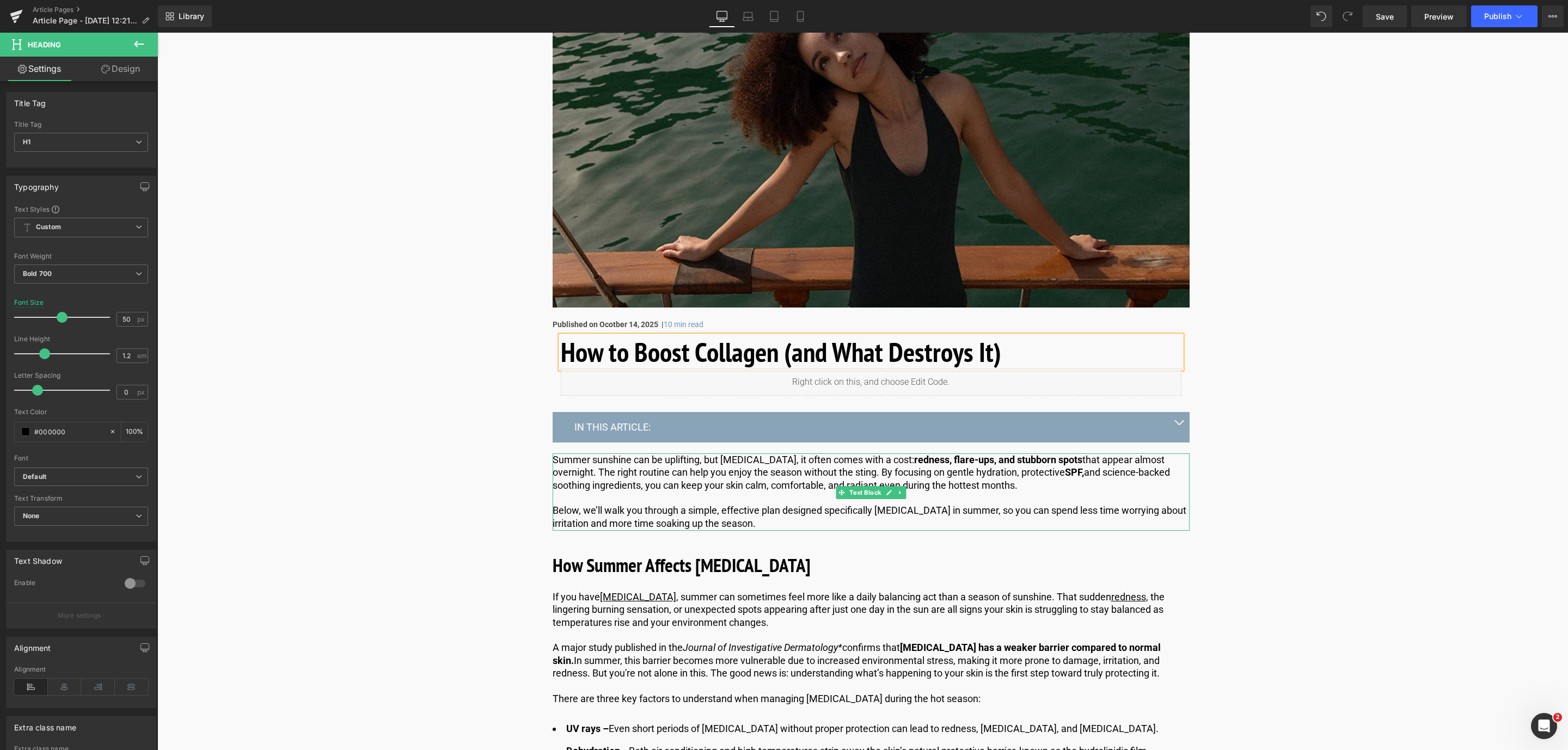
drag, startPoint x: 630, startPoint y: 471, endPoint x: 635, endPoint y: 482, distance: 12.1
click at [630, 471] on p "Summer sunshine can be uplifting, but [MEDICAL_DATA], it often comes with a cos…" at bounding box center [871, 472] width 637 height 38
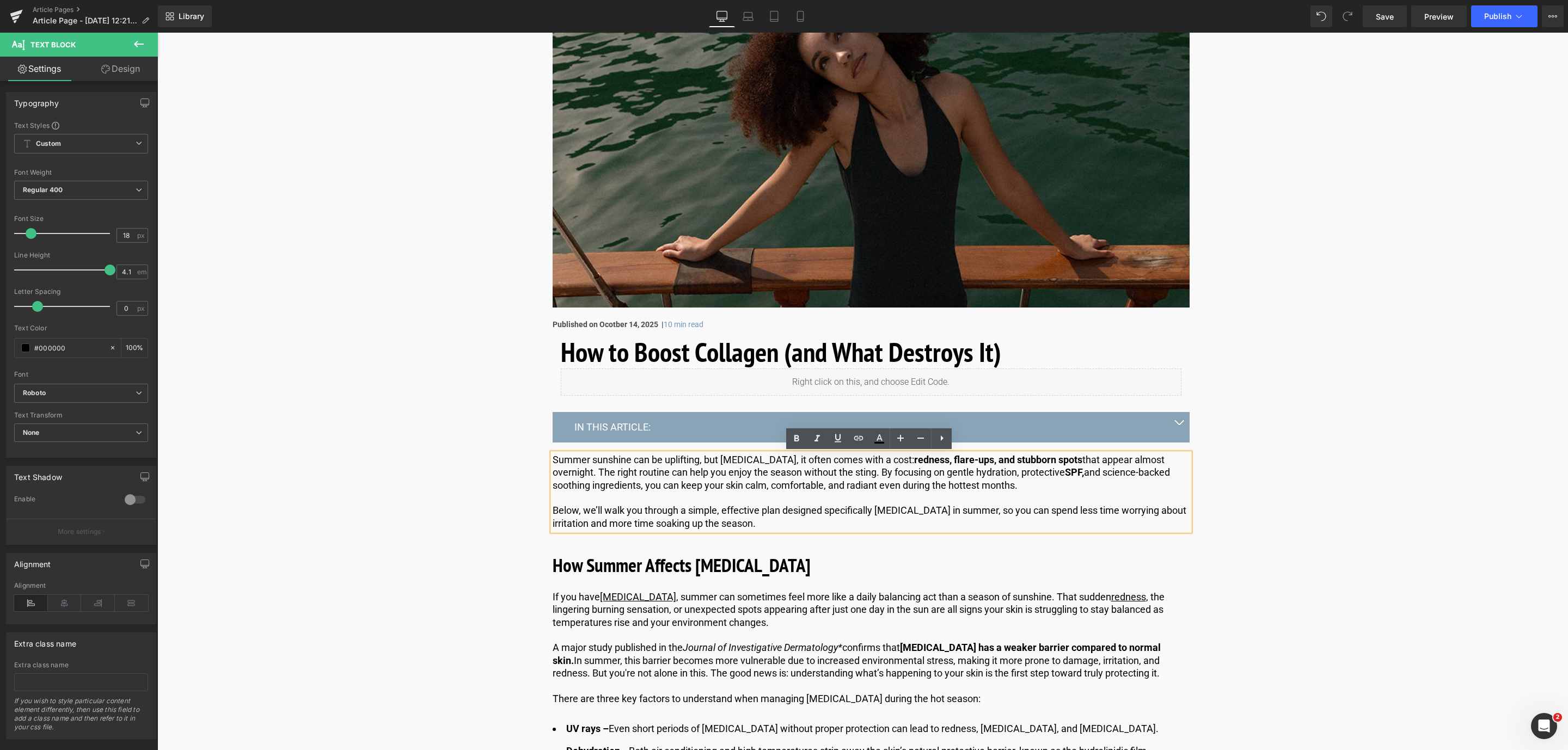
drag, startPoint x: 768, startPoint y: 520, endPoint x: 550, endPoint y: 464, distance: 225.1
click at [552, 464] on div "Summer sunshine can be uplifting, but [MEDICAL_DATA], it often comes with a cos…" at bounding box center [871, 492] width 637 height 78
paste div
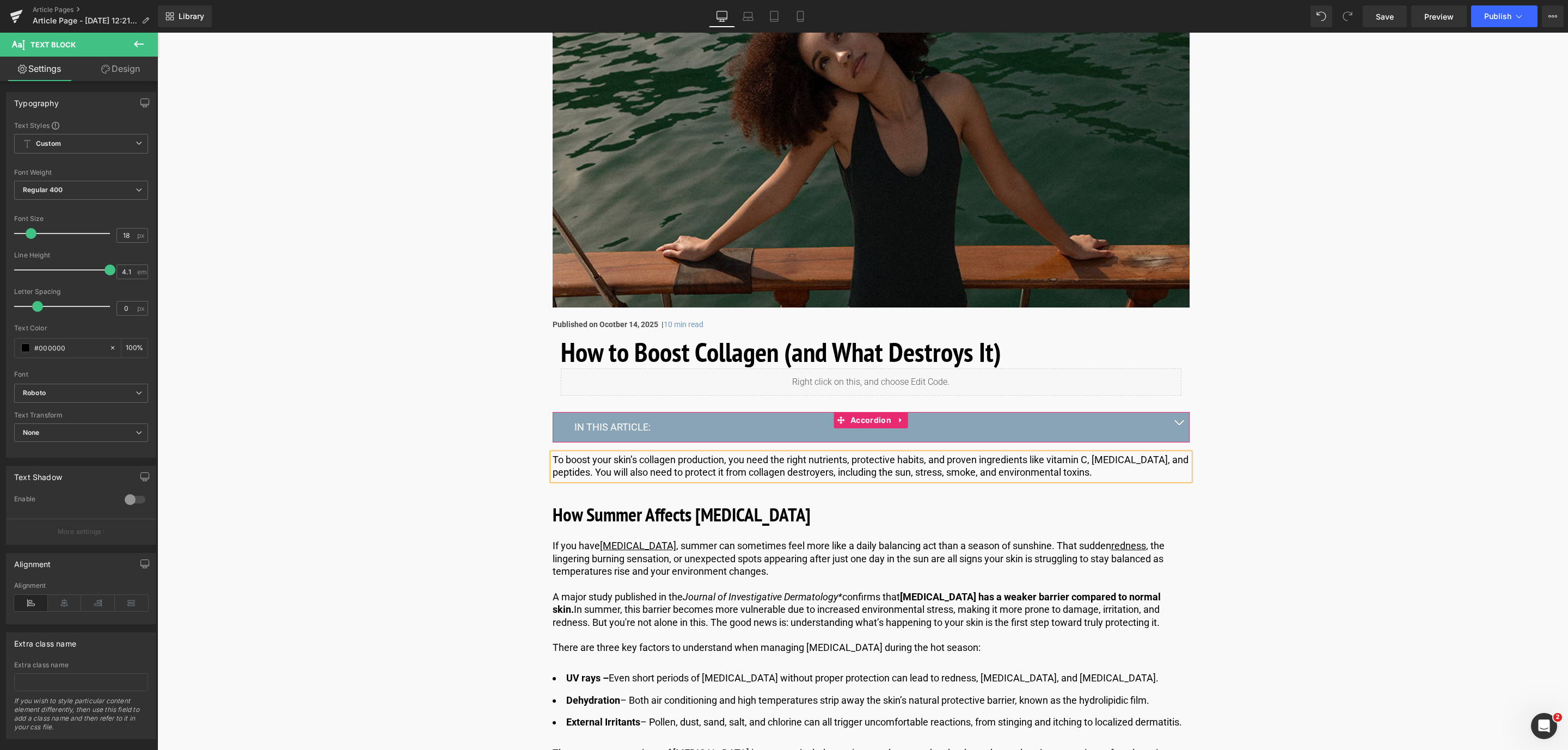
click at [1182, 417] on button "button" at bounding box center [1179, 427] width 22 height 29
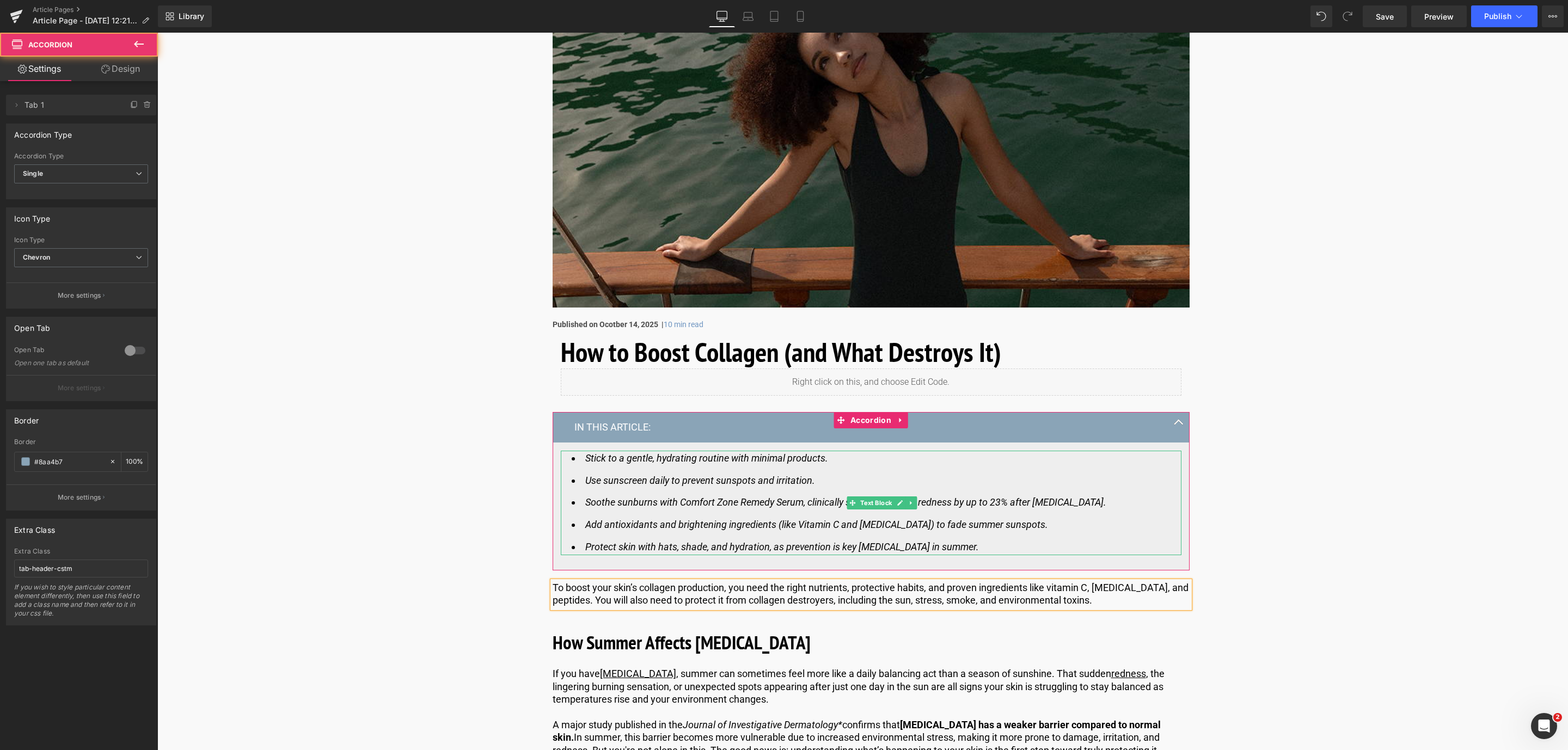
click at [724, 479] on icon "Use sunscreen daily to prevent sunspots and irritation." at bounding box center [699, 480] width 230 height 11
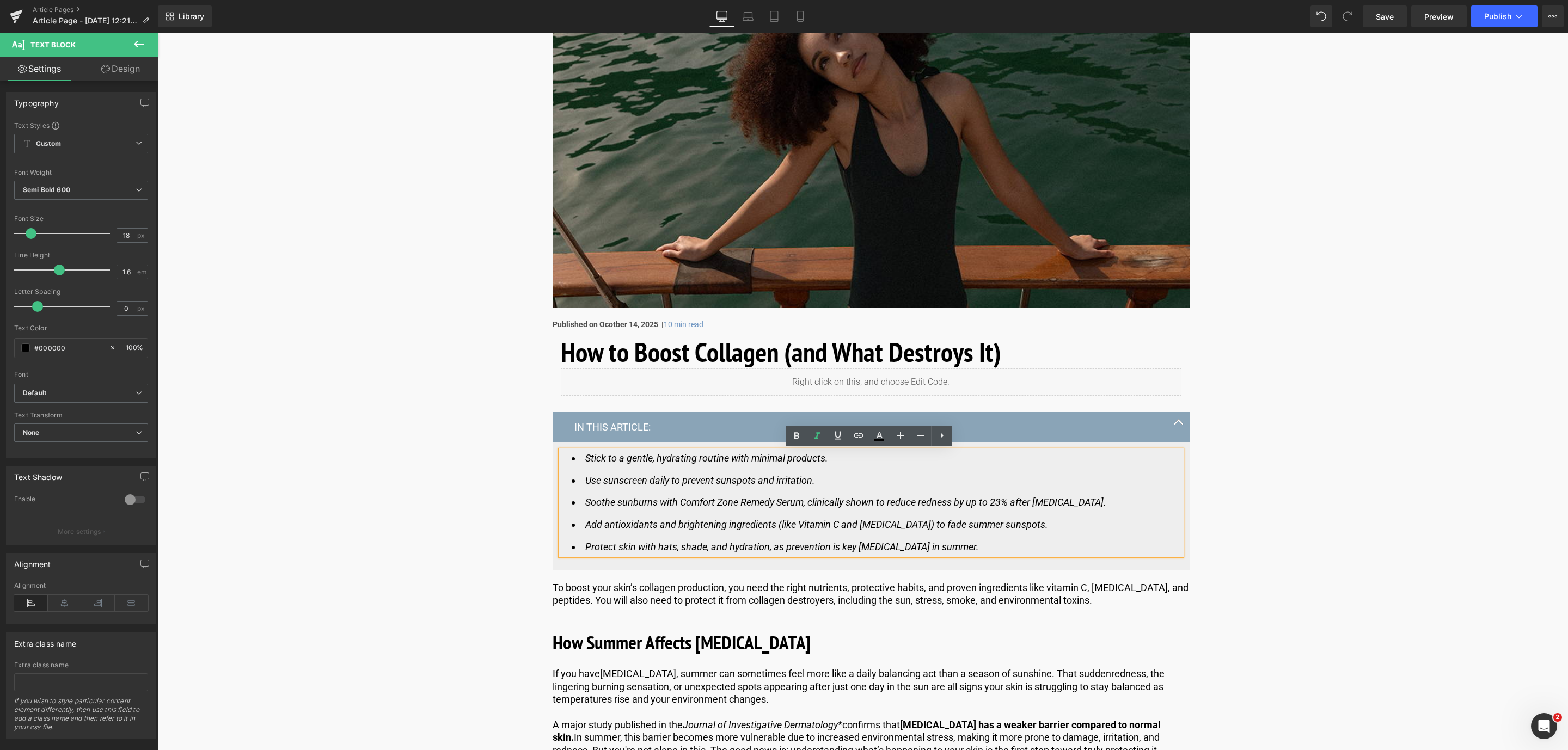
drag, startPoint x: 1012, startPoint y: 549, endPoint x: 520, endPoint y: 454, distance: 501.1
paste div
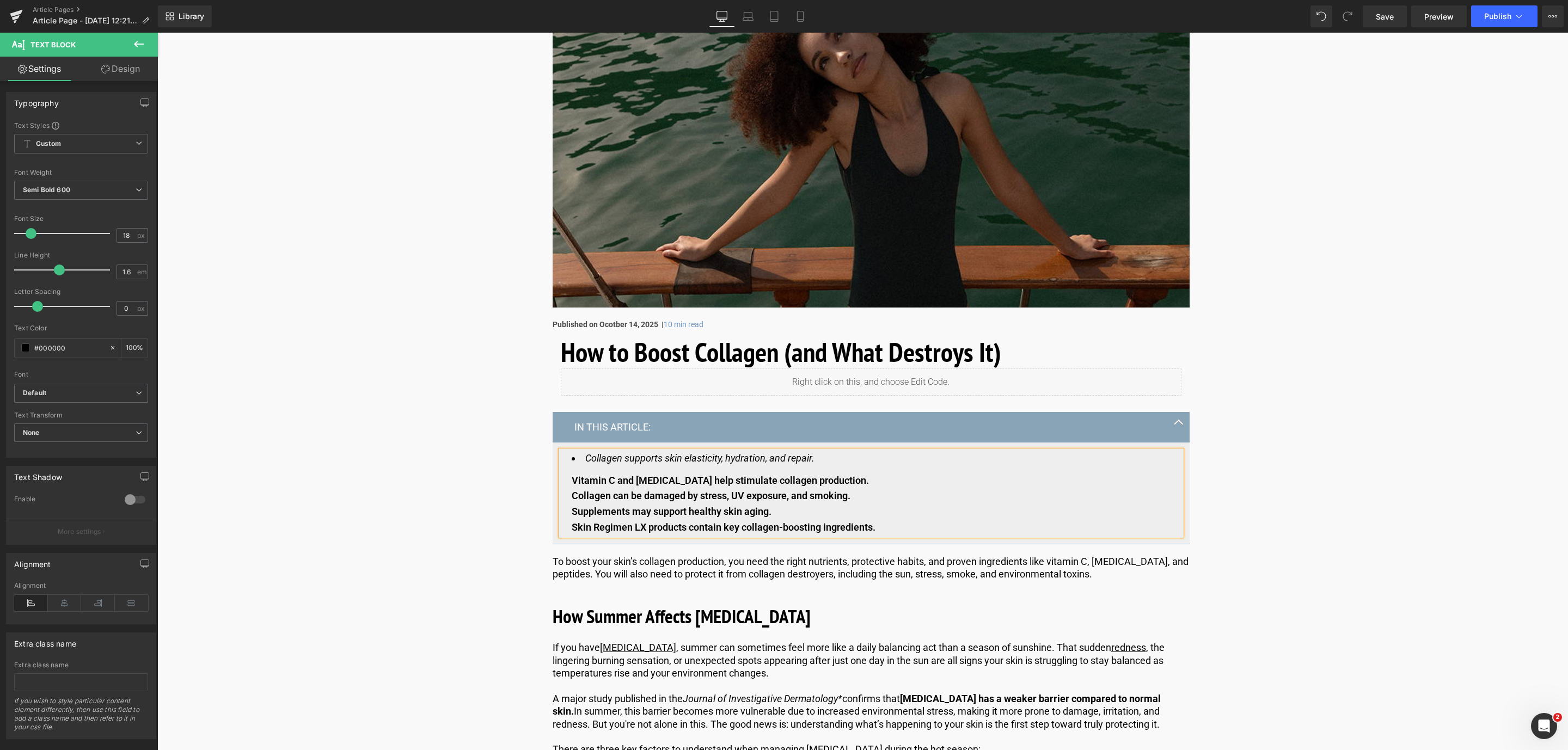
click at [574, 480] on div "Vitamin C and [MEDICAL_DATA] help stimulate collagen production." at bounding box center [871, 480] width 599 height 16
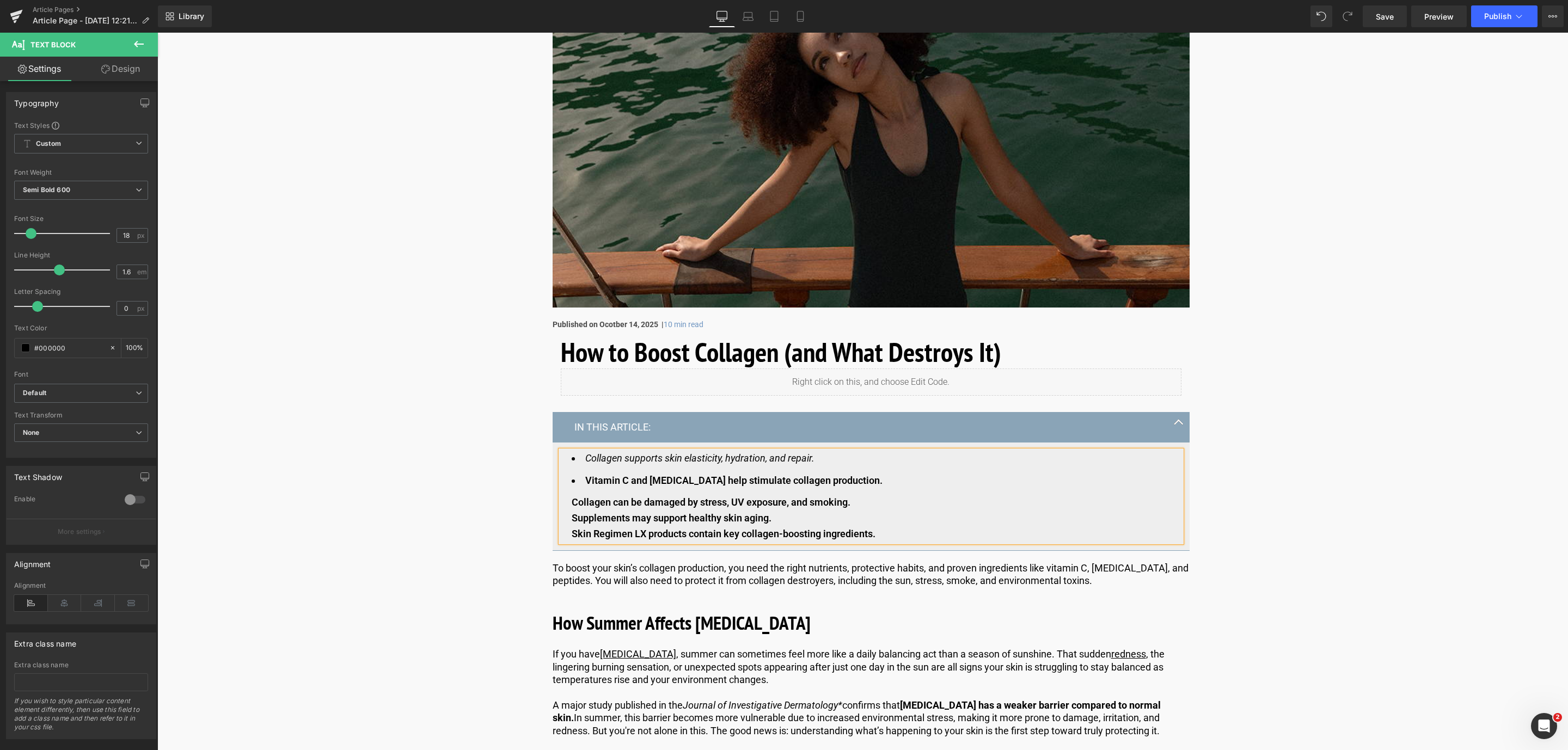
click at [572, 498] on div "Collagen can be damaged by stress, UV exposure, and smoking." at bounding box center [871, 502] width 599 height 16
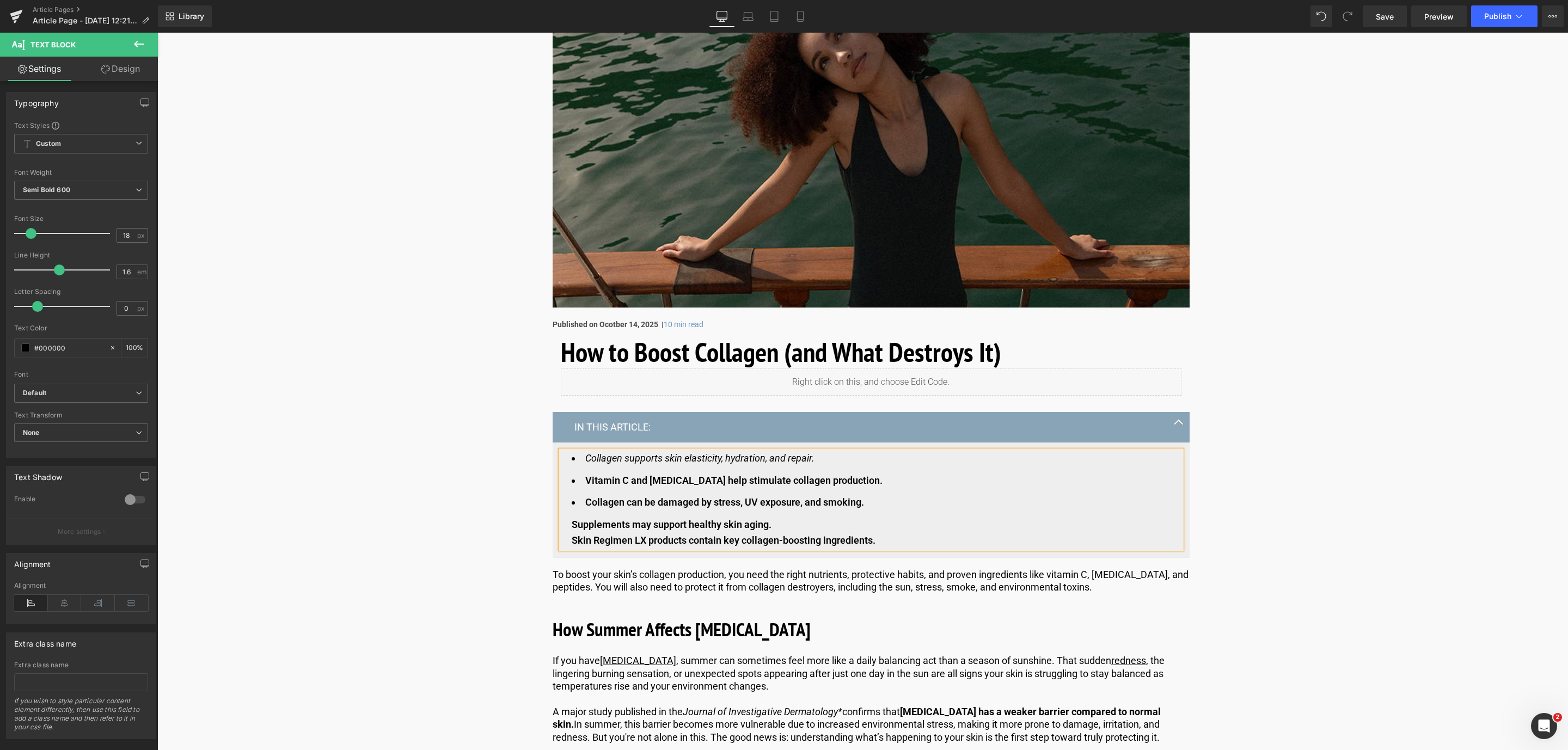
click at [572, 529] on div "Supplements may support healthy skin aging." at bounding box center [871, 525] width 599 height 16
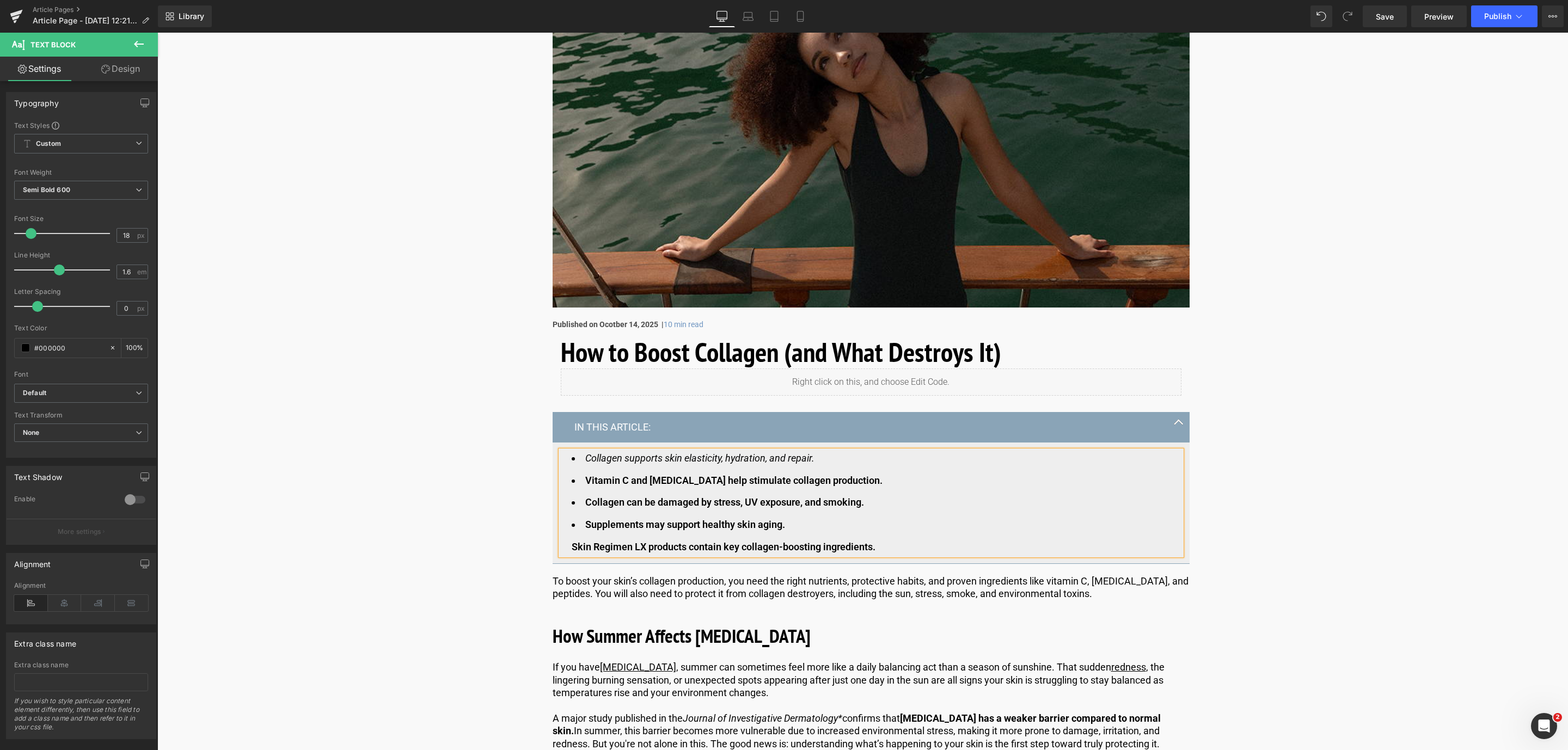
click at [572, 552] on div "Skin Regimen LX products contain key collagen-boosting ingredients." at bounding box center [871, 547] width 599 height 16
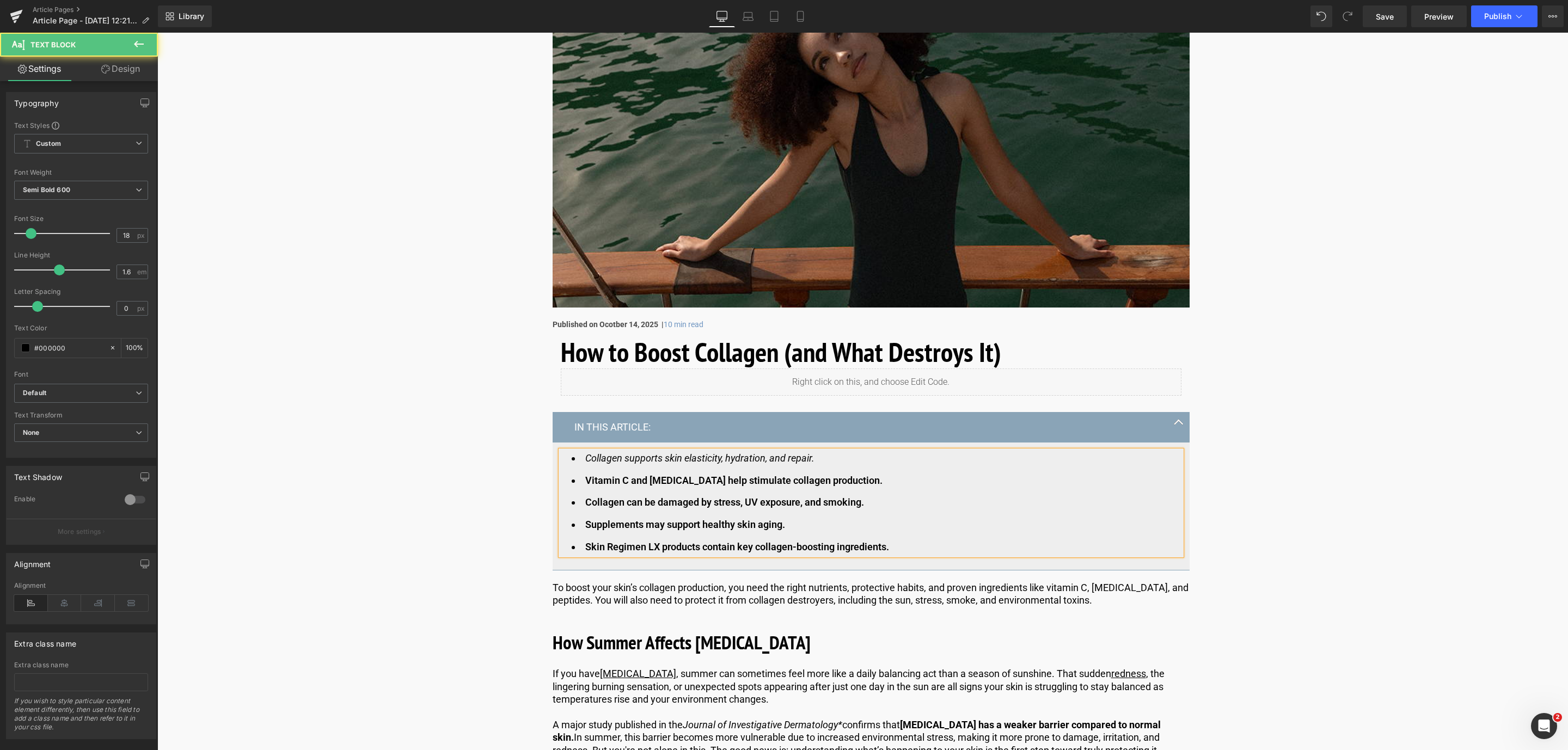
drag, startPoint x: 914, startPoint y: 542, endPoint x: 509, endPoint y: 464, distance: 412.4
click at [790, 435] on icon at bounding box center [797, 436] width 13 height 13
drag, startPoint x: 909, startPoint y: 549, endPoint x: 539, endPoint y: 451, distance: 382.8
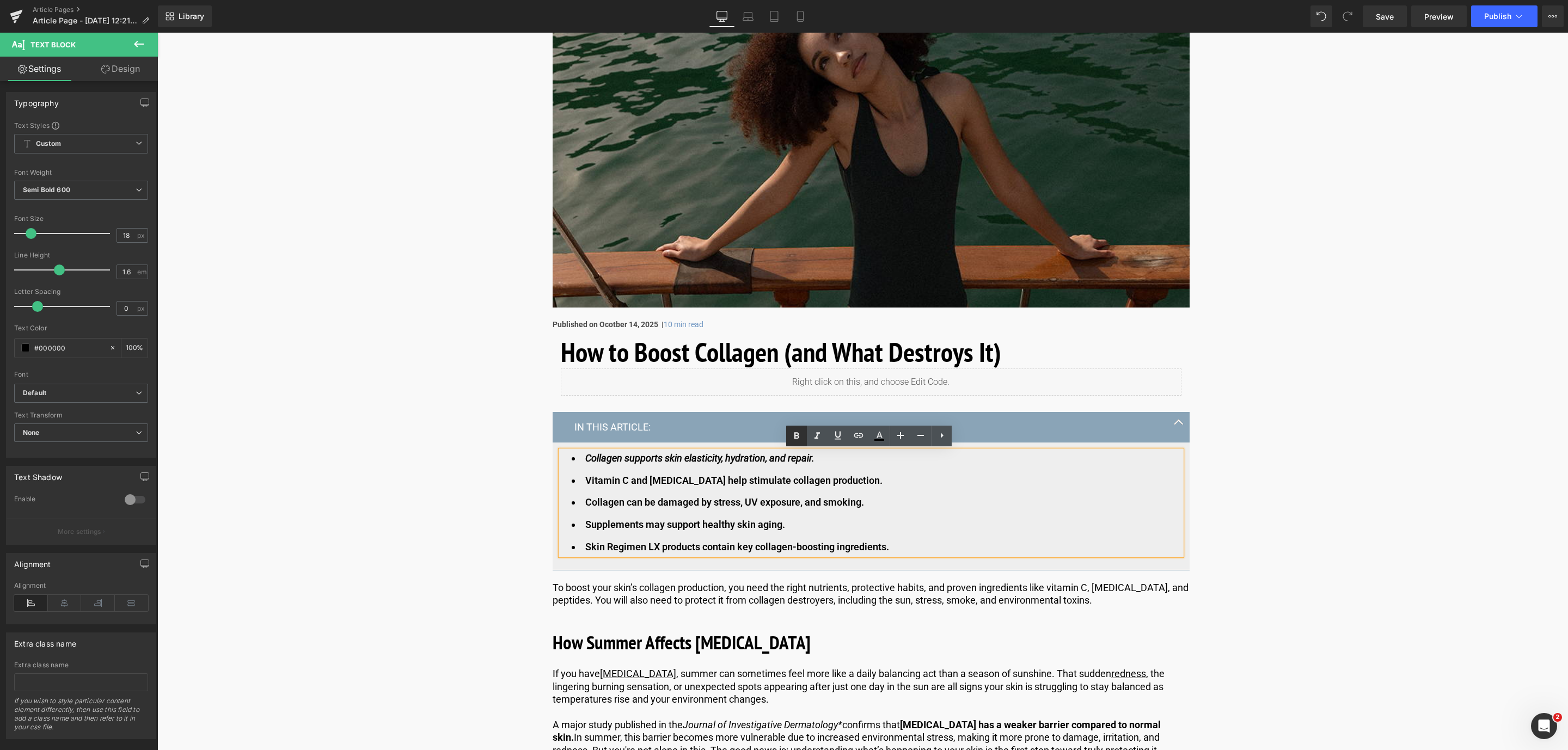
click at [797, 440] on icon at bounding box center [797, 436] width 13 height 13
drag, startPoint x: 888, startPoint y: 547, endPoint x: 583, endPoint y: 479, distance: 312.5
click at [583, 479] on ul "Collagen supports skin elasticity, hydration, and repair. Vitamin C and [MEDICA…" at bounding box center [871, 503] width 599 height 105
click at [811, 435] on link at bounding box center [817, 435] width 20 height 20
click at [1385, 11] on span "Save" at bounding box center [1385, 16] width 18 height 11
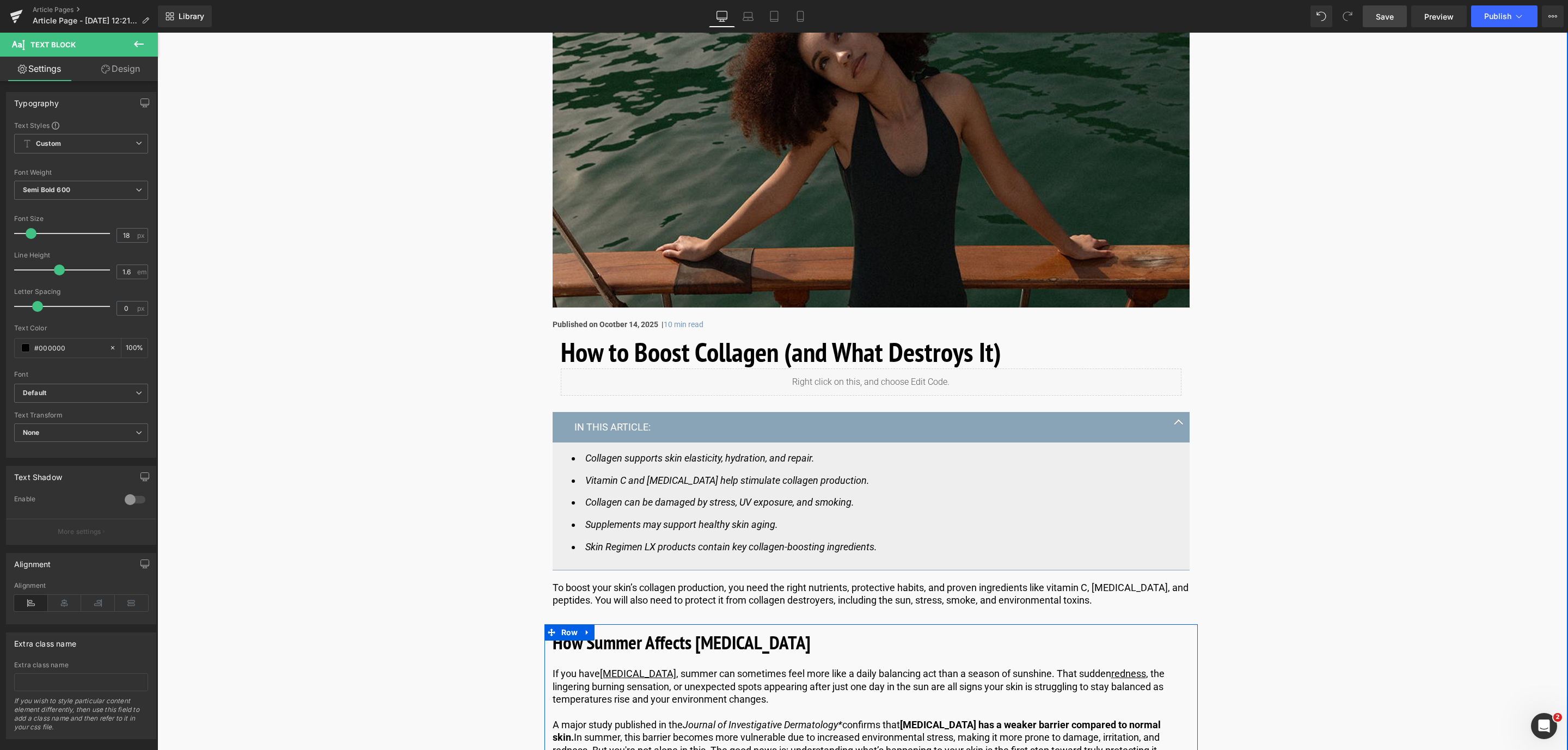
drag, startPoint x: 657, startPoint y: 650, endPoint x: 663, endPoint y: 655, distance: 7.8
click at [657, 650] on b "How Summer Affects [MEDICAL_DATA]" at bounding box center [681, 642] width 258 height 25
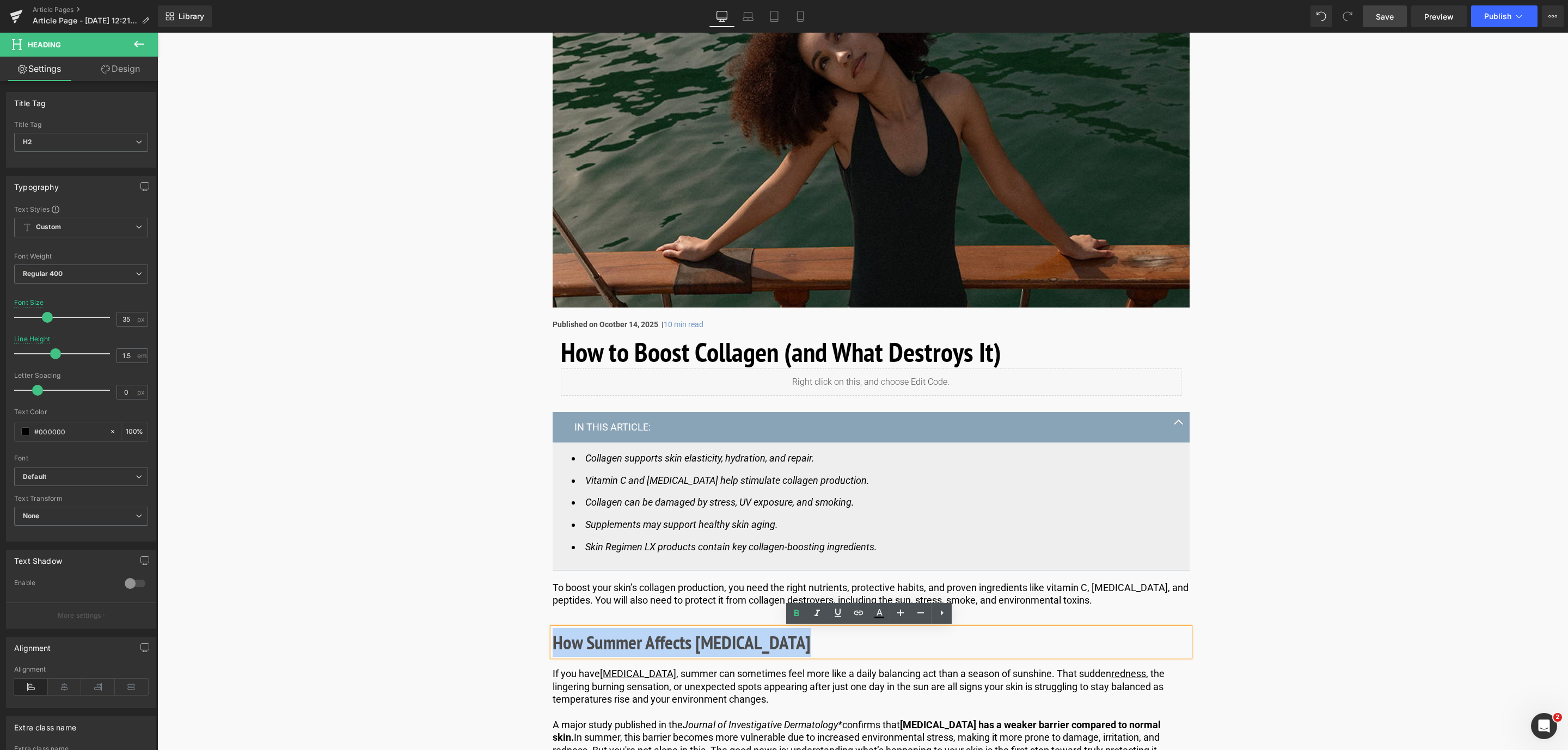
drag, startPoint x: 830, startPoint y: 645, endPoint x: 554, endPoint y: 641, distance: 276.0
click at [554, 641] on h2 "How Summer Affects [MEDICAL_DATA]" at bounding box center [871, 642] width 637 height 29
paste div
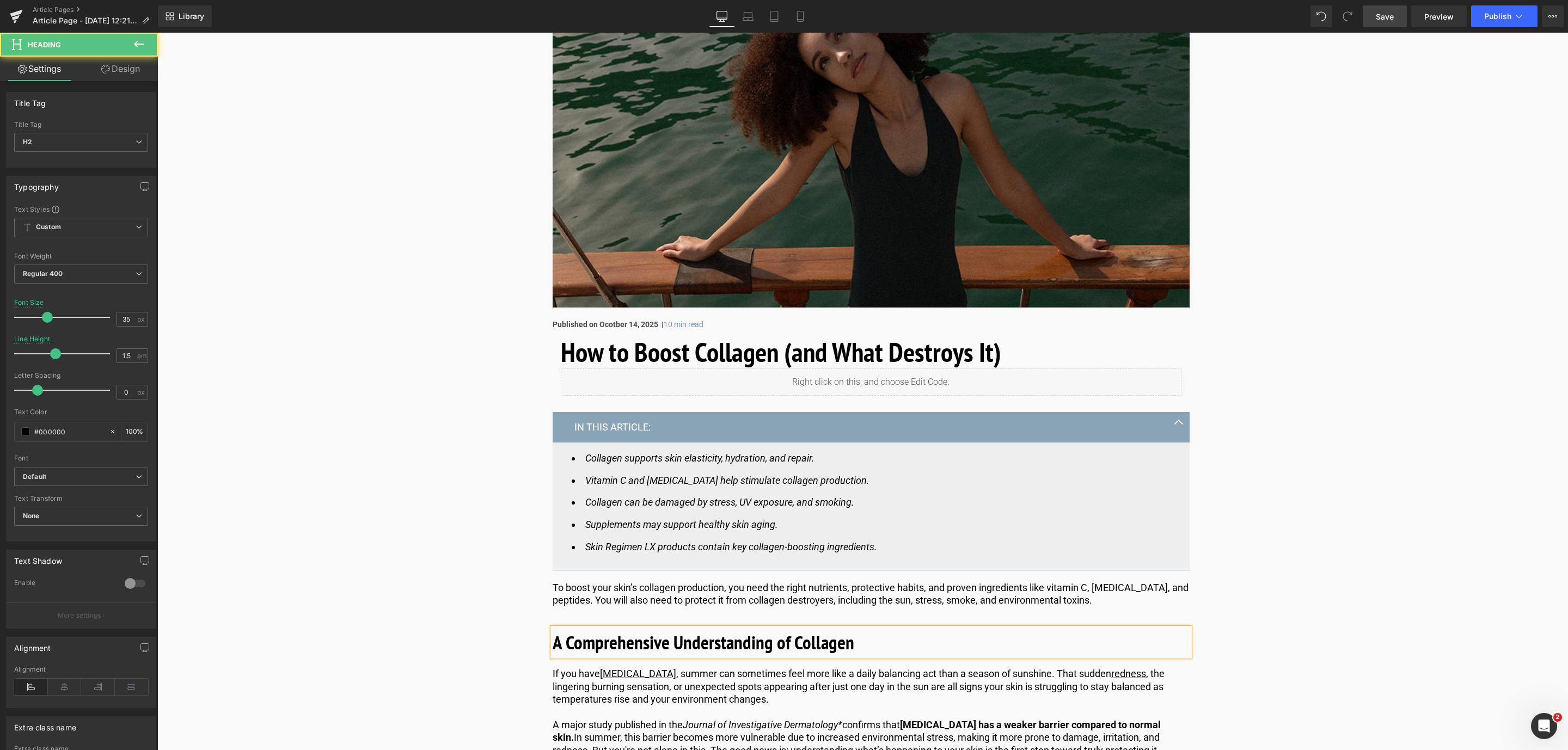
click at [554, 641] on b "A Comprehensive Understanding of Collagen" at bounding box center [703, 642] width 302 height 25
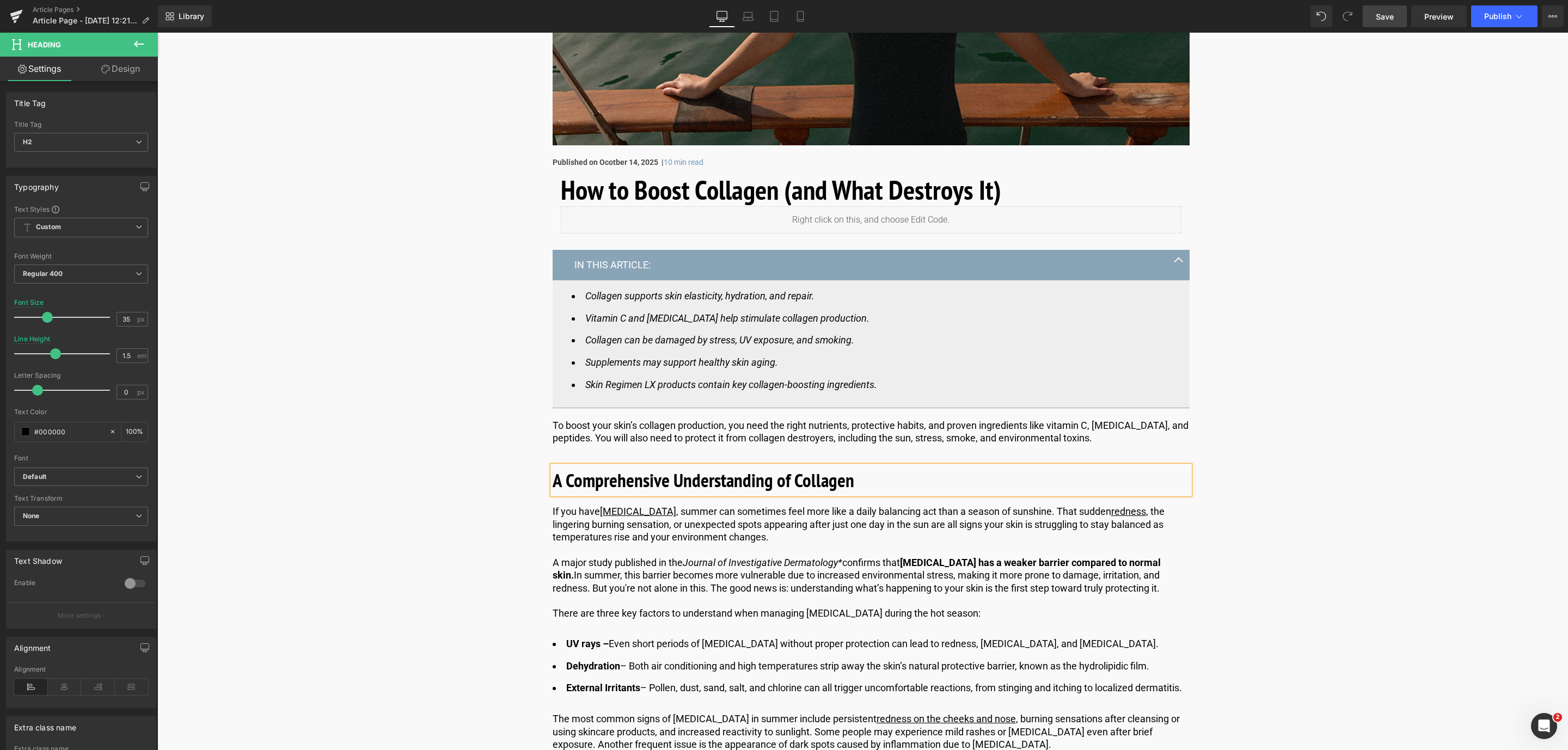
scroll to position [327, 0]
click at [607, 569] on p "A major study published in the Journal of Investigative Dermatology* confirms t…" at bounding box center [871, 574] width 637 height 38
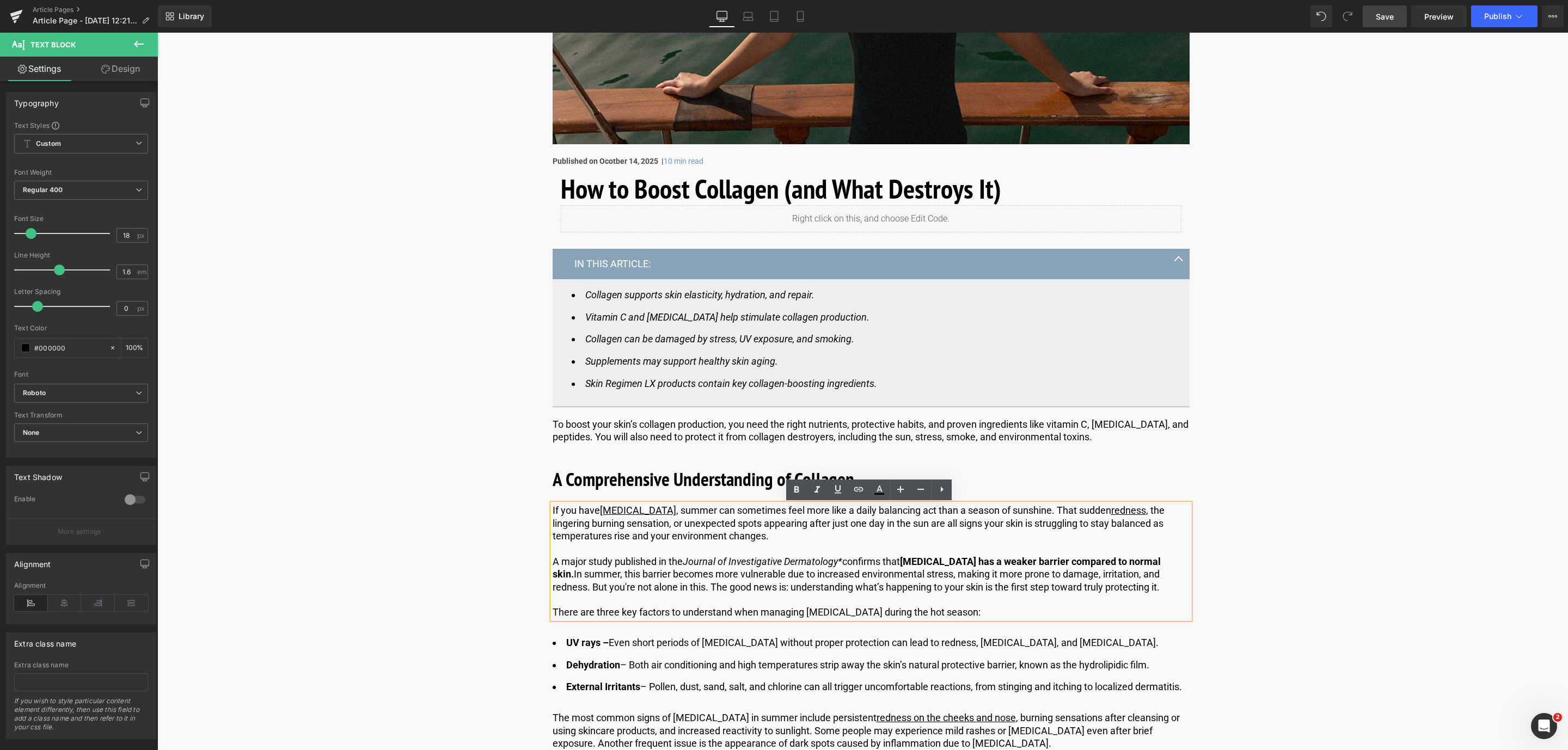
drag, startPoint x: 988, startPoint y: 618, endPoint x: 551, endPoint y: 510, distance: 450.1
click at [552, 510] on div "If you have [MEDICAL_DATA] , summer can sometimes feel more like a daily balanc…" at bounding box center [871, 561] width 637 height 115
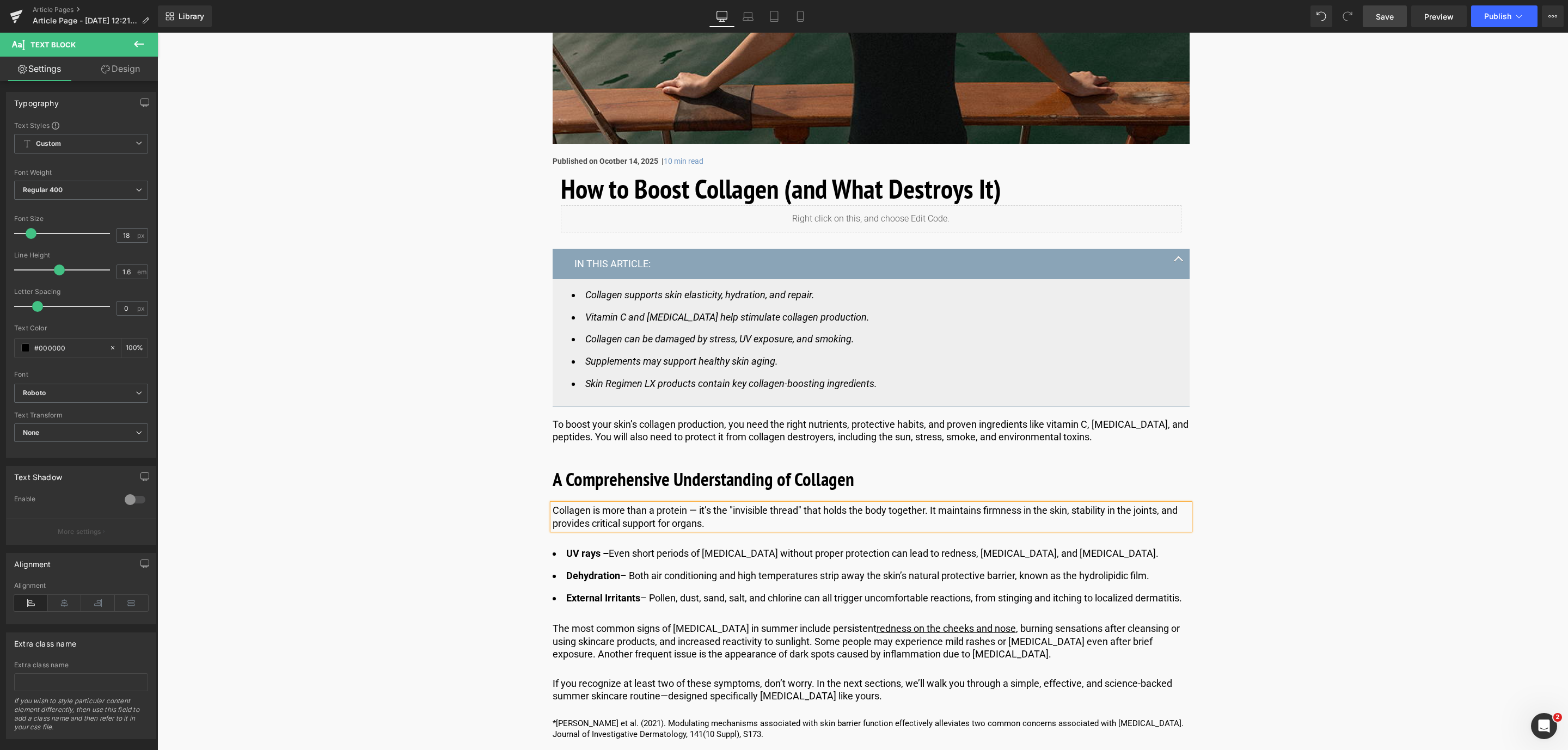
click at [641, 593] on li "External Irritants – Pollen, dust, sand, salt, and chlorine can all trigger unc…" at bounding box center [871, 598] width 637 height 16
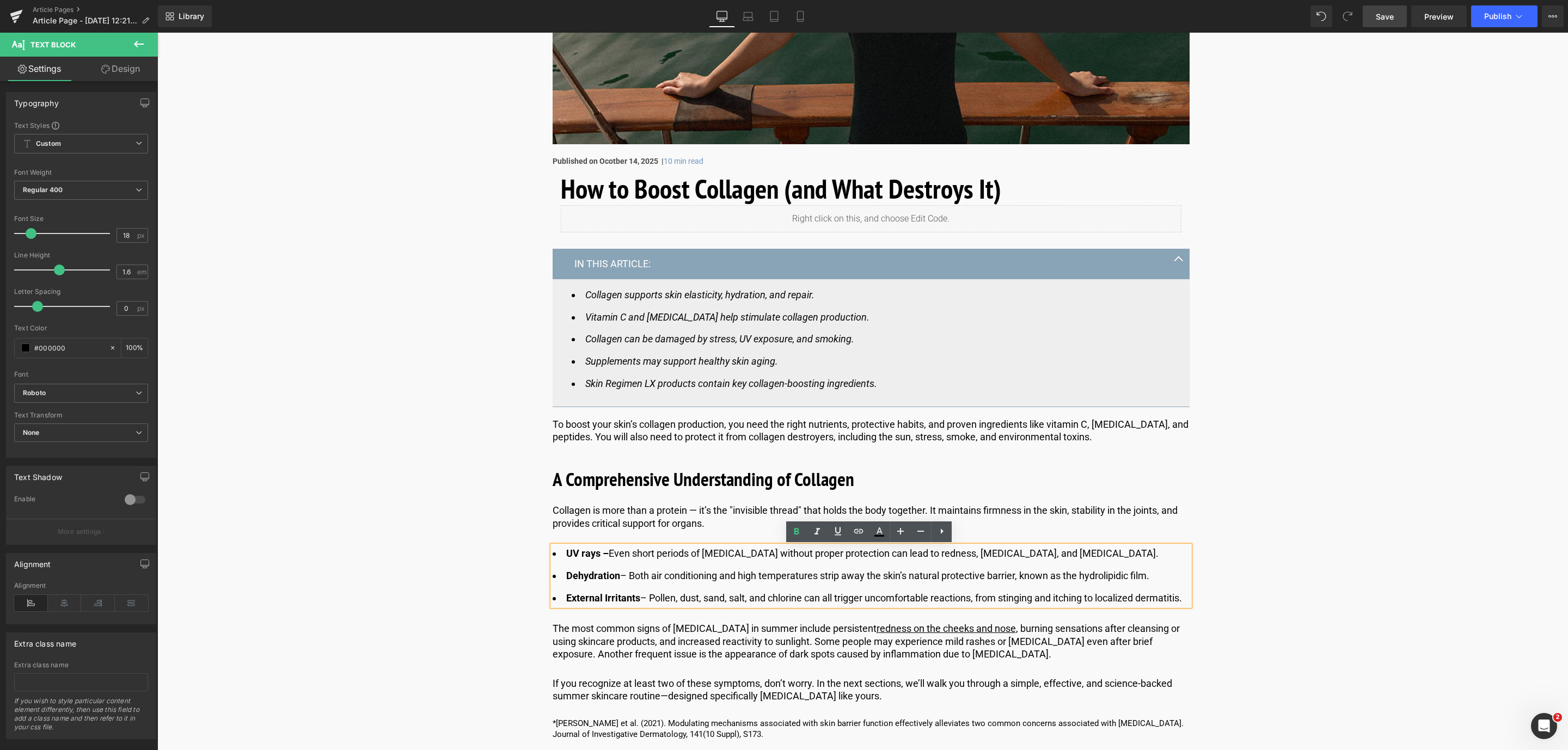
drag, startPoint x: 607, startPoint y: 618, endPoint x: 552, endPoint y: 556, distance: 82.9
click at [552, 556] on ul "UV rays – Even short periods of [MEDICAL_DATA] without proper protection can le…" at bounding box center [871, 575] width 637 height 60
paste div
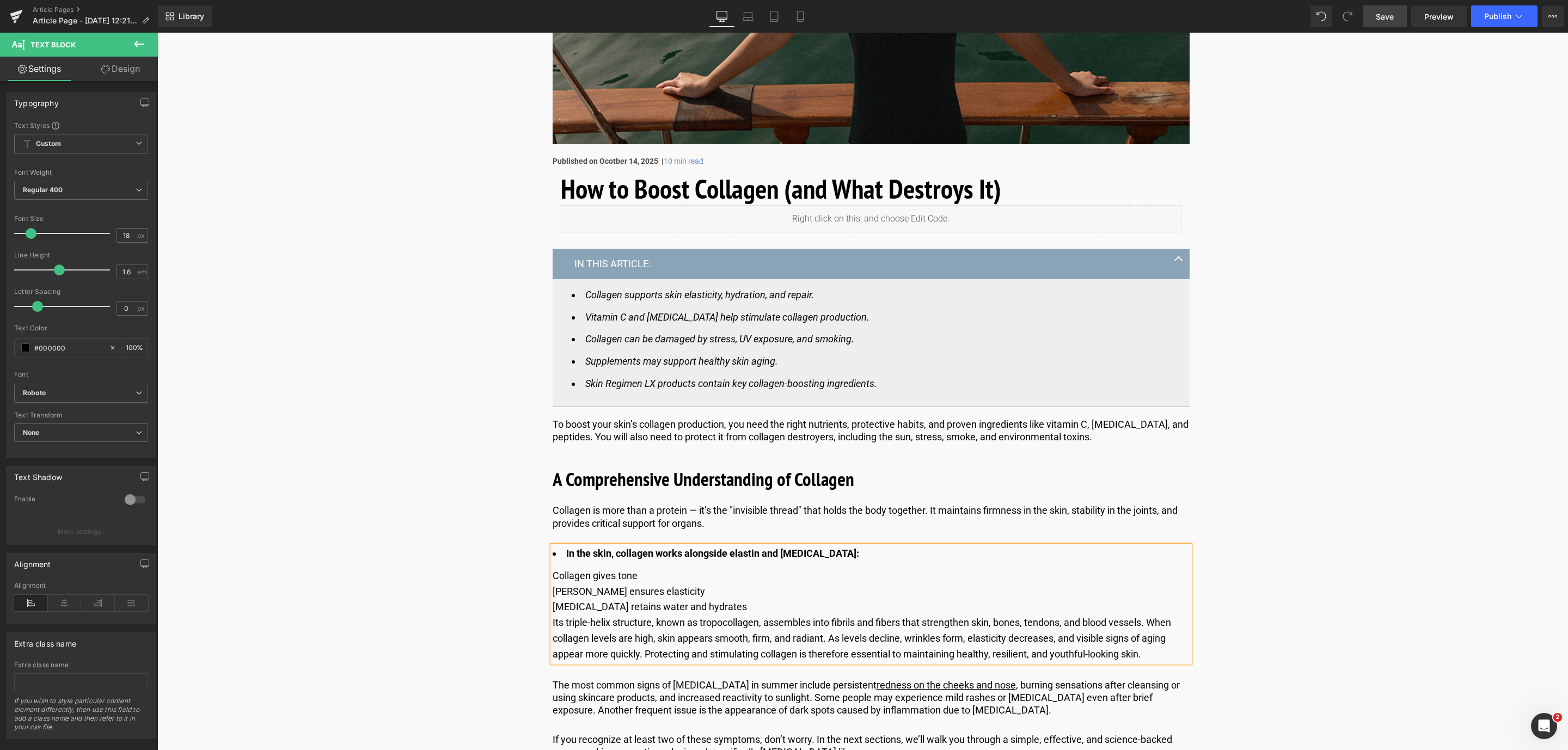
click at [552, 577] on div "Collagen gives tone" at bounding box center [871, 576] width 637 height 16
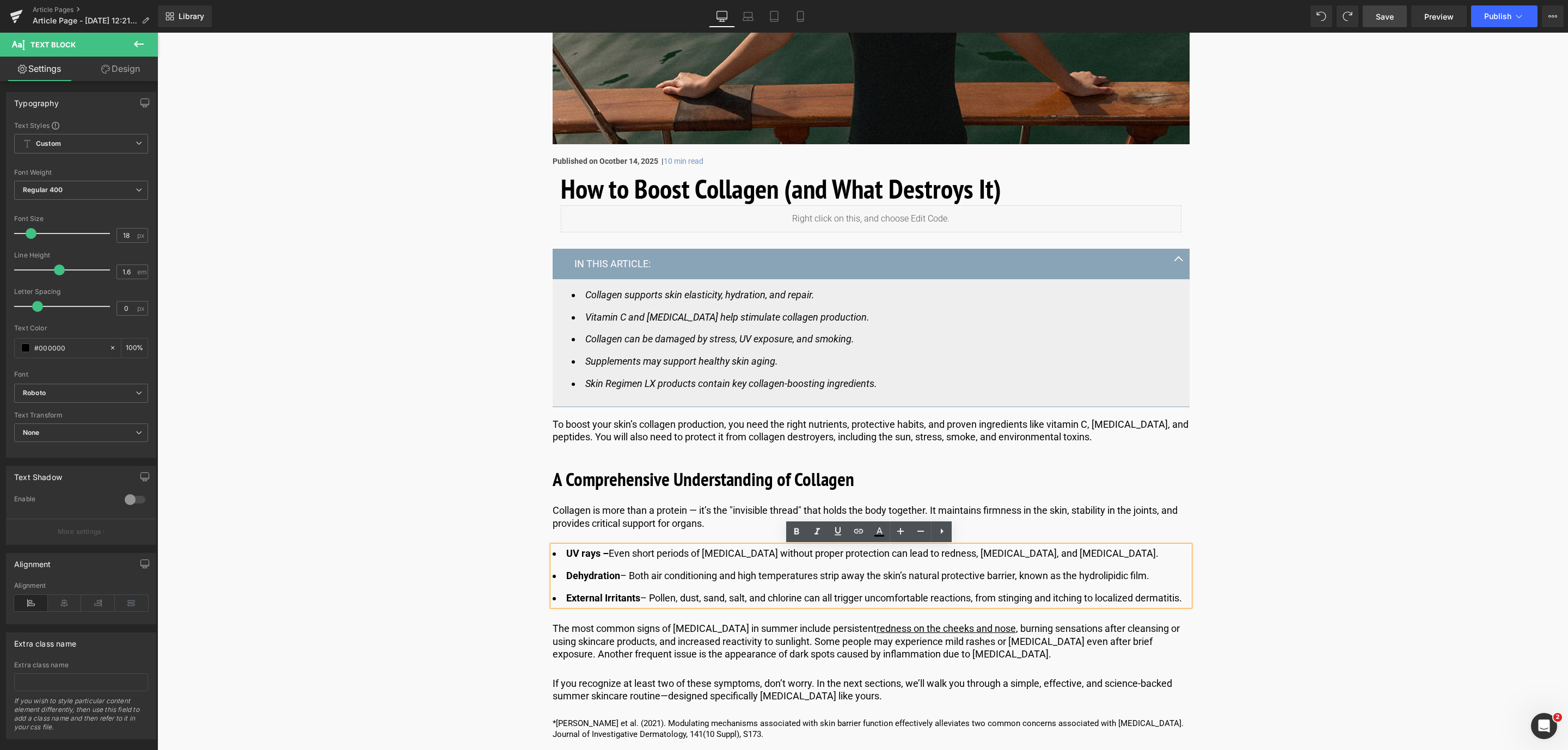
click at [622, 606] on li "External Irritants – Pollen, dust, sand, salt, and chlorine can all trigger unc…" at bounding box center [871, 598] width 637 height 16
click at [938, 536] on icon at bounding box center [942, 531] width 13 height 13
click at [938, 536] on icon at bounding box center [941, 531] width 13 height 13
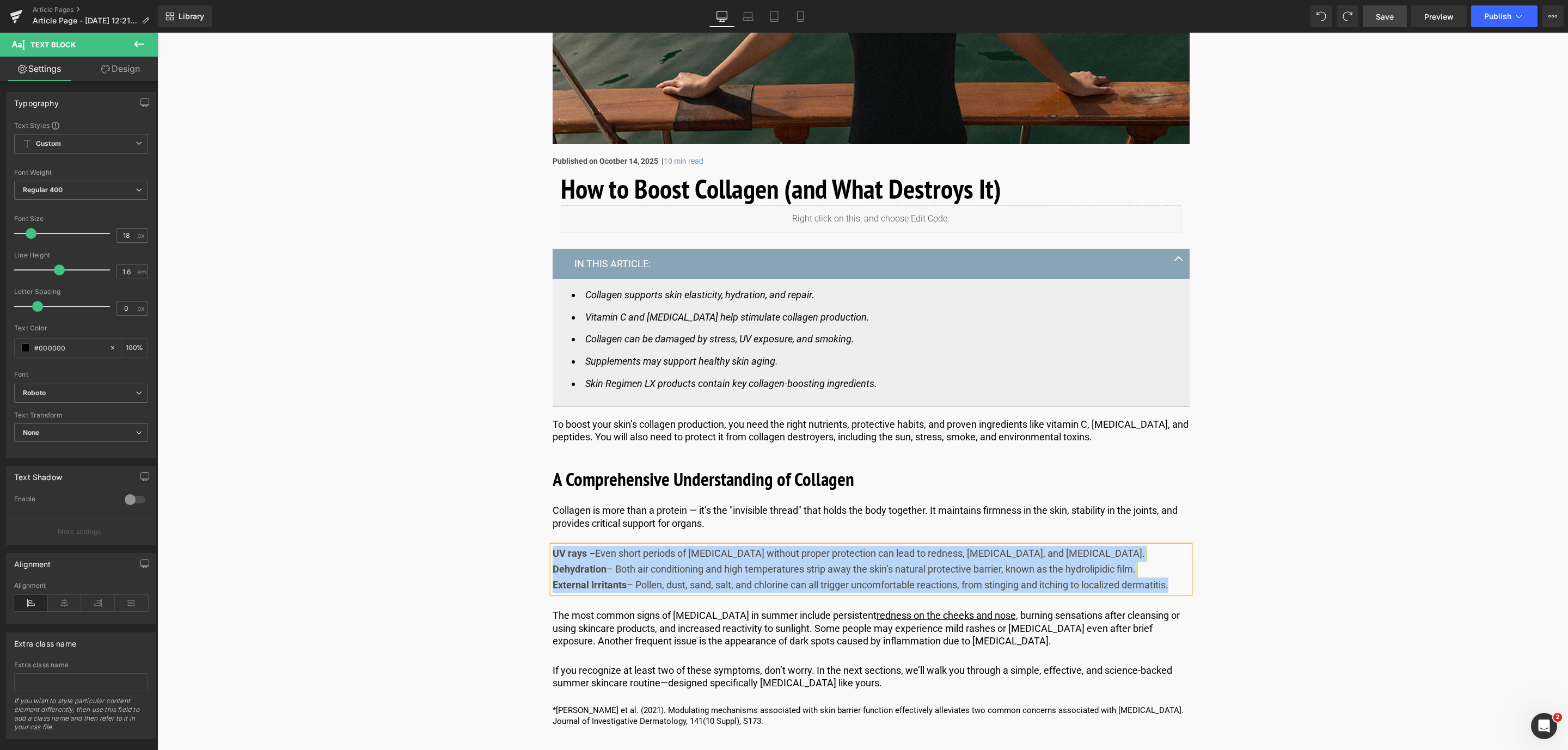
click at [947, 587] on span "– Pollen, dust, sand, salt, and chlorine can all trigger uncomfortable reaction…" at bounding box center [897, 585] width 542 height 11
drag, startPoint x: 1185, startPoint y: 587, endPoint x: 529, endPoint y: 552, distance: 656.9
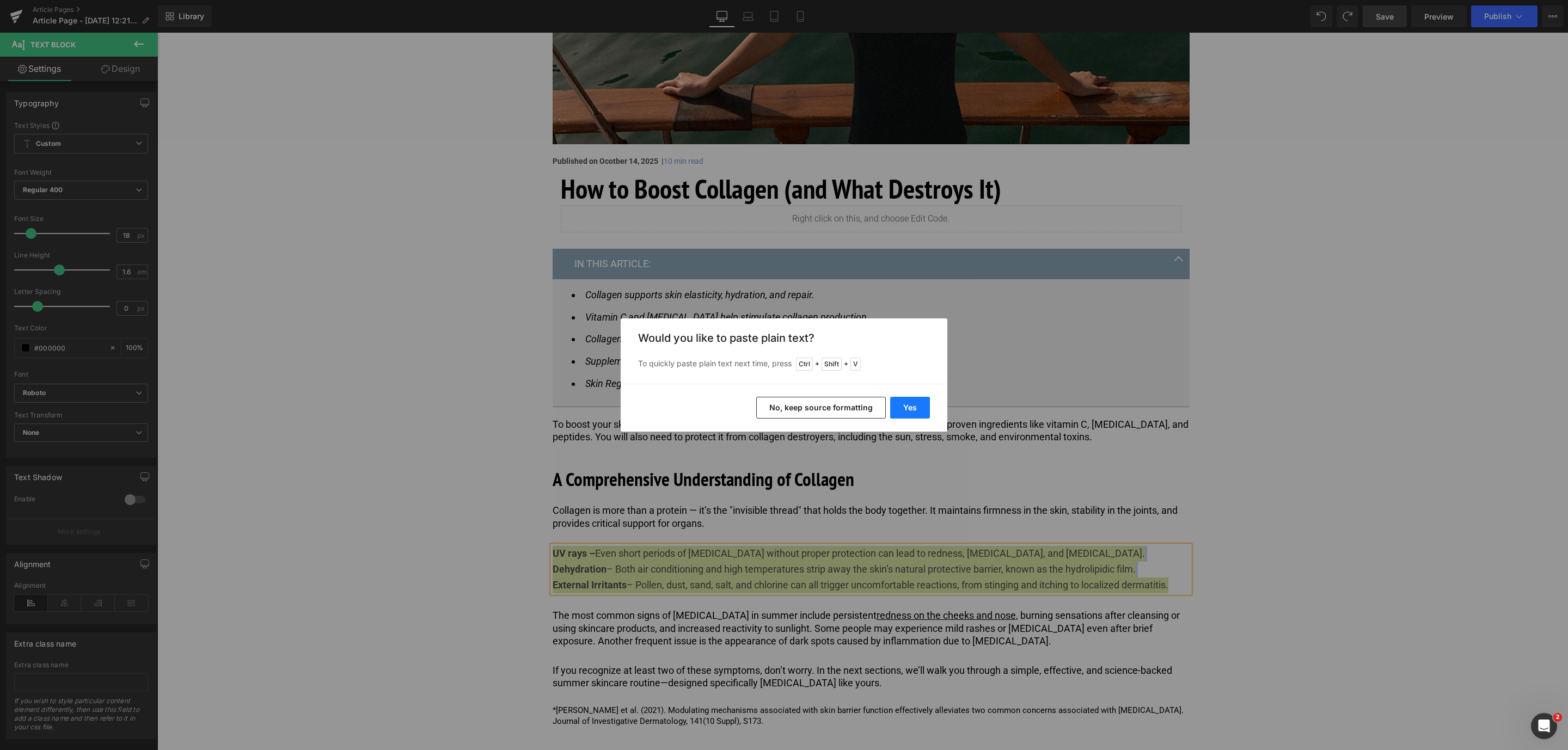
click at [894, 401] on button "Yes" at bounding box center [910, 408] width 40 height 22
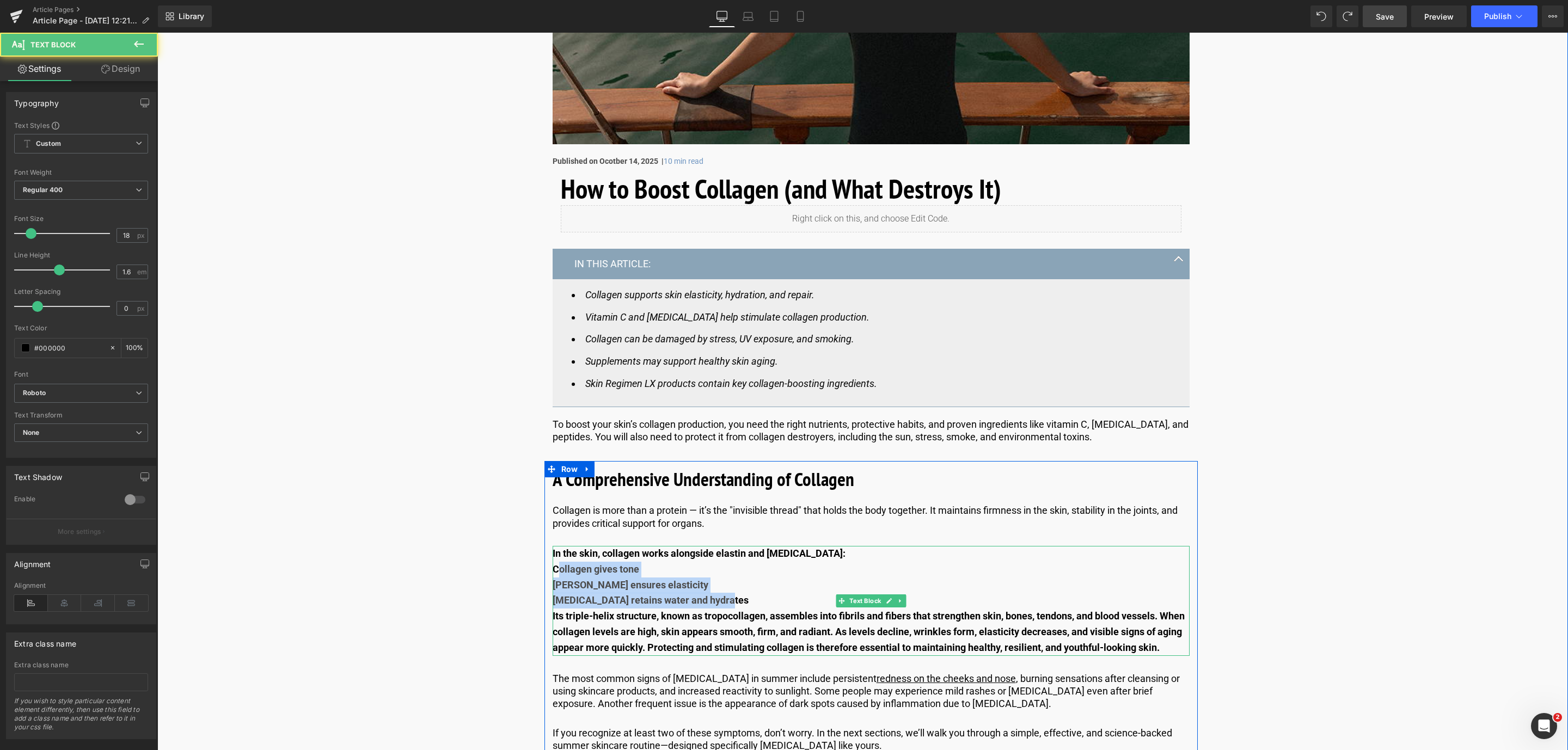
drag, startPoint x: 554, startPoint y: 567, endPoint x: 718, endPoint y: 595, distance: 166.4
click at [717, 595] on div "In the skin, collagen works alongside elastin and [MEDICAL_DATA]​​:     Col…" at bounding box center [871, 600] width 637 height 110
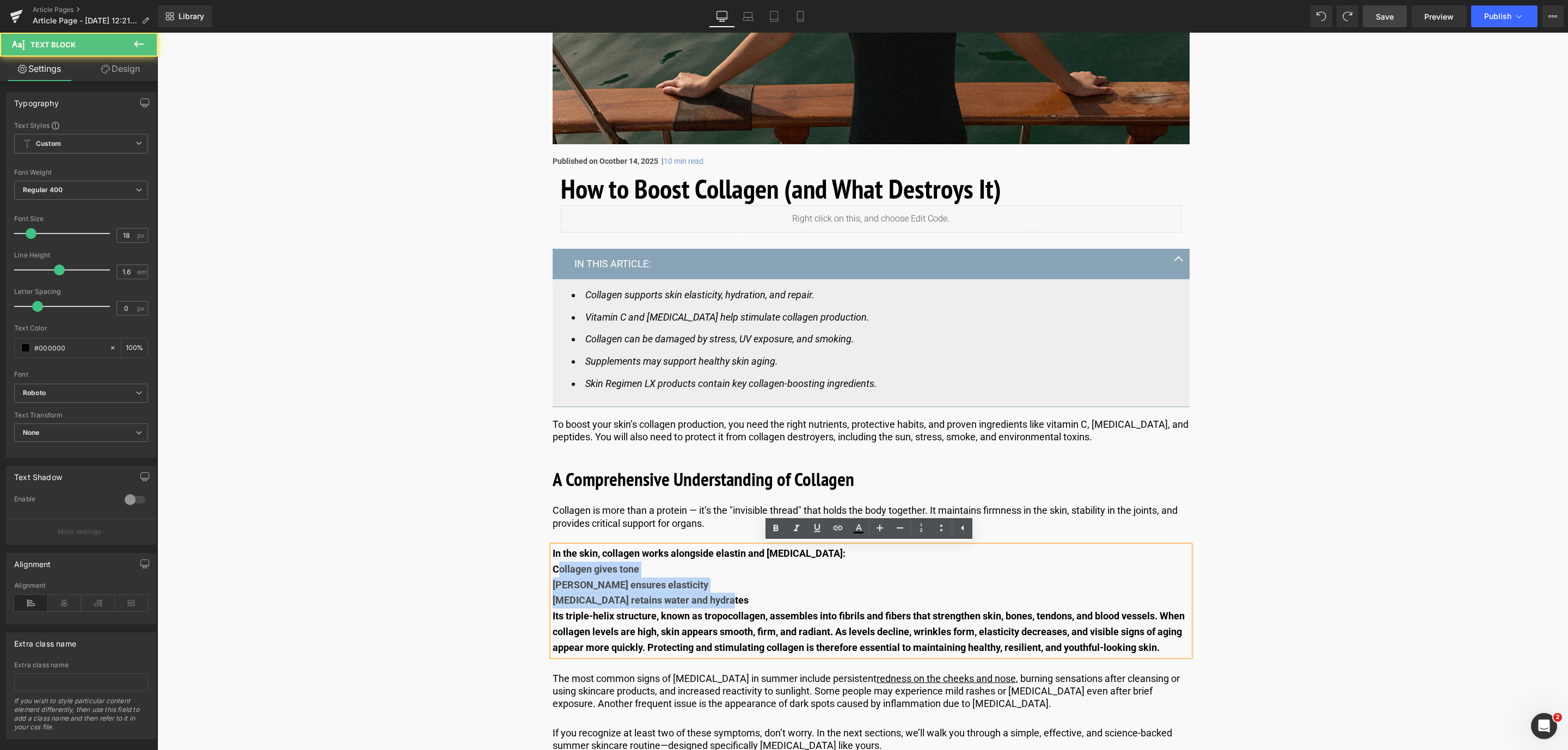
drag, startPoint x: 1169, startPoint y: 647, endPoint x: 552, endPoint y: 565, distance: 622.4
click at [552, 565] on div "In the skin, collagen works alongside elastin and [MEDICAL_DATA]​​:     Col…" at bounding box center [871, 600] width 637 height 110
copy div "Collagen gives tone  Elastin ensures elasticity  [MEDICAL_DATA] retains water…"
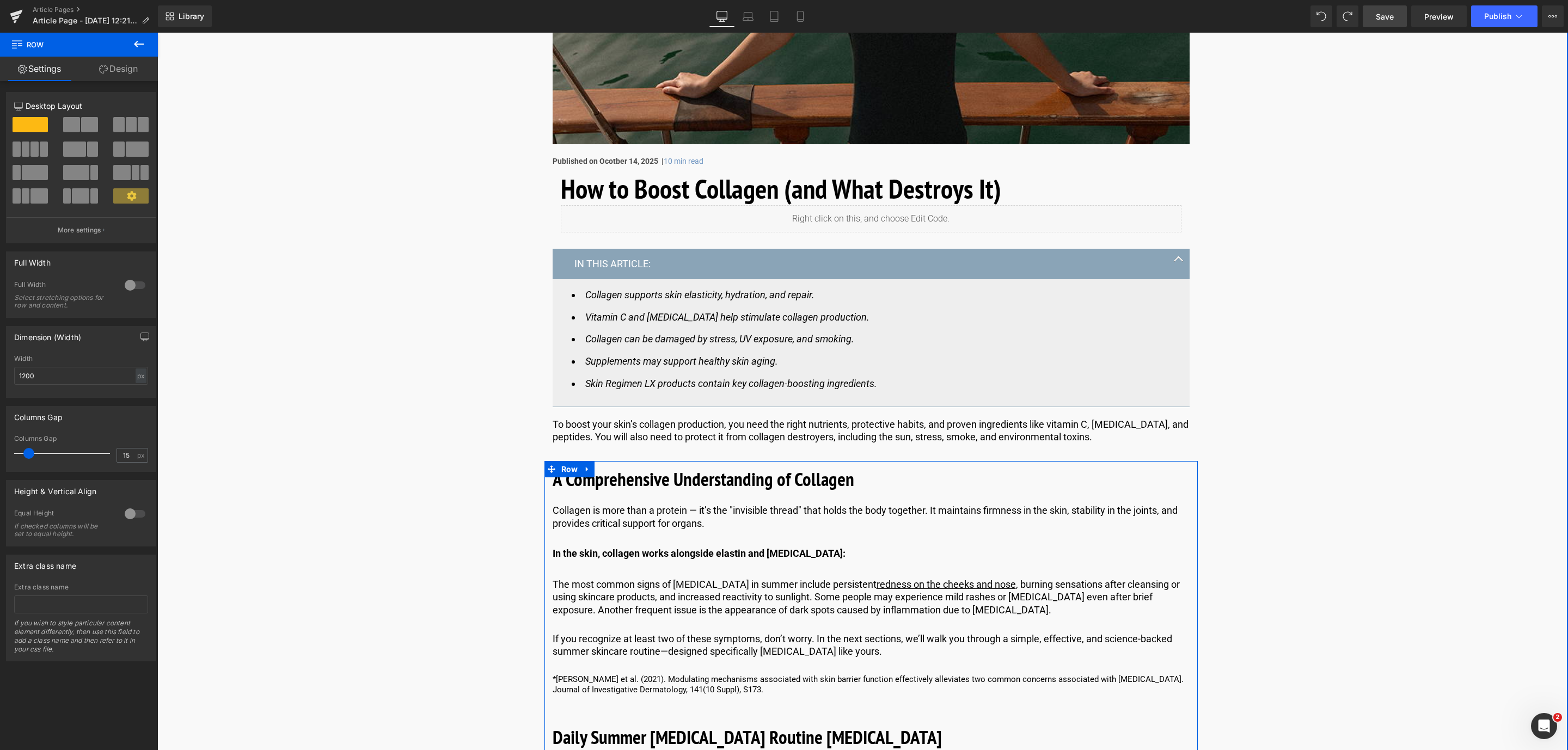
click at [825, 554] on b "In the skin, collagen works alongside elastin and [MEDICAL_DATA]​​:" at bounding box center [699, 553] width 293 height 11
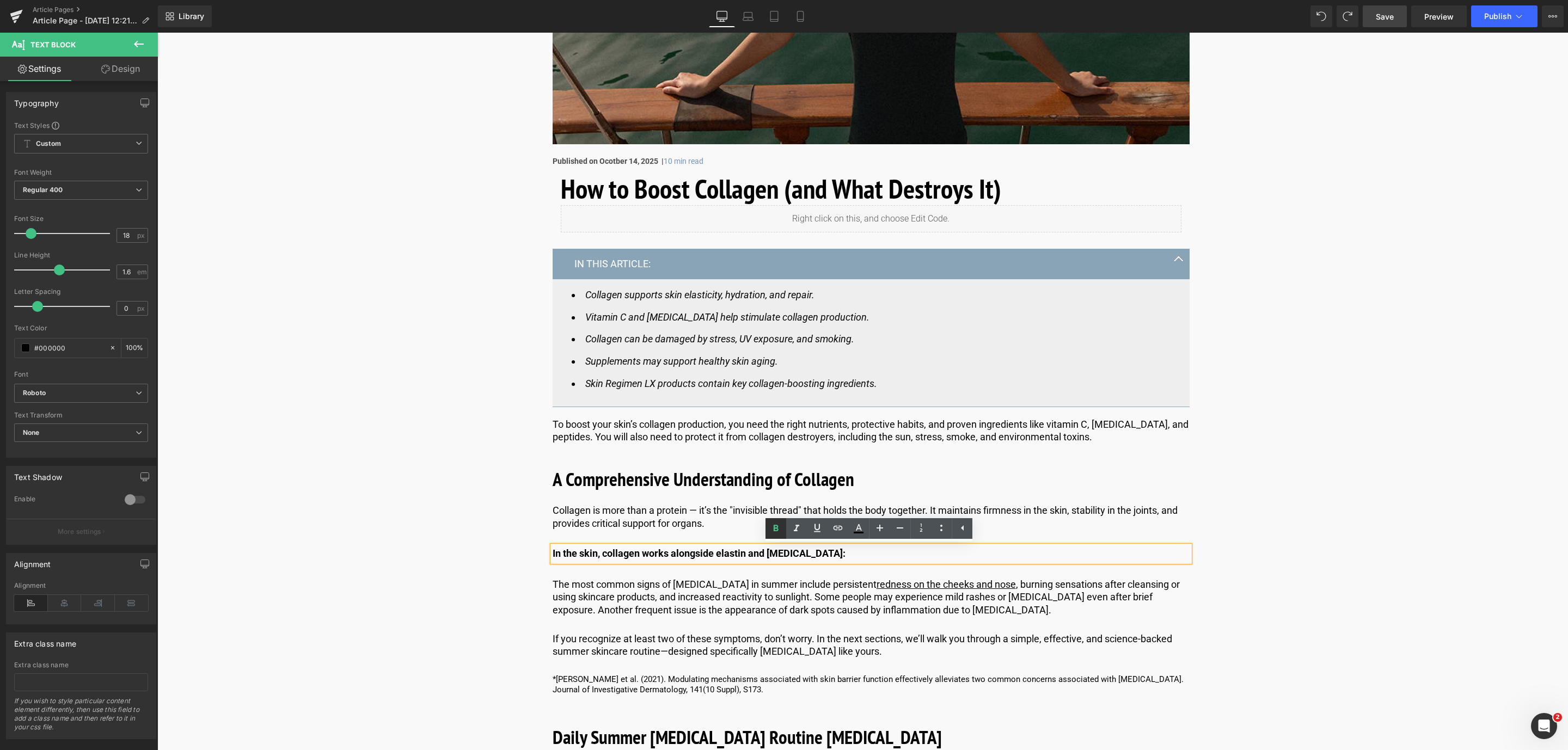
click at [768, 529] on link at bounding box center [775, 528] width 20 height 20
drag, startPoint x: 854, startPoint y: 557, endPoint x: 546, endPoint y: 556, distance: 308.0
click at [766, 528] on link at bounding box center [775, 528] width 20 height 20
click at [670, 588] on p "The most common signs of [MEDICAL_DATA] in summer include persistent redness on…" at bounding box center [871, 597] width 637 height 38
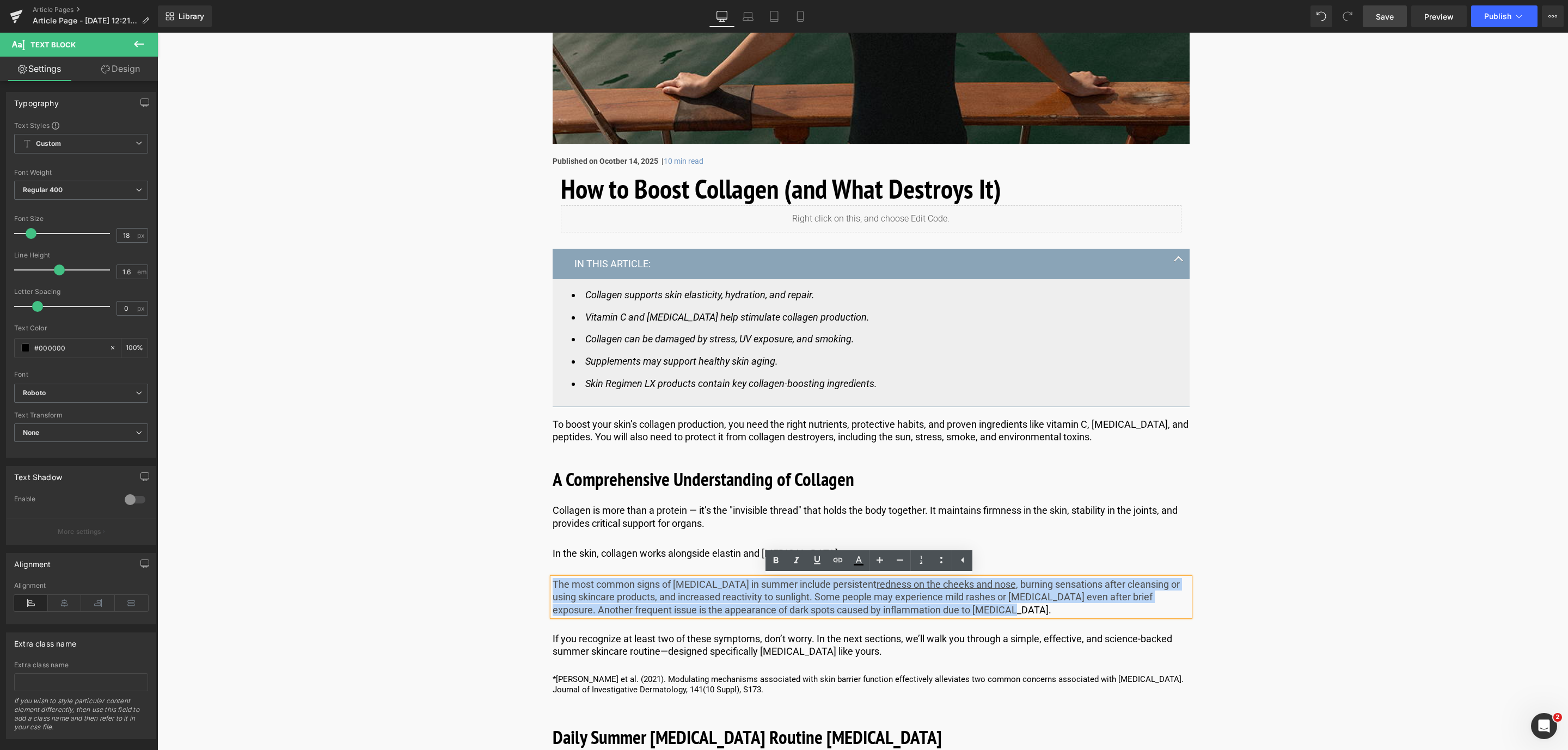
drag, startPoint x: 1020, startPoint y: 606, endPoint x: 550, endPoint y: 580, distance: 470.7
click at [552, 580] on p "The most common signs of [MEDICAL_DATA] in summer include persistent redness on…" at bounding box center [871, 597] width 637 height 38
paste div
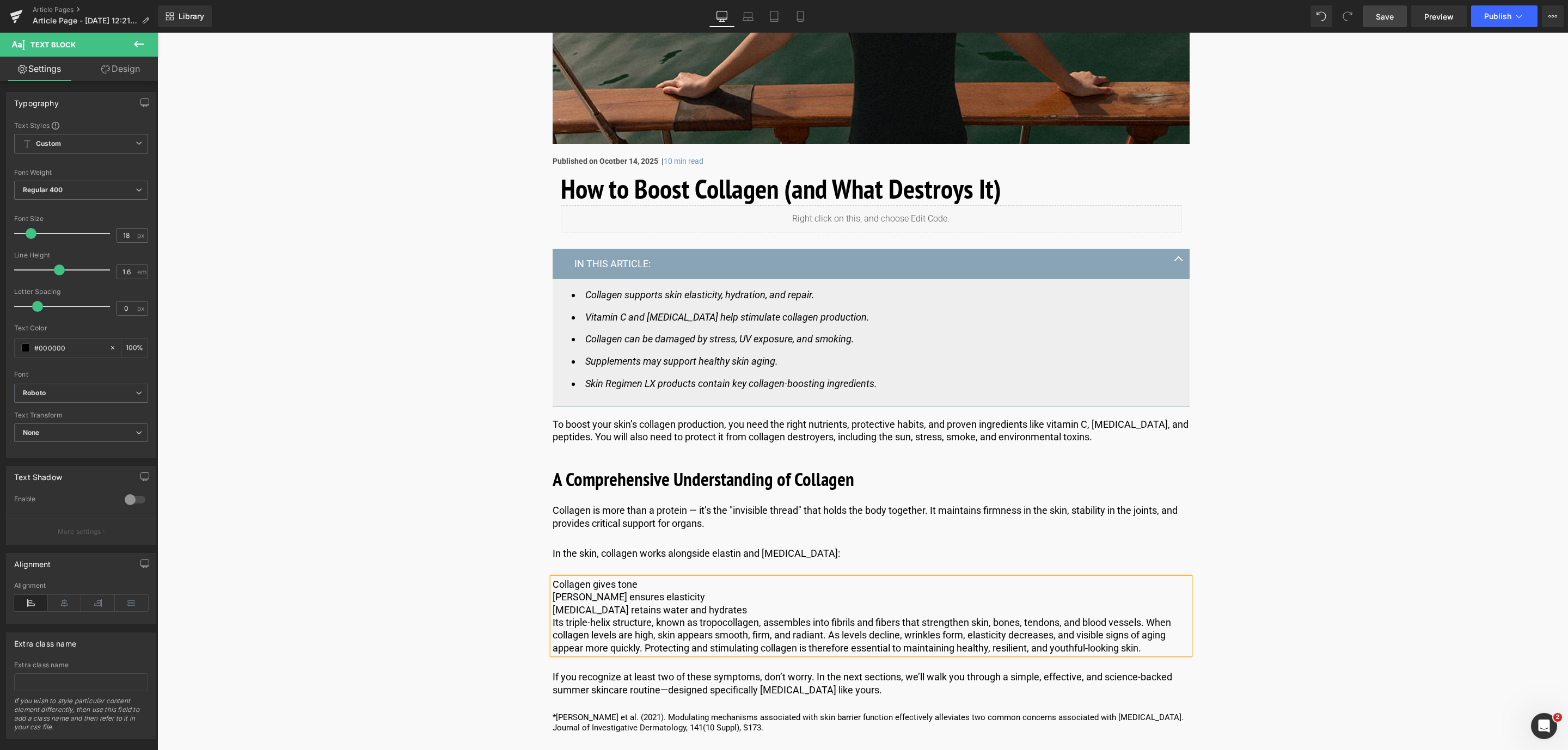
drag, startPoint x: 548, startPoint y: 624, endPoint x: 543, endPoint y: 621, distance: 5.8
copy p "Its triple-helix structure, known as tropocollagen, assembles into fibrils and …"
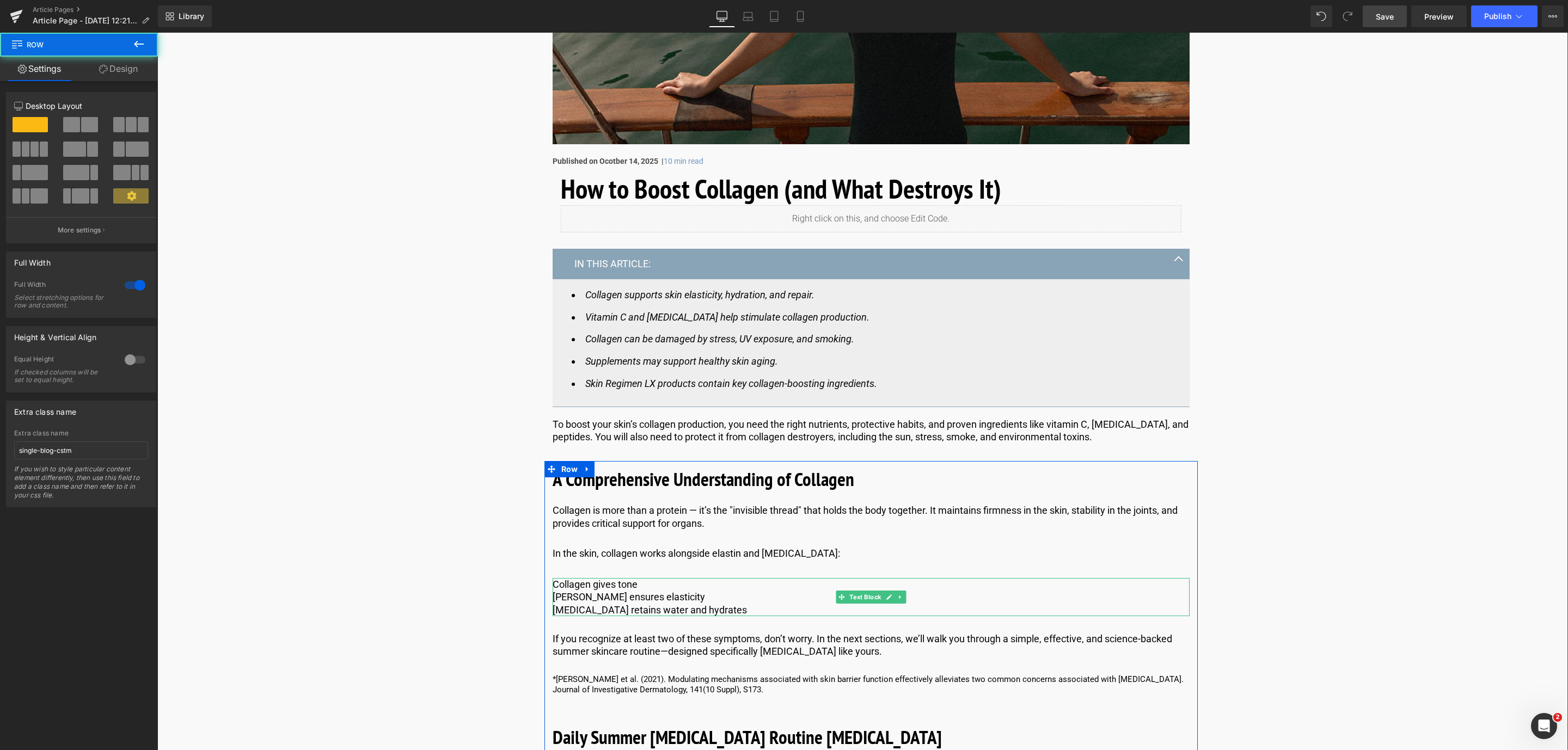
click at [600, 585] on p "Collagen gives tone" at bounding box center [871, 584] width 637 height 12
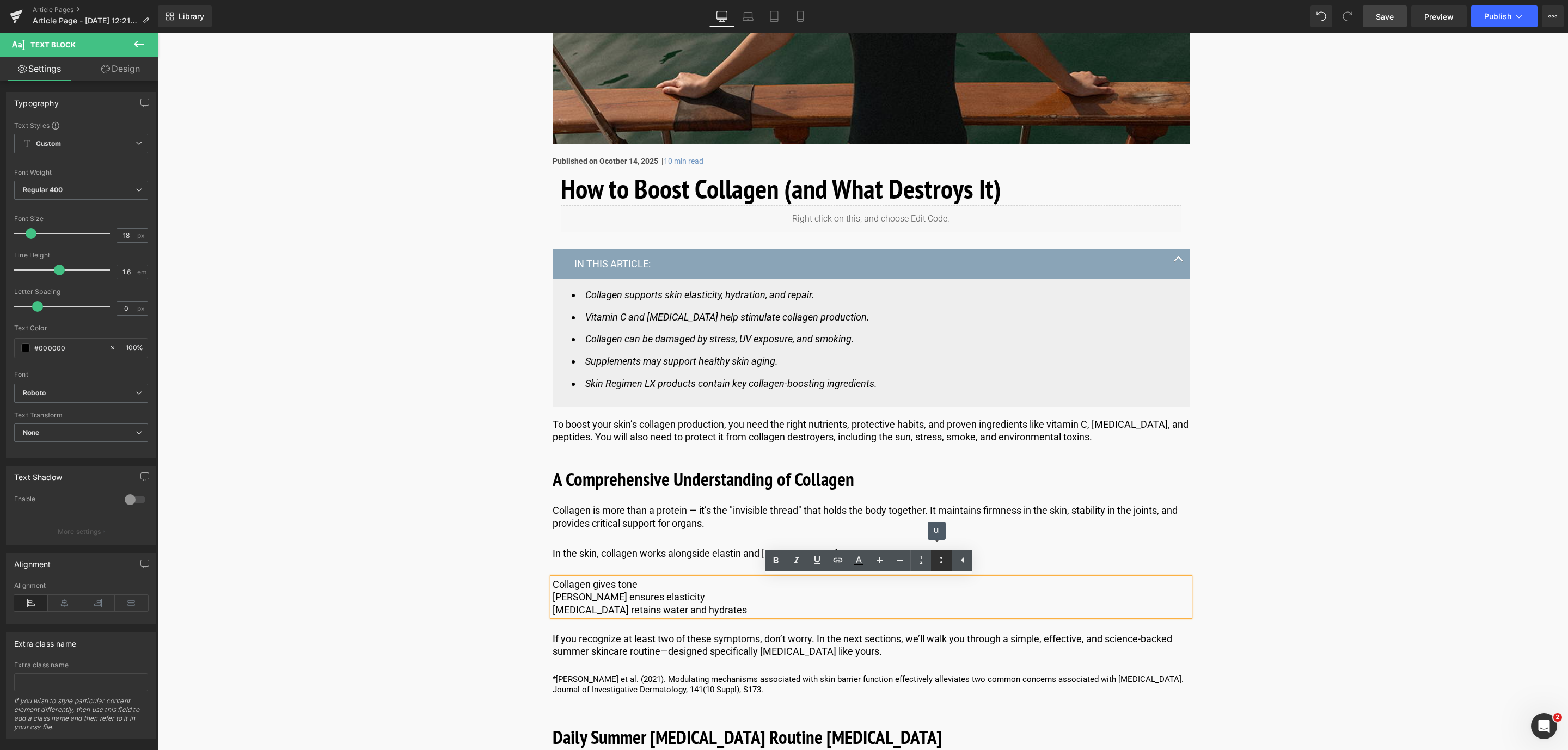
click at [941, 564] on icon at bounding box center [941, 560] width 13 height 13
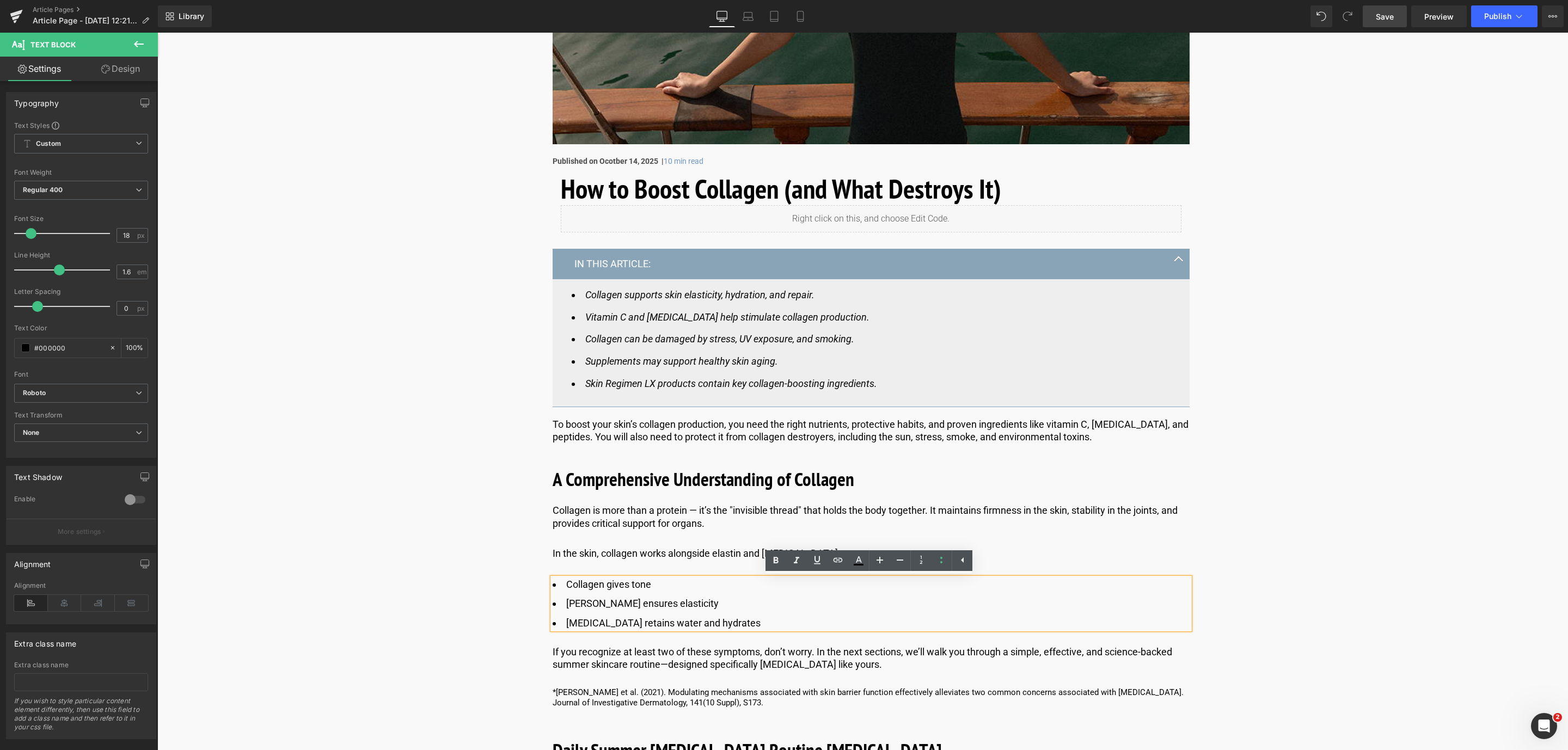
click at [607, 657] on p "If you recognize at least two of these symptoms, don’t worry. In the next secti…" at bounding box center [871, 658] width 637 height 25
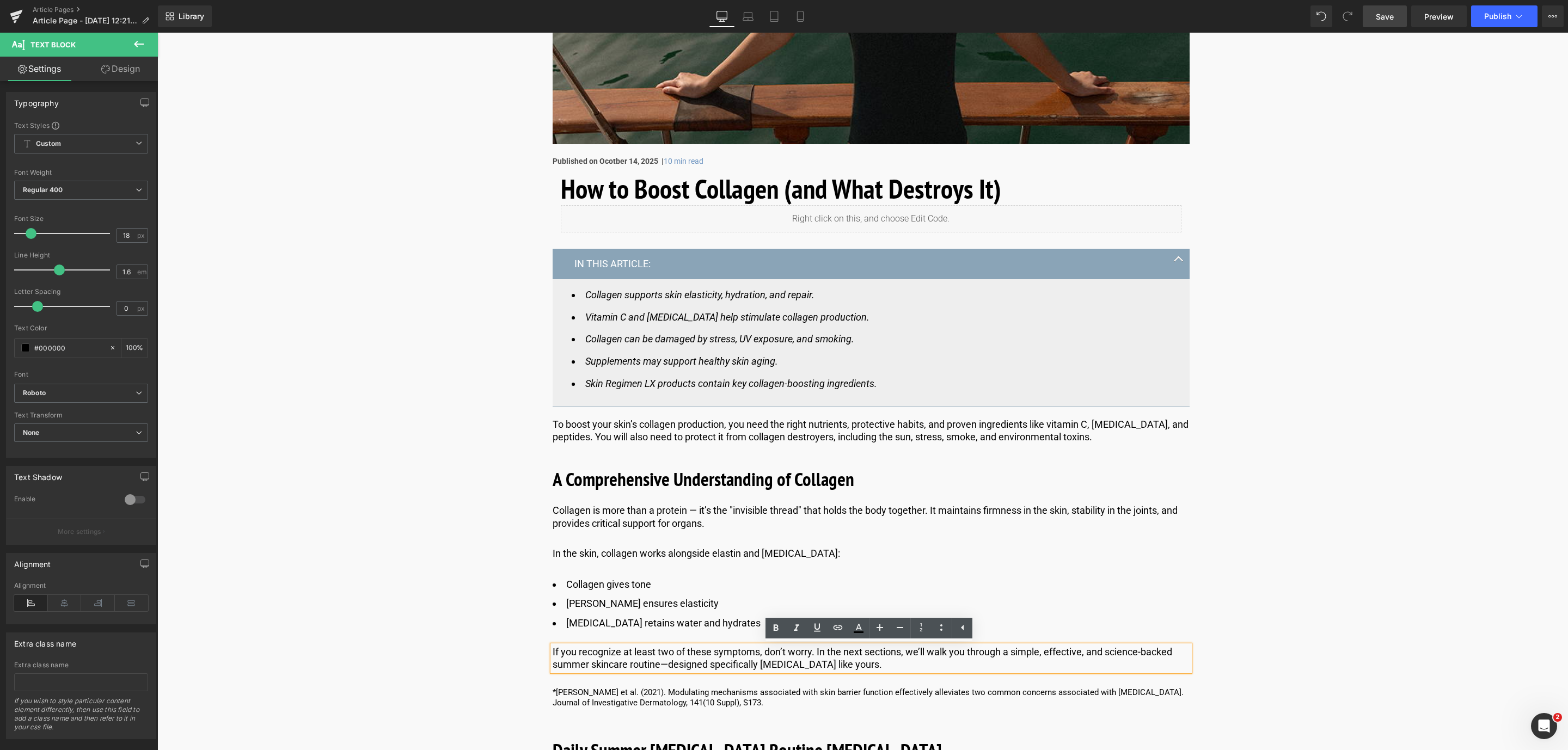
drag, startPoint x: 925, startPoint y: 673, endPoint x: 518, endPoint y: 657, distance: 407.3
paste div
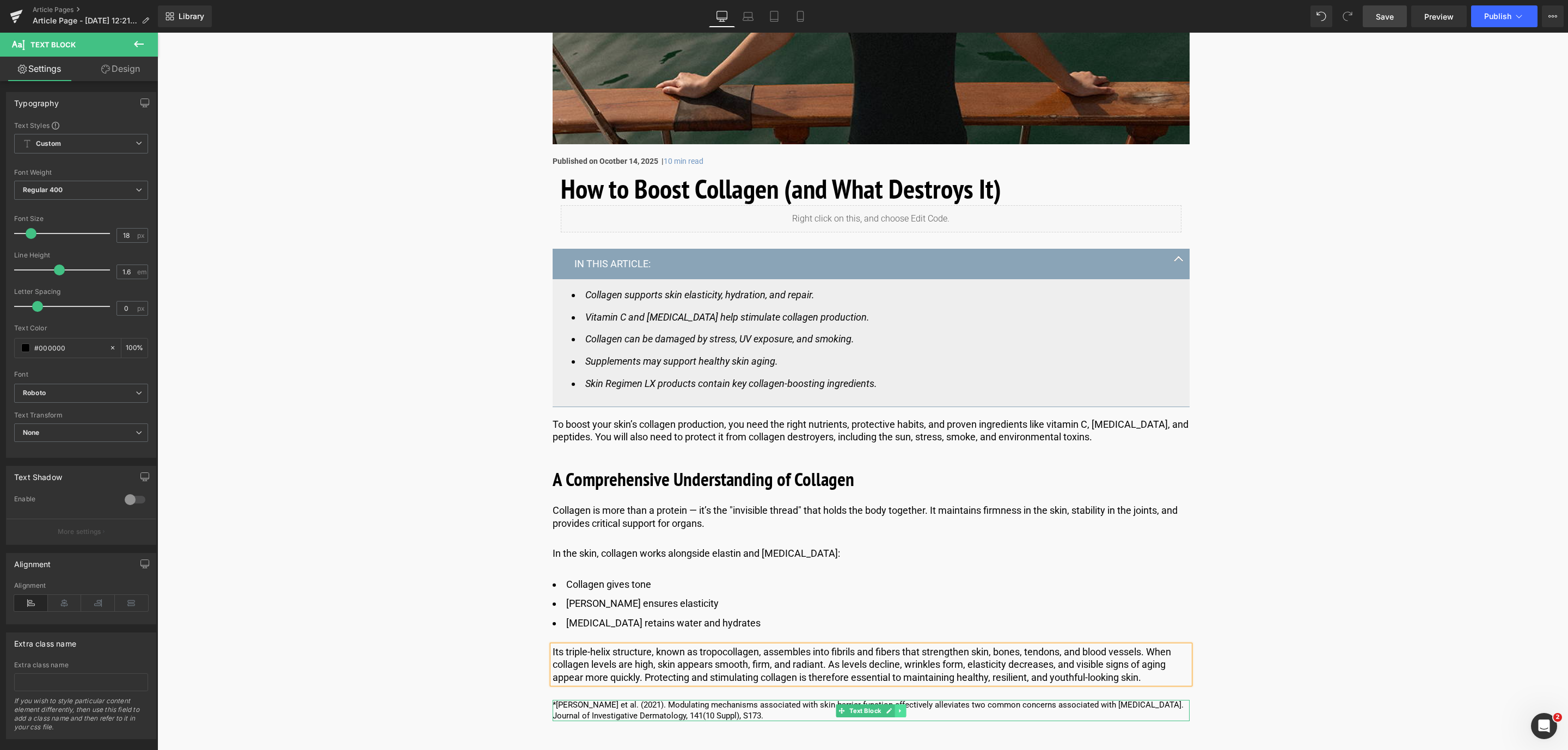
click at [898, 708] on icon at bounding box center [900, 711] width 6 height 7
click at [900, 711] on link at bounding box center [906, 711] width 11 height 13
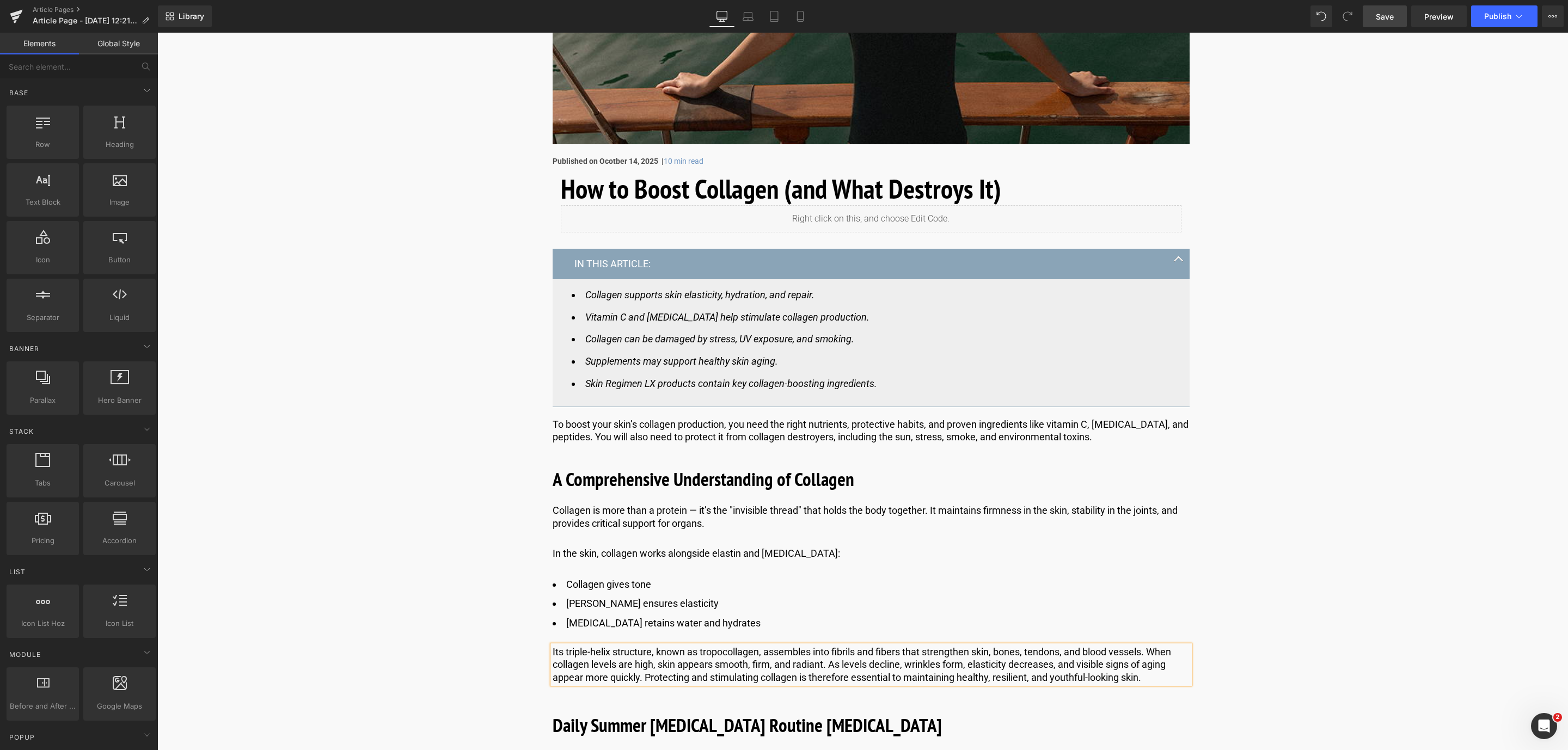
click at [1392, 17] on span "Save" at bounding box center [1385, 16] width 18 height 11
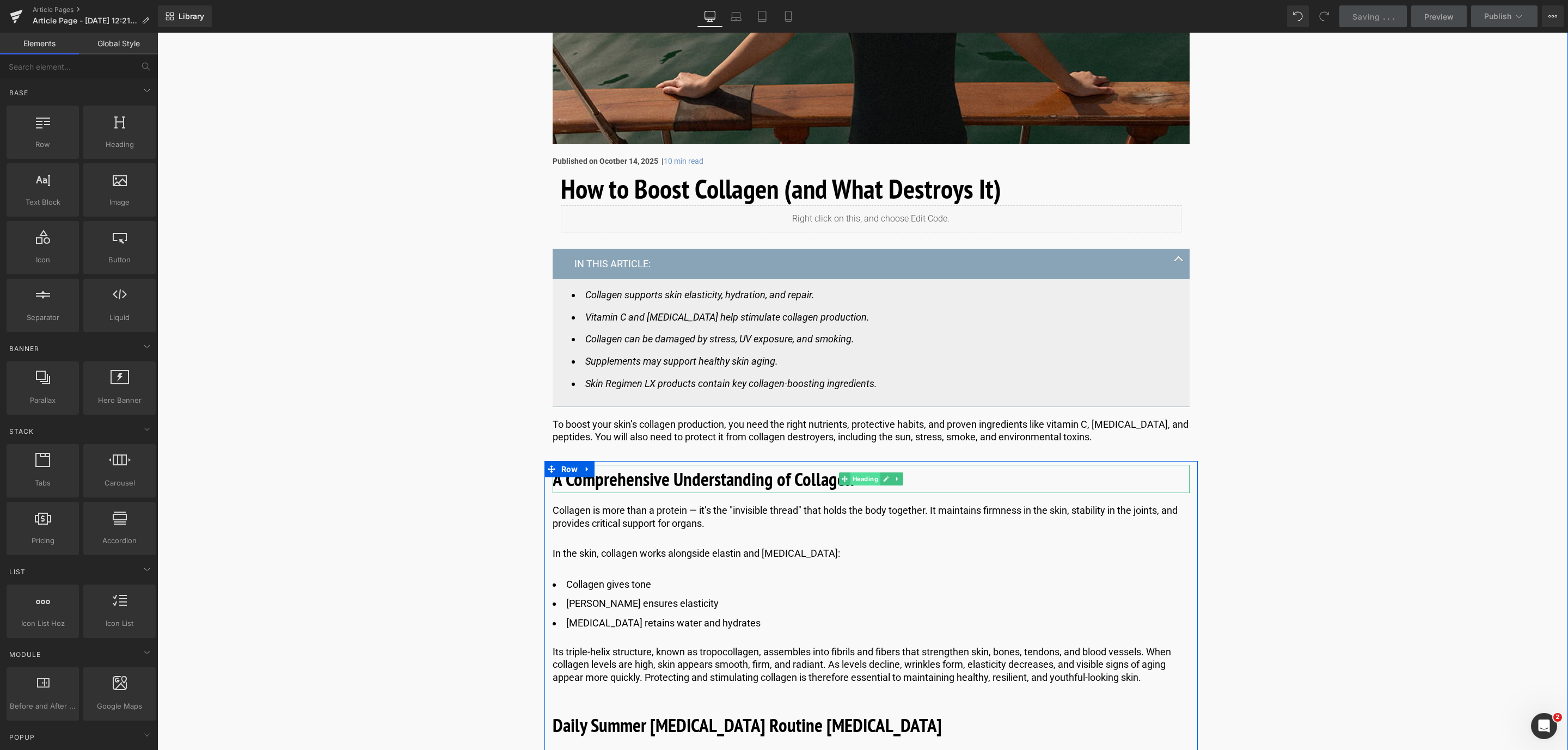
click at [869, 484] on span "Heading" at bounding box center [864, 479] width 30 height 13
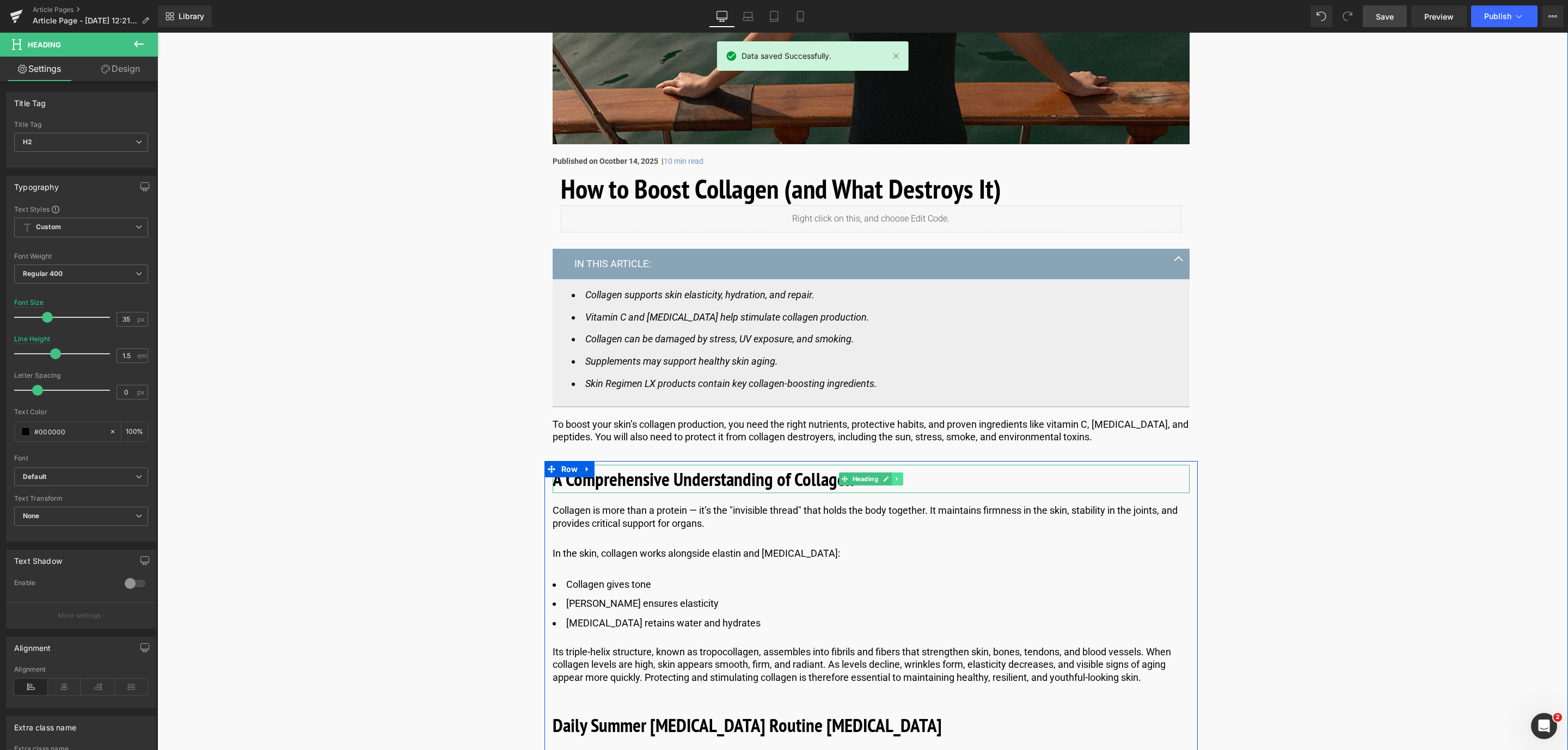
click at [892, 480] on link at bounding box center [898, 479] width 11 height 13
click at [891, 480] on icon at bounding box center [891, 478] width 6 height 6
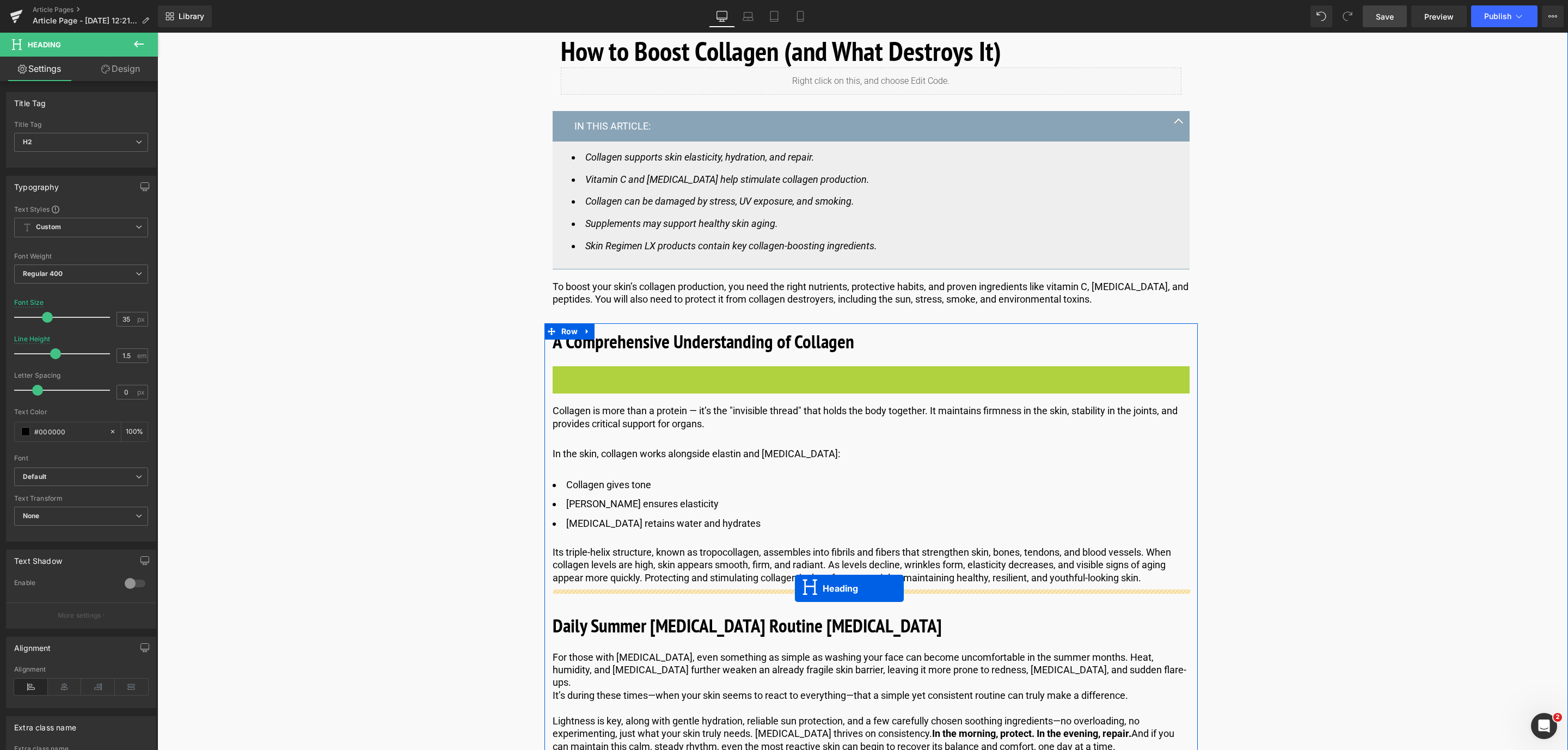
scroll to position [475, 0]
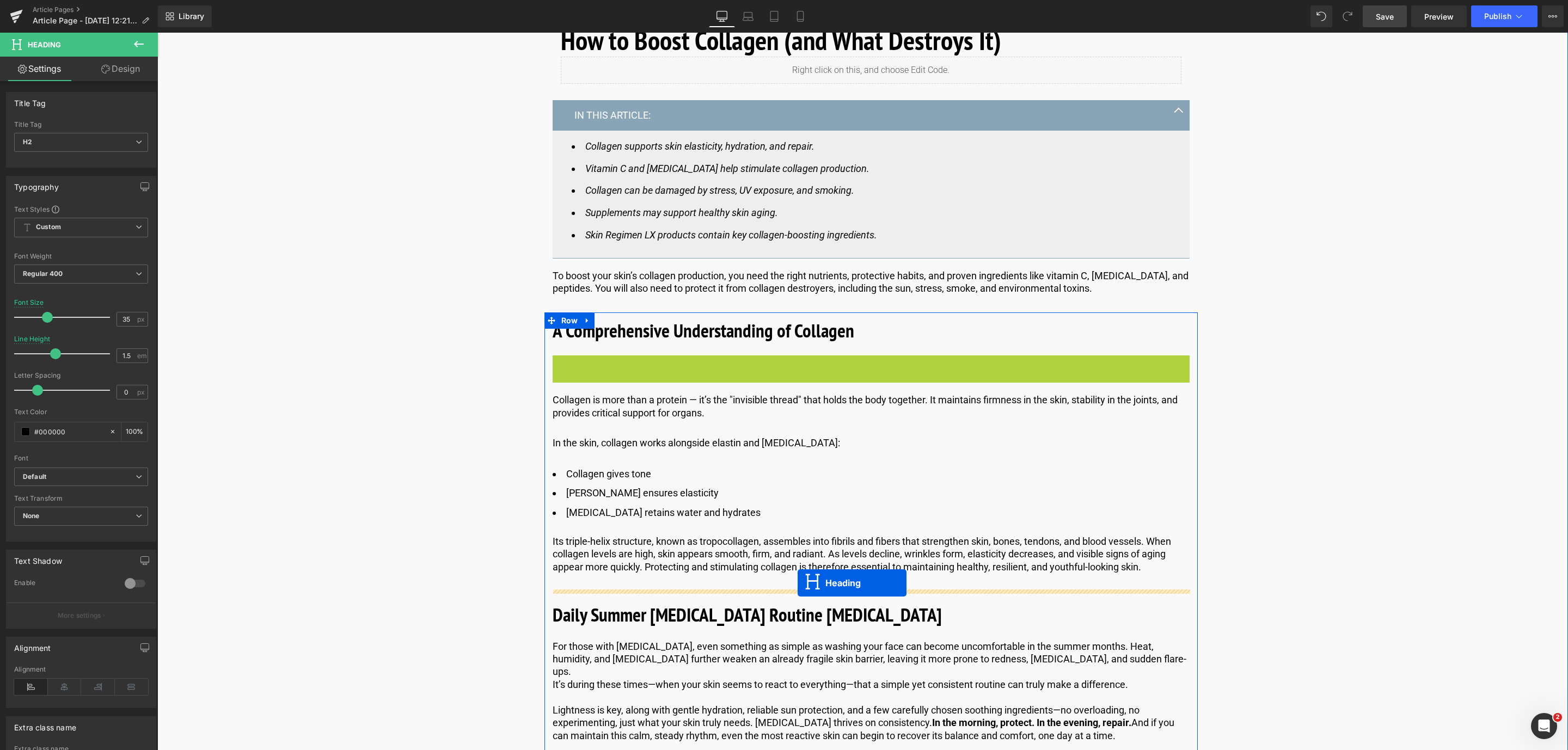
drag, startPoint x: 841, startPoint y: 521, endPoint x: 797, endPoint y: 583, distance: 76.0
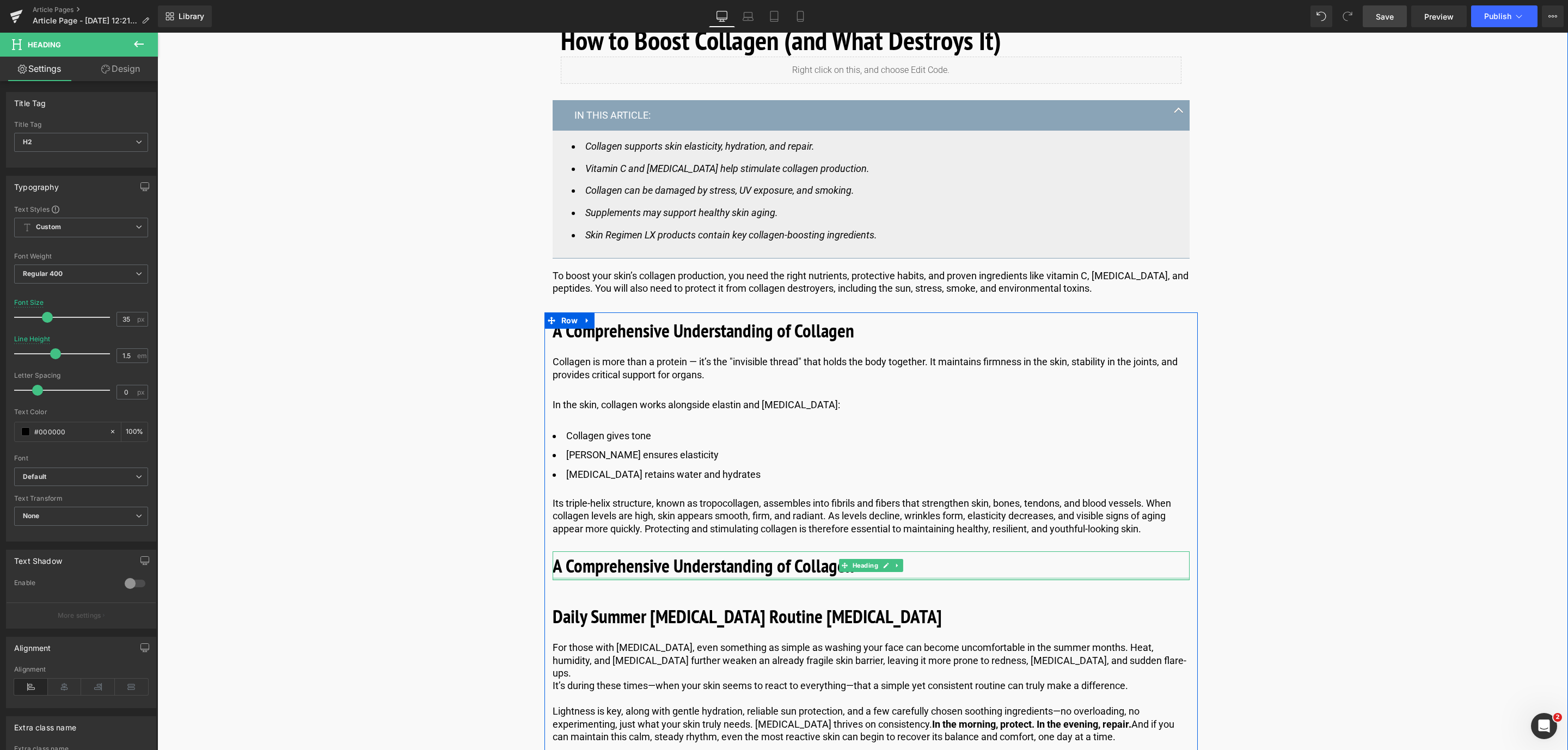
click at [686, 574] on b "A Comprehensive Understanding of Collagen" at bounding box center [703, 565] width 302 height 25
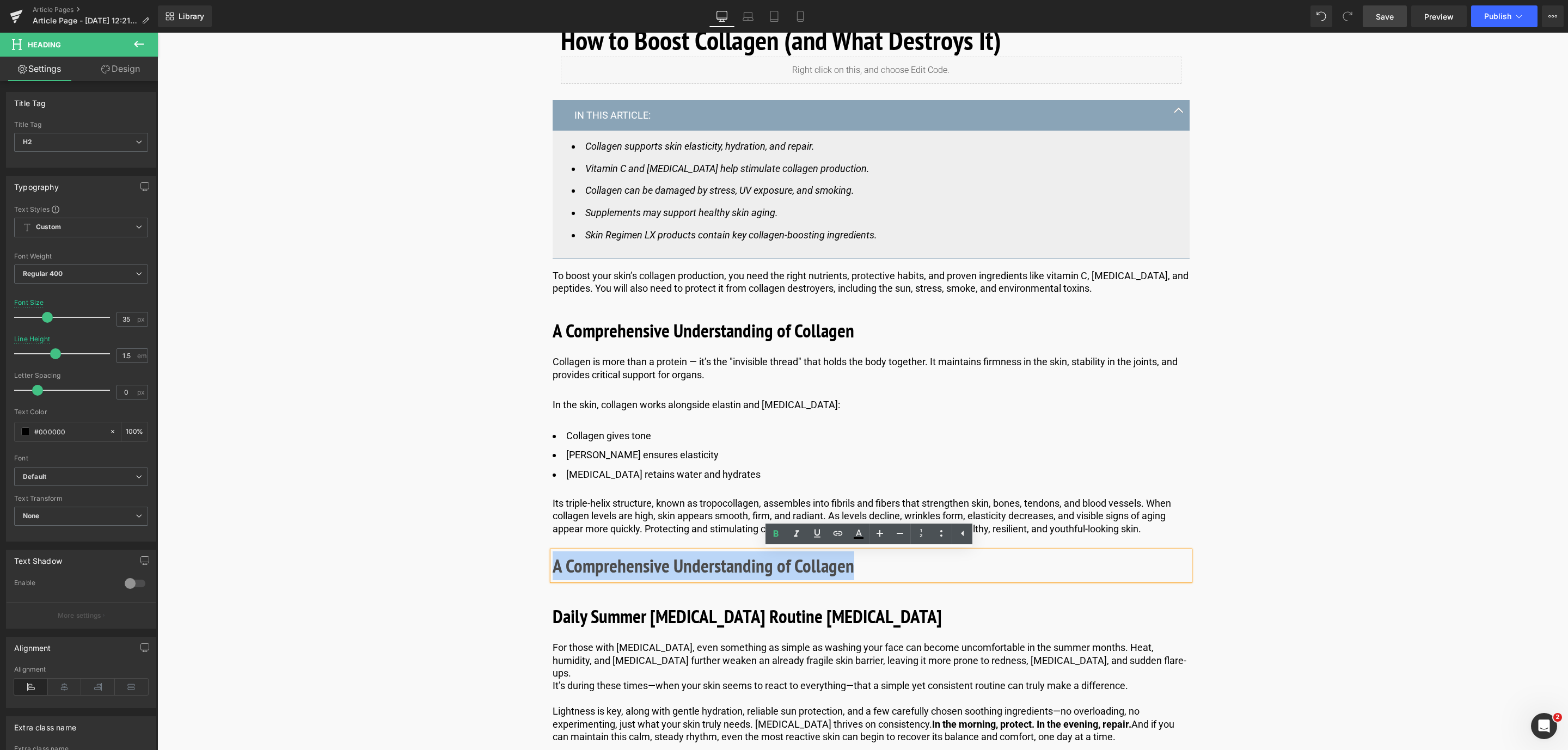
drag, startPoint x: 853, startPoint y: 570, endPoint x: 552, endPoint y: 583, distance: 301.3
paste div
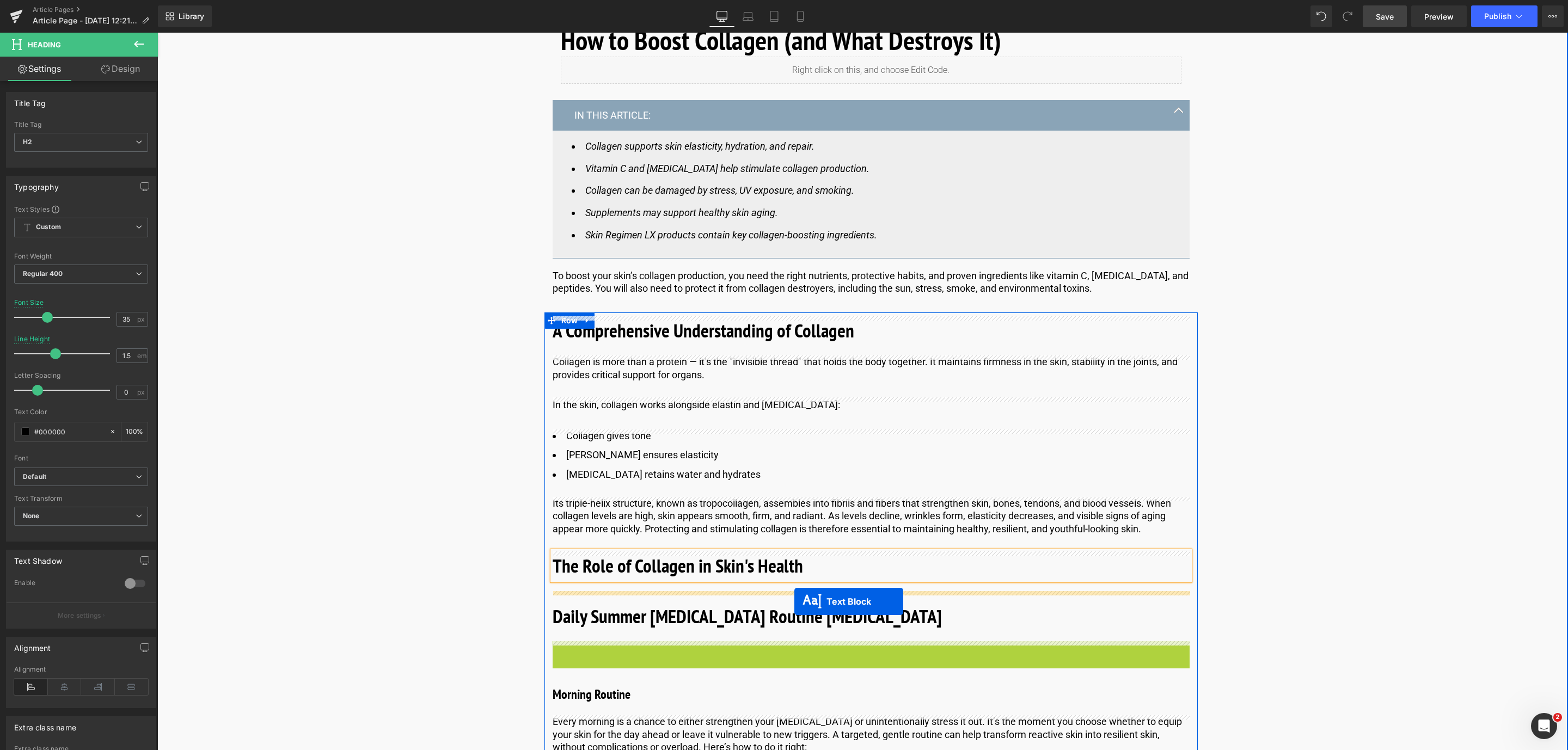
drag, startPoint x: 838, startPoint y: 685, endPoint x: 794, endPoint y: 601, distance: 94.8
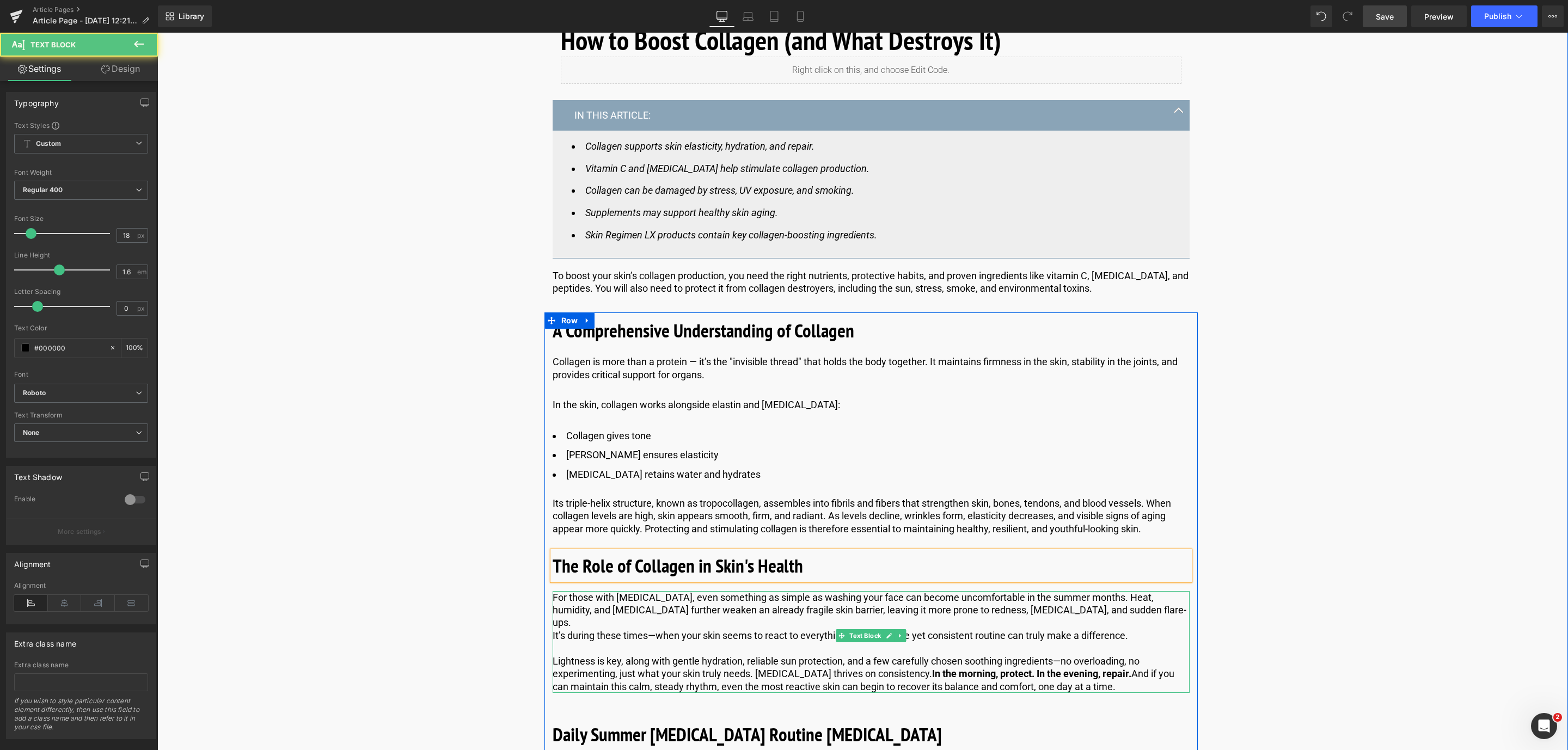
click at [669, 629] on p "It’s during these times—when your skin seems to react to everything—that a simp…" at bounding box center [871, 635] width 637 height 12
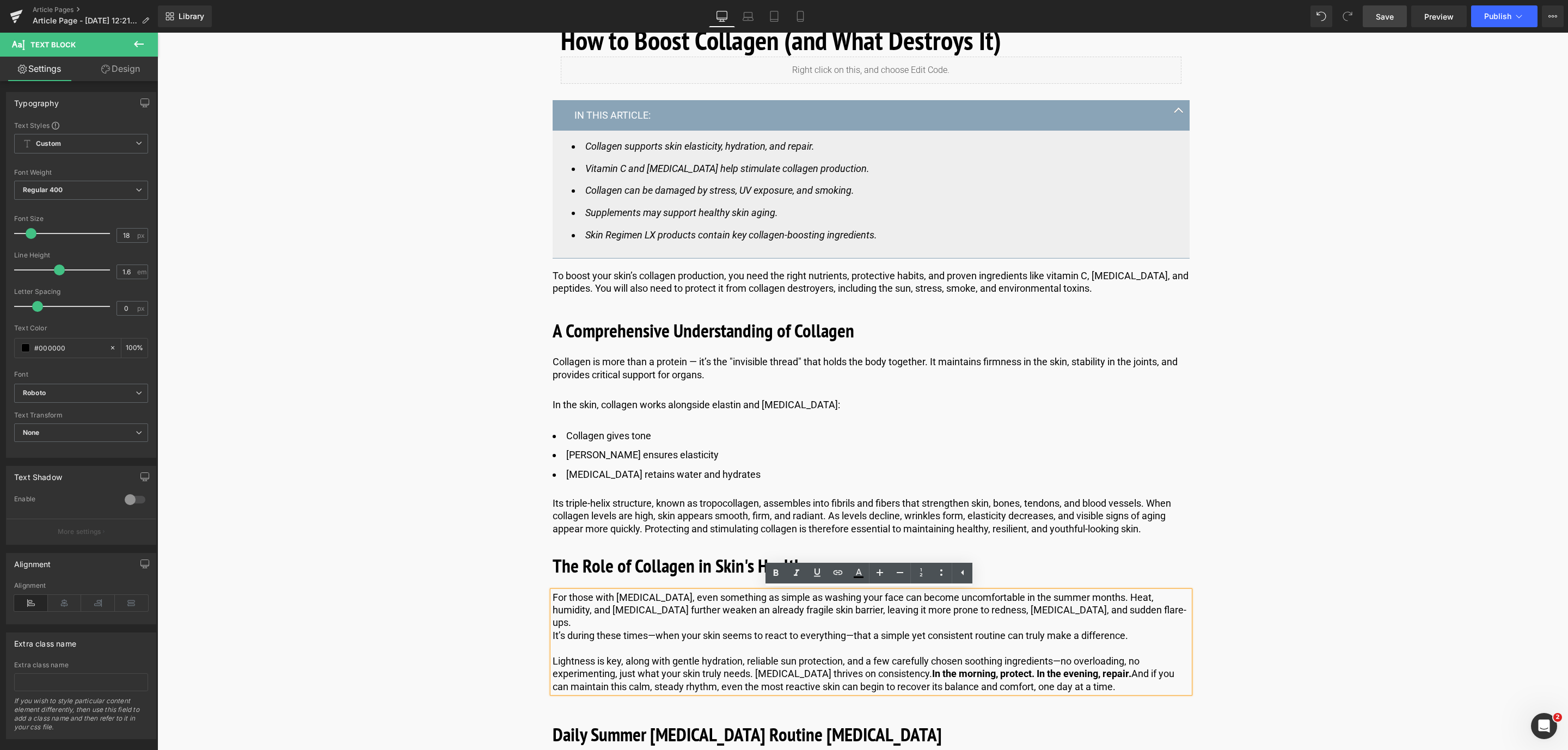
drag, startPoint x: 1107, startPoint y: 672, endPoint x: 545, endPoint y: 601, distance: 566.5
paste div
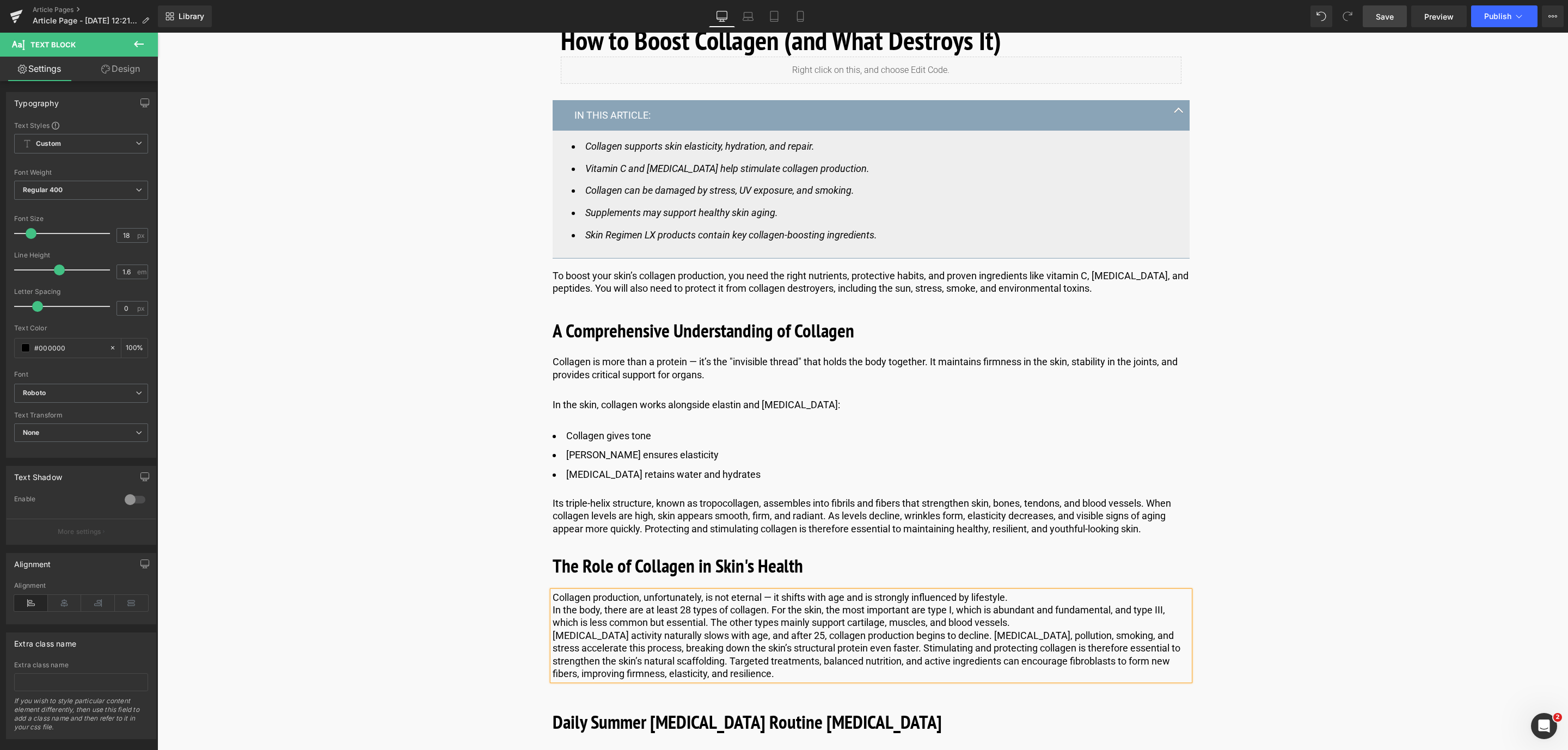
drag, startPoint x: 548, startPoint y: 634, endPoint x: 548, endPoint y: 627, distance: 7.0
click at [552, 627] on div "Collagen production, unfortunately, is not eternal — it shifts with age and is …" at bounding box center [871, 636] width 637 height 89
click at [554, 609] on p "In the body, there are at least 28 types of collagen. For the skin, the most im…" at bounding box center [871, 616] width 637 height 25
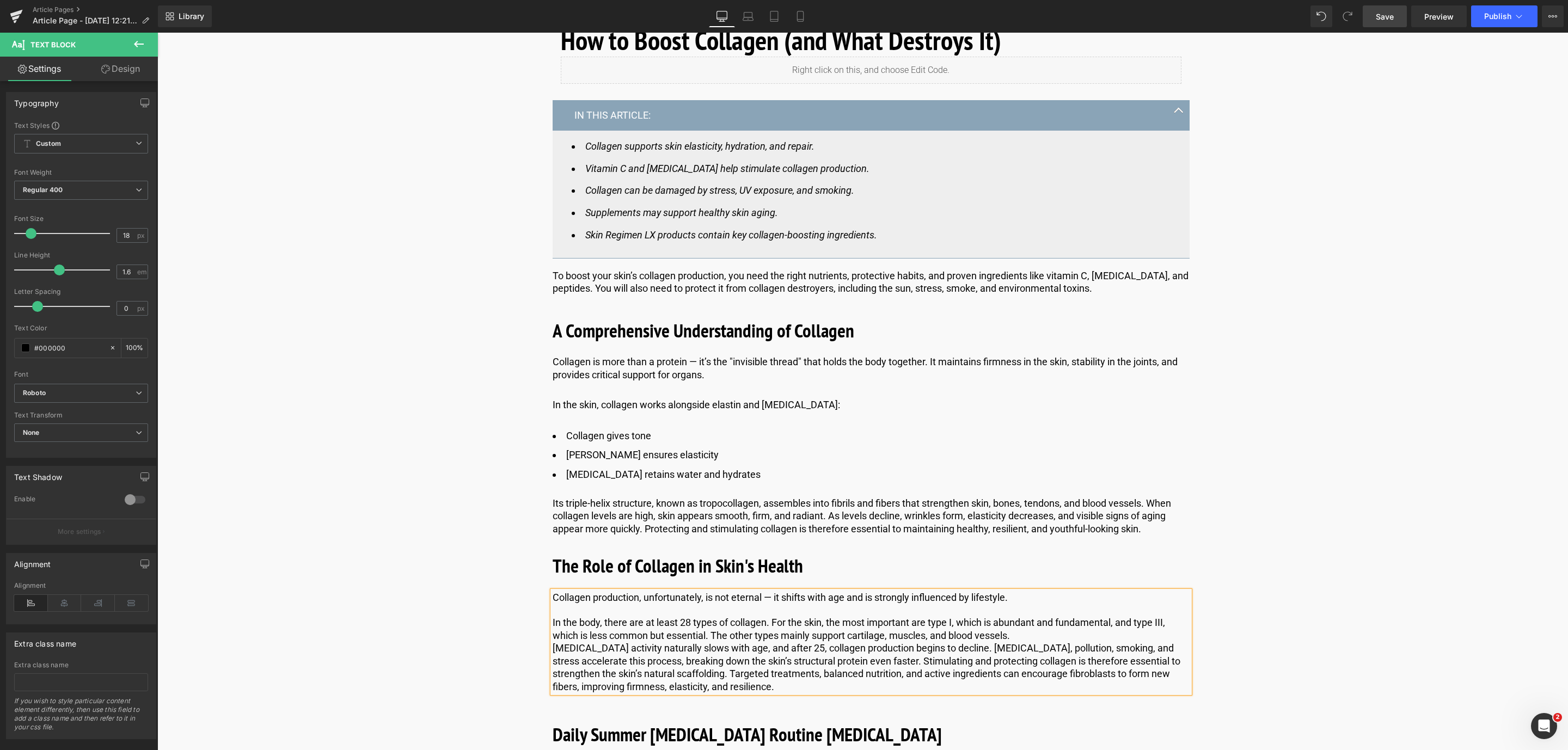
click at [552, 647] on p "[MEDICAL_DATA] activity naturally slows with age, and after 25, collagen produc…" at bounding box center [871, 667] width 637 height 51
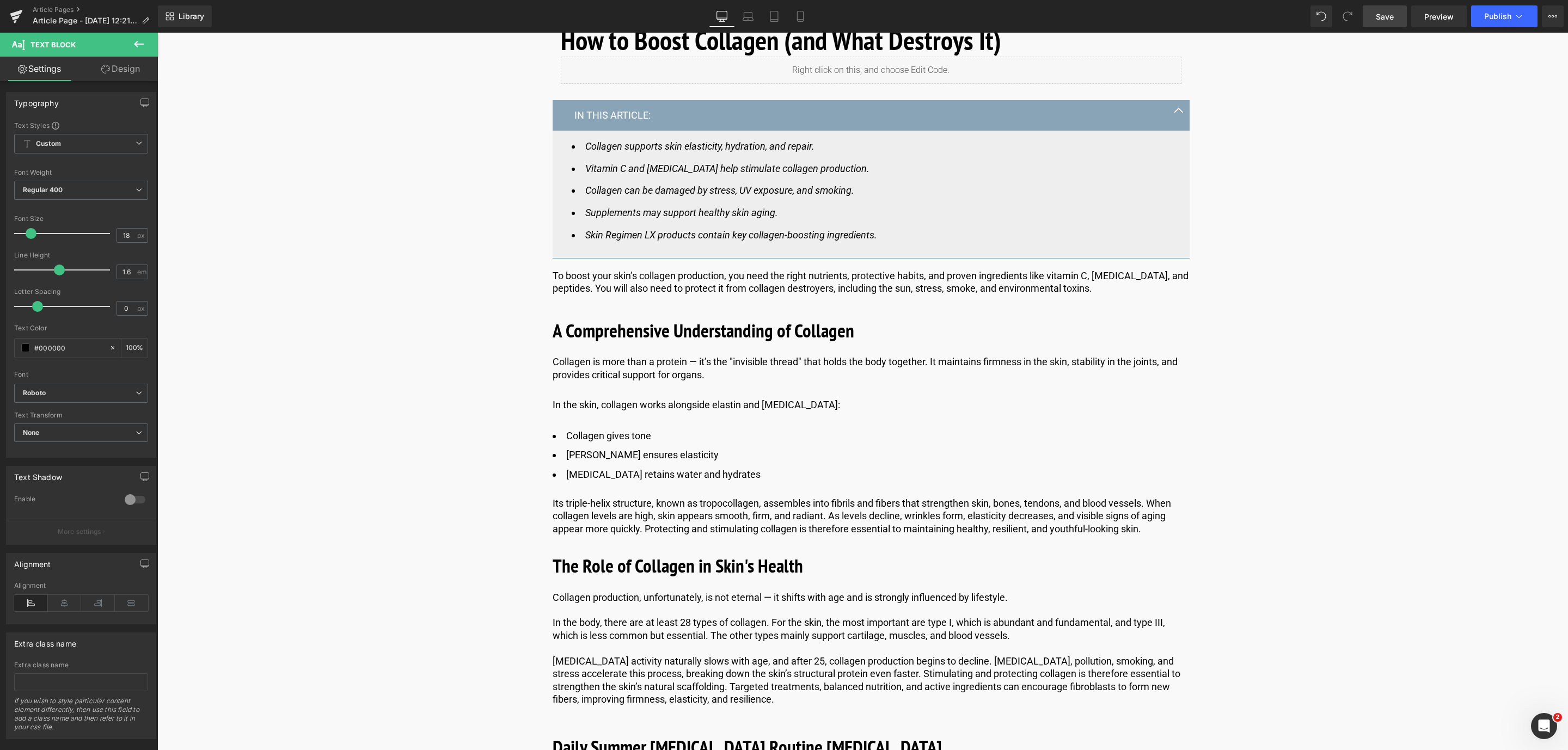
drag, startPoint x: 1388, startPoint y: 25, endPoint x: 523, endPoint y: 534, distance: 1003.6
click at [1388, 25] on link "Save" at bounding box center [1385, 16] width 44 height 22
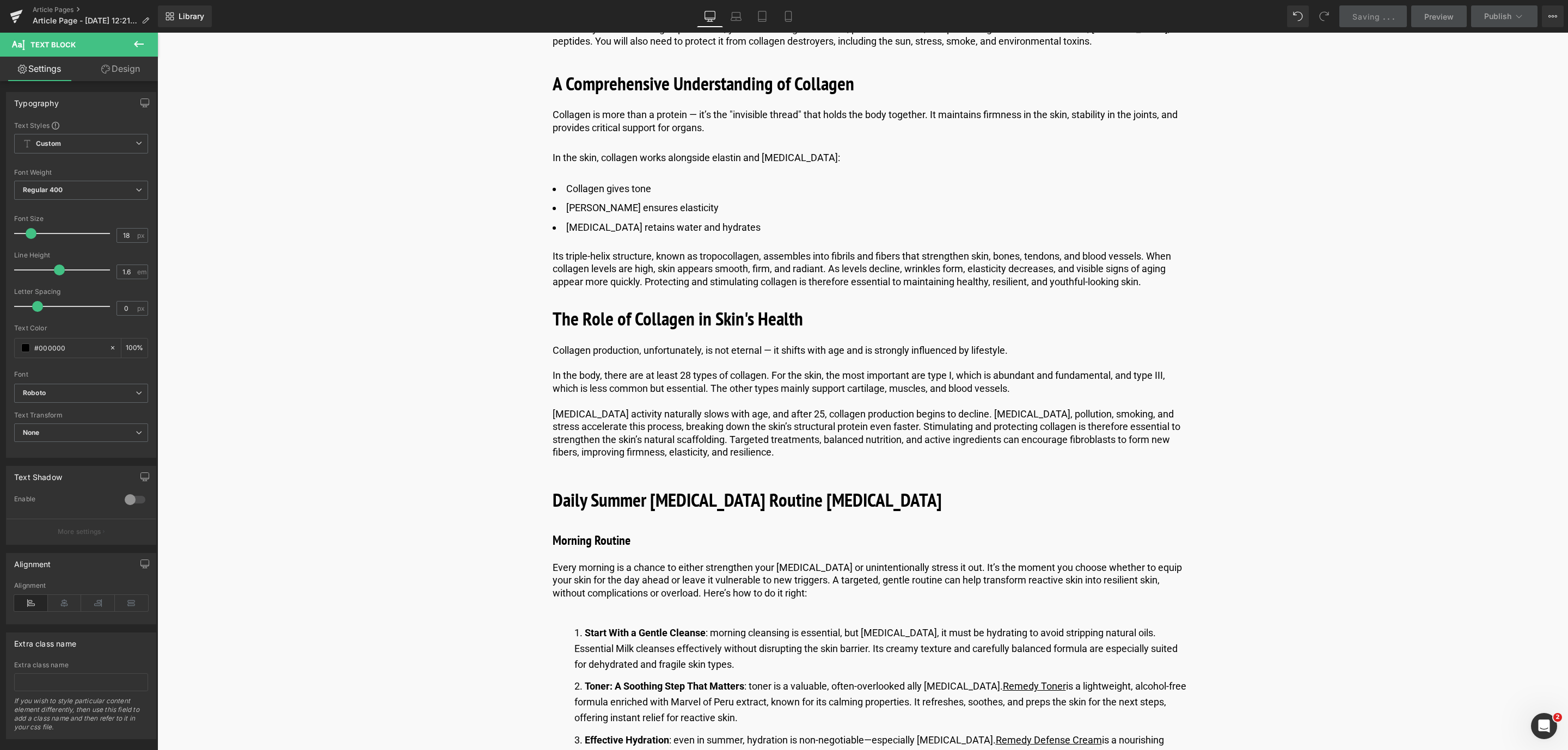
scroll to position [802, 0]
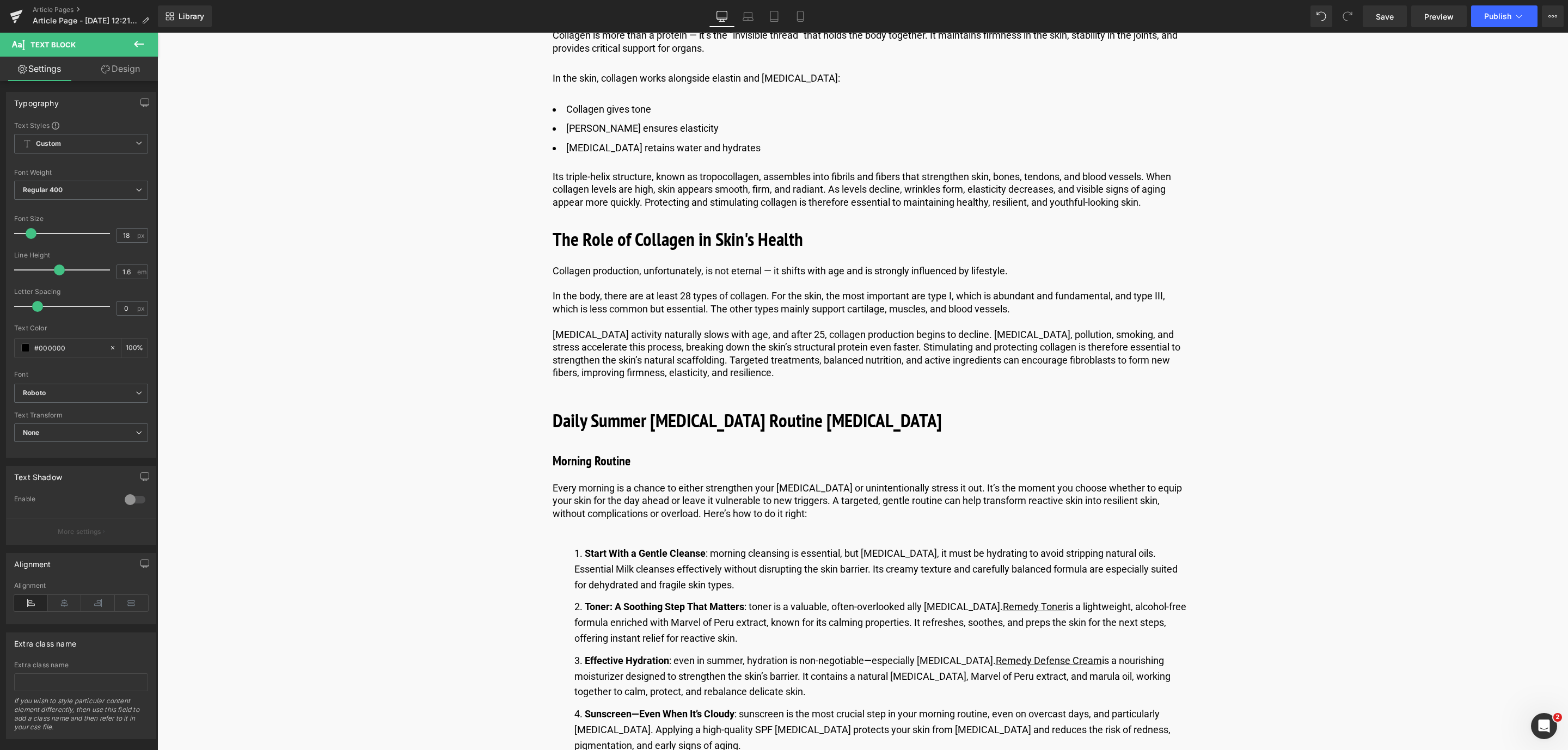
click at [1385, 29] on div "Library Desktop Desktop Laptop Tablet Mobile Save Preview Publish Scheduled Vie…" at bounding box center [863, 16] width 1410 height 33
click at [1383, 29] on div "Library Desktop Desktop Laptop Tablet Mobile Save Preview Publish Scheduled Vie…" at bounding box center [863, 16] width 1410 height 33
click at [1382, 19] on span "Save" at bounding box center [1385, 16] width 18 height 11
